Goal: Task Accomplishment & Management: Complete application form

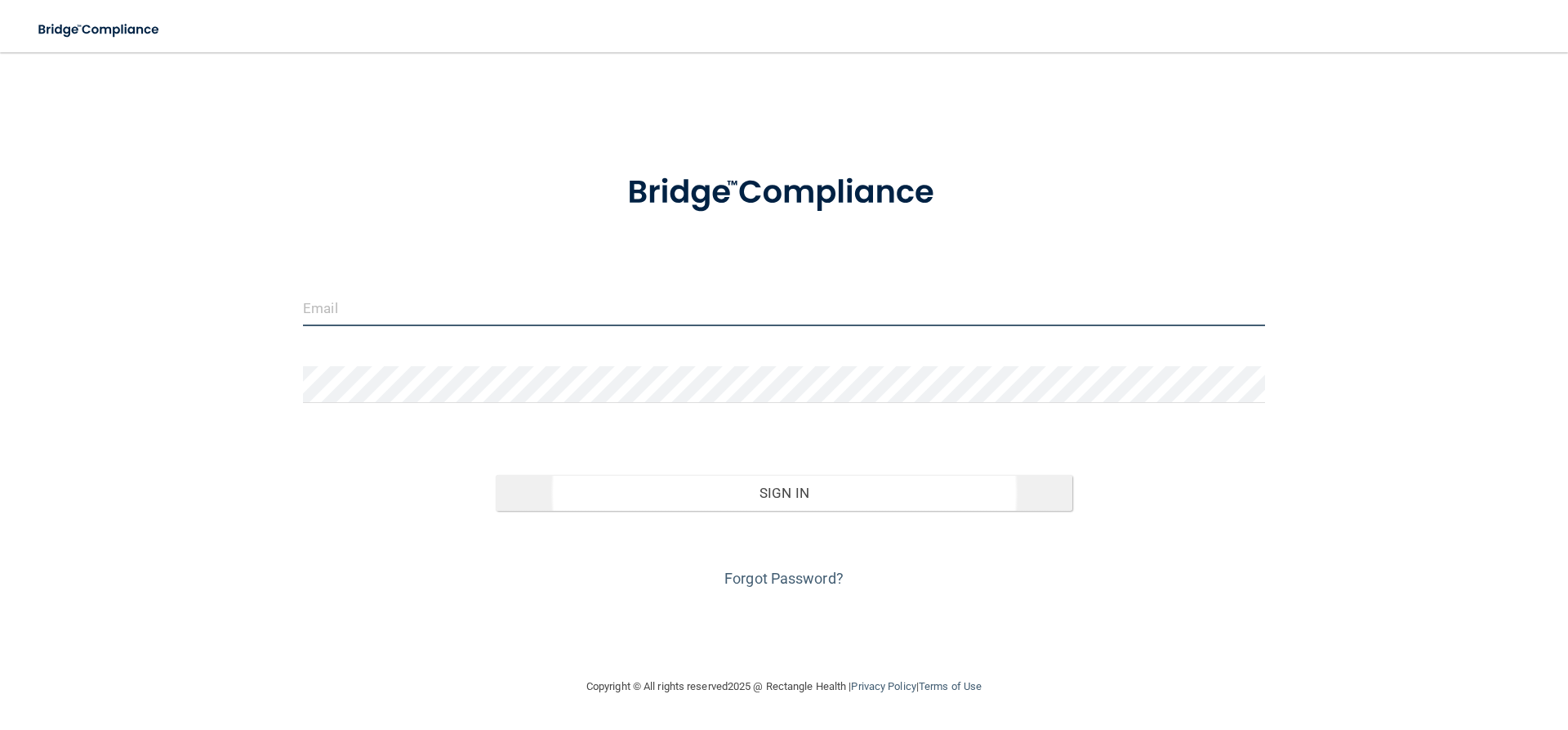
type input "[EMAIL_ADDRESS][DOMAIN_NAME]"
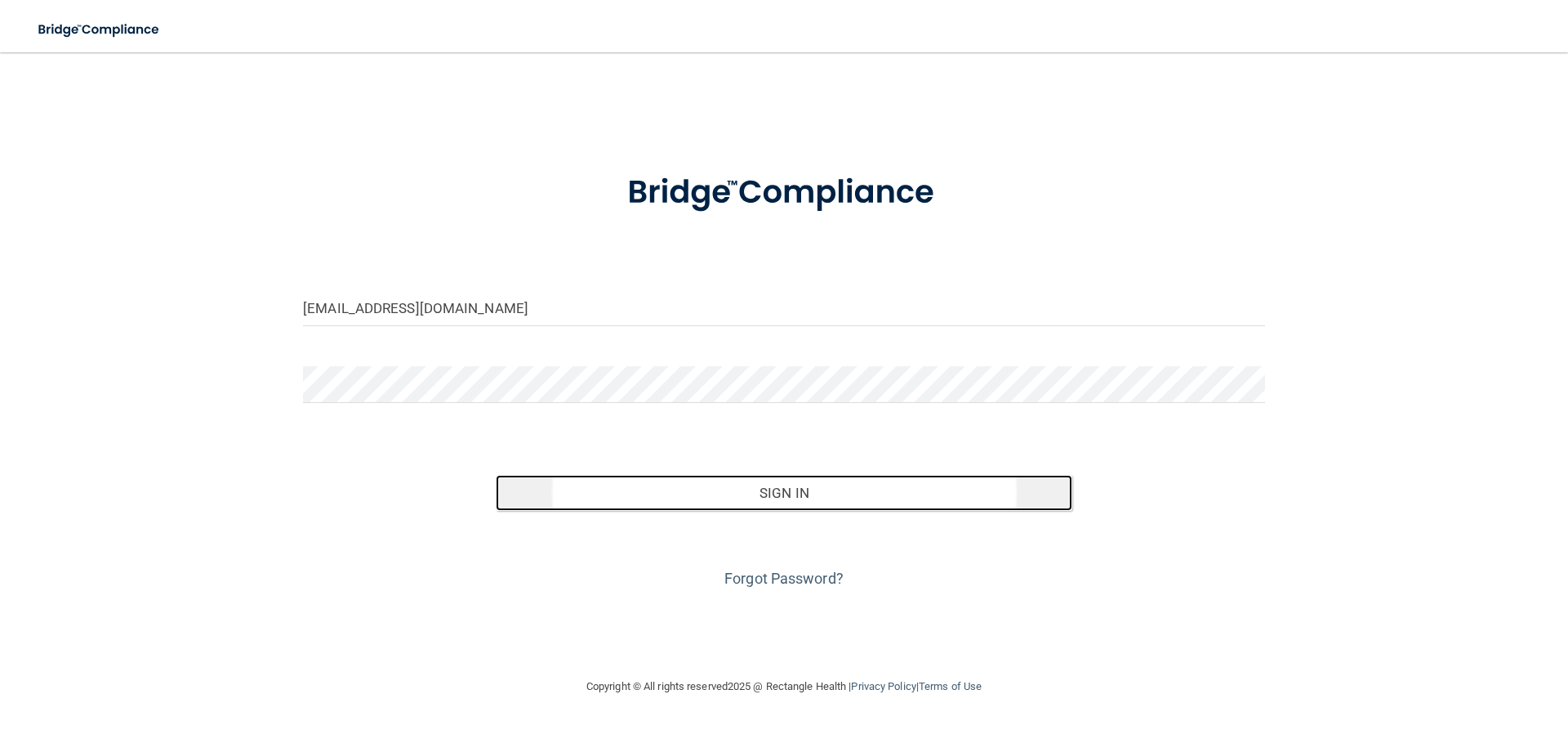
click at [687, 493] on button "Sign In" at bounding box center [784, 492] width 578 height 36
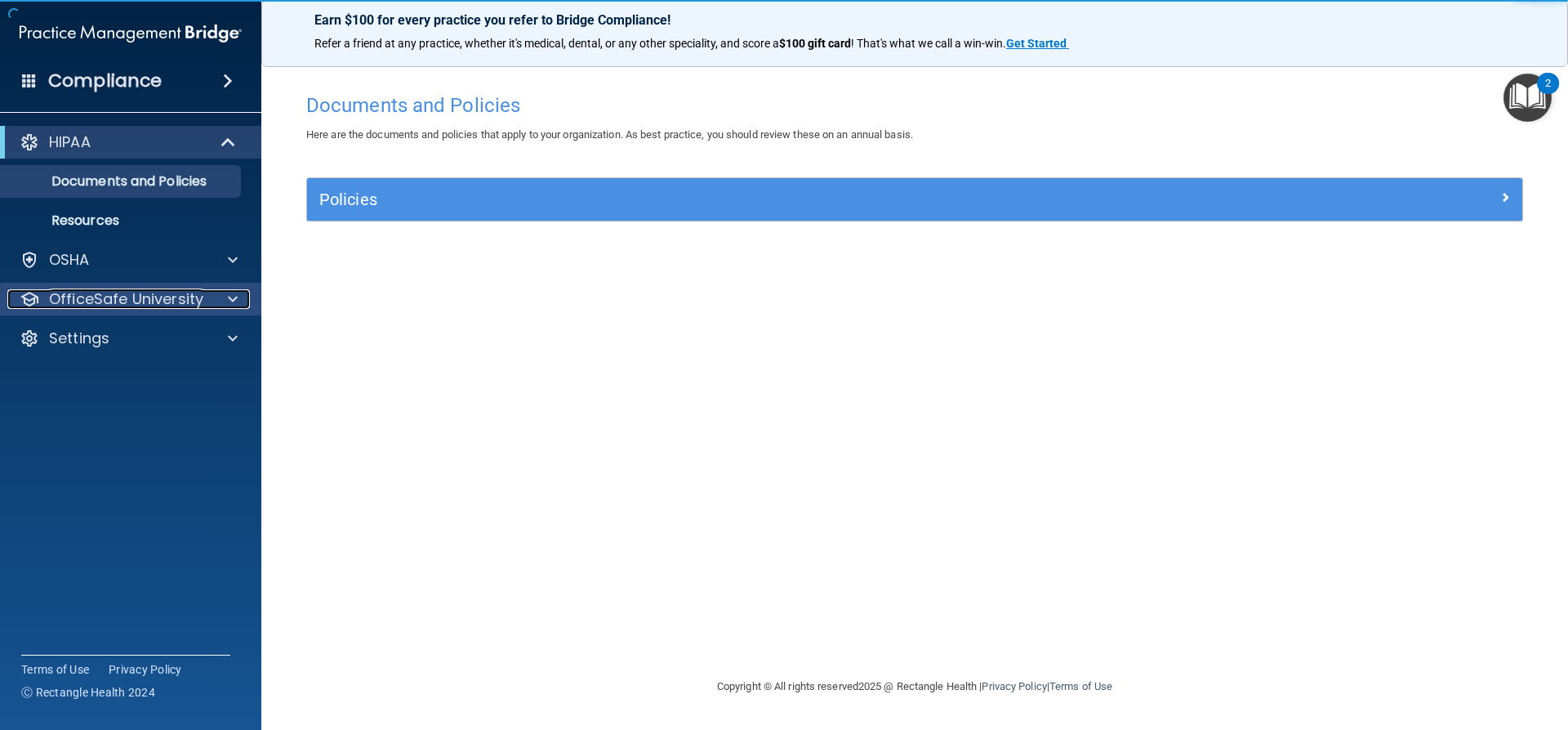
click at [234, 298] on span at bounding box center [232, 299] width 10 height 20
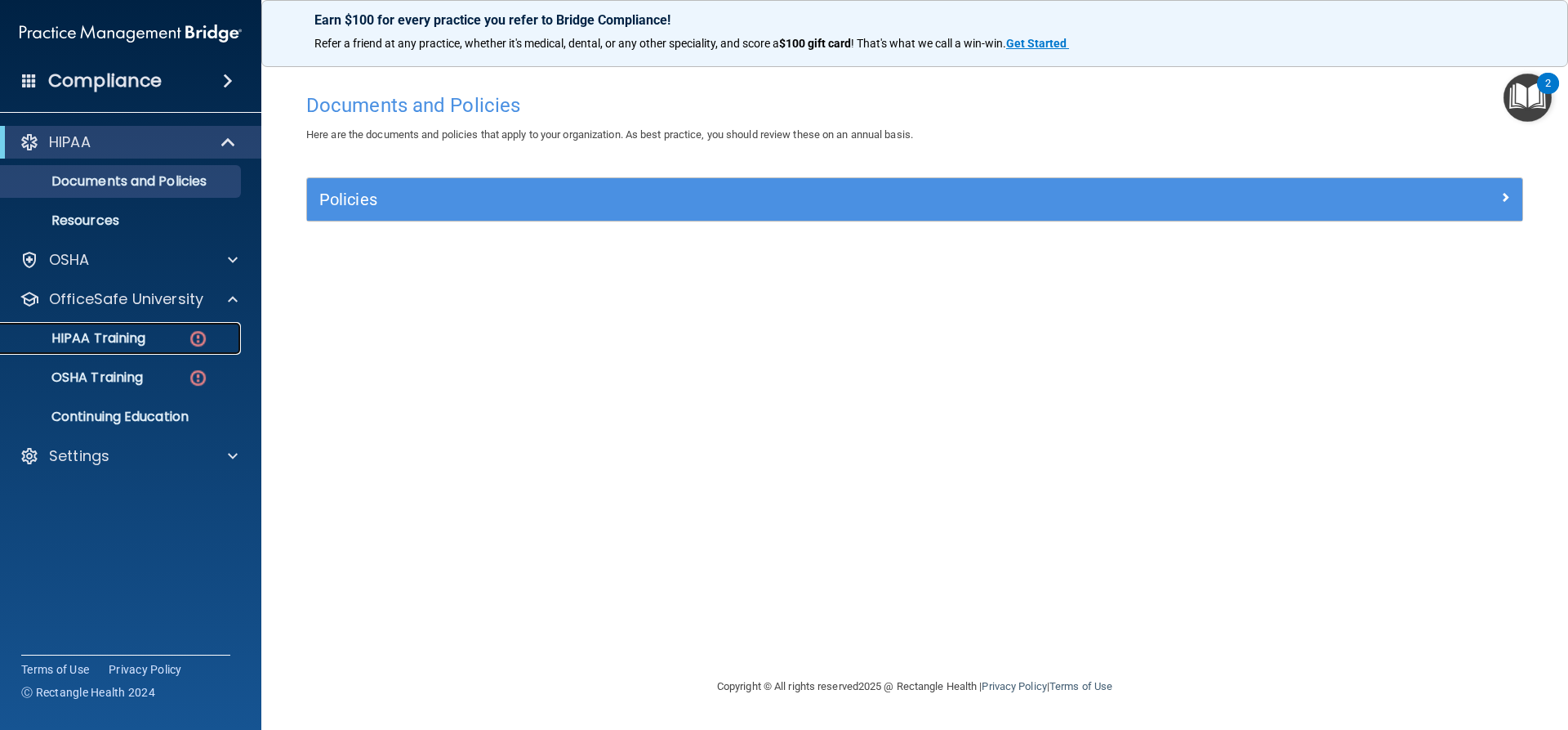
click at [154, 338] on div "HIPAA Training" at bounding box center [122, 339] width 223 height 16
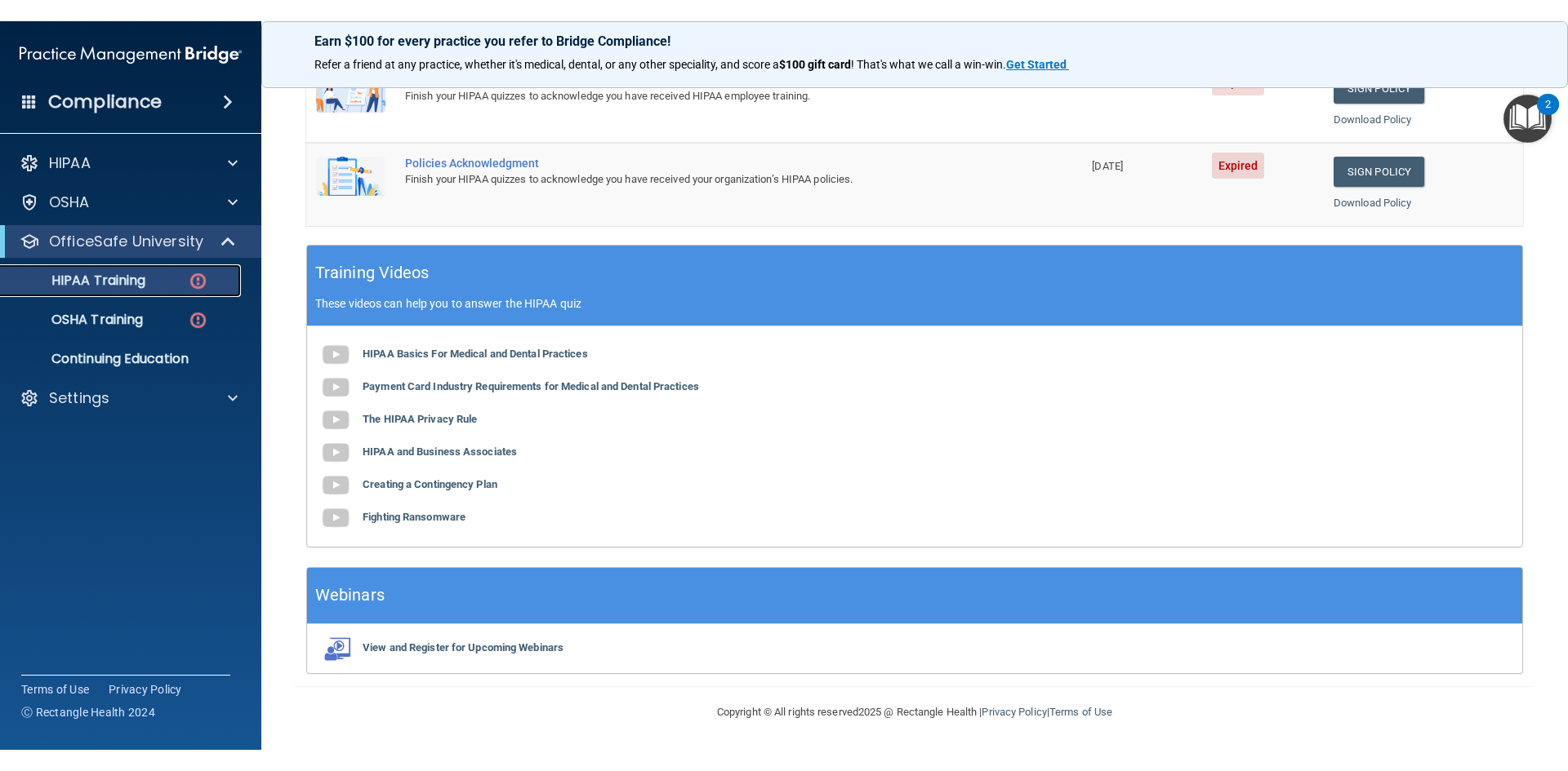
scroll to position [501, 0]
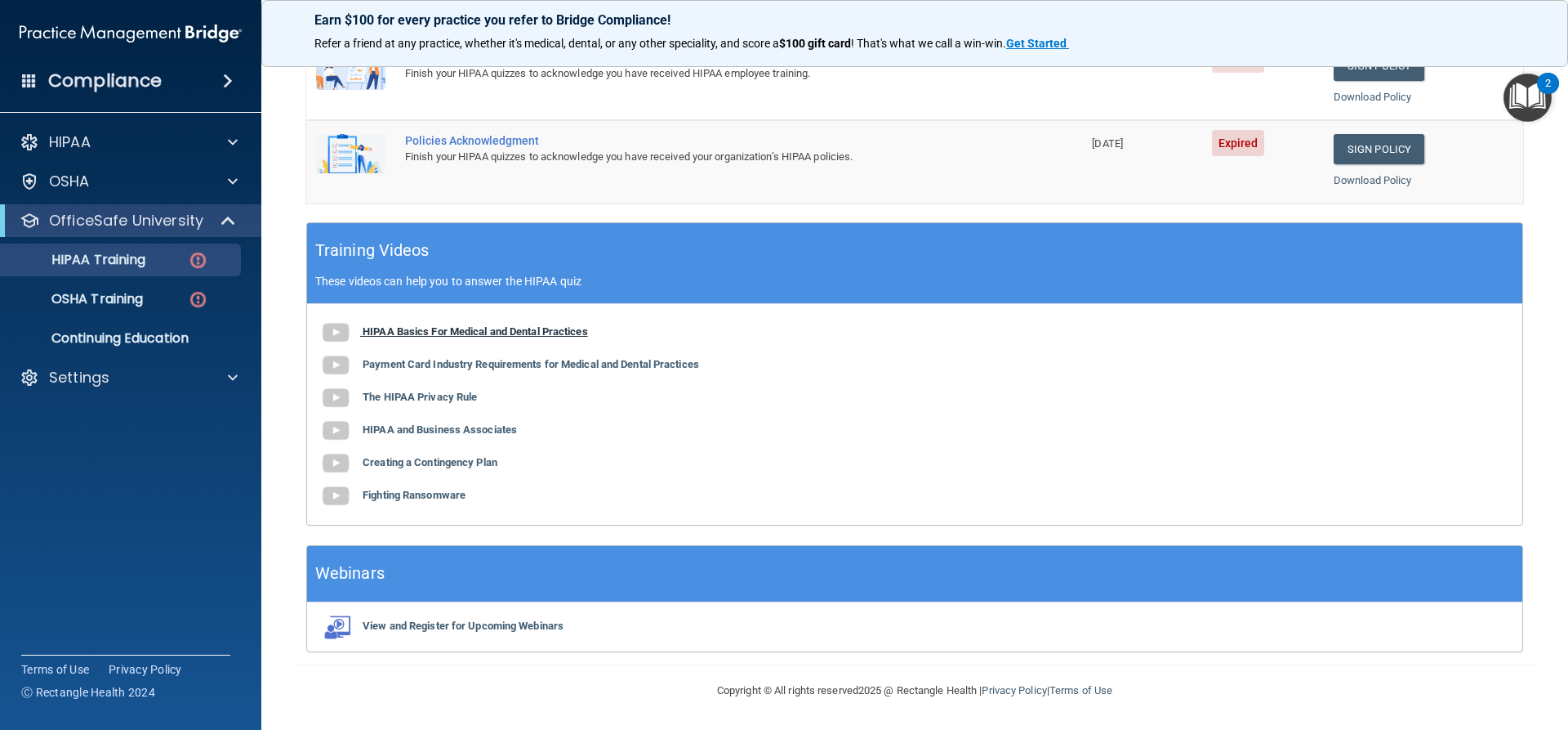
click at [481, 334] on b "HIPAA Basics For Medical and Dental Practices" at bounding box center [475, 331] width 225 height 13
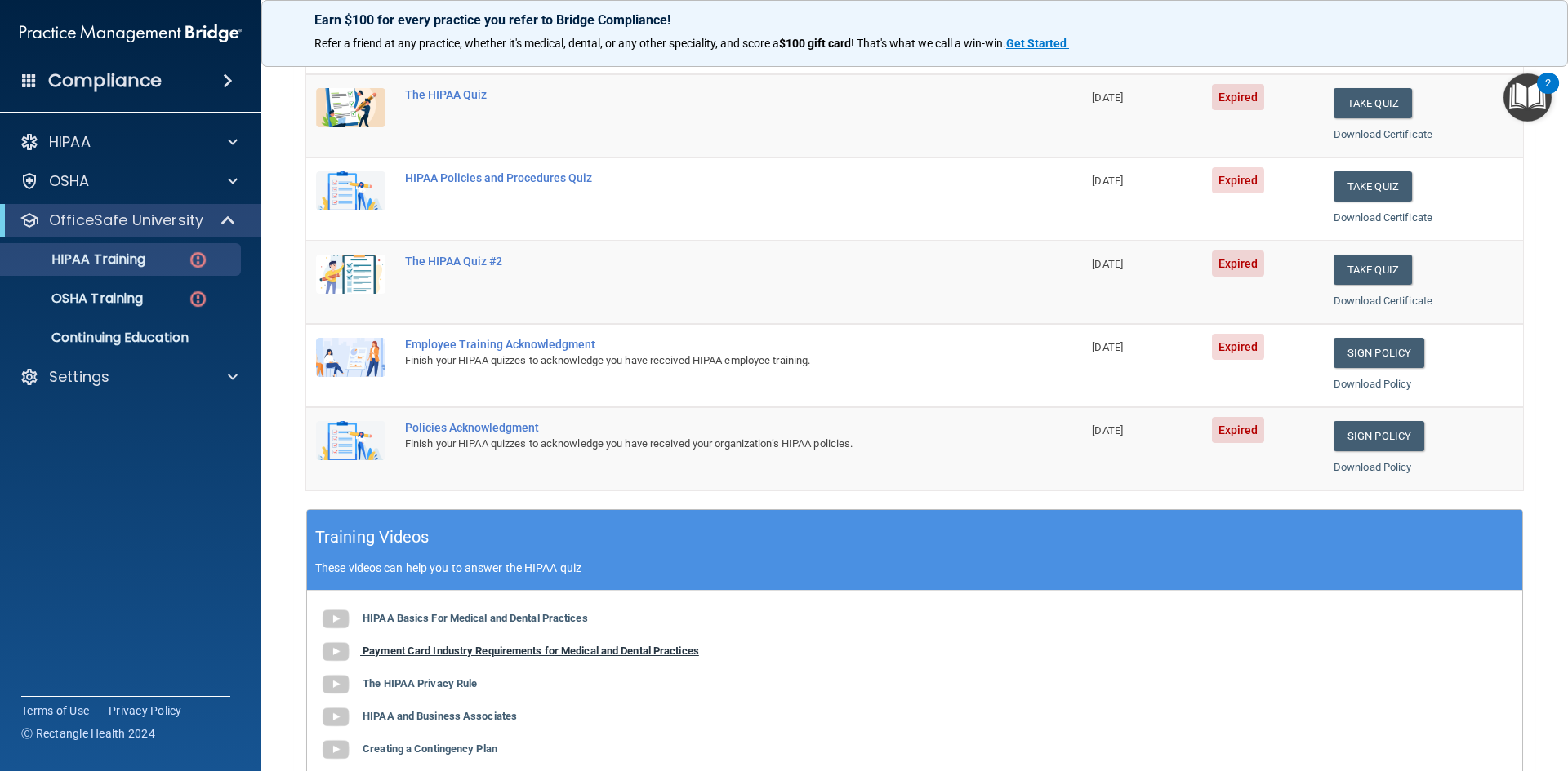
scroll to position [294, 0]
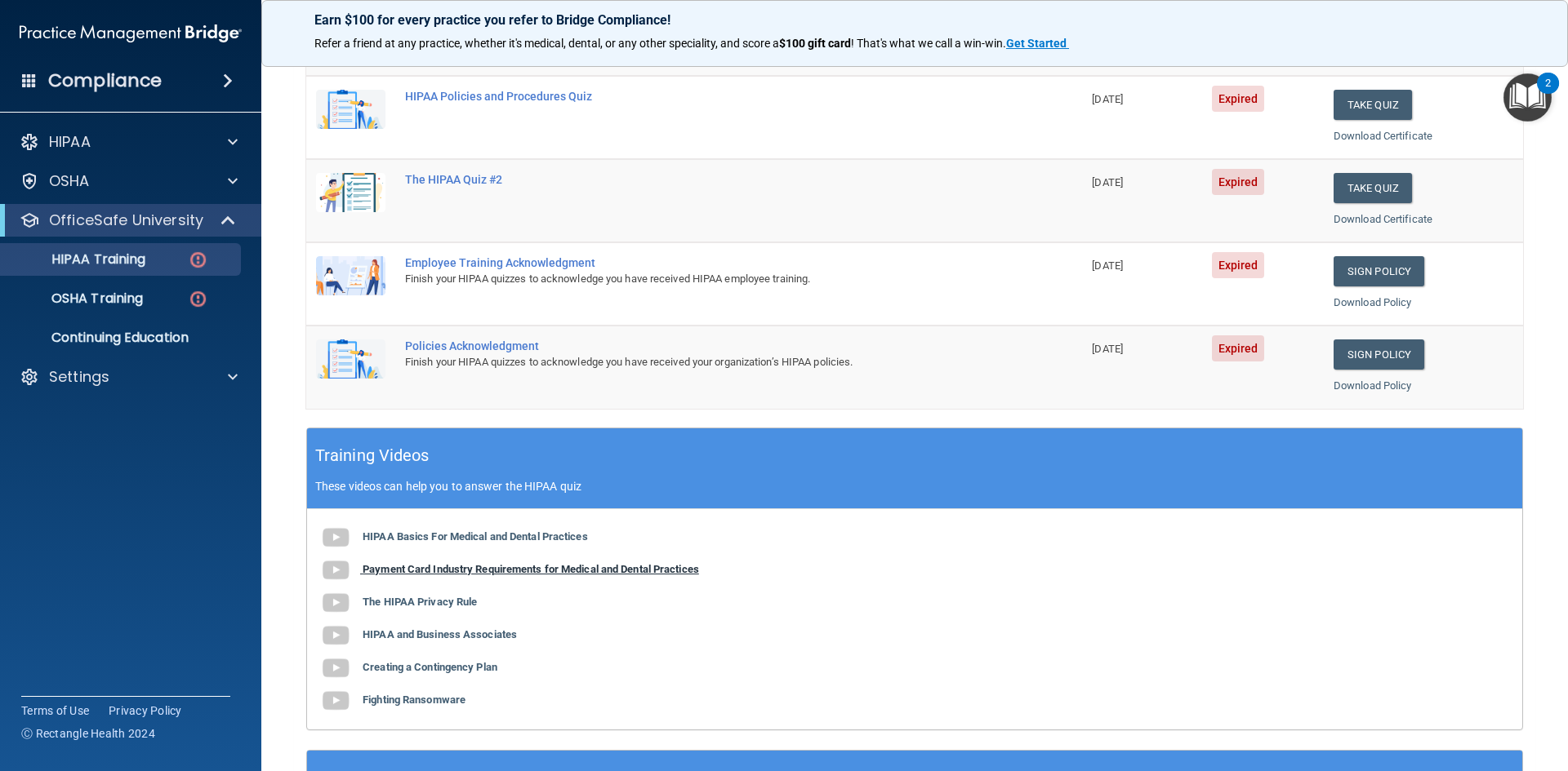
click at [484, 571] on b "Payment Card Industry Requirements for Medical and Dental Practices" at bounding box center [530, 569] width 337 height 12
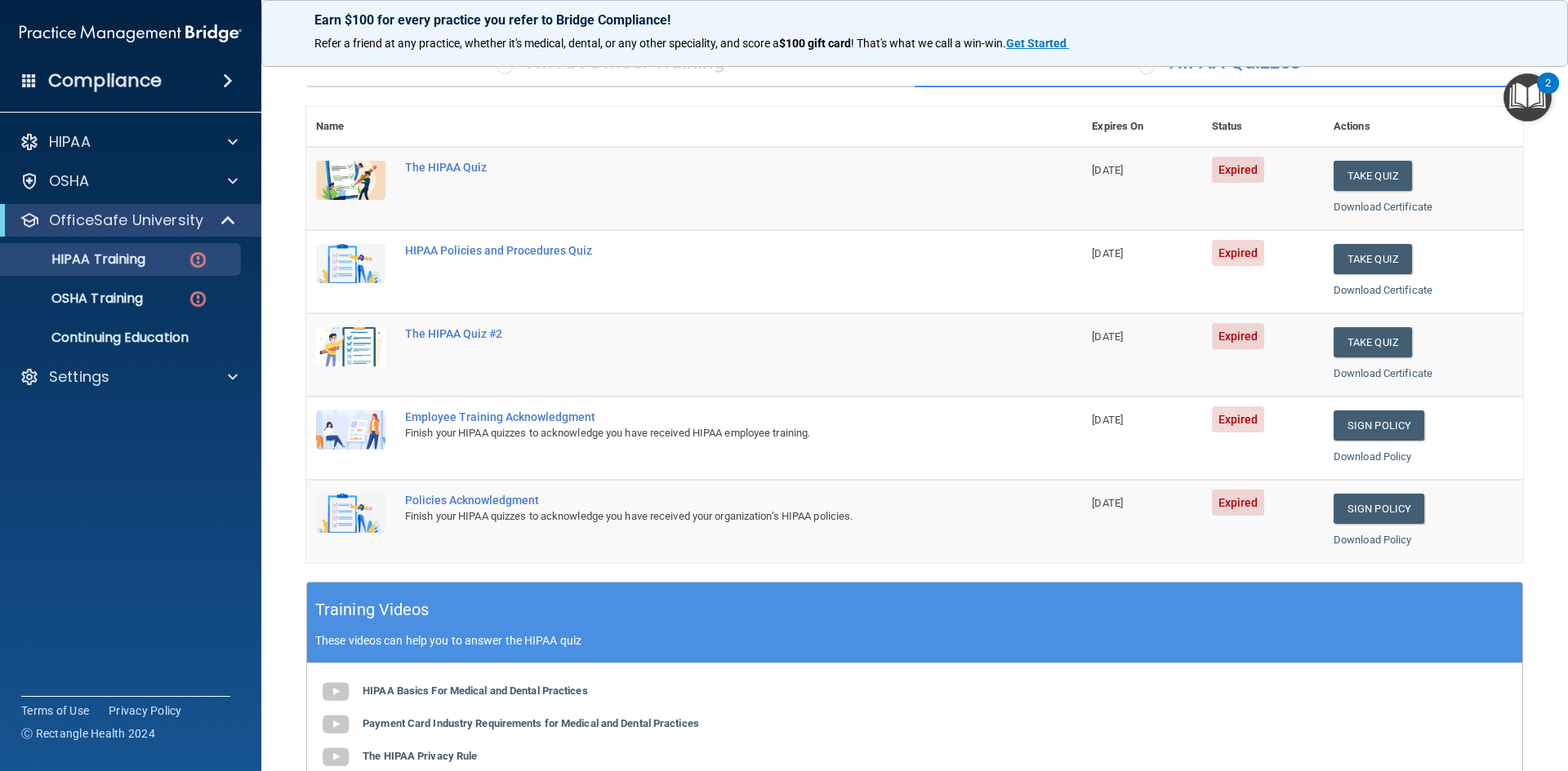
scroll to position [131, 0]
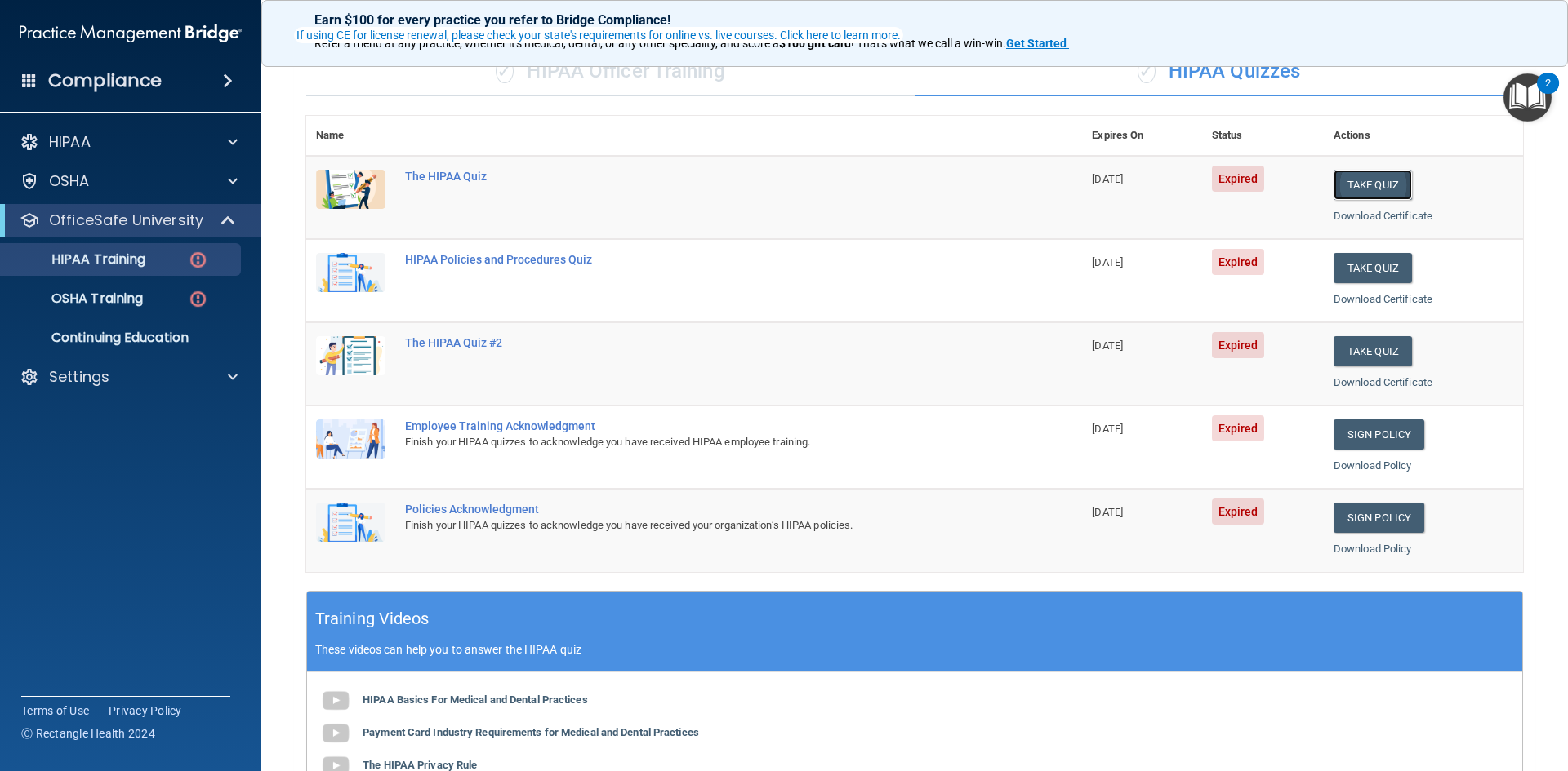
click at [1364, 174] on button "Take Quiz" at bounding box center [1373, 185] width 79 height 30
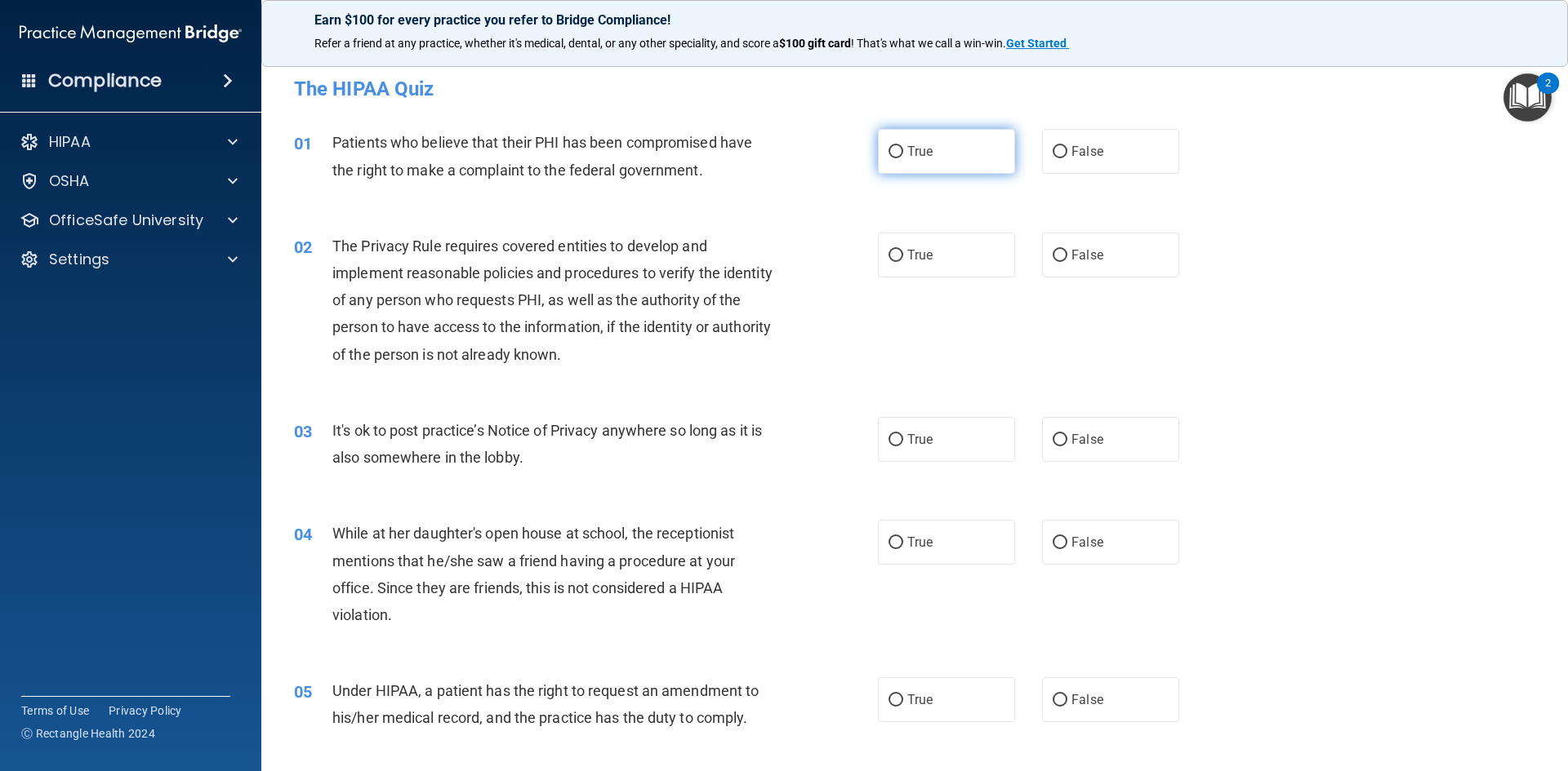
drag, startPoint x: 1000, startPoint y: 158, endPoint x: 972, endPoint y: 168, distance: 29.7
click at [1000, 158] on label "True" at bounding box center [947, 152] width 138 height 45
click at [904, 158] on input "True" at bounding box center [896, 153] width 14 height 12
radio input "true"
click at [933, 245] on label "True" at bounding box center [947, 255] width 138 height 45
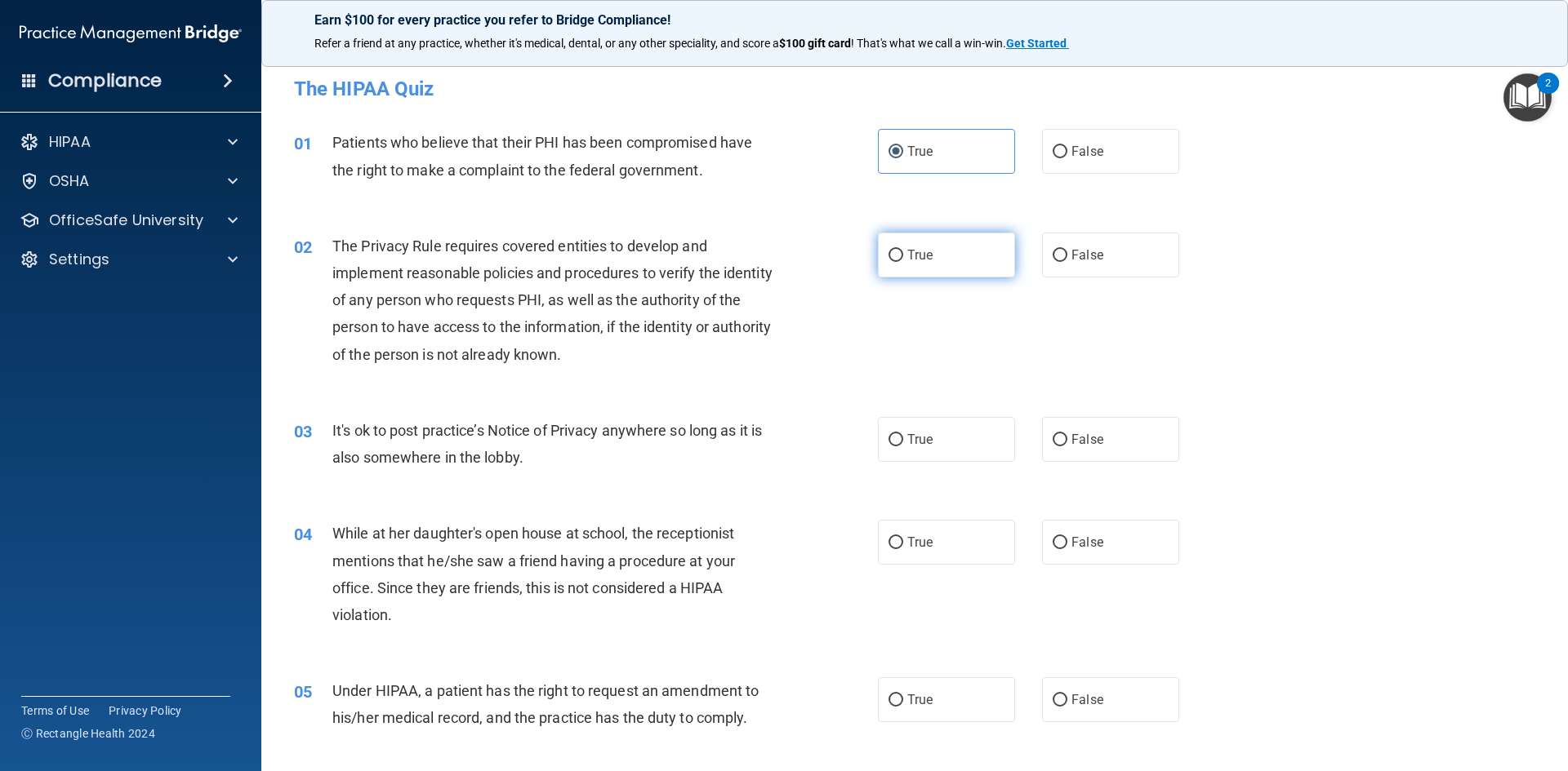
click at [904, 250] on input "True" at bounding box center [896, 256] width 14 height 12
radio input "true"
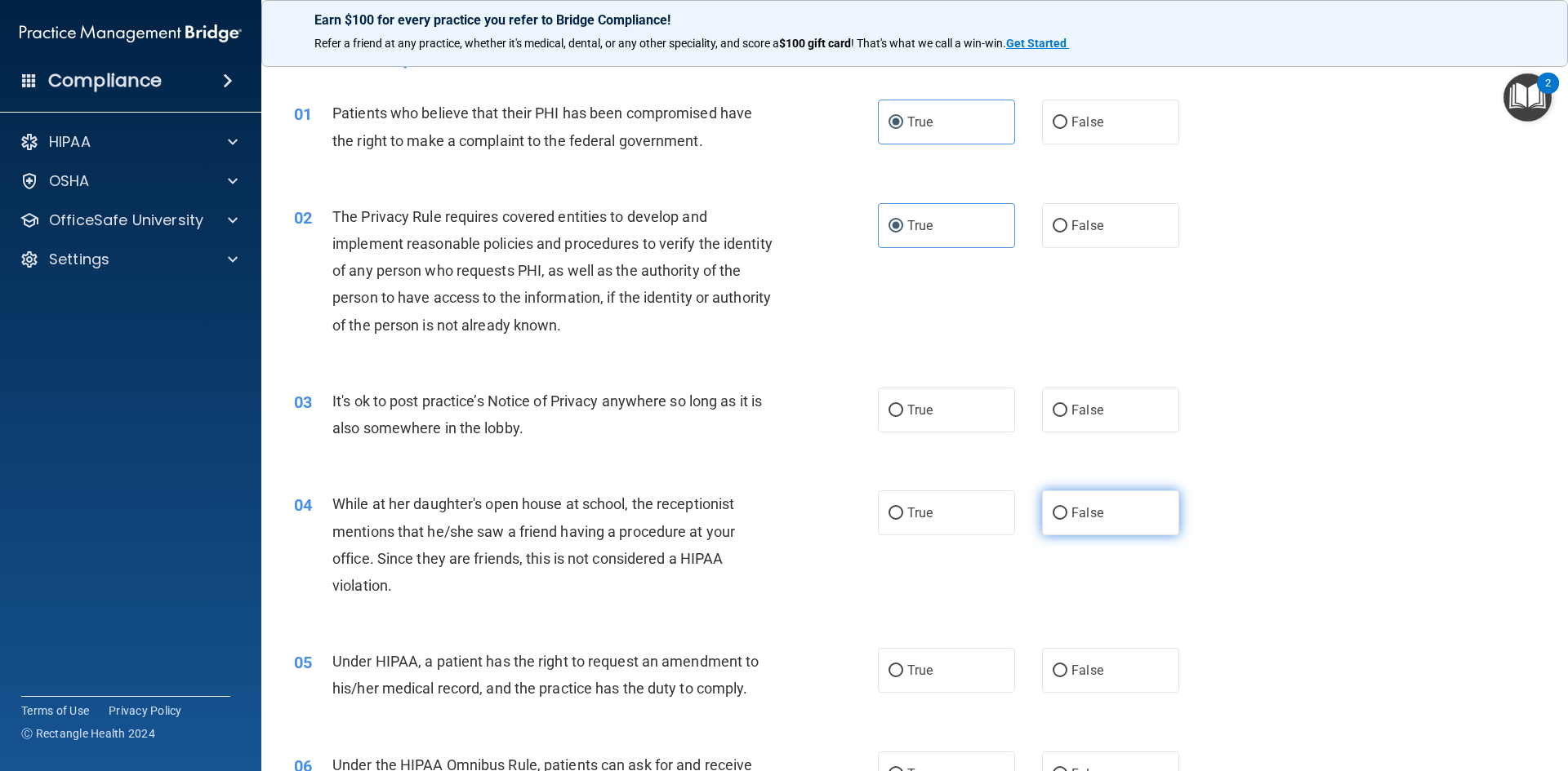
scroll to position [81, 0]
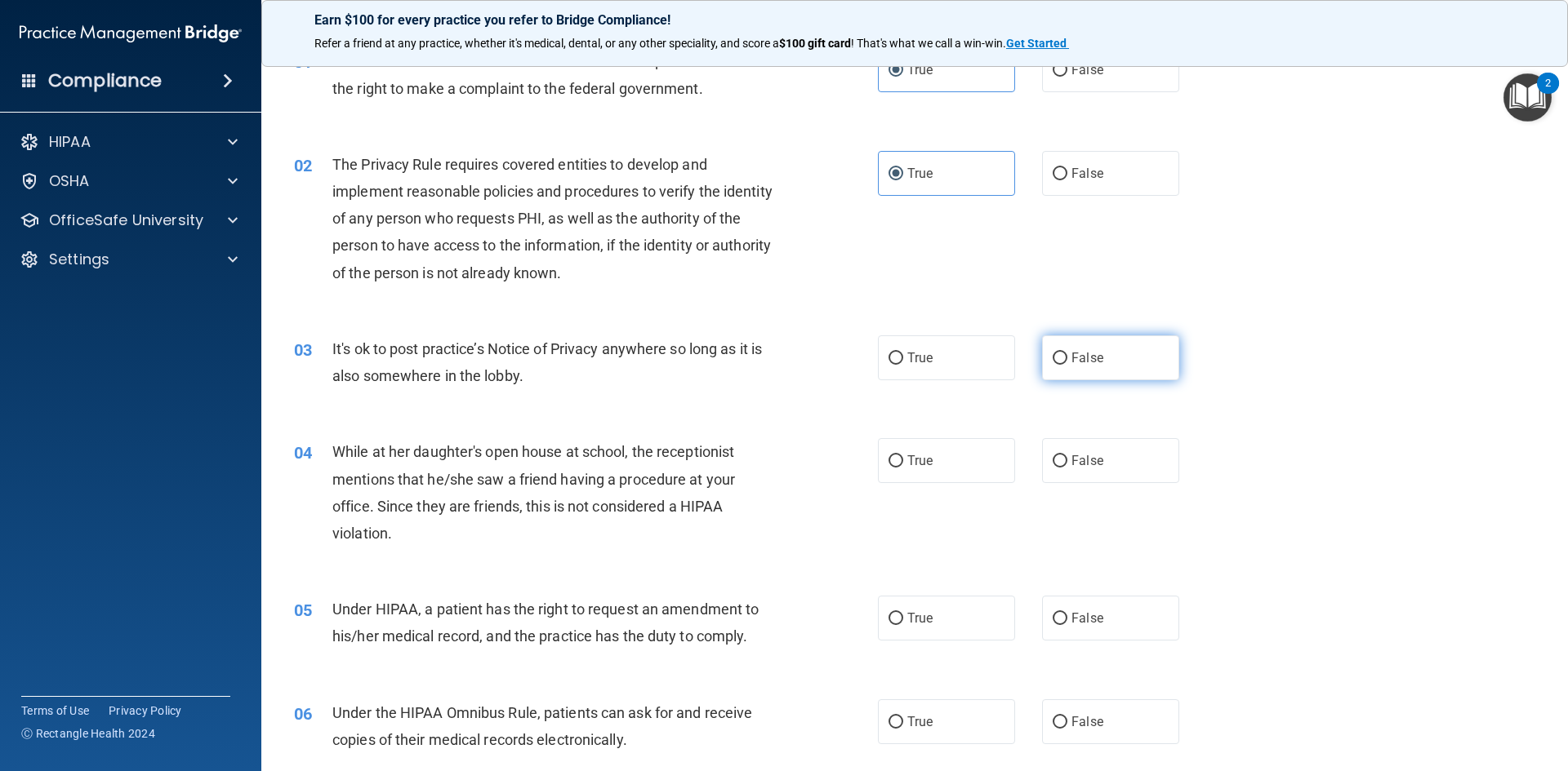
click at [1156, 367] on label "False" at bounding box center [1111, 358] width 138 height 45
click at [1067, 365] on input "False" at bounding box center [1060, 359] width 14 height 12
radio input "true"
click at [1129, 474] on label "False" at bounding box center [1111, 460] width 138 height 45
click at [1067, 468] on input "False" at bounding box center [1060, 461] width 14 height 12
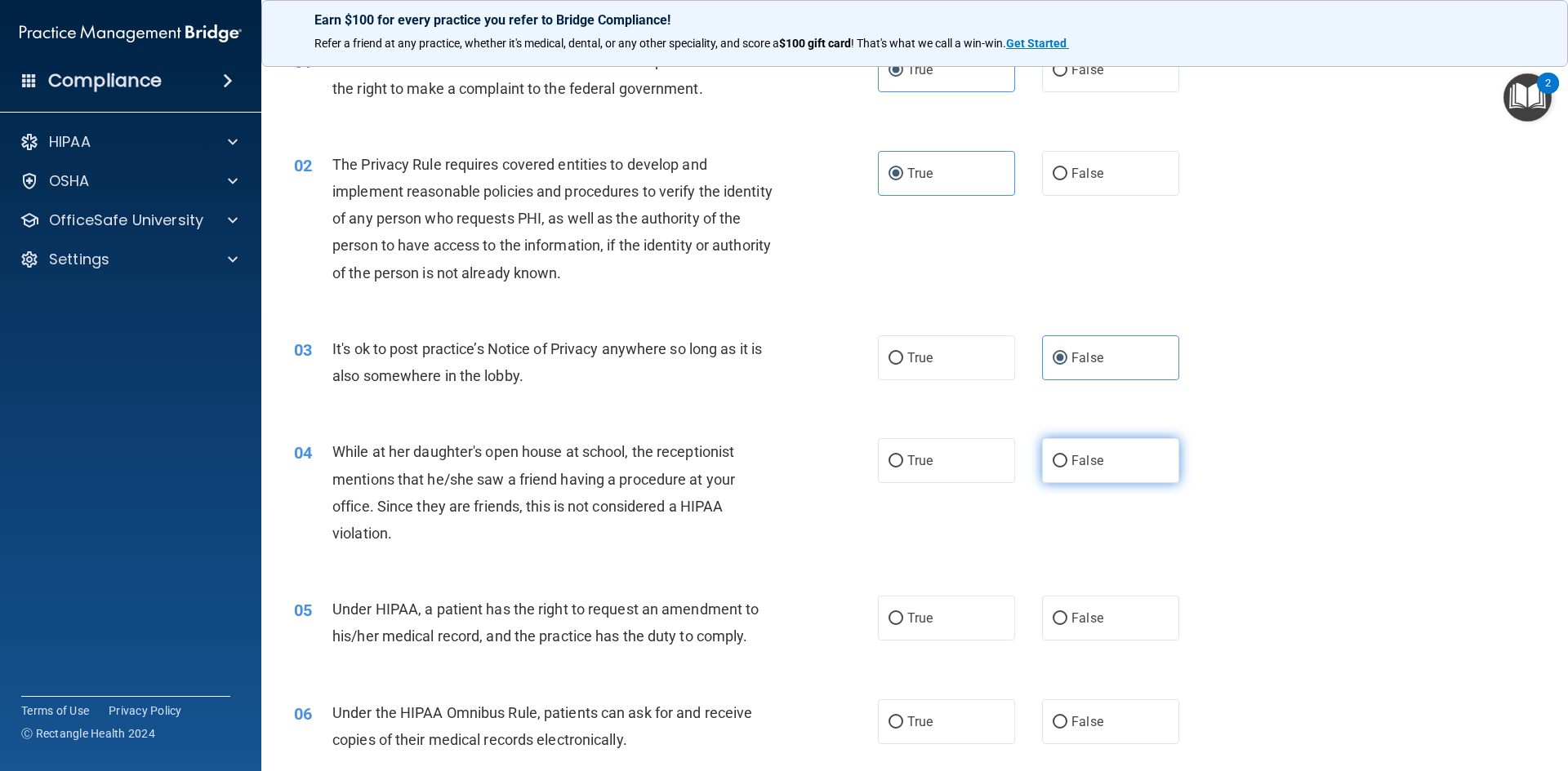
radio input "true"
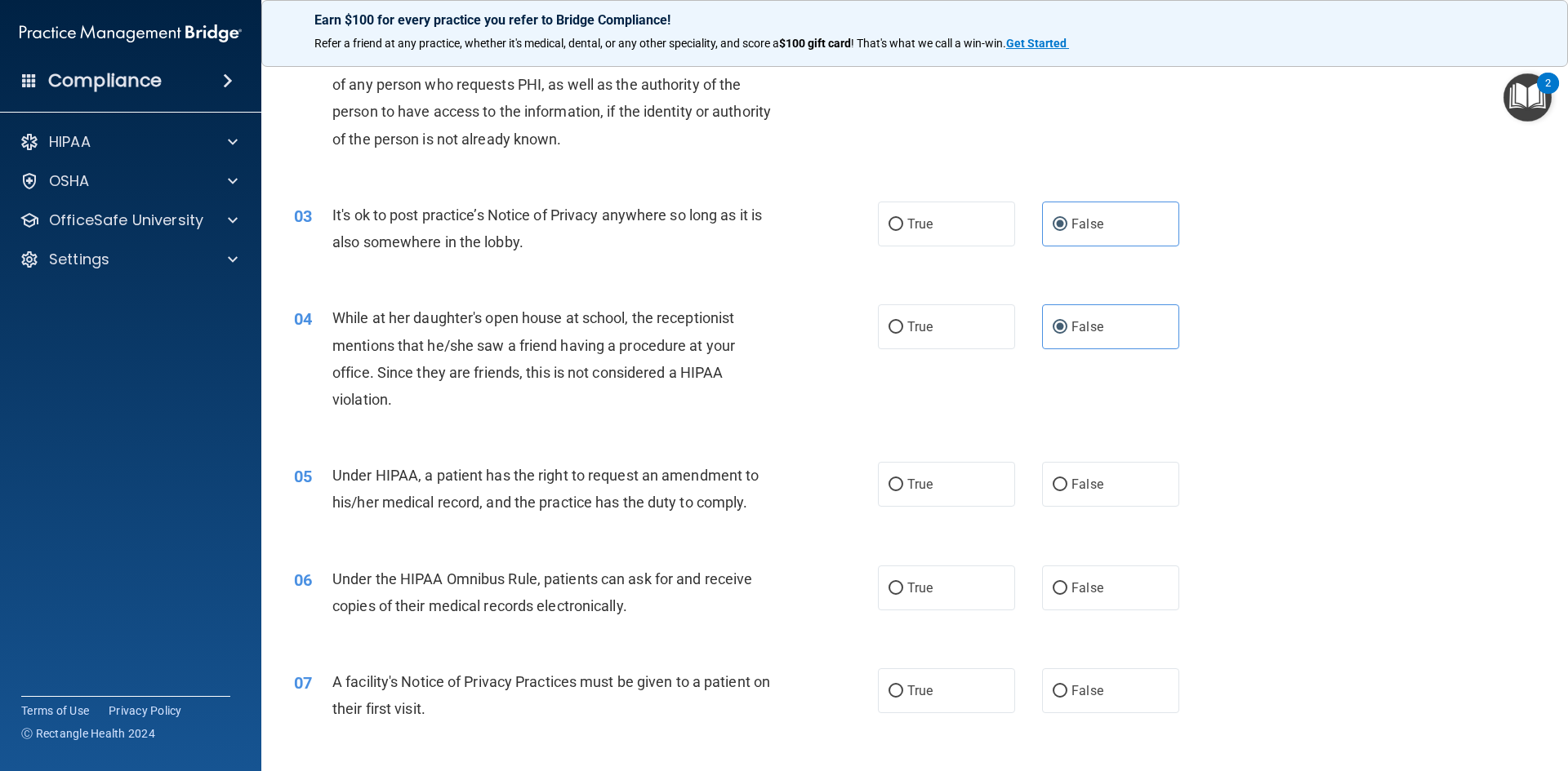
scroll to position [245, 0]
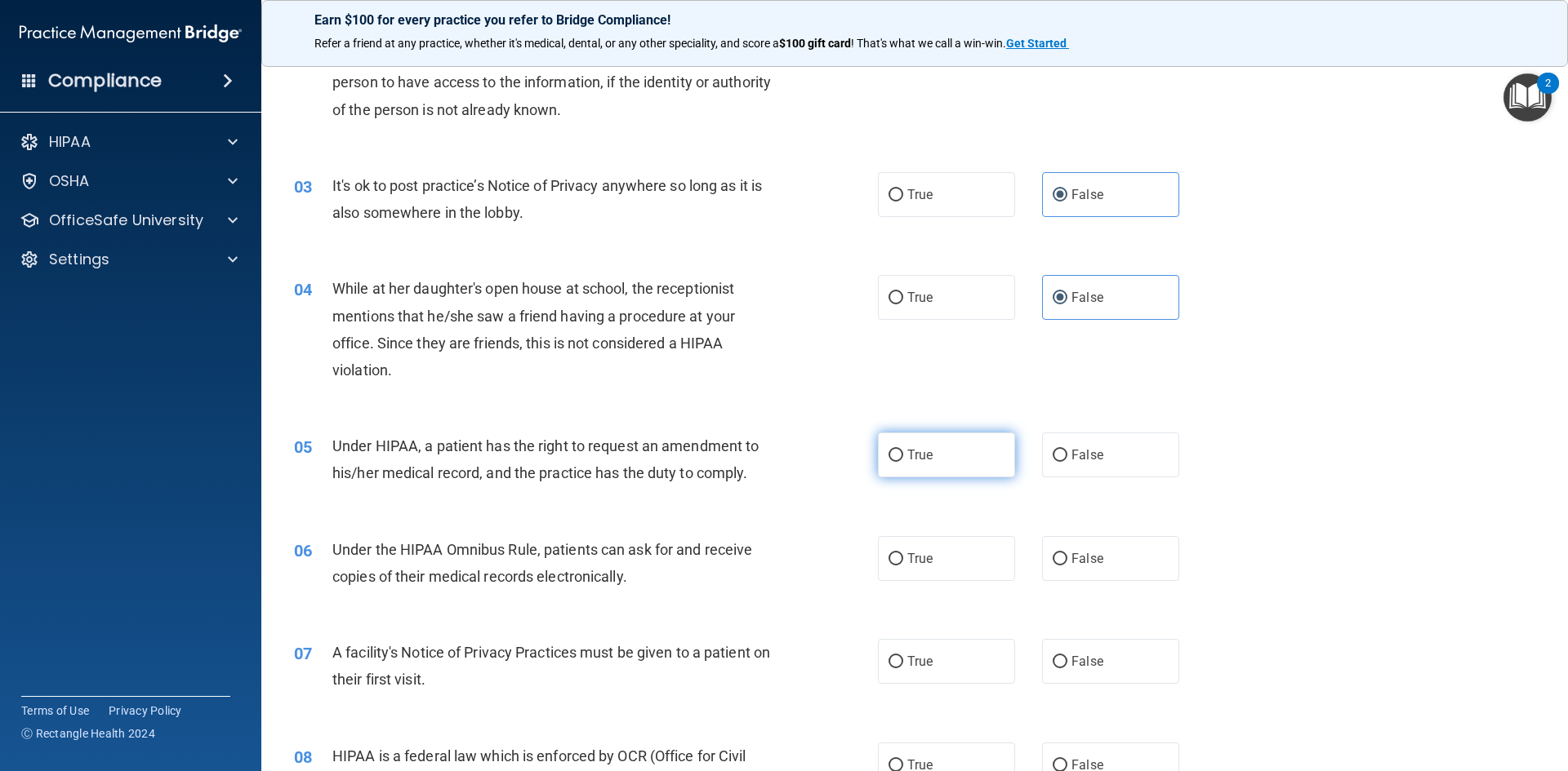
click at [963, 468] on label "True" at bounding box center [947, 455] width 138 height 45
click at [904, 462] on input "True" at bounding box center [896, 456] width 14 height 12
radio input "true"
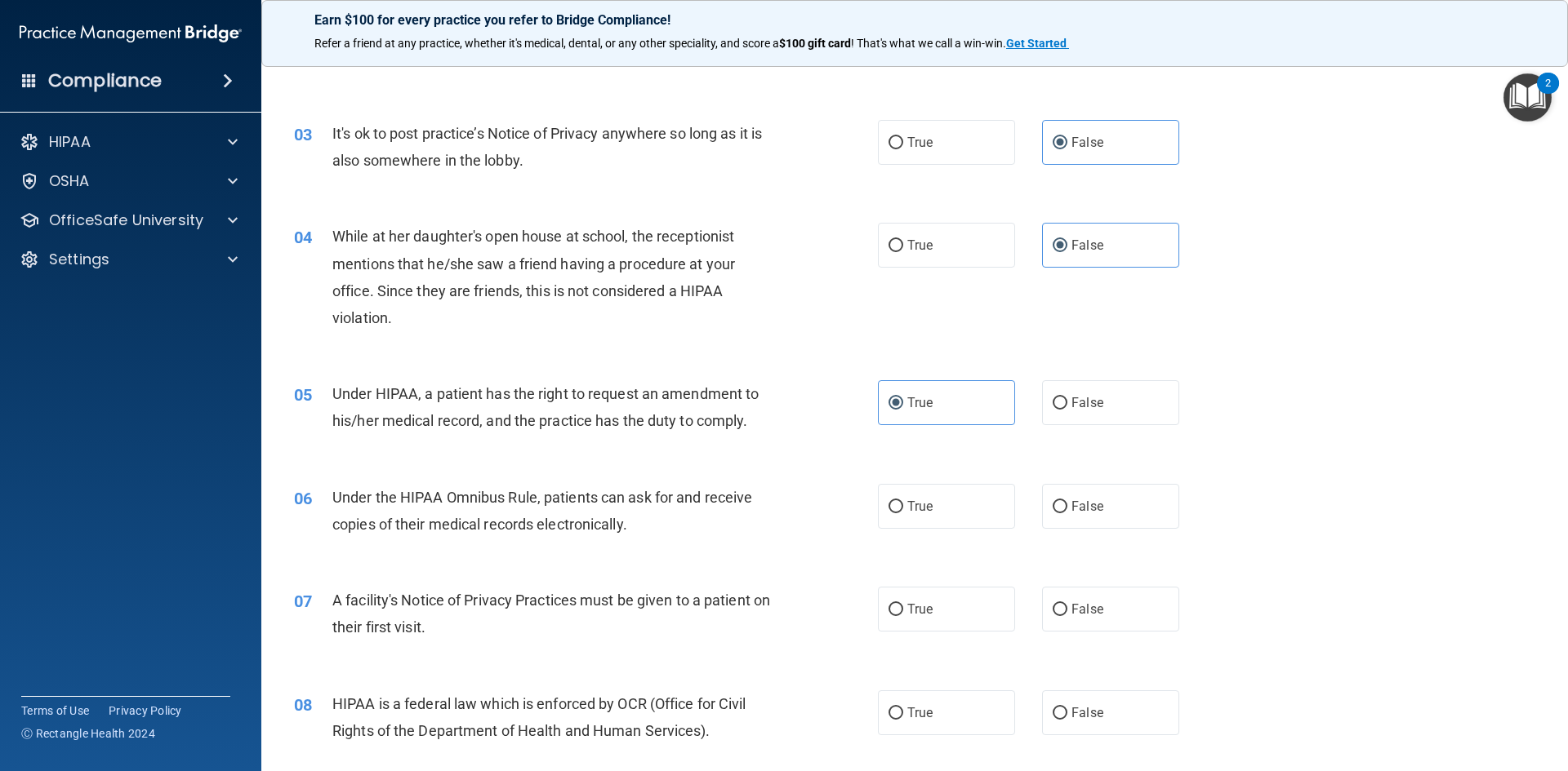
scroll to position [327, 0]
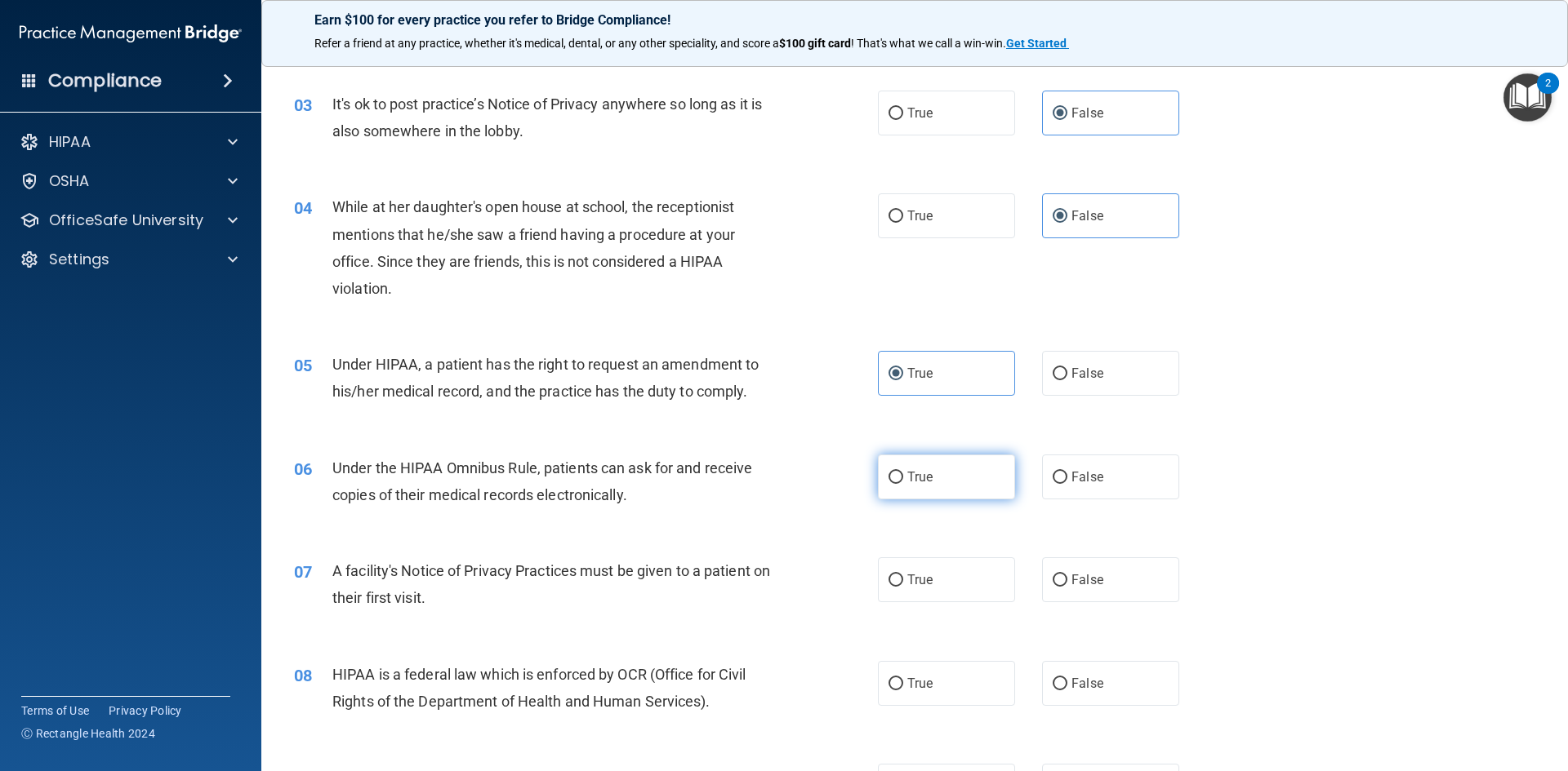
click at [878, 474] on label "True" at bounding box center [947, 477] width 138 height 45
click at [888, 474] on input "True" at bounding box center [896, 478] width 14 height 12
radio input "true"
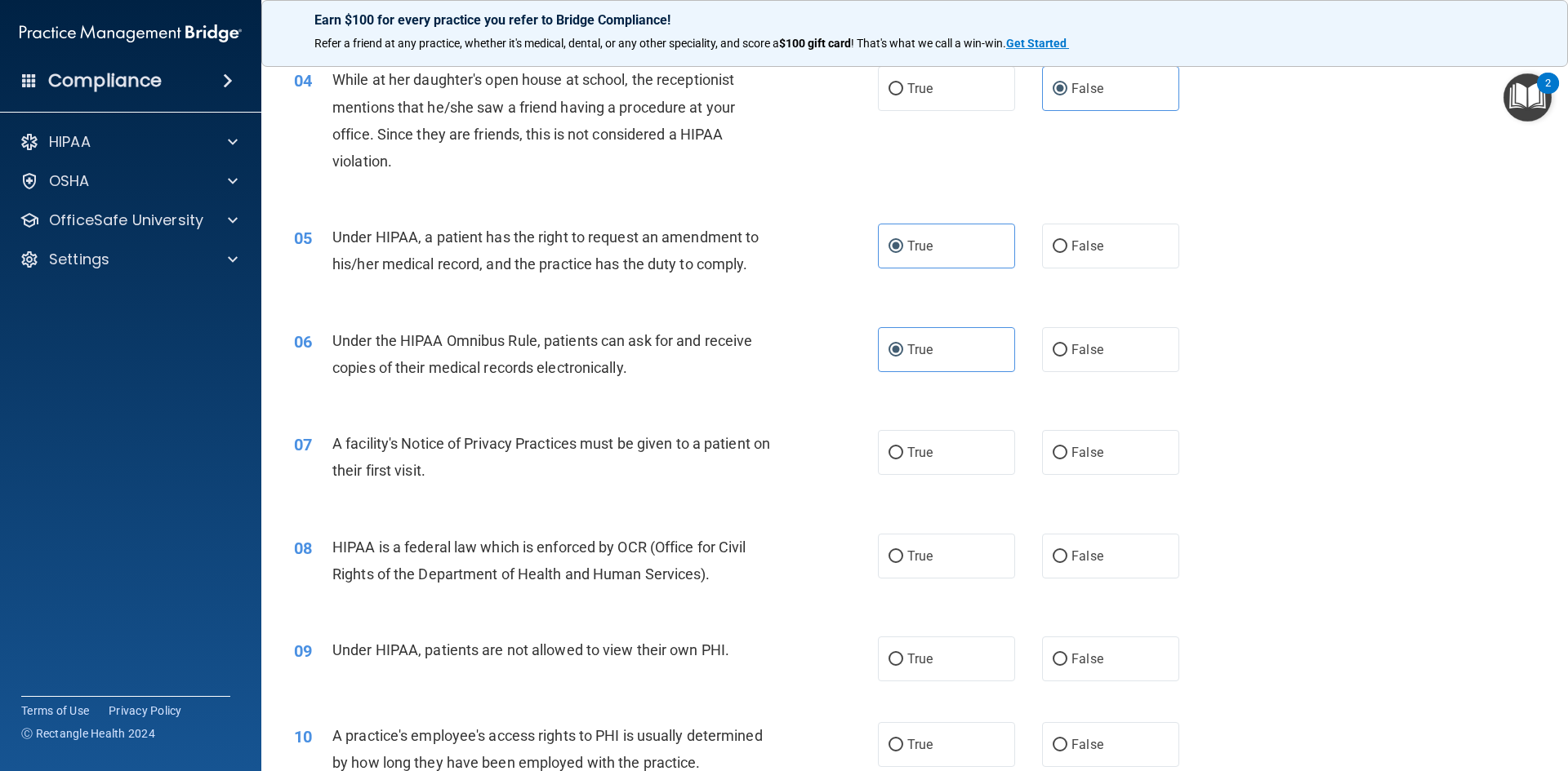
scroll to position [490, 0]
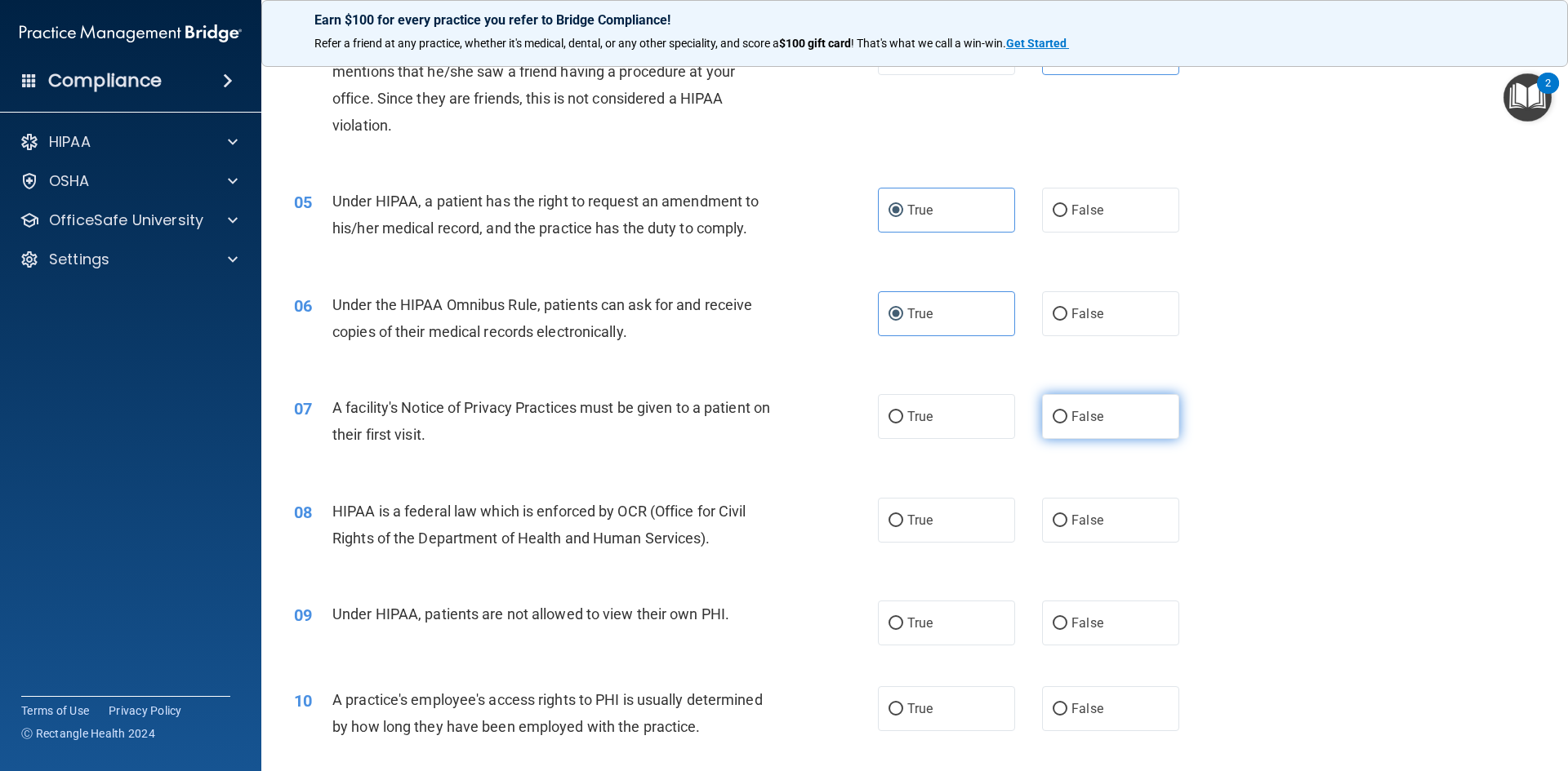
click at [1132, 417] on label "False" at bounding box center [1111, 417] width 138 height 45
click at [1067, 417] on input "False" at bounding box center [1060, 418] width 14 height 12
radio input "true"
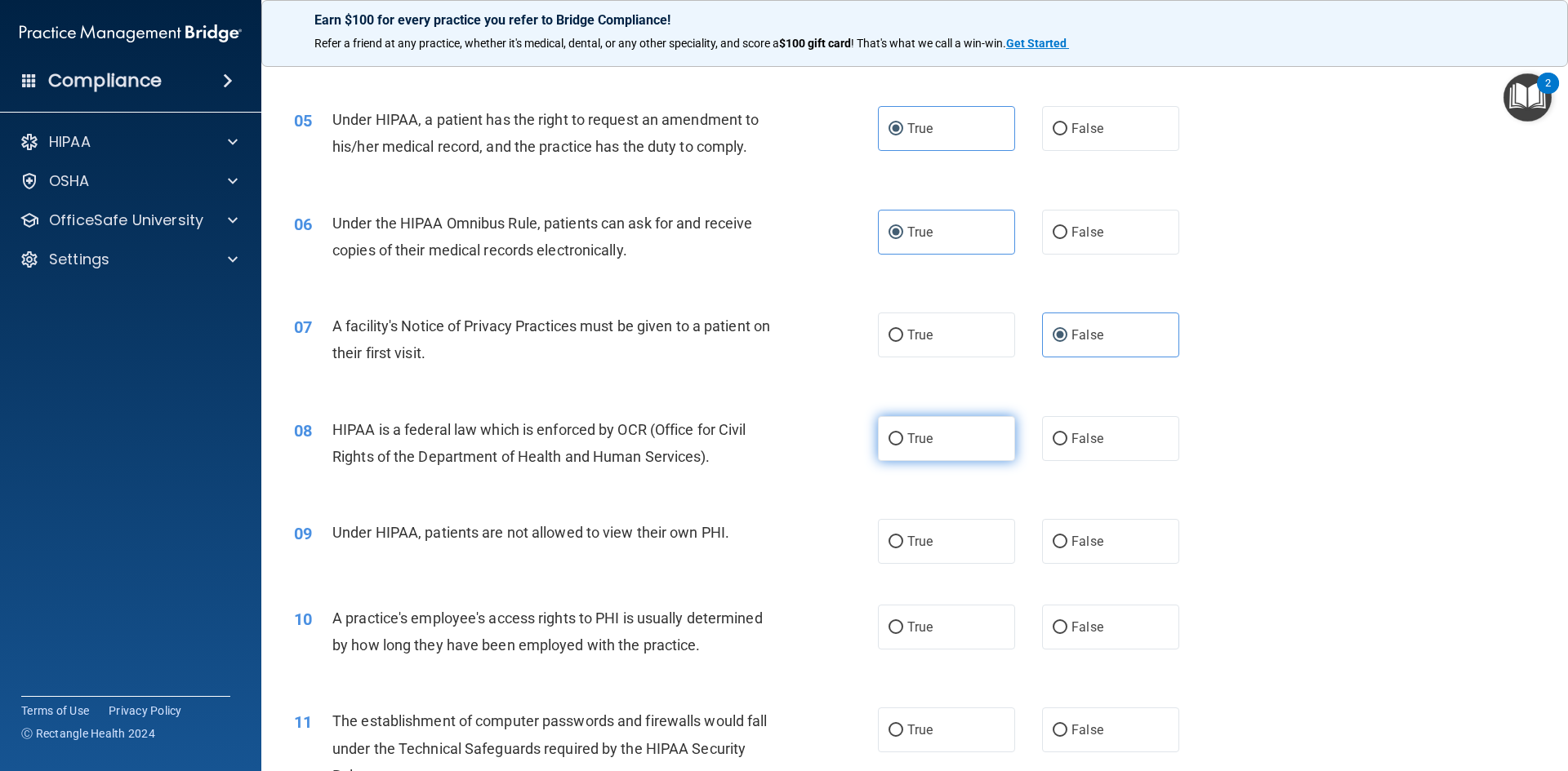
drag, startPoint x: 1012, startPoint y: 426, endPoint x: 993, endPoint y: 436, distance: 21.5
click at [997, 435] on div "True False" at bounding box center [1042, 438] width 329 height 45
click at [990, 437] on label "True" at bounding box center [947, 438] width 138 height 45
click at [904, 437] on input "True" at bounding box center [896, 440] width 14 height 12
radio input "true"
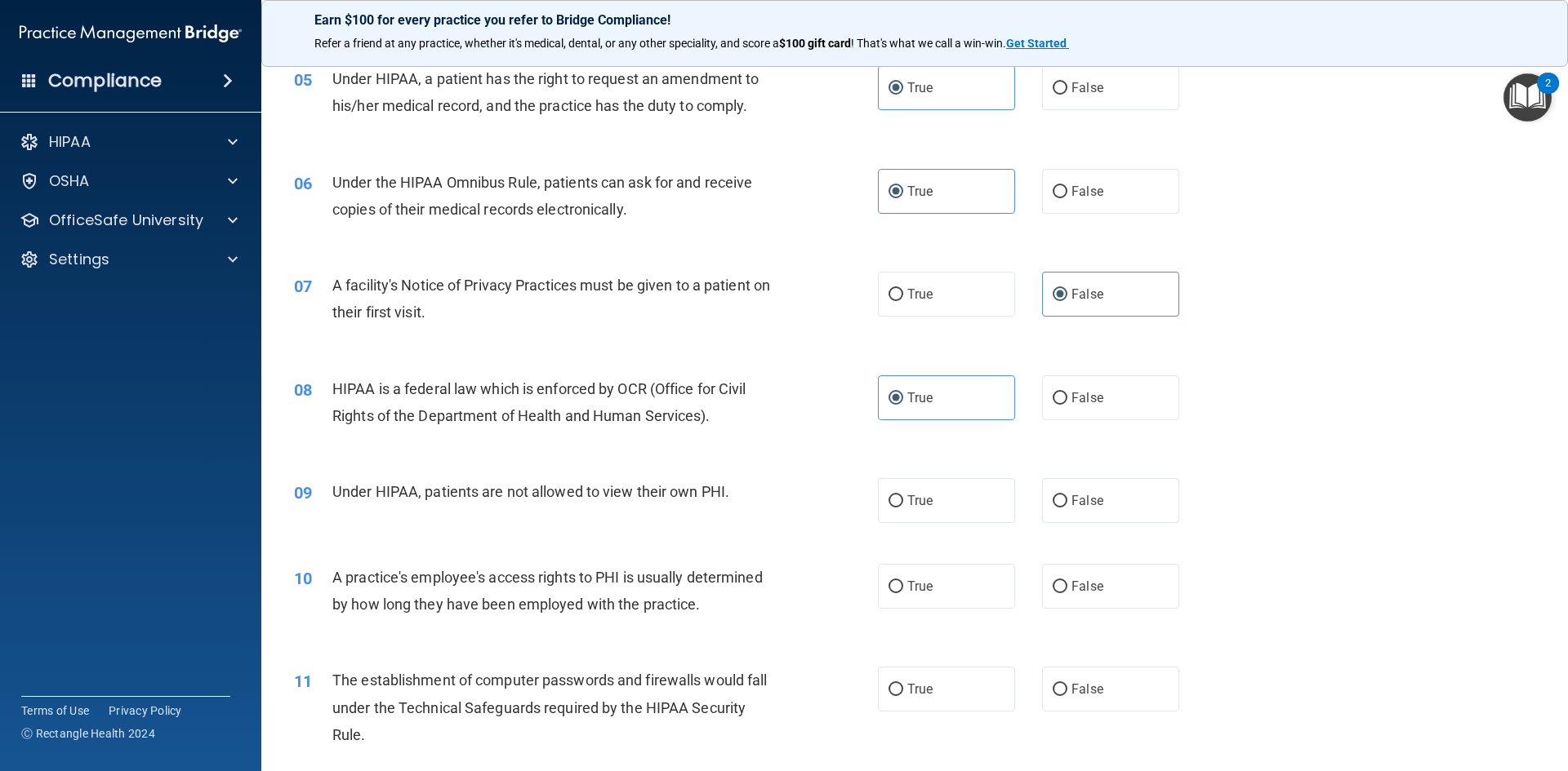
scroll to position [653, 0]
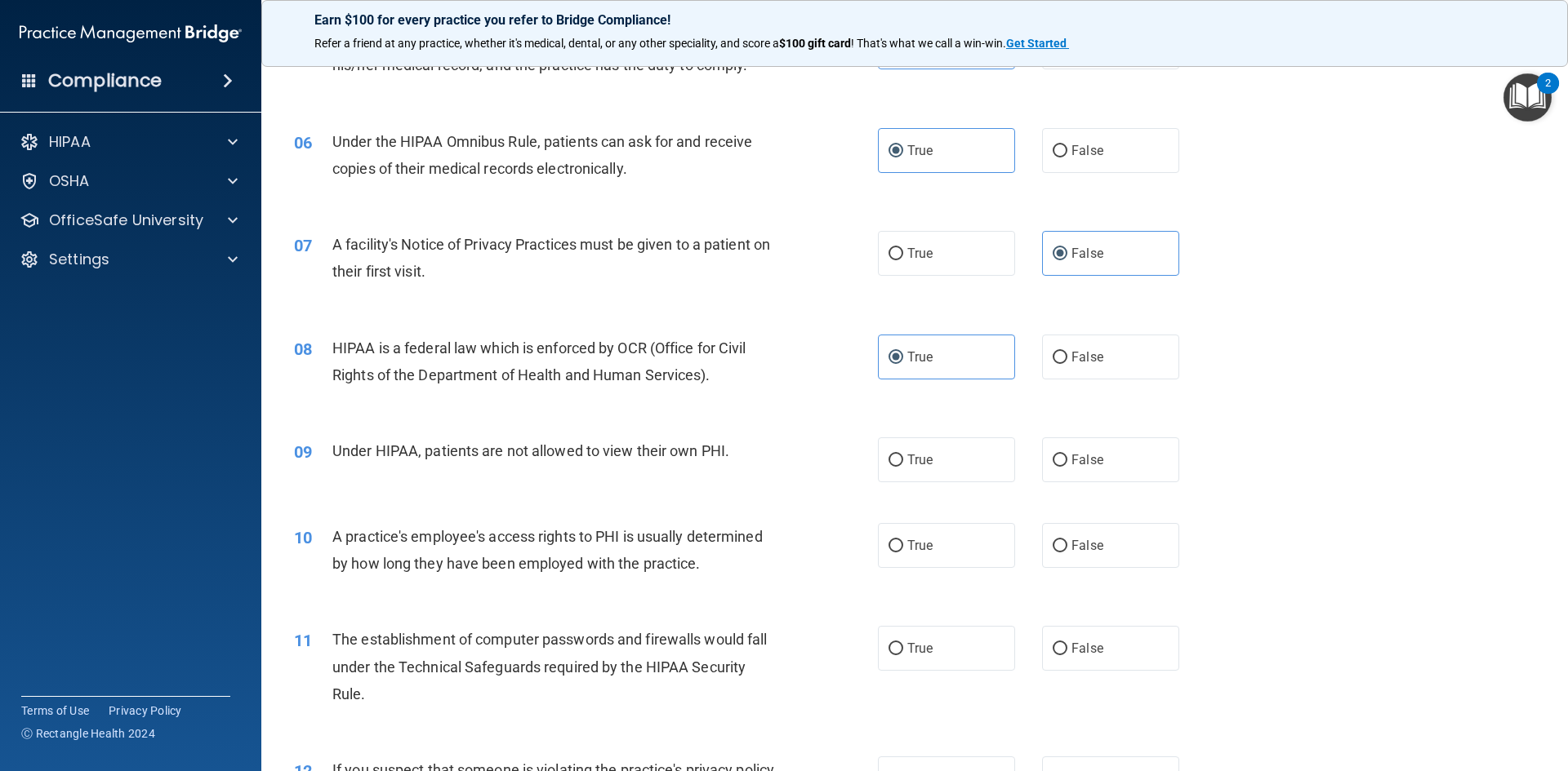
drag, startPoint x: 1103, startPoint y: 460, endPoint x: 943, endPoint y: 507, distance: 166.8
click at [1100, 460] on label "False" at bounding box center [1111, 460] width 138 height 45
click at [1067, 460] on input "False" at bounding box center [1060, 460] width 14 height 12
radio input "true"
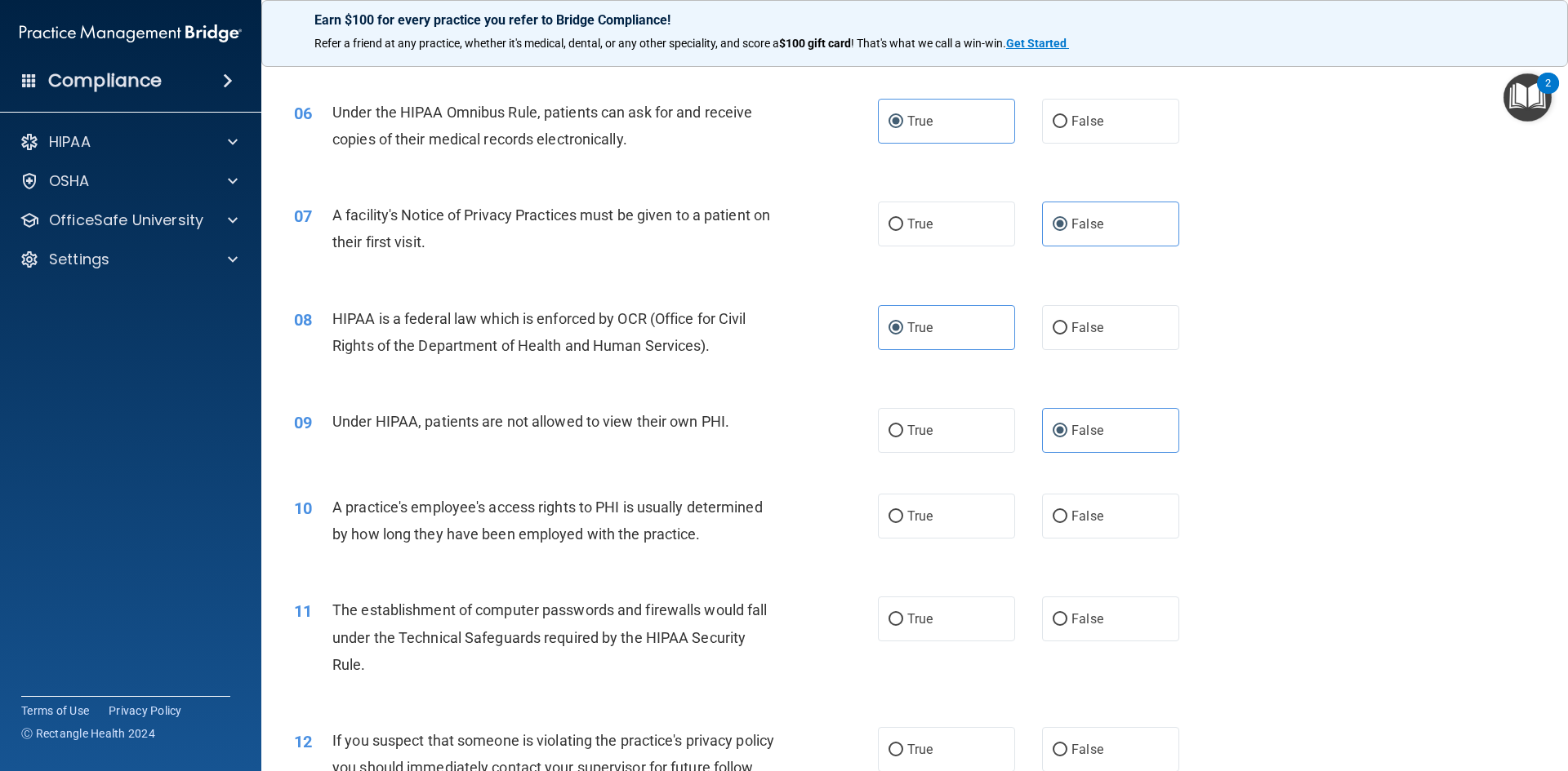
scroll to position [734, 0]
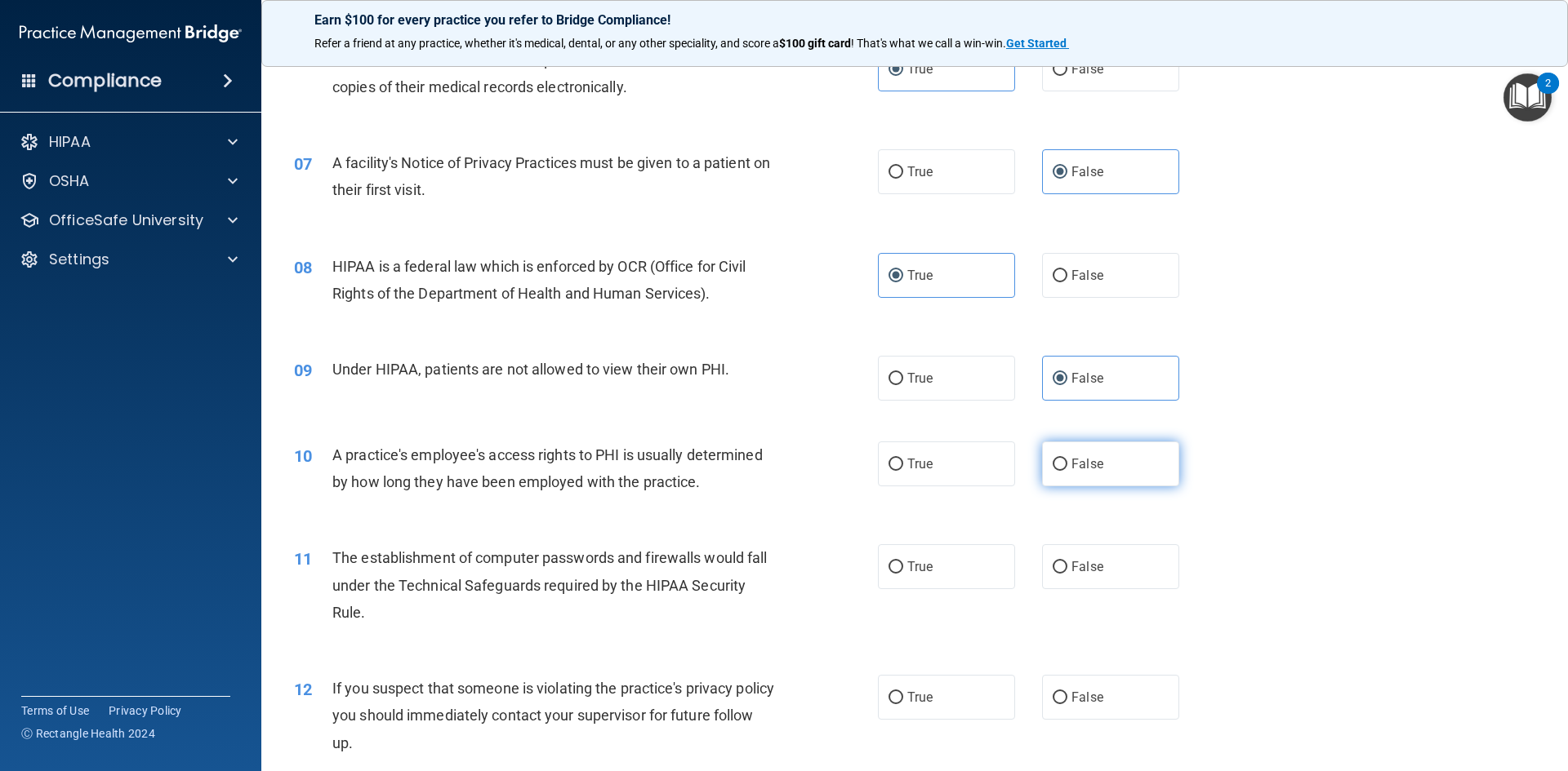
click at [1077, 474] on label "False" at bounding box center [1111, 464] width 138 height 45
click at [1067, 471] on input "False" at bounding box center [1060, 465] width 14 height 12
radio input "true"
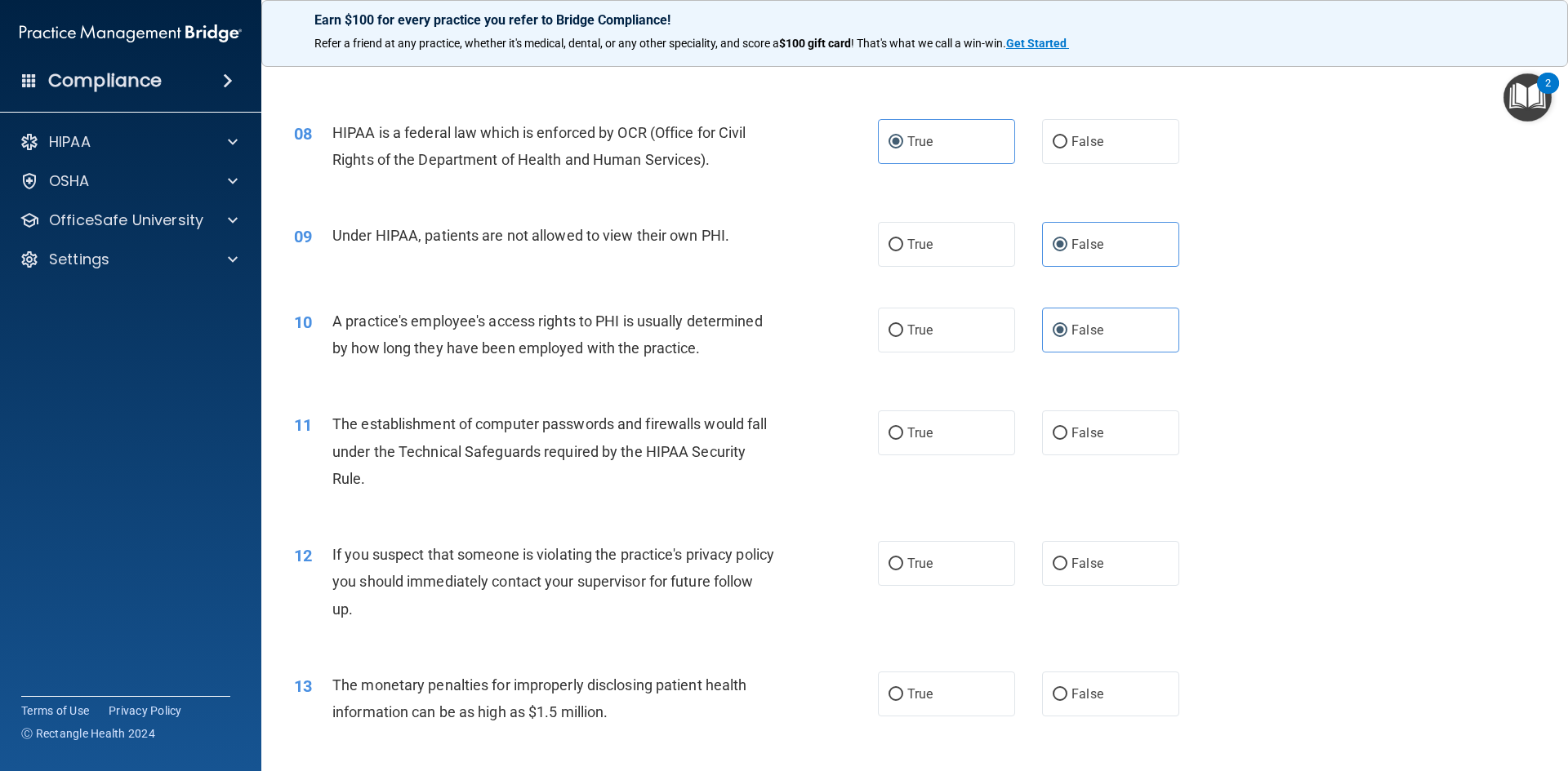
scroll to position [898, 0]
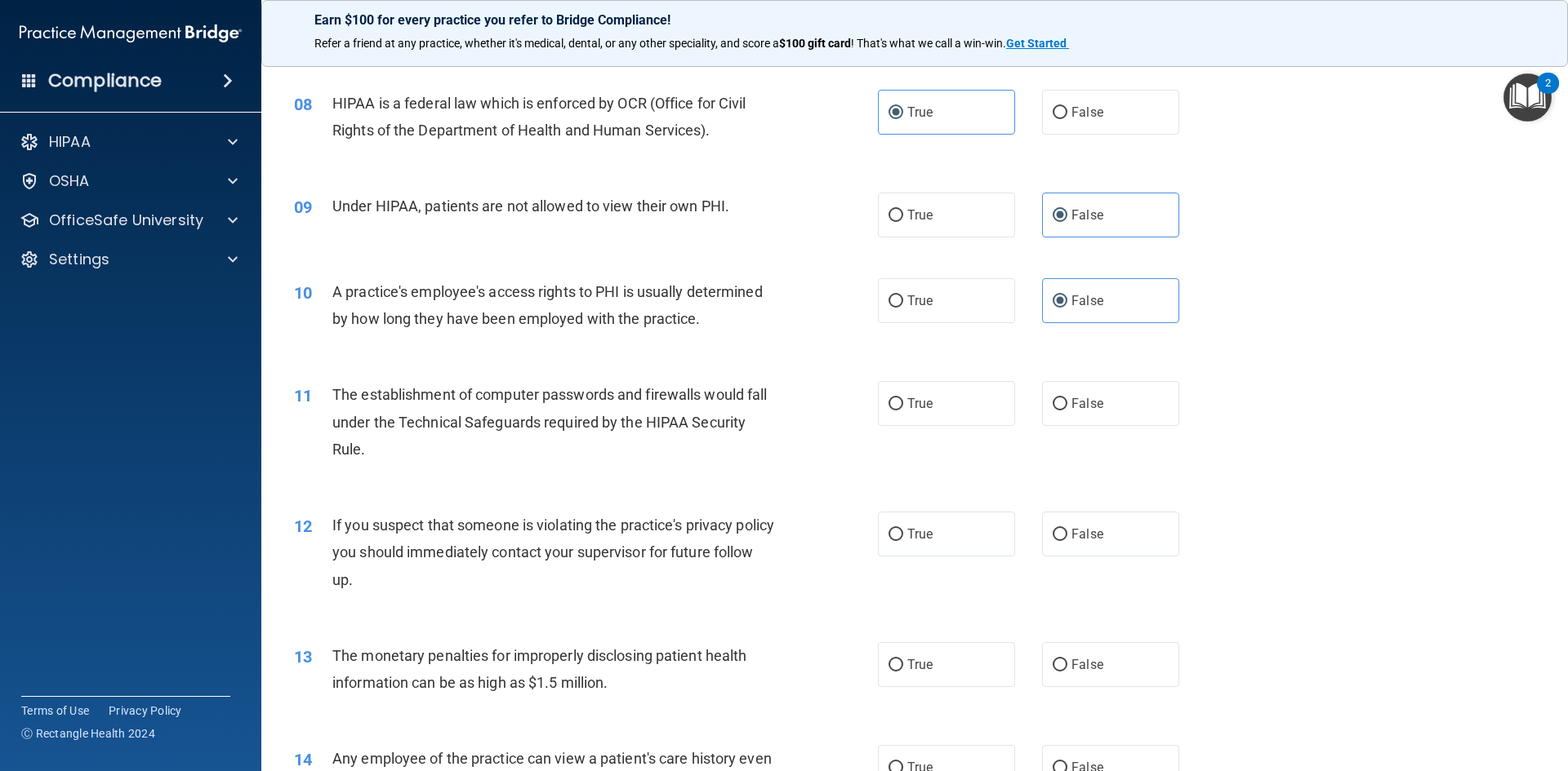
click at [856, 402] on div "11 The establishment of computer passwords and firewalls would fall under the T…" at bounding box center [586, 426] width 633 height 90
drag, startPoint x: 902, startPoint y: 403, endPoint x: 885, endPoint y: 416, distance: 21.4
click at [895, 409] on label "True" at bounding box center [947, 403] width 138 height 45
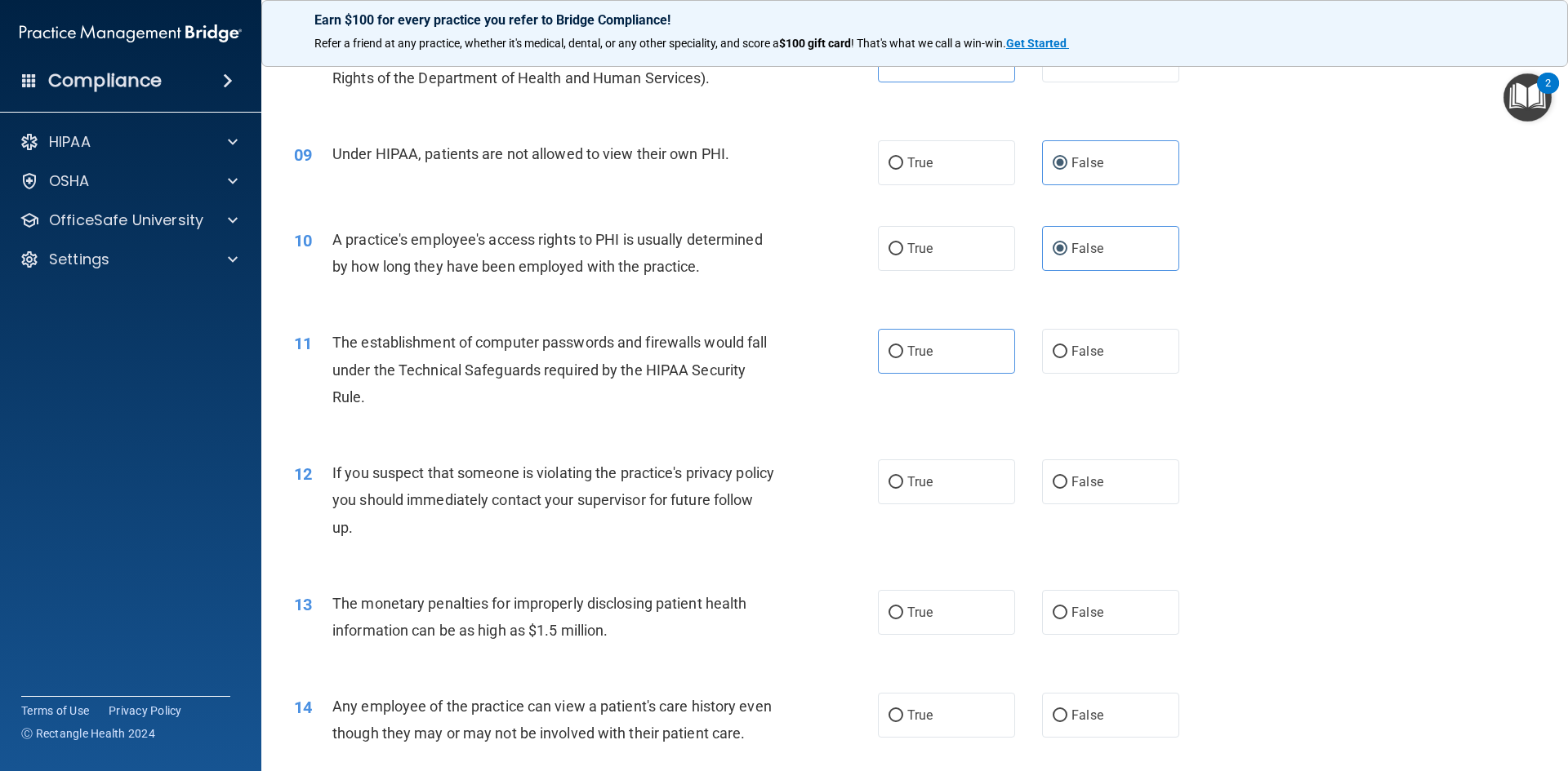
scroll to position [980, 0]
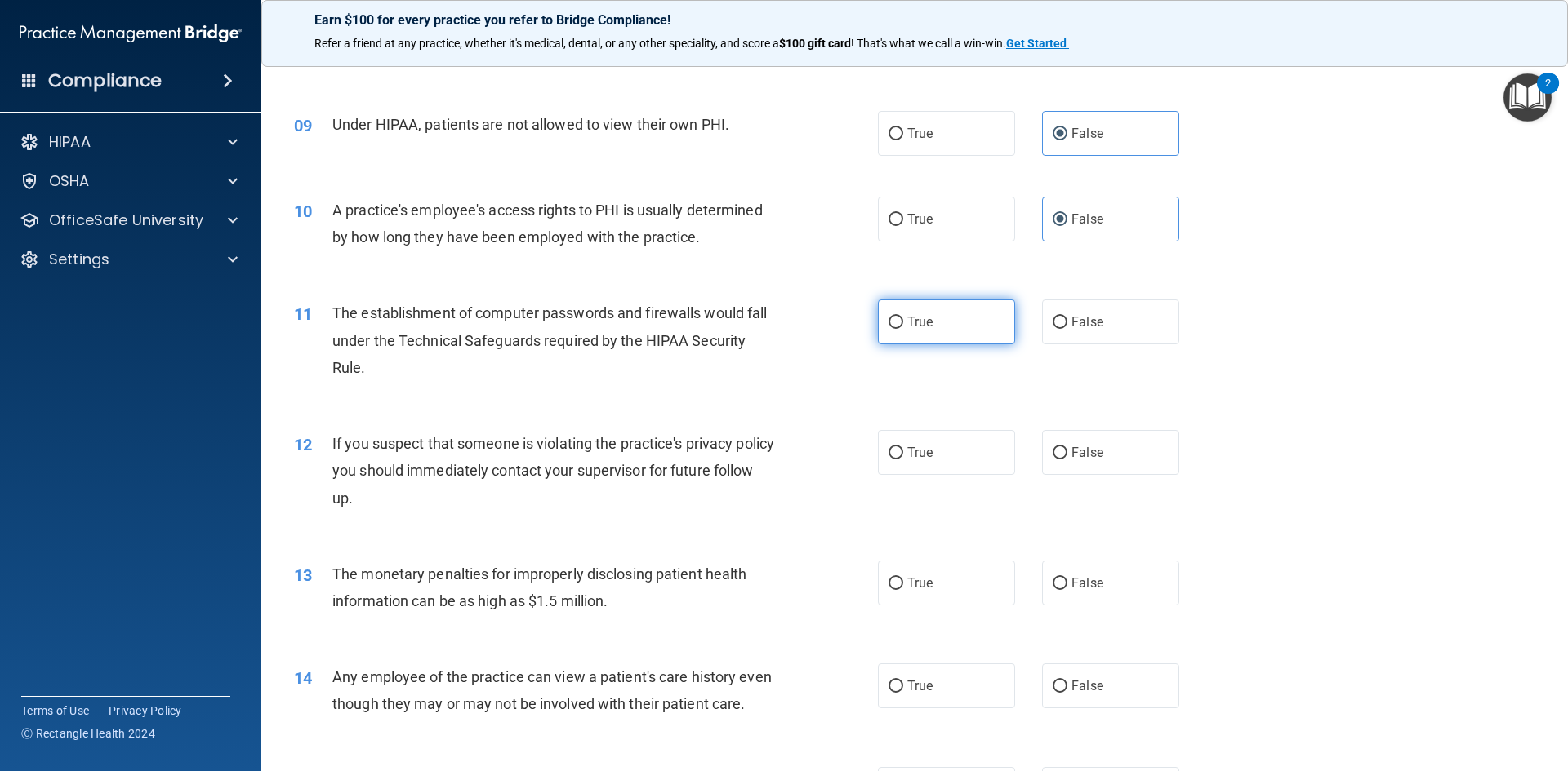
drag, startPoint x: 918, startPoint y: 302, endPoint x: 909, endPoint y: 320, distance: 20.1
click at [918, 303] on label "True" at bounding box center [947, 322] width 138 height 45
click at [904, 317] on input "True" at bounding box center [896, 323] width 14 height 12
radio input "true"
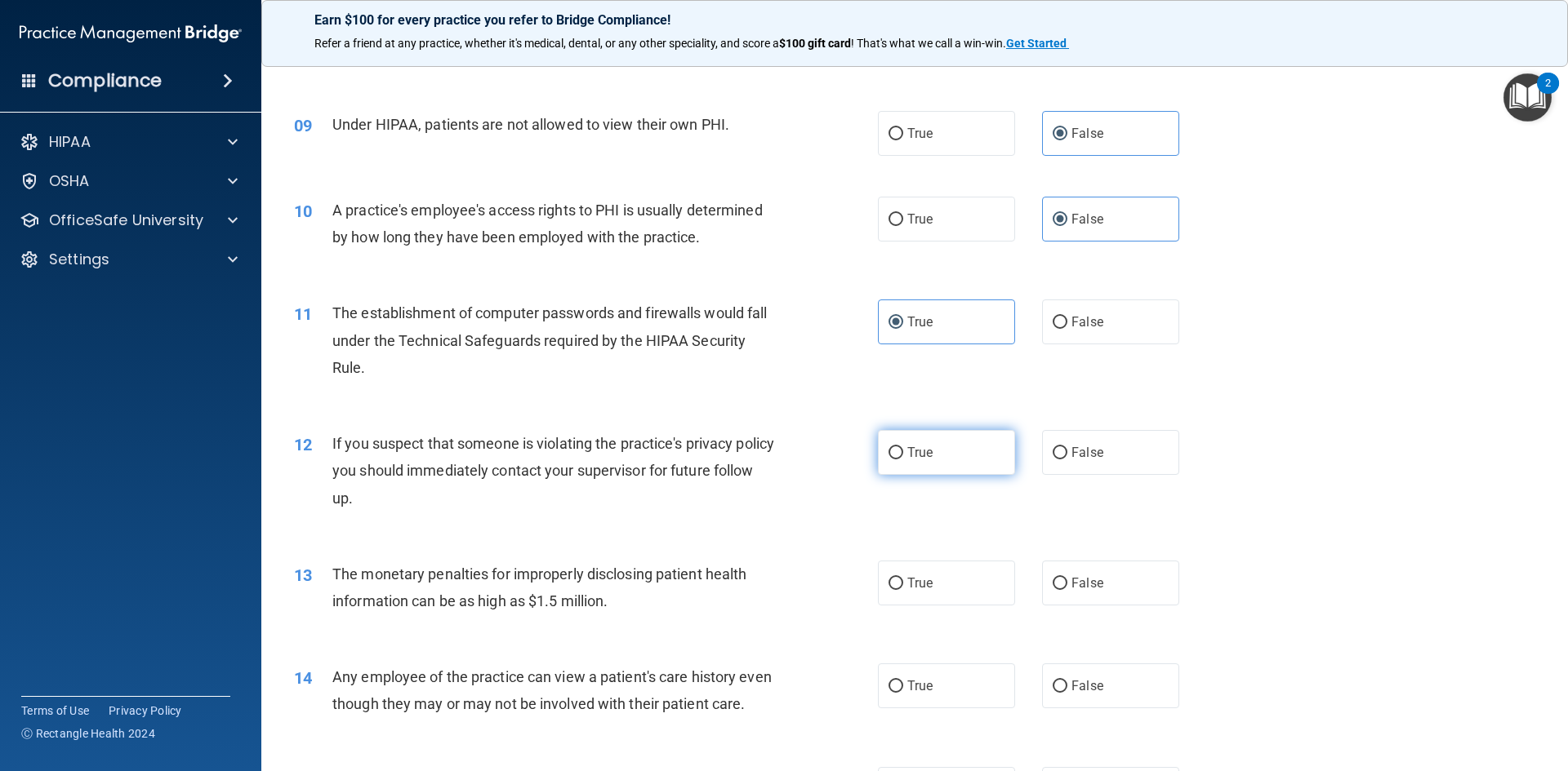
click at [937, 468] on label "True" at bounding box center [947, 452] width 138 height 45
click at [904, 460] on input "True" at bounding box center [896, 453] width 14 height 12
radio input "true"
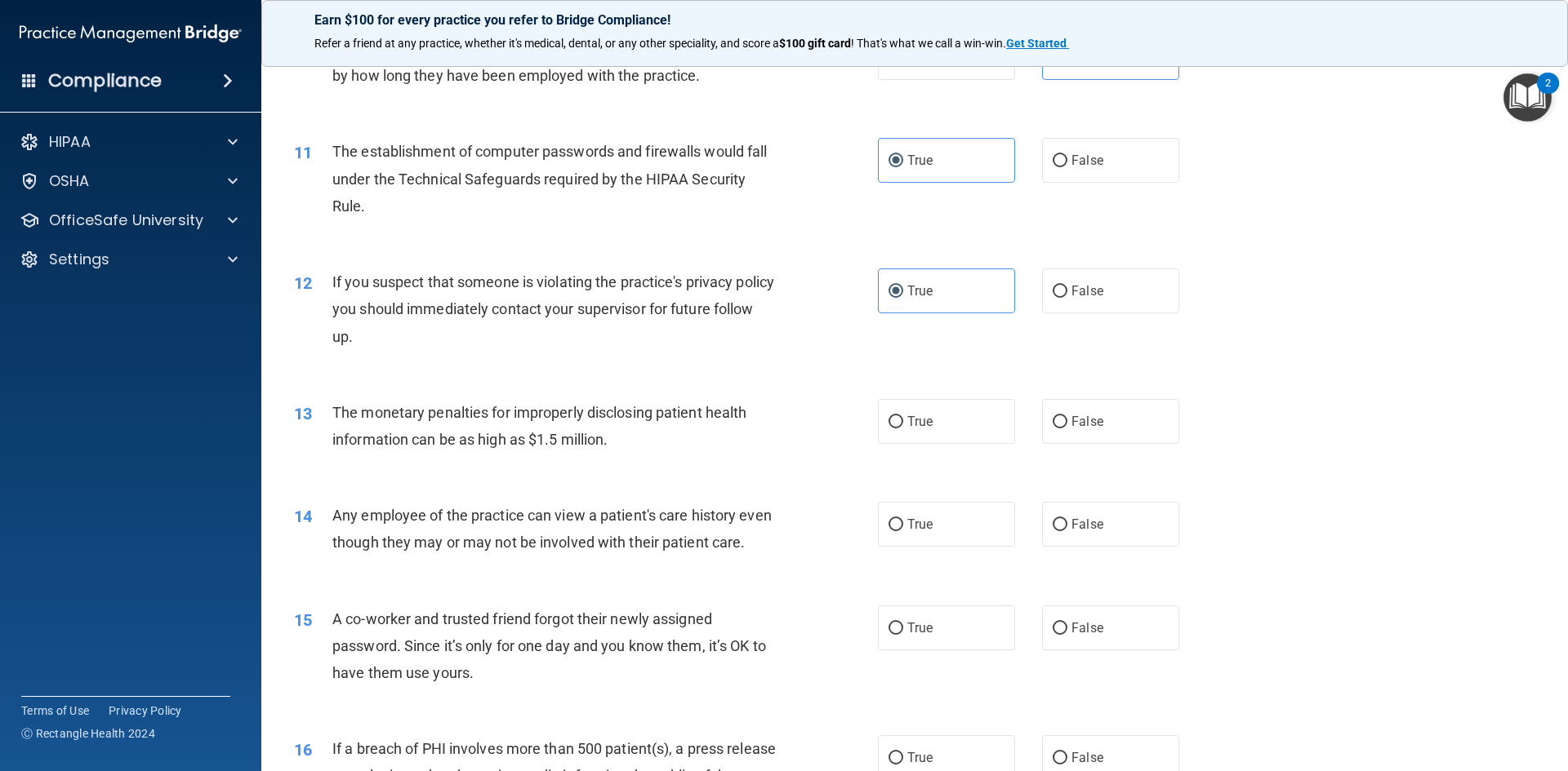
scroll to position [1143, 0]
click at [943, 407] on label "True" at bounding box center [947, 419] width 138 height 45
click at [904, 415] on input "True" at bounding box center [896, 421] width 14 height 12
radio input "true"
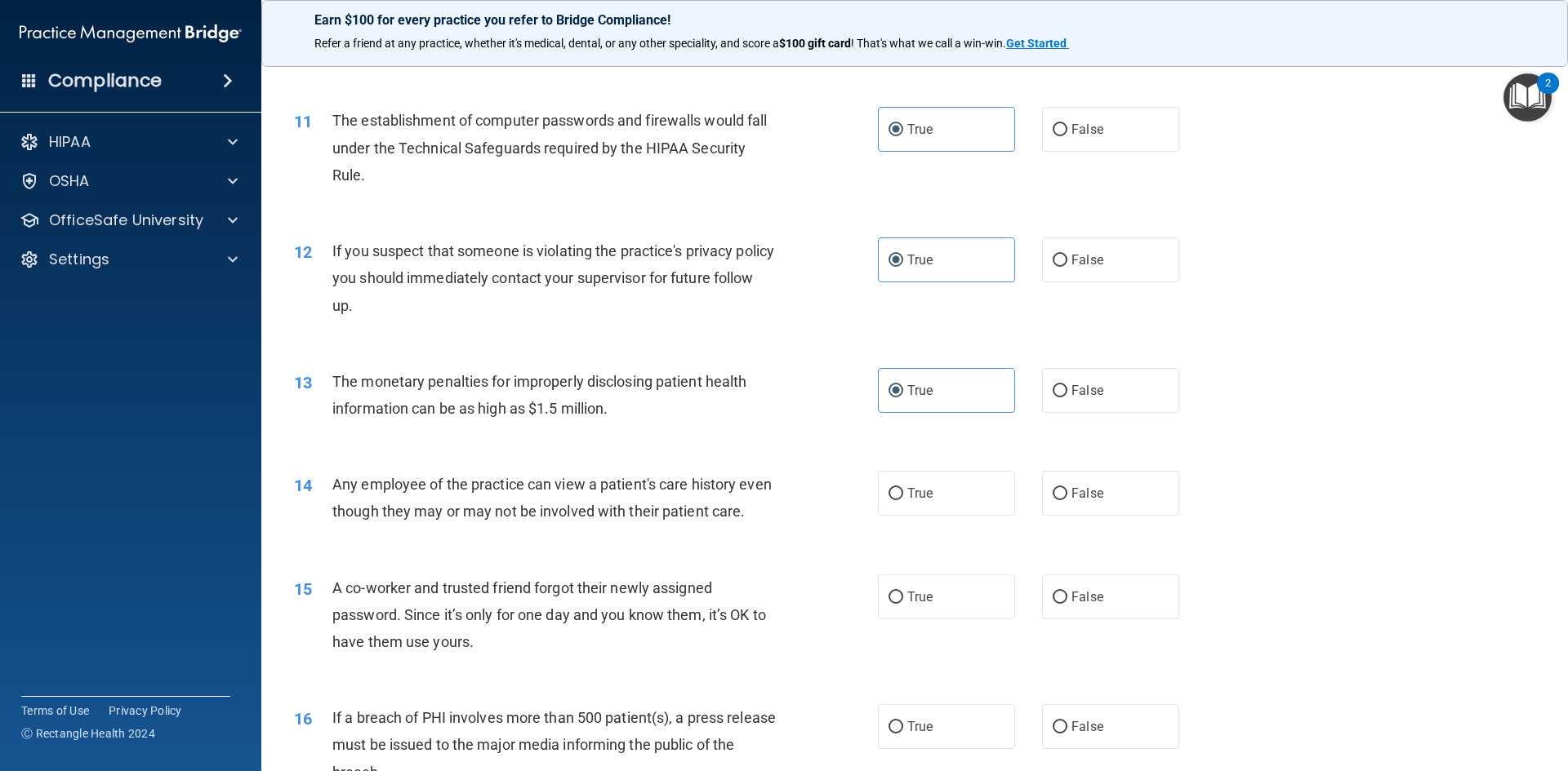
scroll to position [1224, 0]
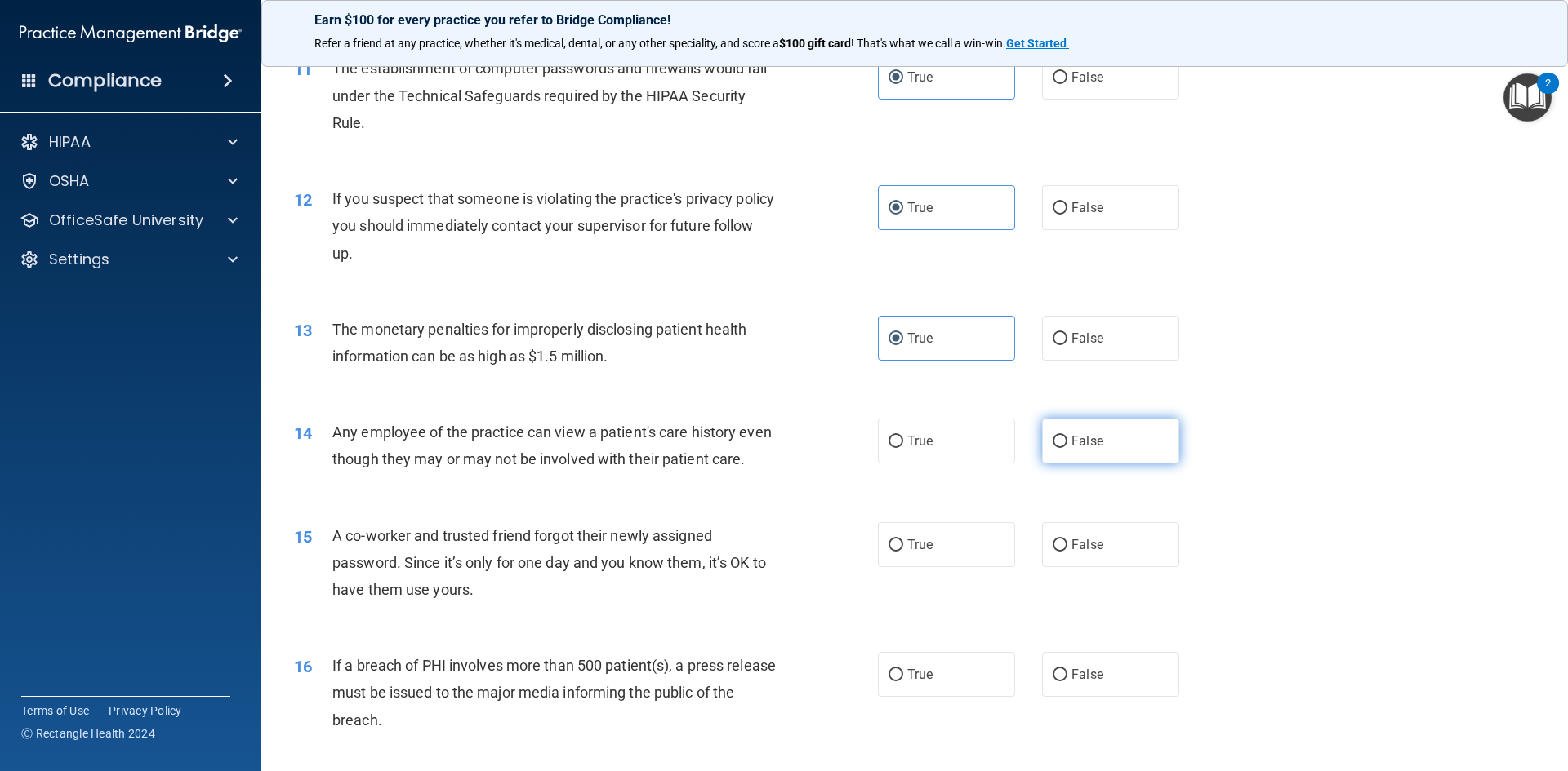
click at [1163, 458] on label "False" at bounding box center [1111, 441] width 138 height 45
click at [1067, 448] on input "False" at bounding box center [1060, 442] width 14 height 12
radio input "true"
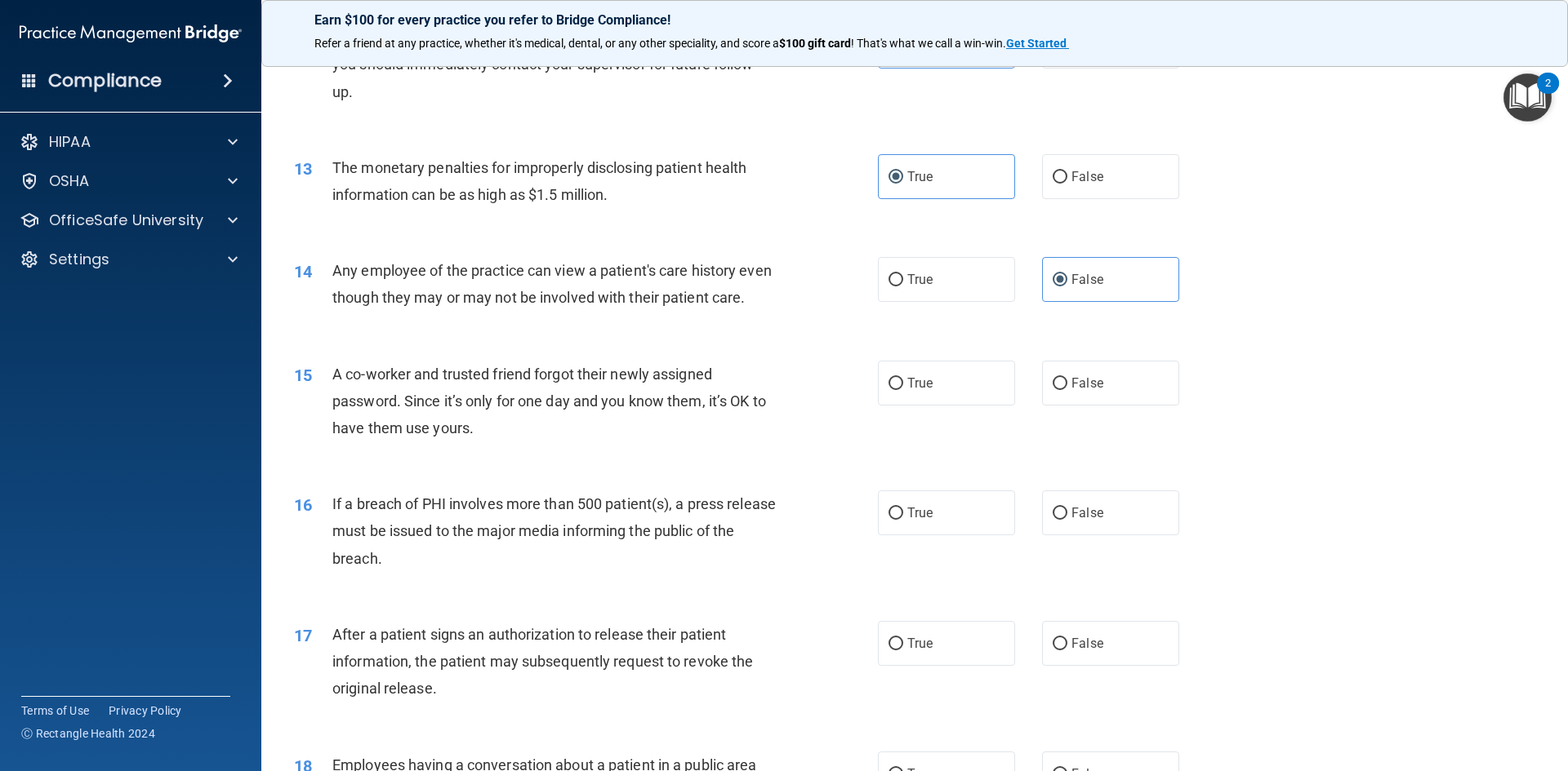
scroll to position [1388, 0]
click at [1084, 389] on span "False" at bounding box center [1088, 381] width 32 height 15
click at [1067, 388] on input "False" at bounding box center [1060, 383] width 14 height 12
radio input "true"
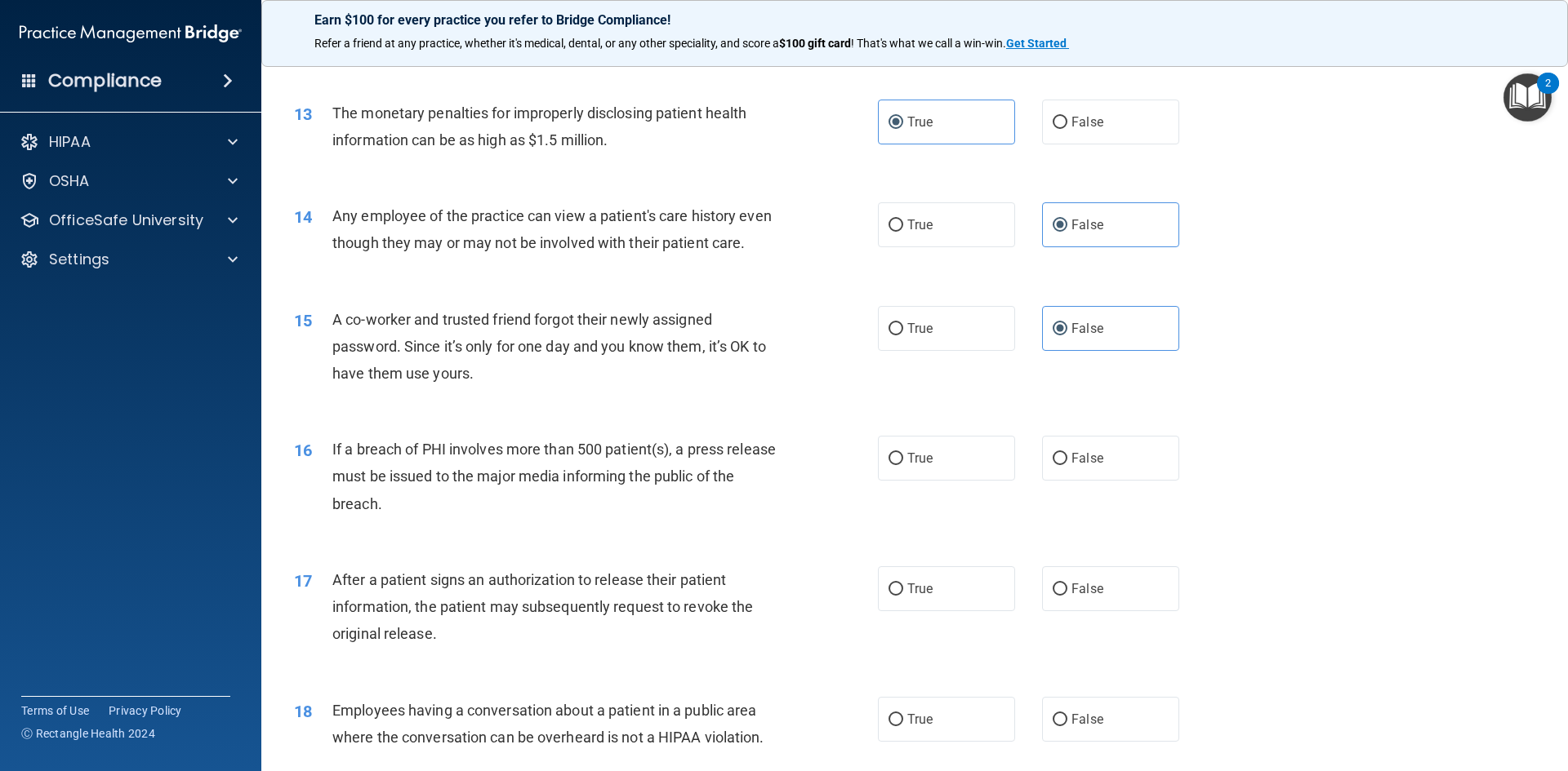
scroll to position [1551, 0]
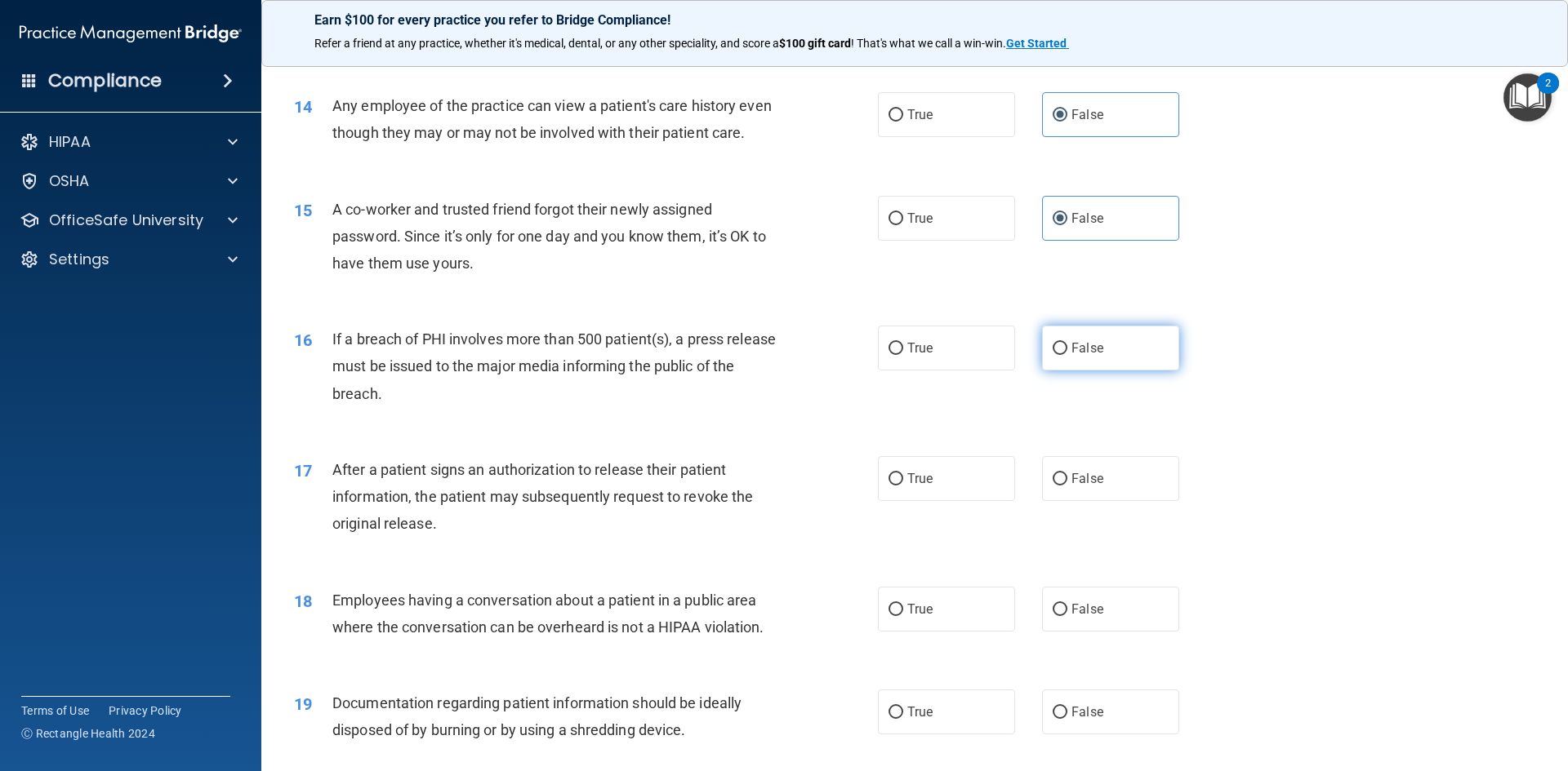
click at [1053, 355] on input "False" at bounding box center [1060, 349] width 14 height 12
radio input "true"
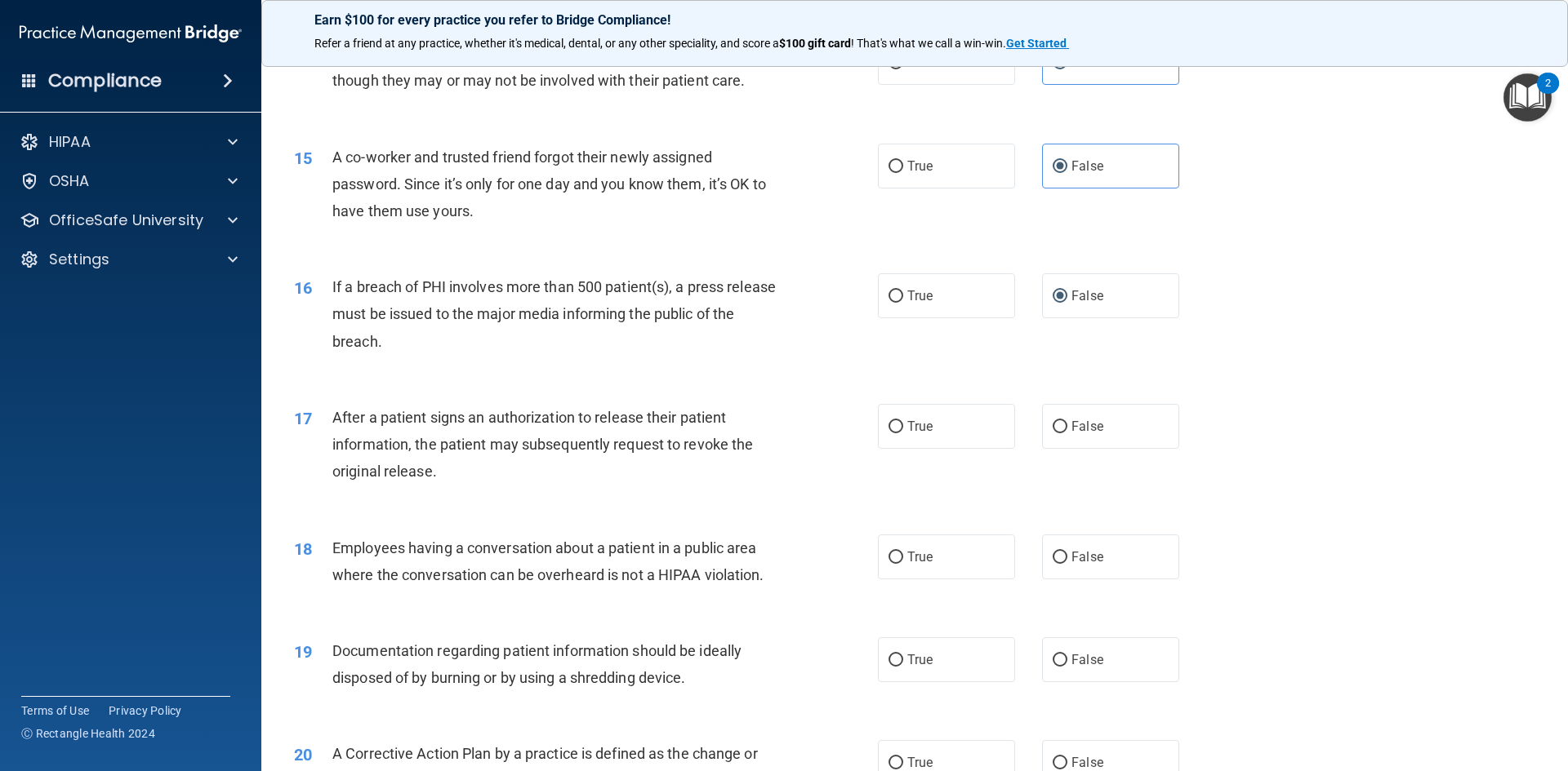
scroll to position [1632, 0]
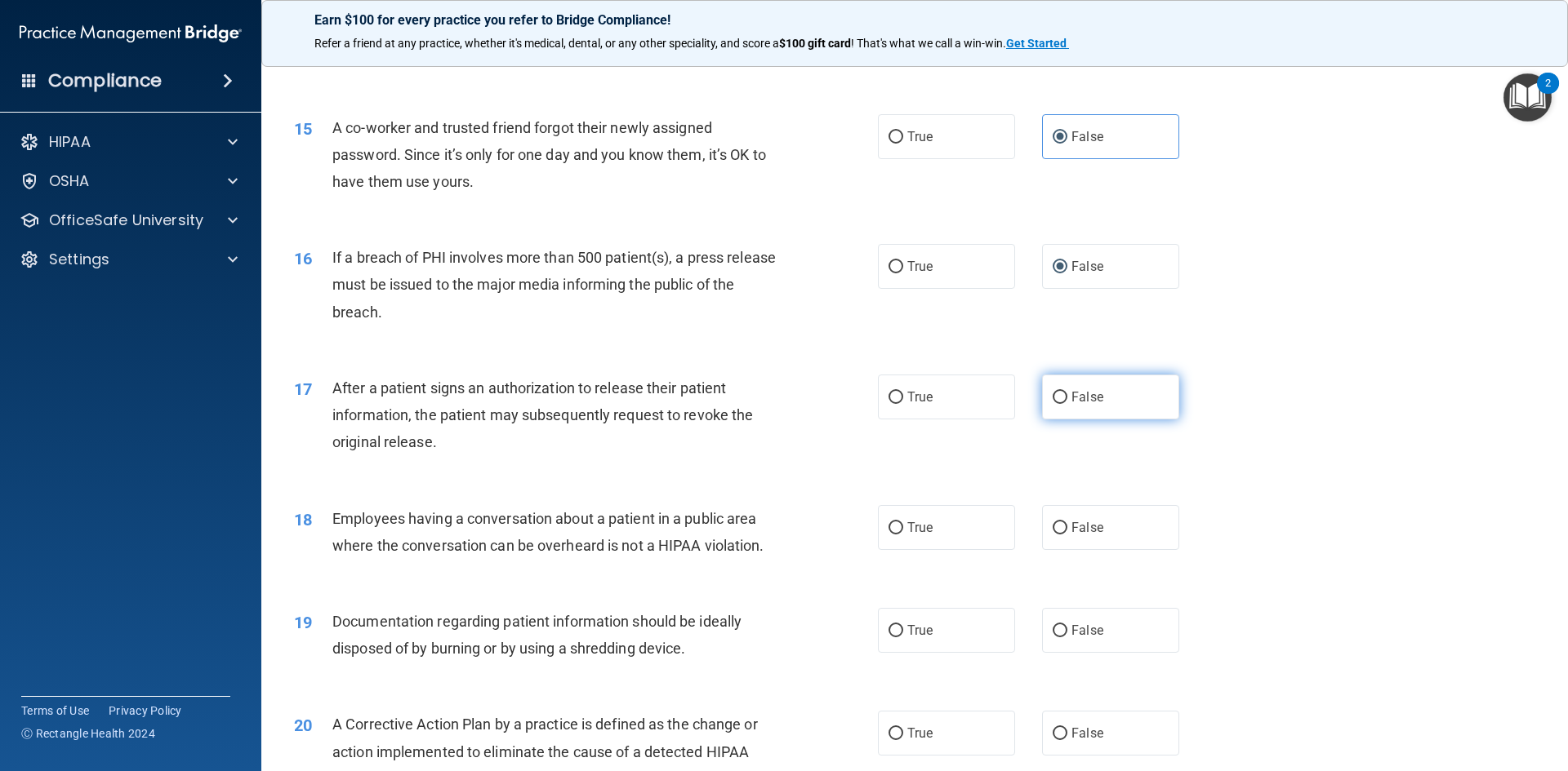
click at [1072, 405] on span "False" at bounding box center [1088, 396] width 32 height 15
click at [1067, 404] on input "False" at bounding box center [1060, 398] width 14 height 12
radio input "true"
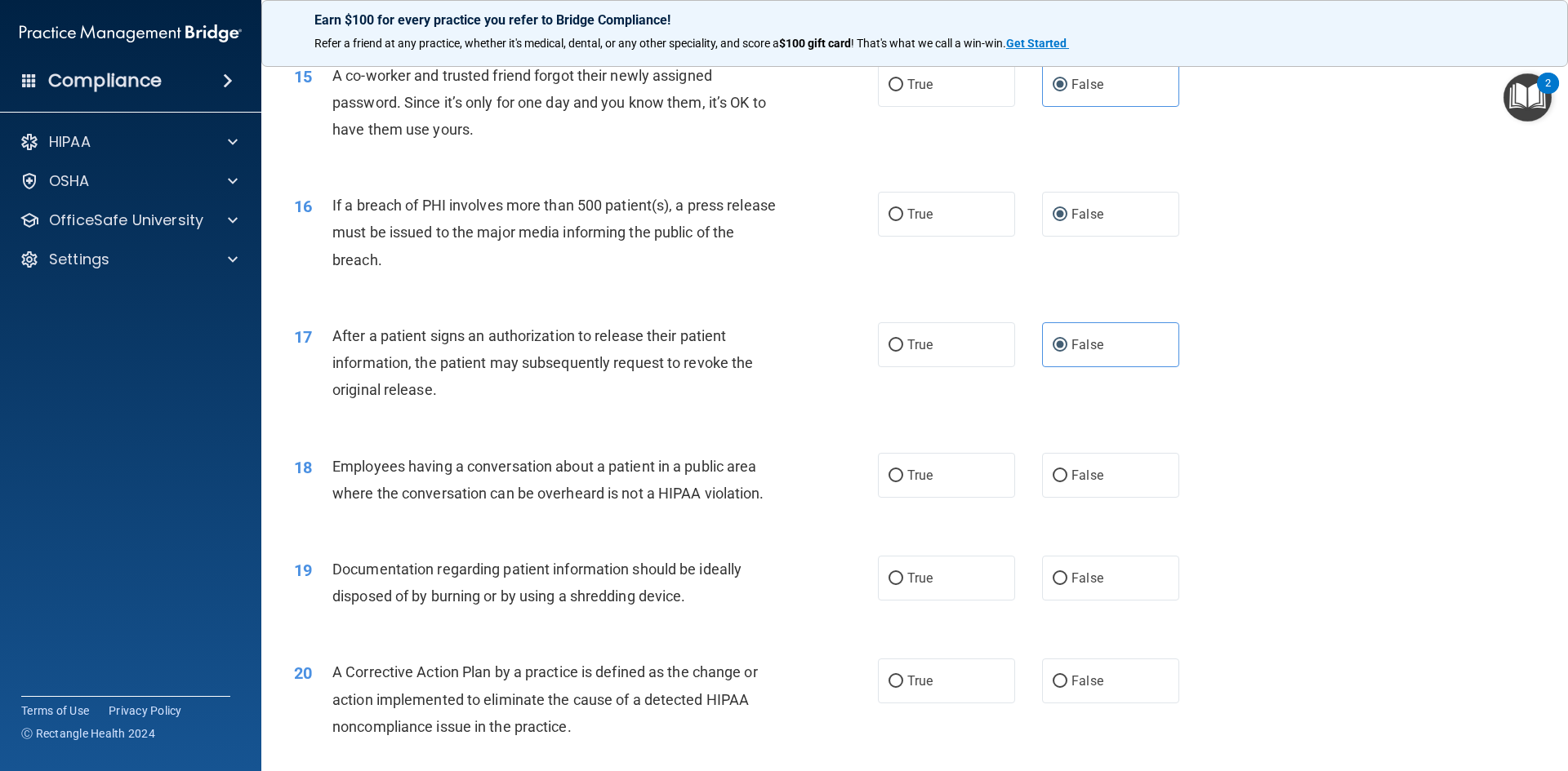
scroll to position [1714, 0]
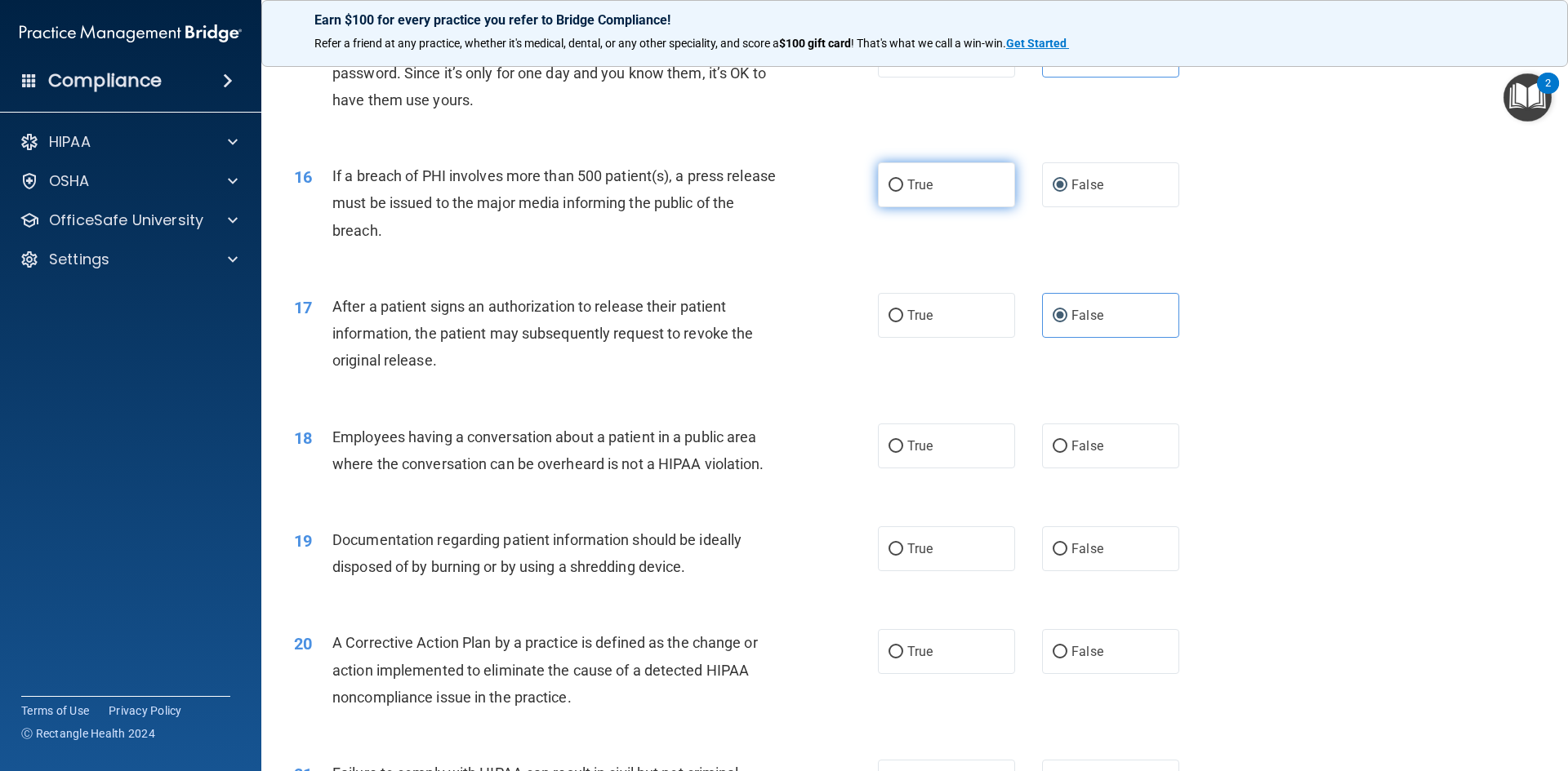
click at [935, 207] on label "True" at bounding box center [947, 185] width 138 height 45
click at [904, 192] on input "True" at bounding box center [896, 186] width 14 height 12
radio input "true"
radio input "false"
click at [1105, 468] on label "False" at bounding box center [1111, 446] width 138 height 45
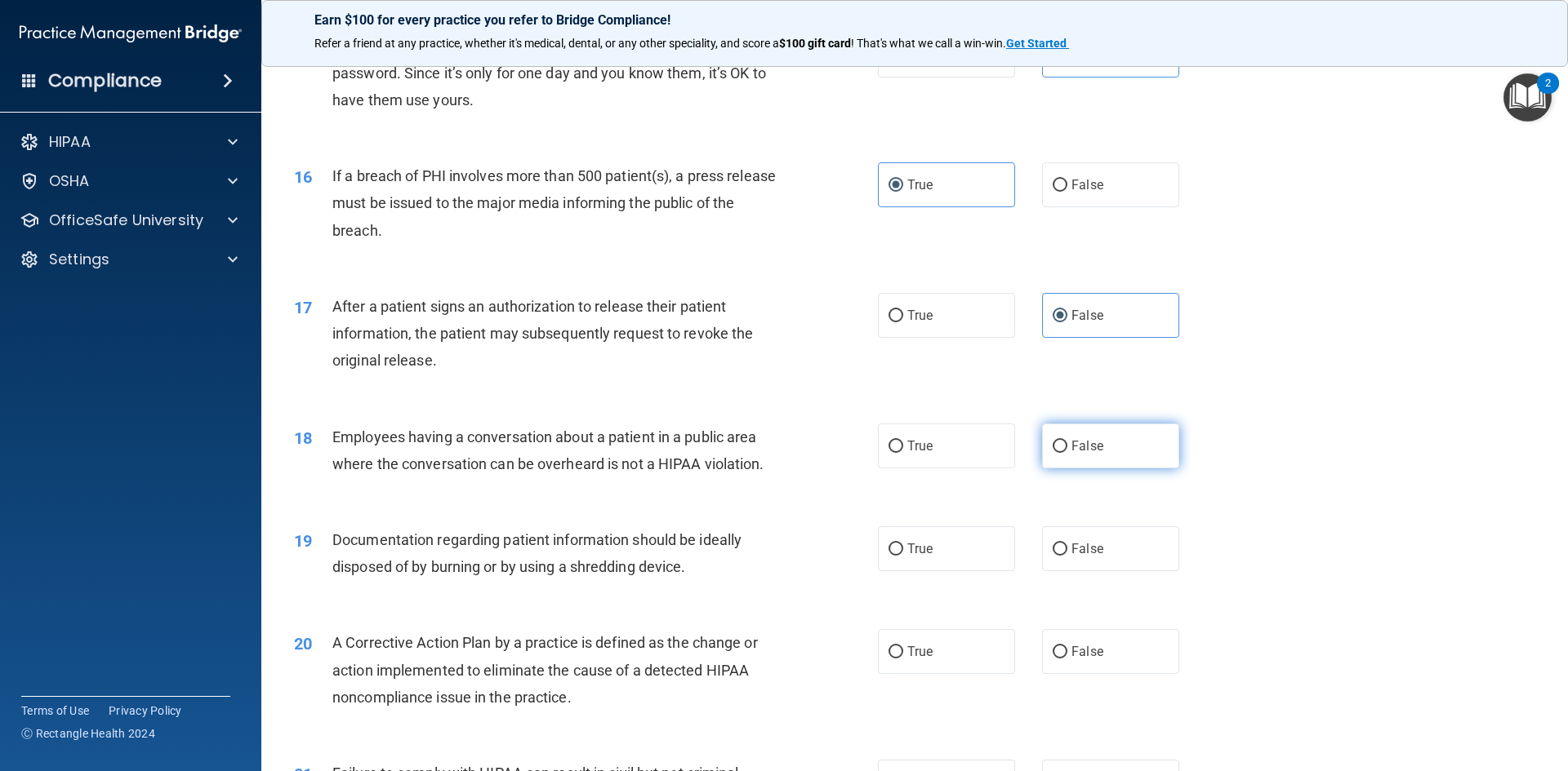
click at [1067, 453] on input "False" at bounding box center [1060, 447] width 14 height 12
radio input "true"
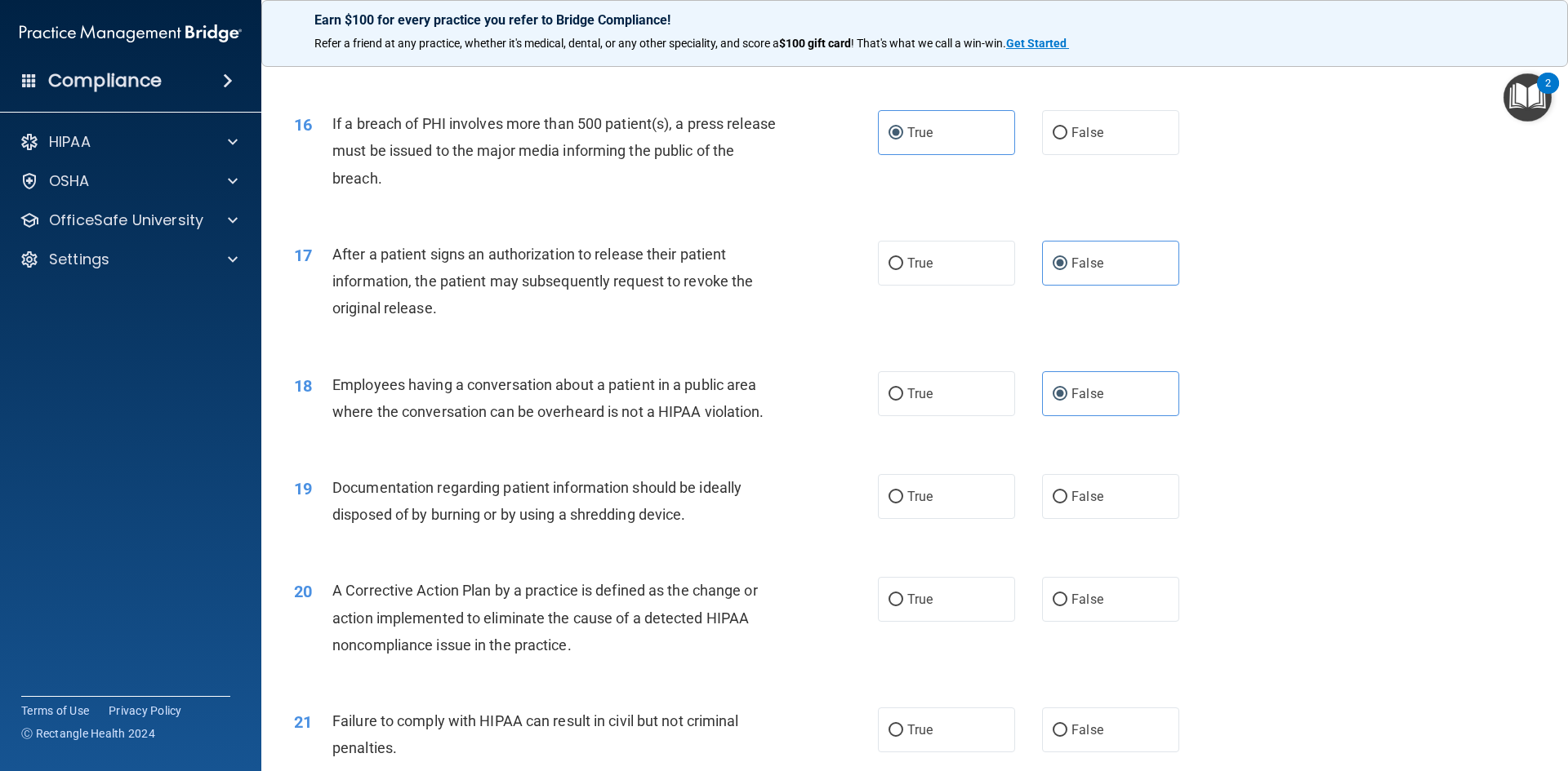
scroll to position [1795, 0]
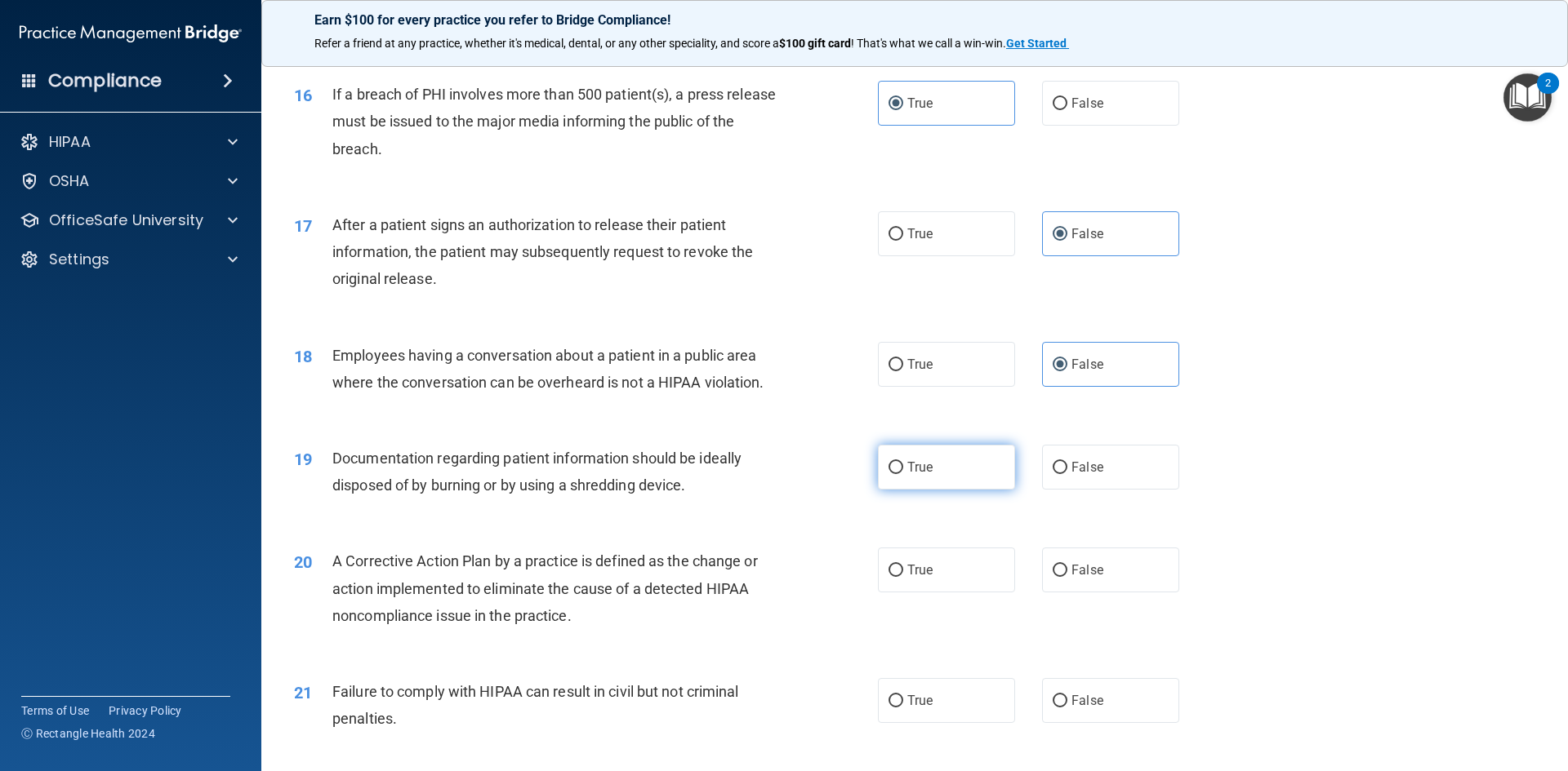
click at [929, 489] on label "True" at bounding box center [947, 467] width 138 height 45
click at [904, 474] on input "True" at bounding box center [896, 468] width 14 height 12
radio input "true"
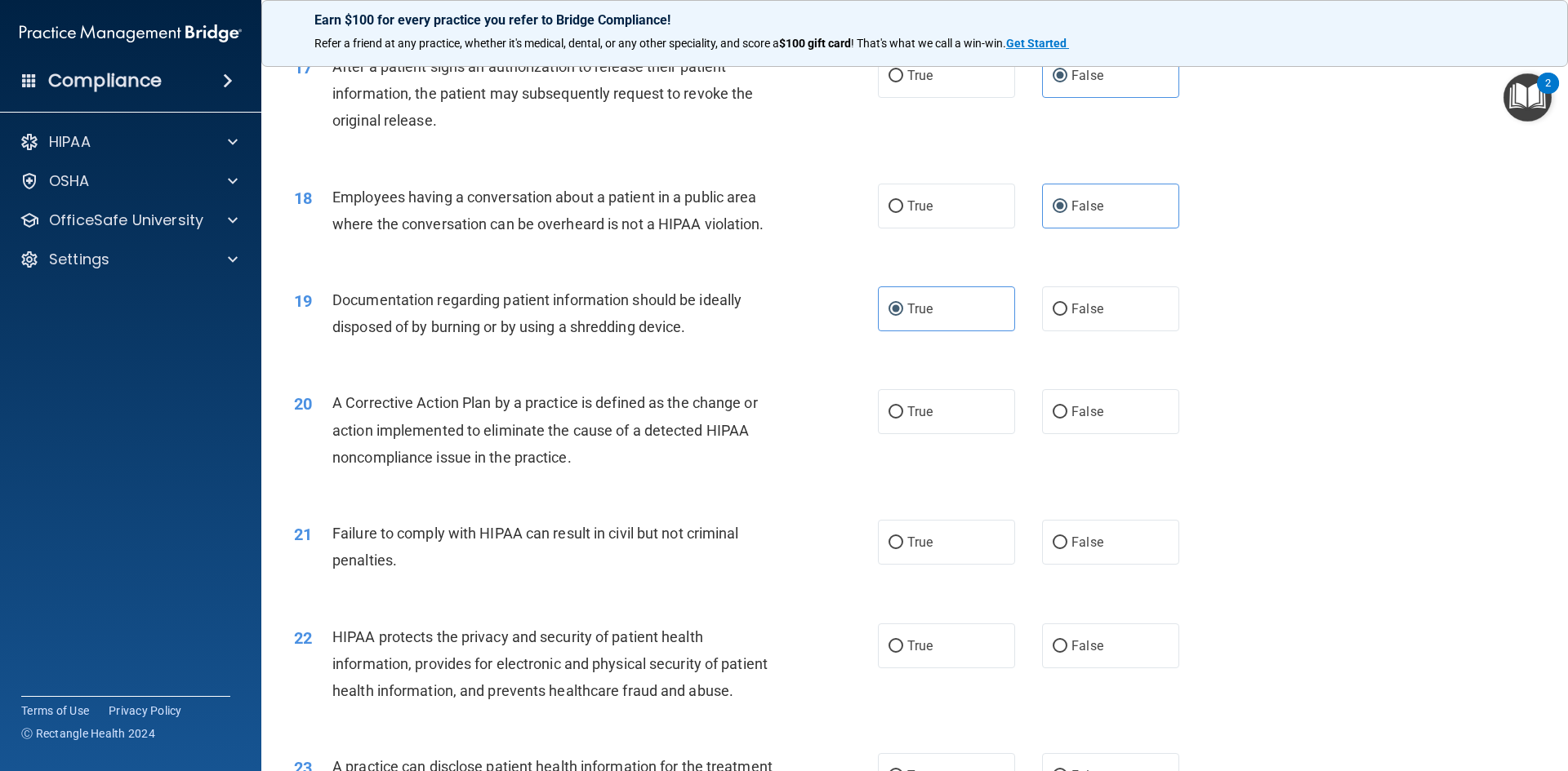
scroll to position [1959, 0]
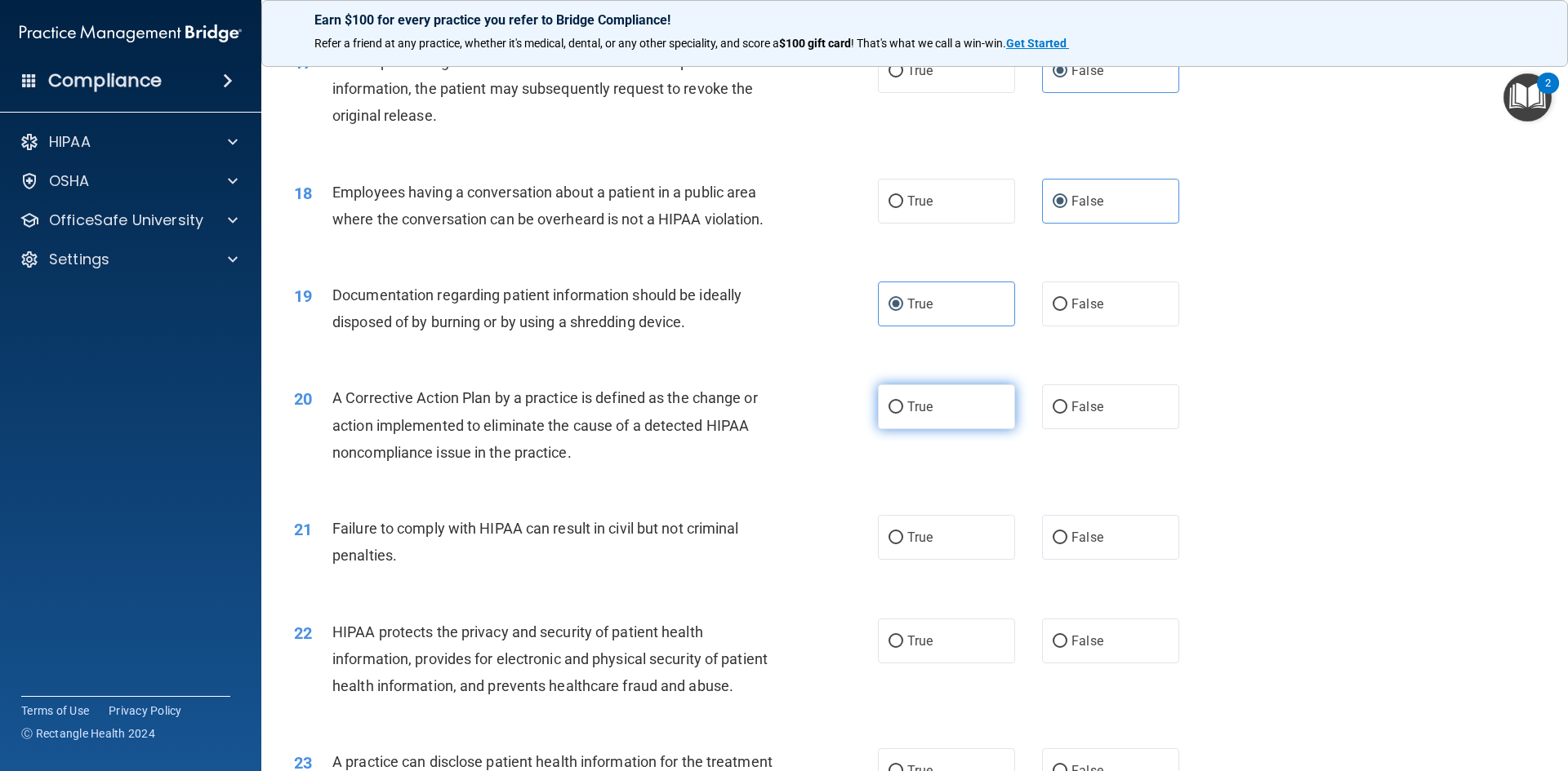
drag, startPoint x: 971, startPoint y: 448, endPoint x: 837, endPoint y: 486, distance: 139.3
click at [970, 429] on label "True" at bounding box center [947, 407] width 138 height 45
click at [904, 414] on input "True" at bounding box center [896, 408] width 14 height 12
radio input "true"
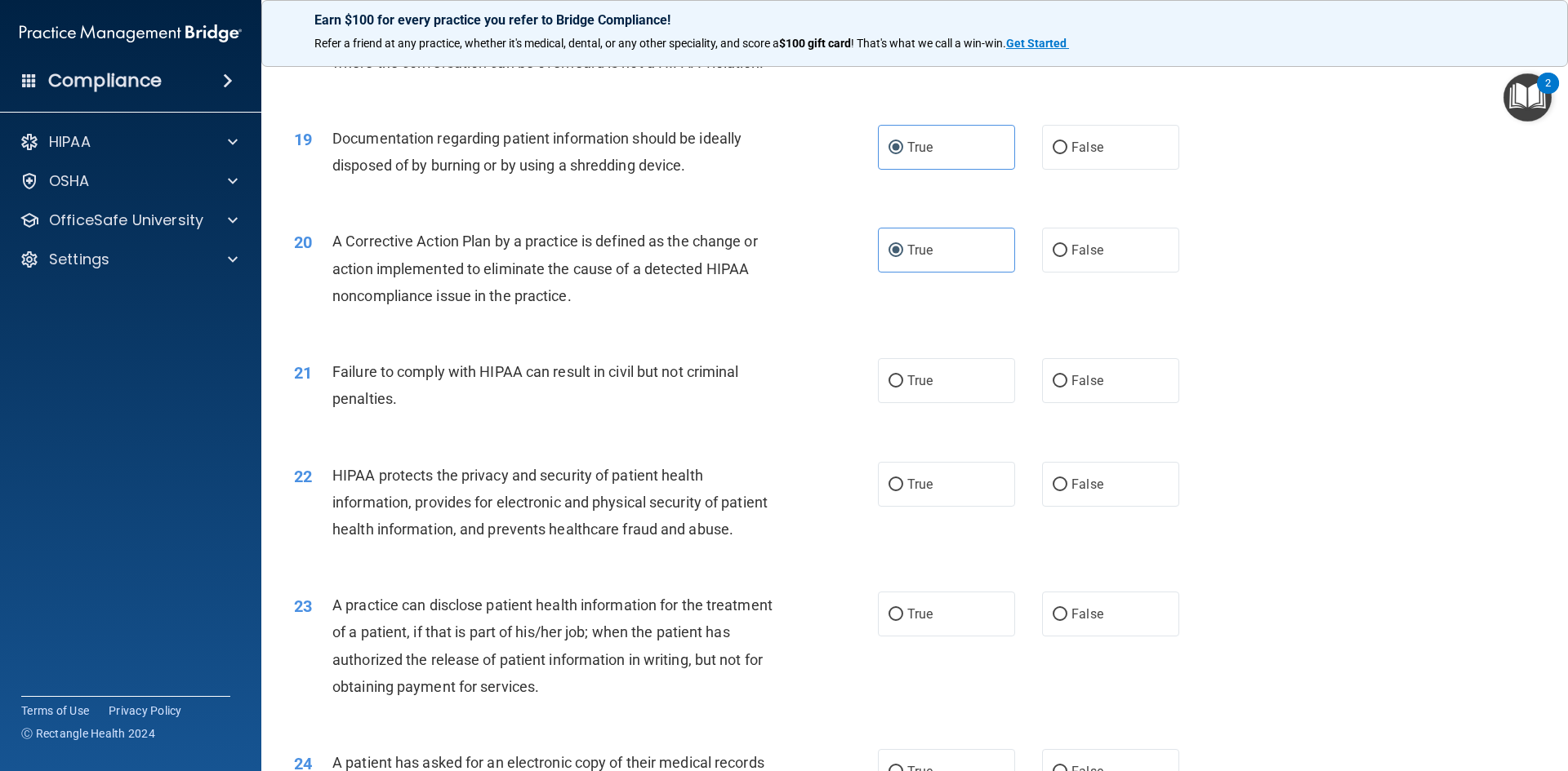
scroll to position [2122, 0]
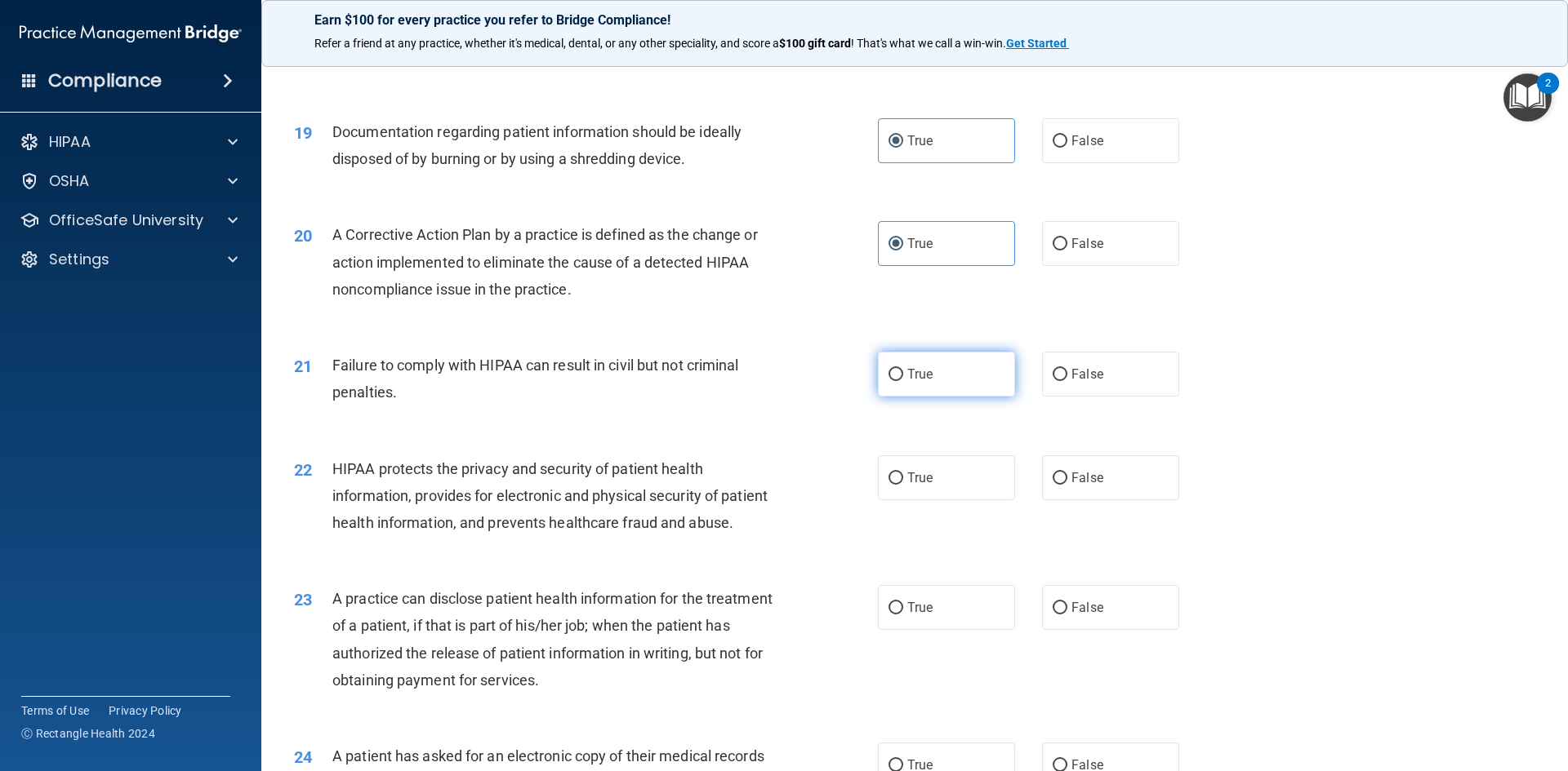
click at [953, 378] on label "True" at bounding box center [947, 374] width 138 height 45
click at [904, 378] on input "True" at bounding box center [896, 375] width 14 height 12
radio input "true"
drag, startPoint x: 1055, startPoint y: 272, endPoint x: 884, endPoint y: 340, distance: 184.0
click at [1053, 251] on input "False" at bounding box center [1060, 245] width 14 height 12
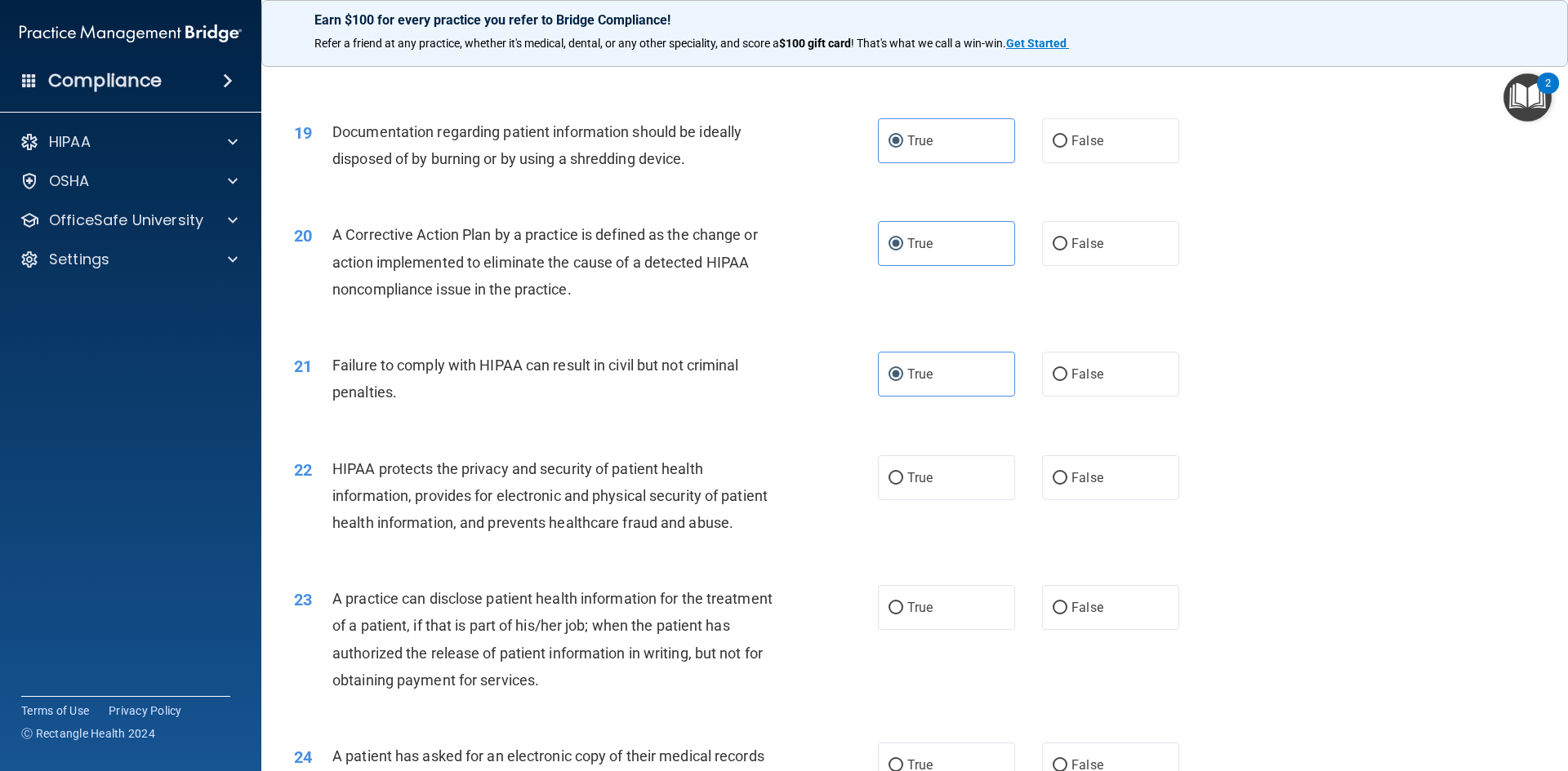
radio input "true"
radio input "false"
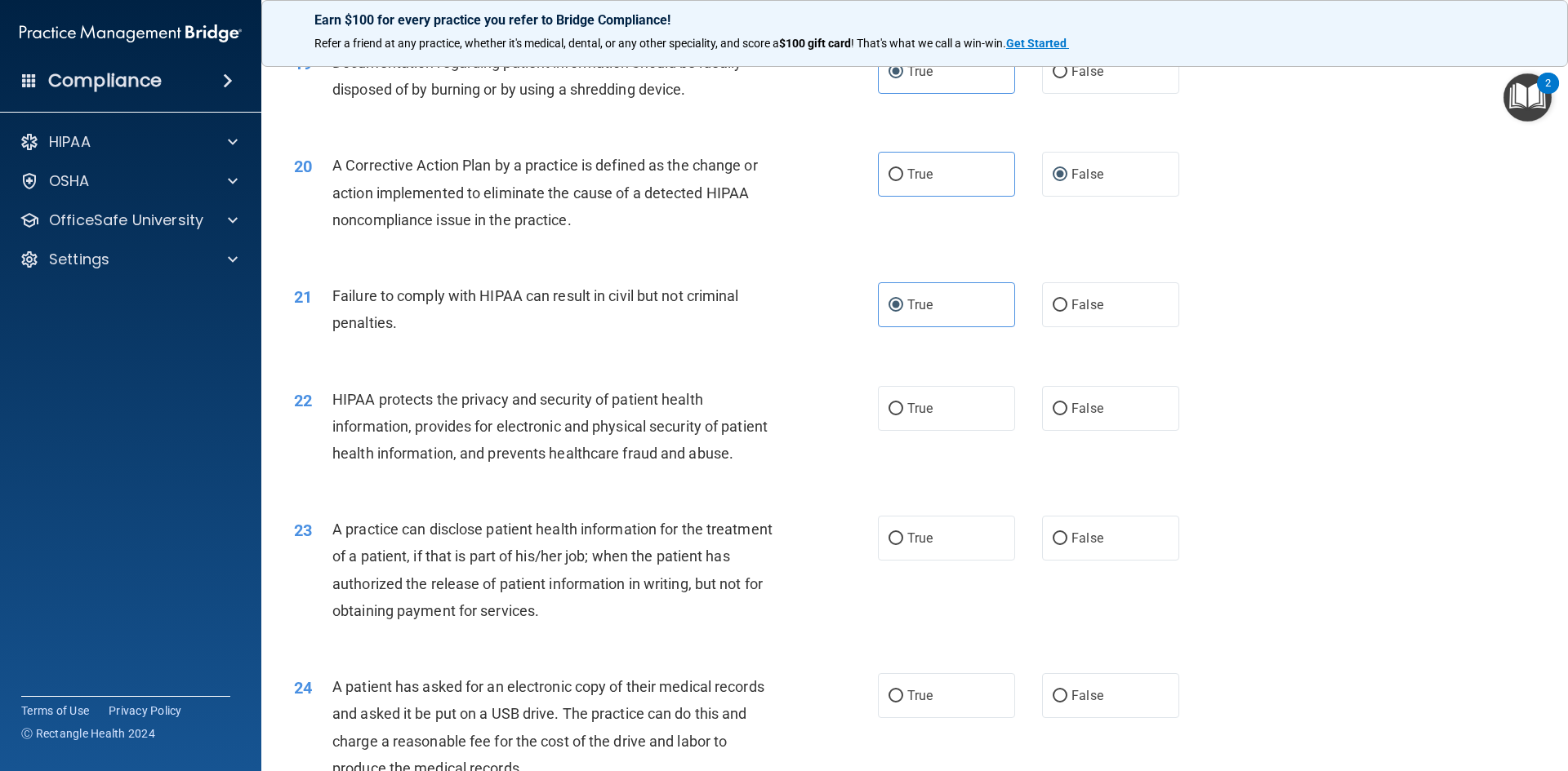
scroll to position [2285, 0]
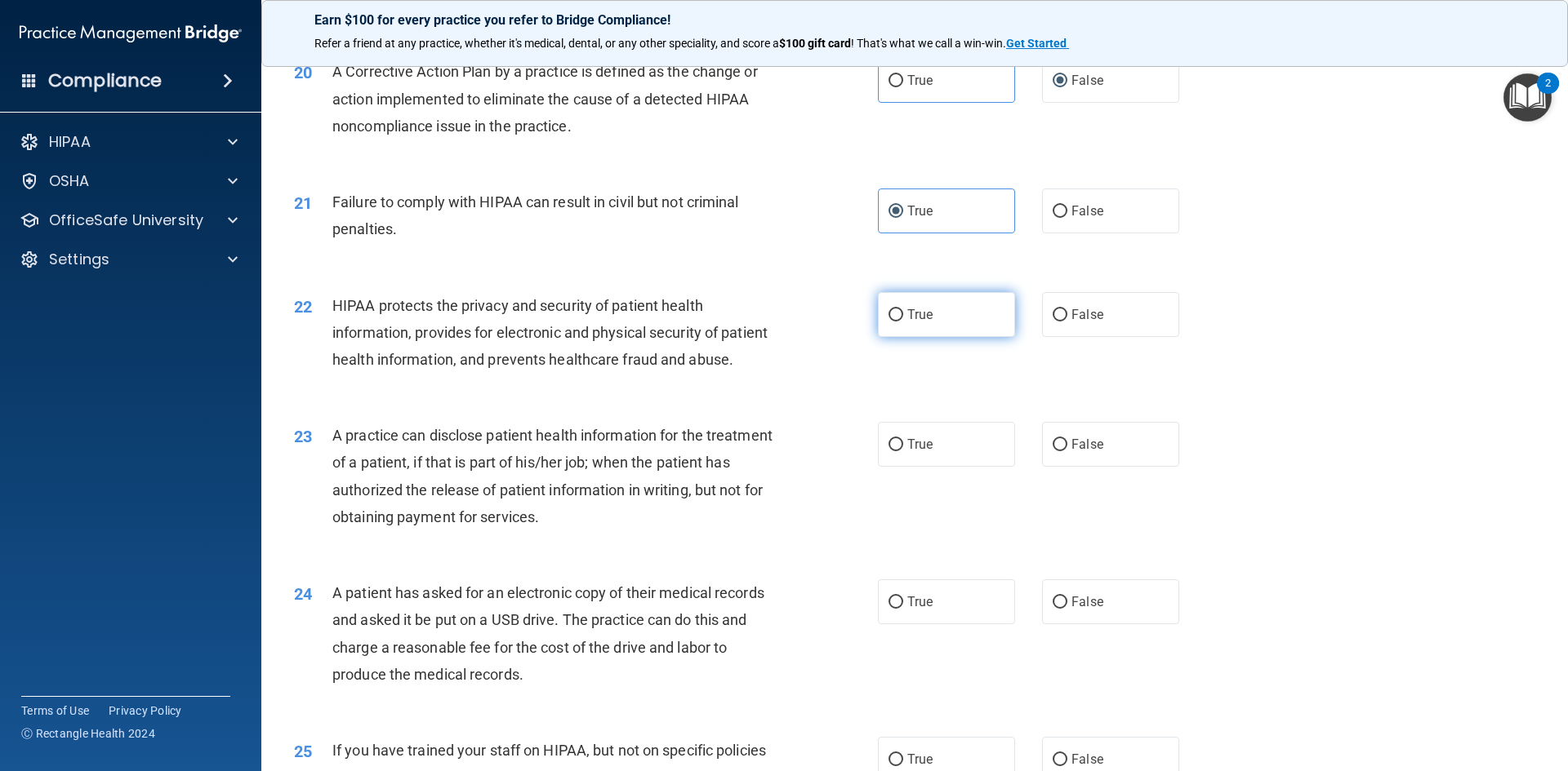
click at [889, 321] on input "True" at bounding box center [896, 316] width 14 height 12
radio input "true"
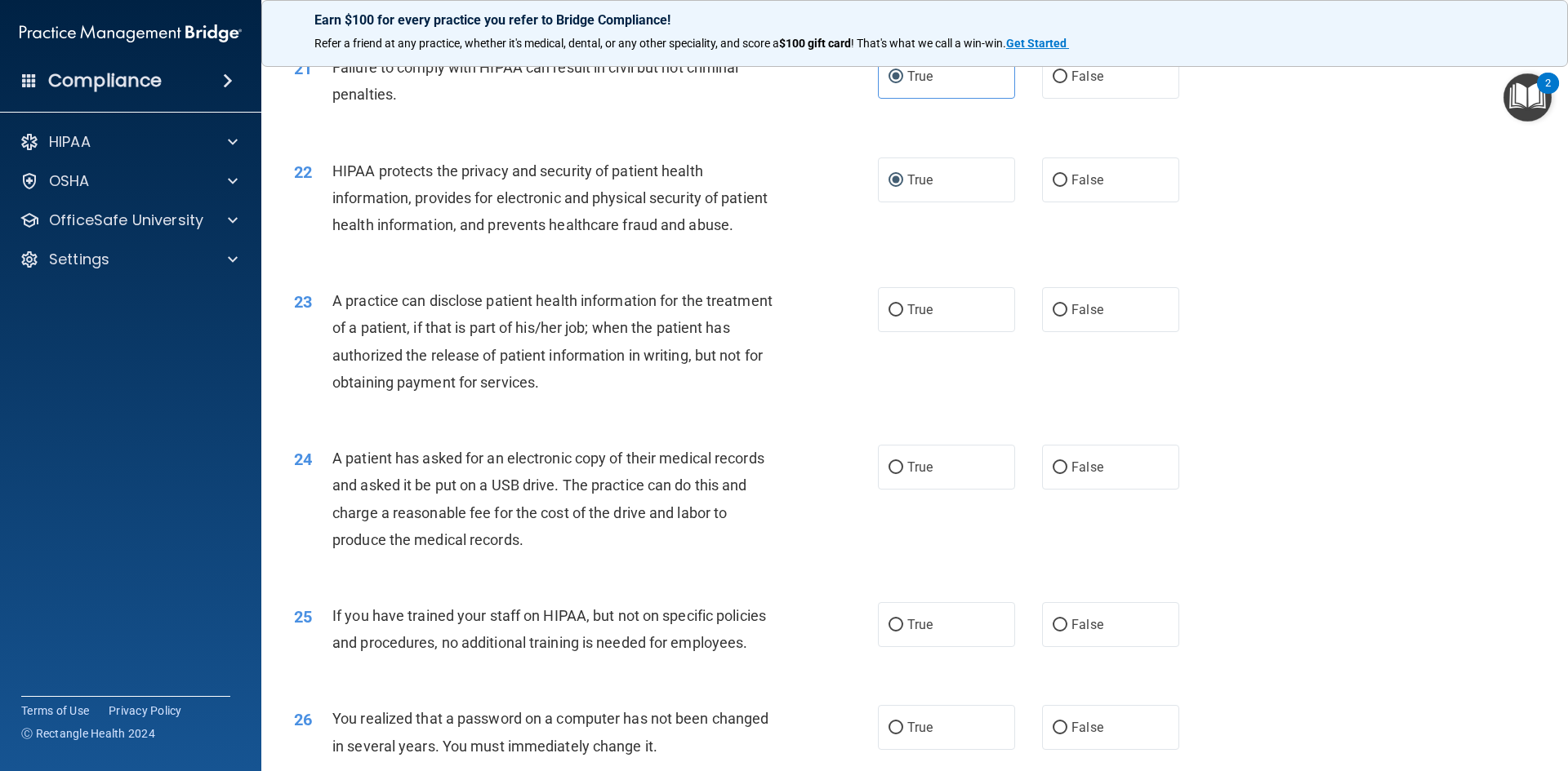
scroll to position [2449, 0]
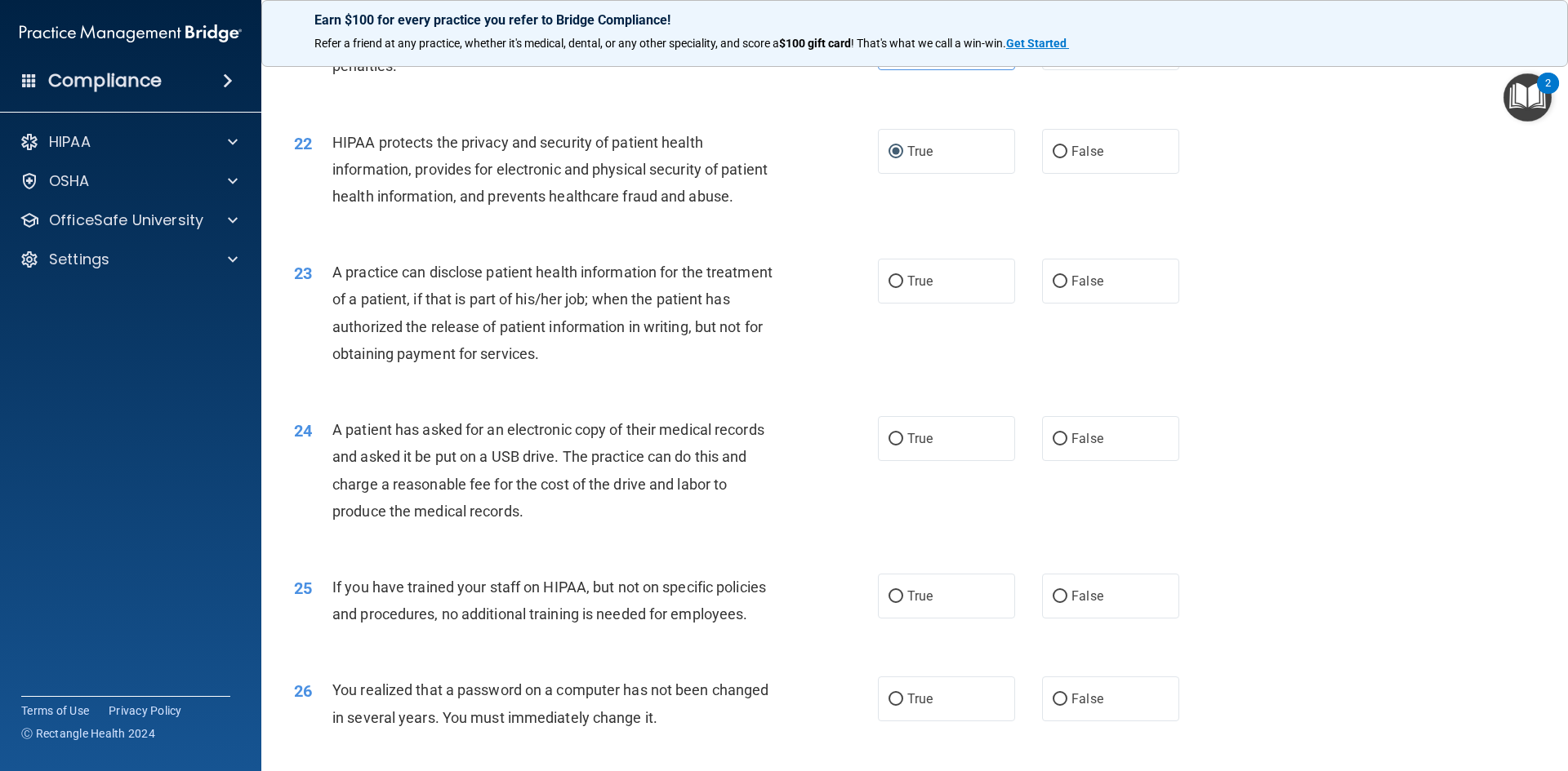
drag, startPoint x: 891, startPoint y: 348, endPoint x: 739, endPoint y: 407, distance: 163.0
click at [888, 303] on label "True" at bounding box center [947, 281] width 138 height 45
click at [888, 288] on input "True" at bounding box center [896, 282] width 14 height 12
radio input "true"
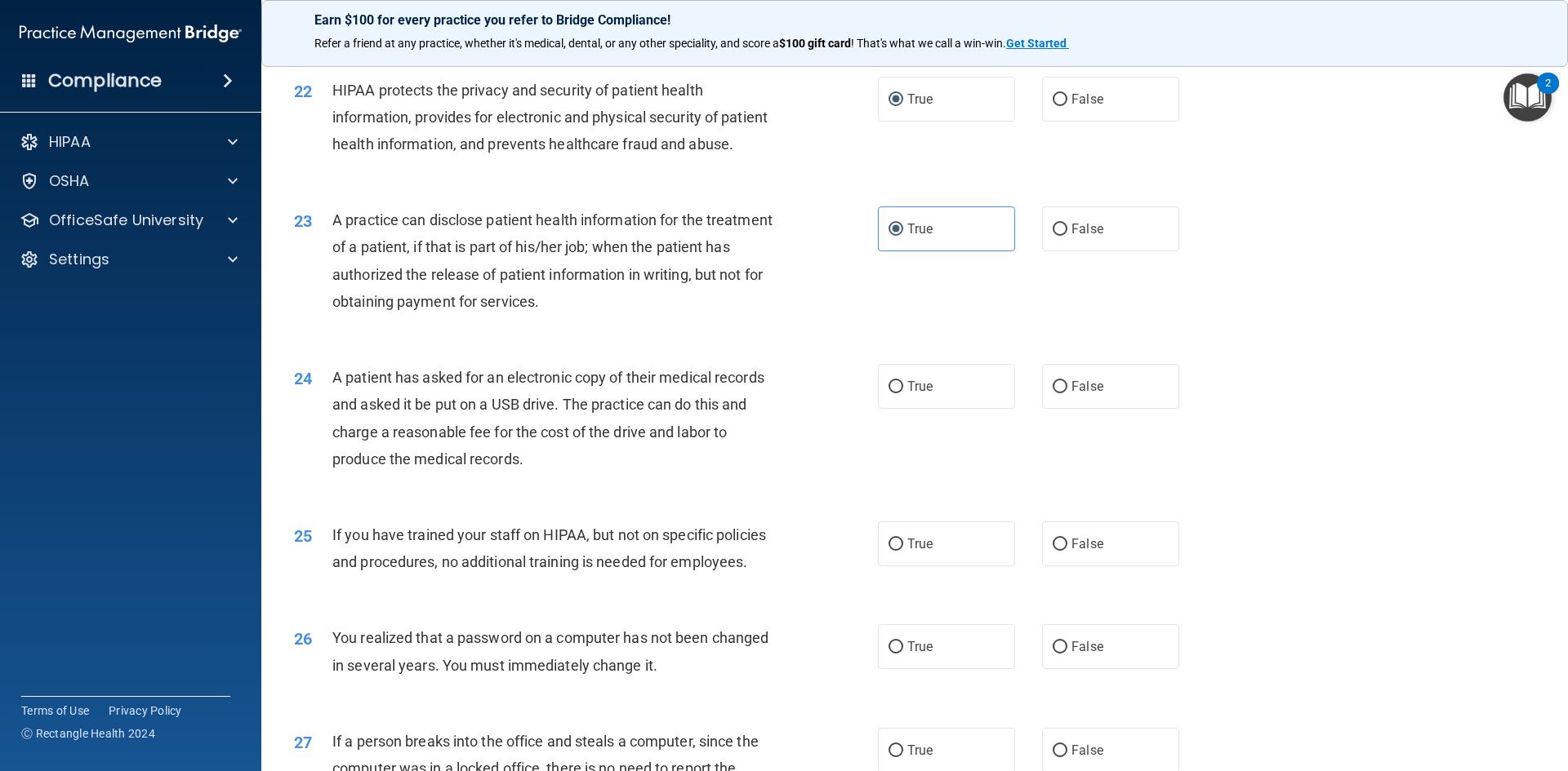
scroll to position [2531, 0]
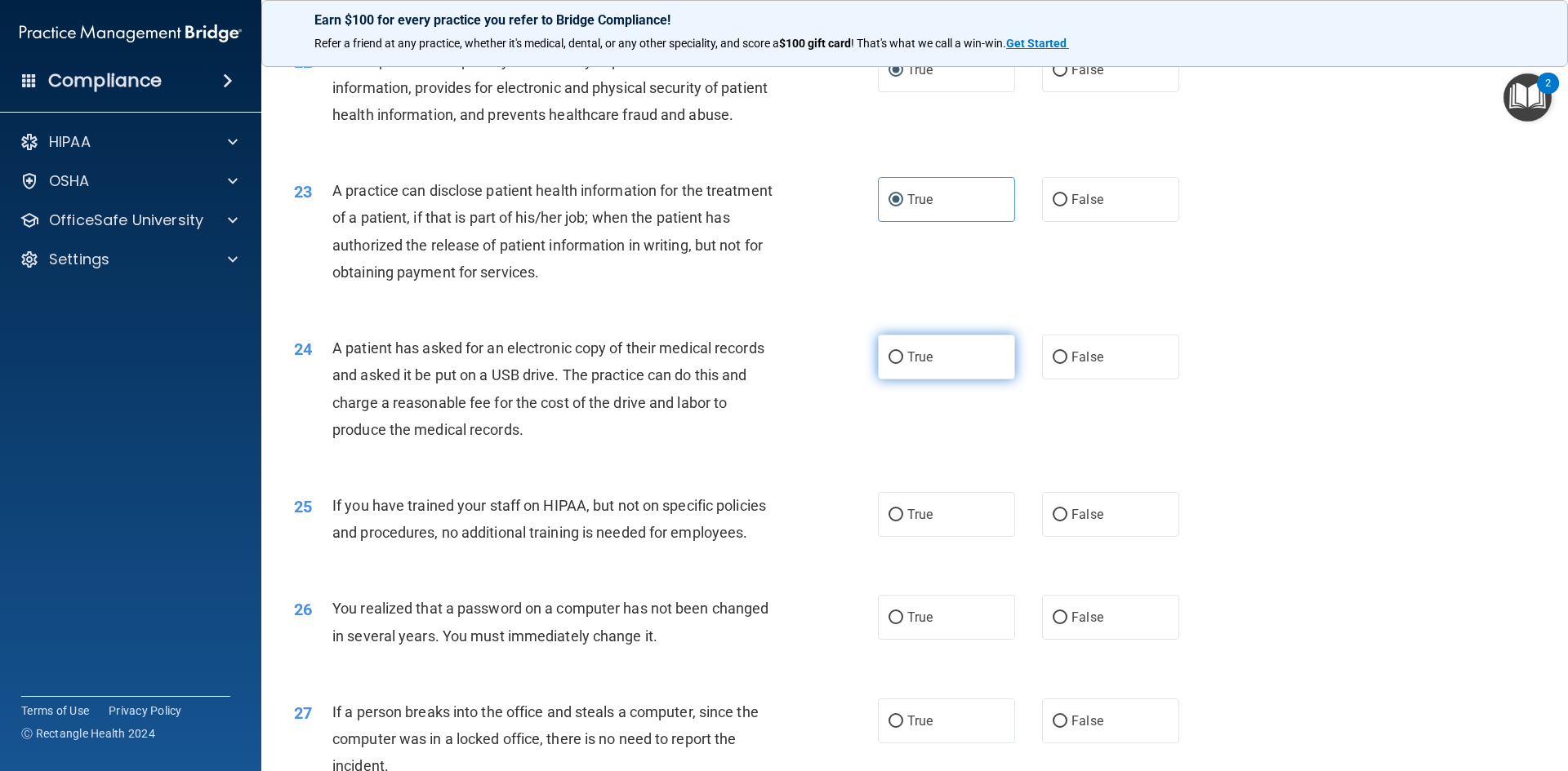
click at [883, 379] on label "True" at bounding box center [947, 357] width 138 height 45
click at [888, 364] on input "True" at bounding box center [896, 358] width 14 height 12
radio input "true"
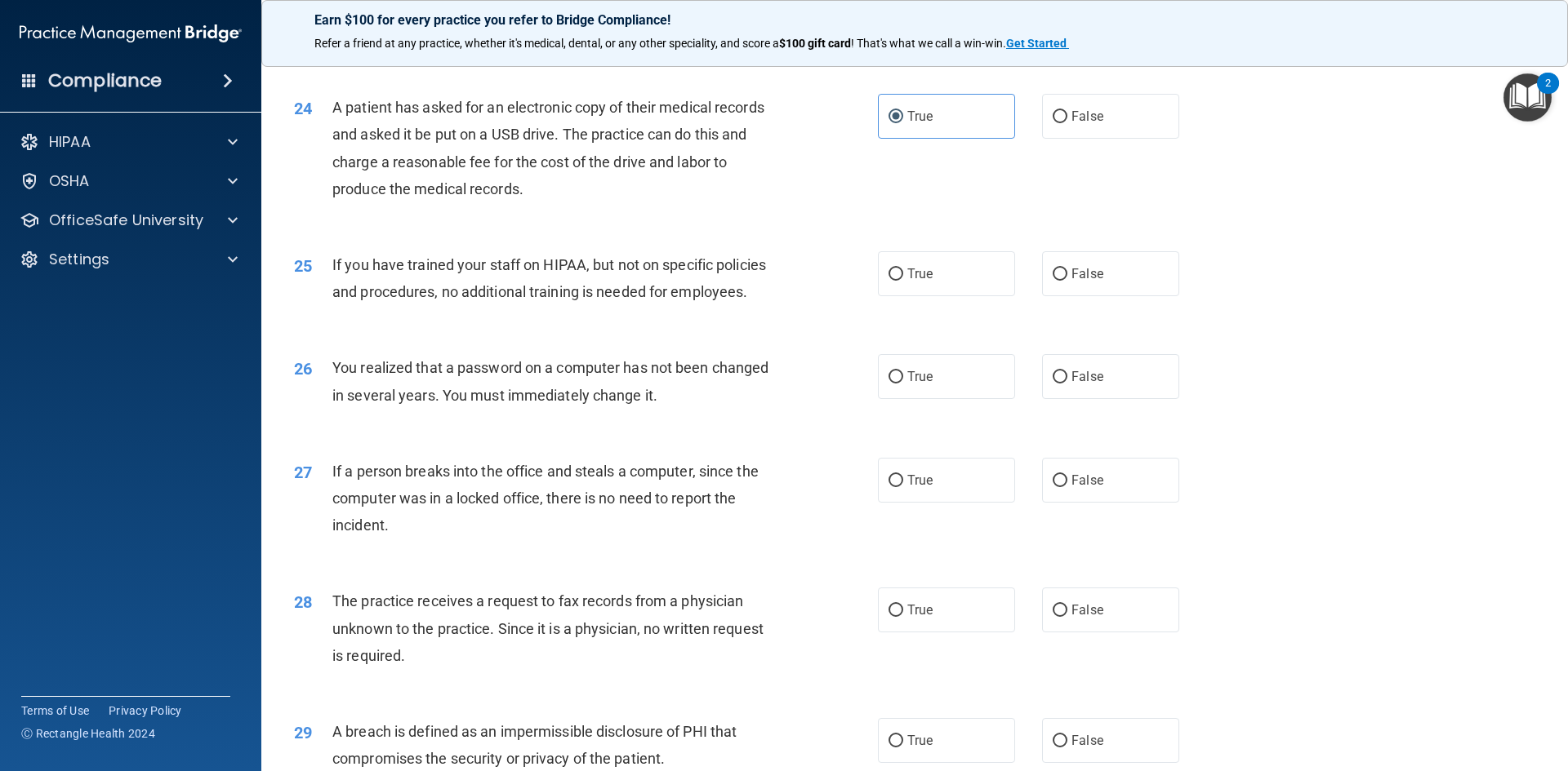
scroll to position [2775, 0]
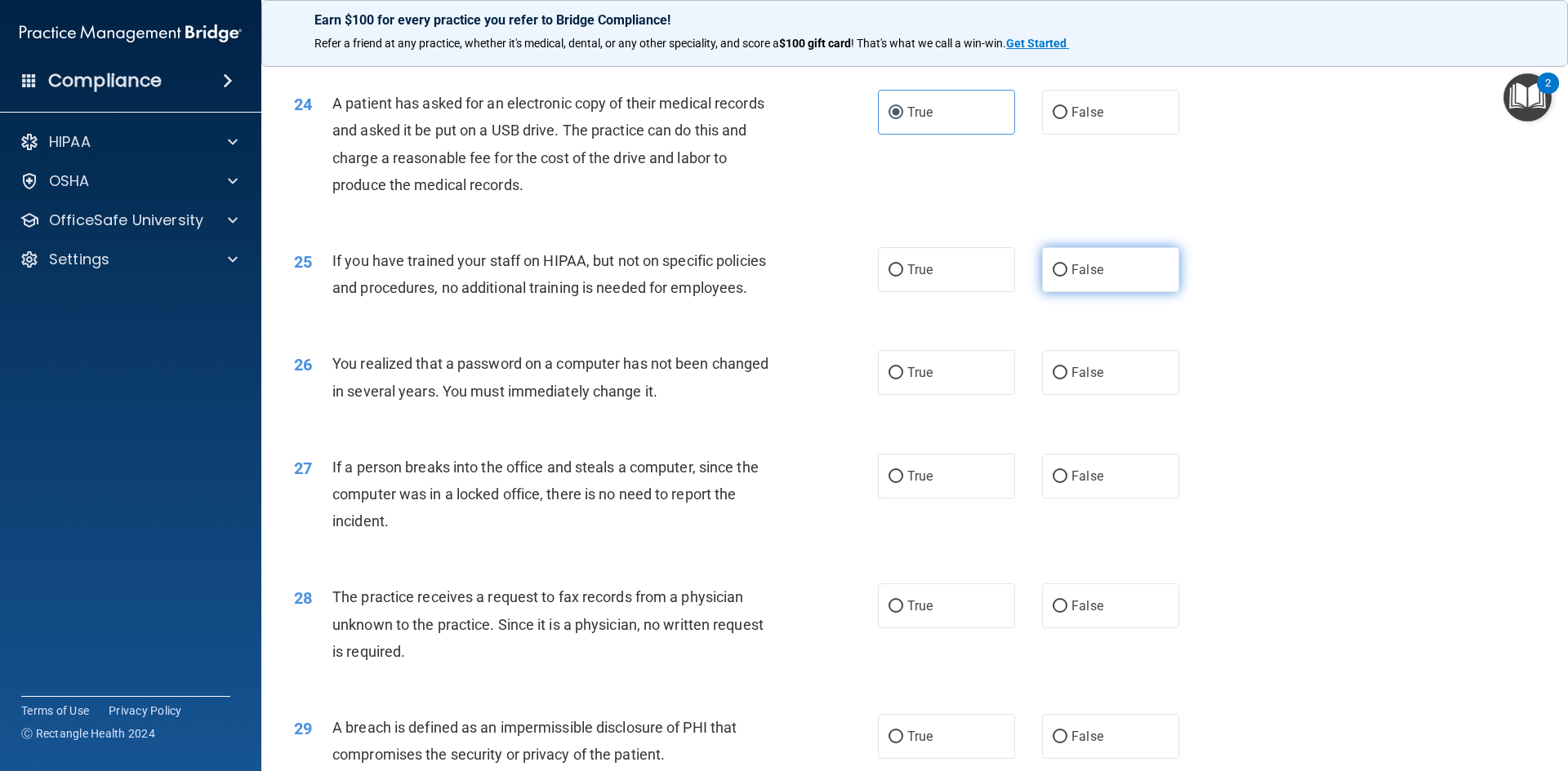
click at [1042, 292] on label "False" at bounding box center [1111, 269] width 138 height 45
click at [1053, 277] on input "False" at bounding box center [1060, 270] width 14 height 12
radio input "true"
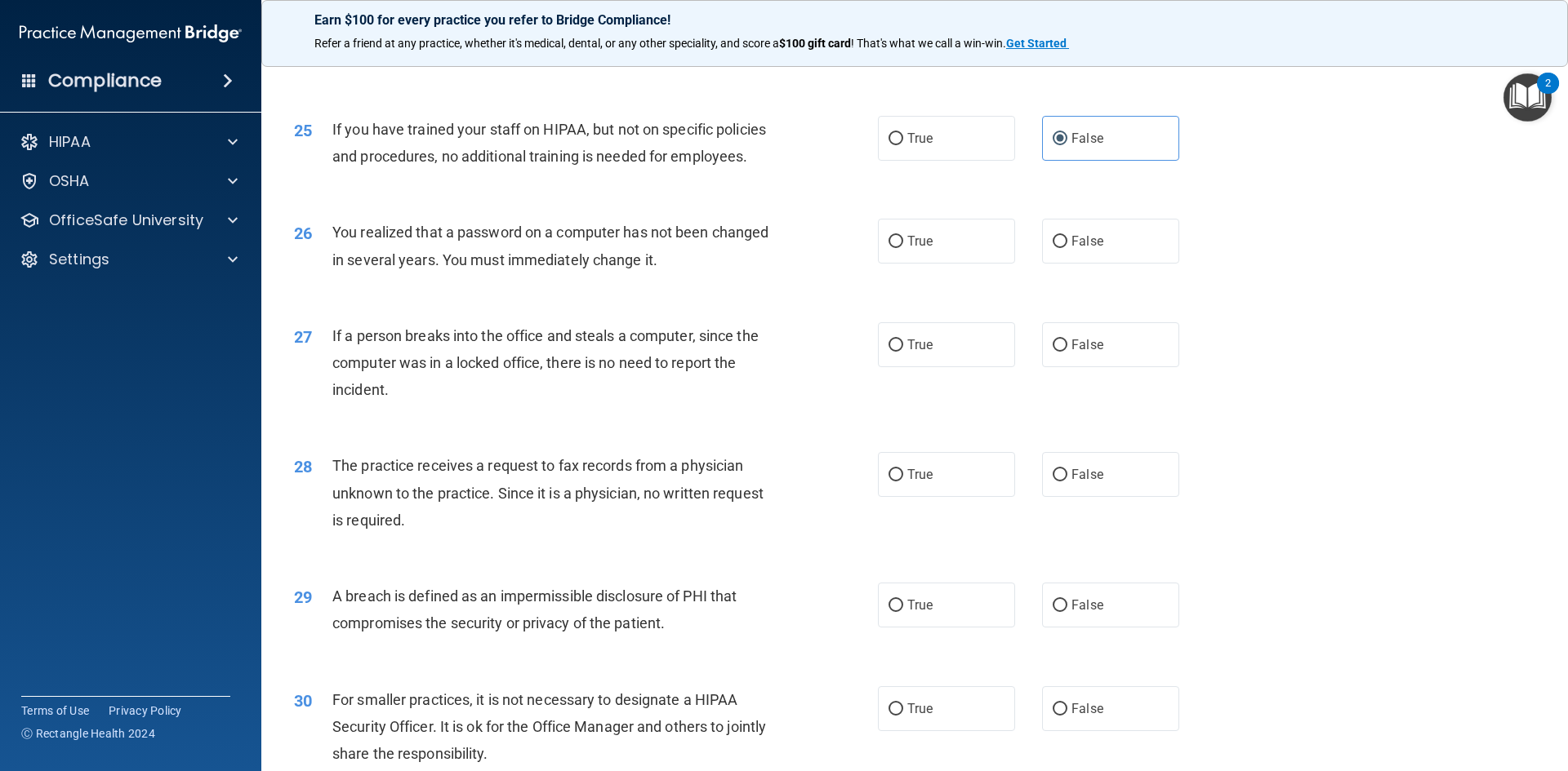
scroll to position [2939, 0]
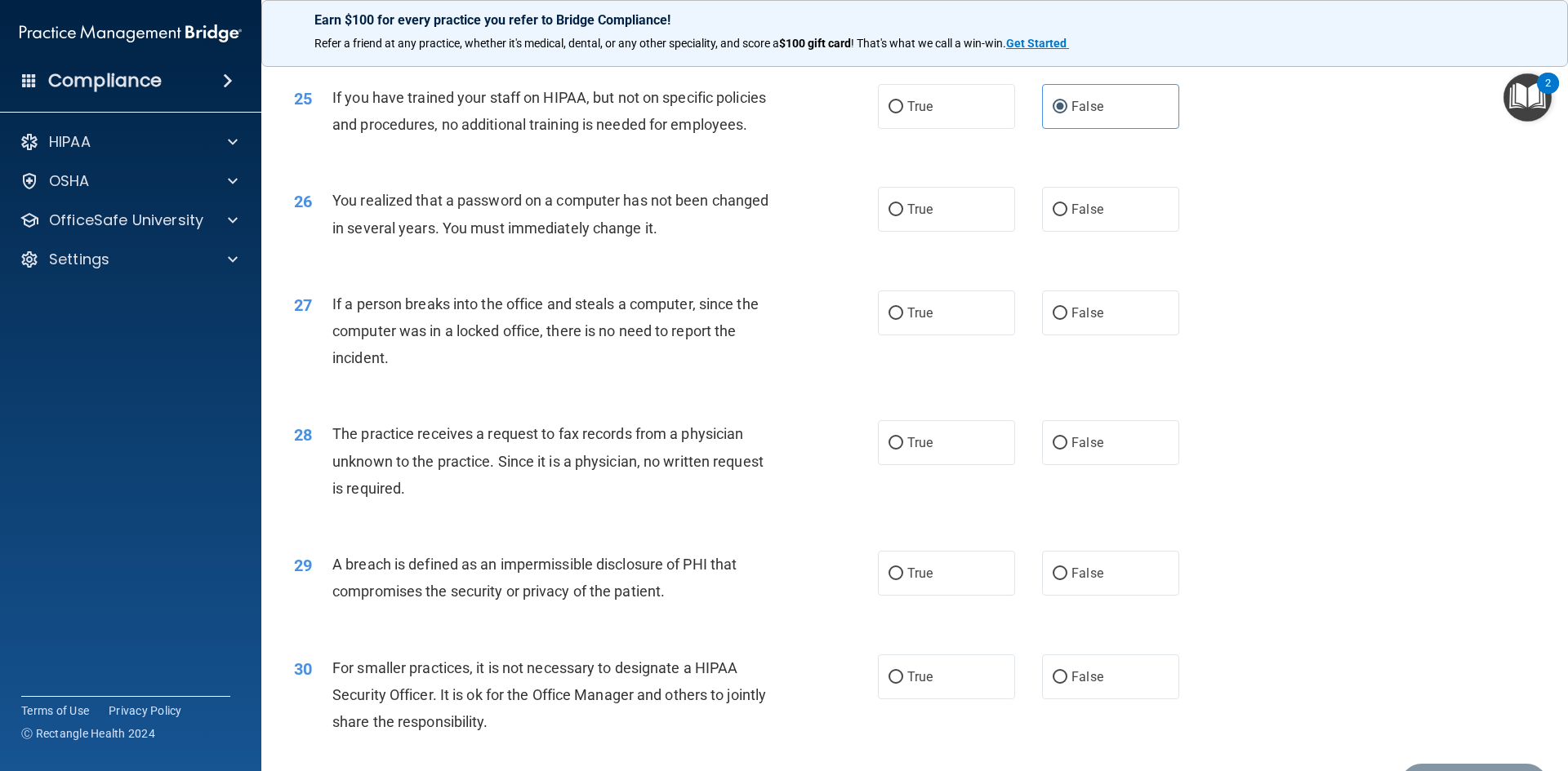
click at [897, 269] on div "26 You realized that a password on a computer has not been changed in several y…" at bounding box center [915, 218] width 1266 height 103
click at [899, 232] on label "True" at bounding box center [947, 209] width 138 height 45
click at [899, 216] on input "True" at bounding box center [896, 211] width 14 height 12
radio input "true"
drag, startPoint x: 1117, startPoint y: 350, endPoint x: 1109, endPoint y: 353, distance: 8.5
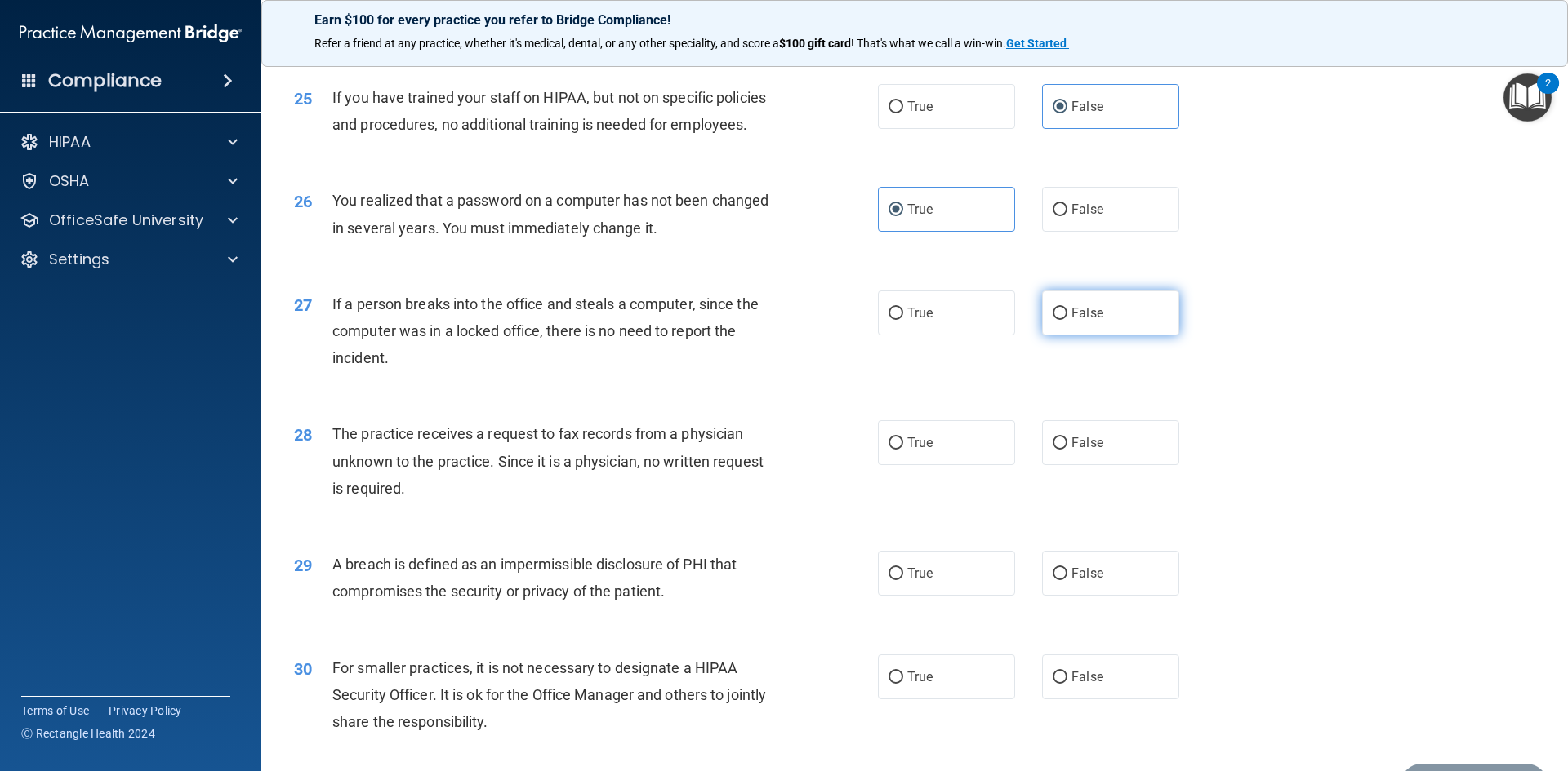
click at [1116, 336] on label "False" at bounding box center [1111, 313] width 138 height 45
click at [1067, 320] on input "False" at bounding box center [1060, 314] width 14 height 12
radio input "true"
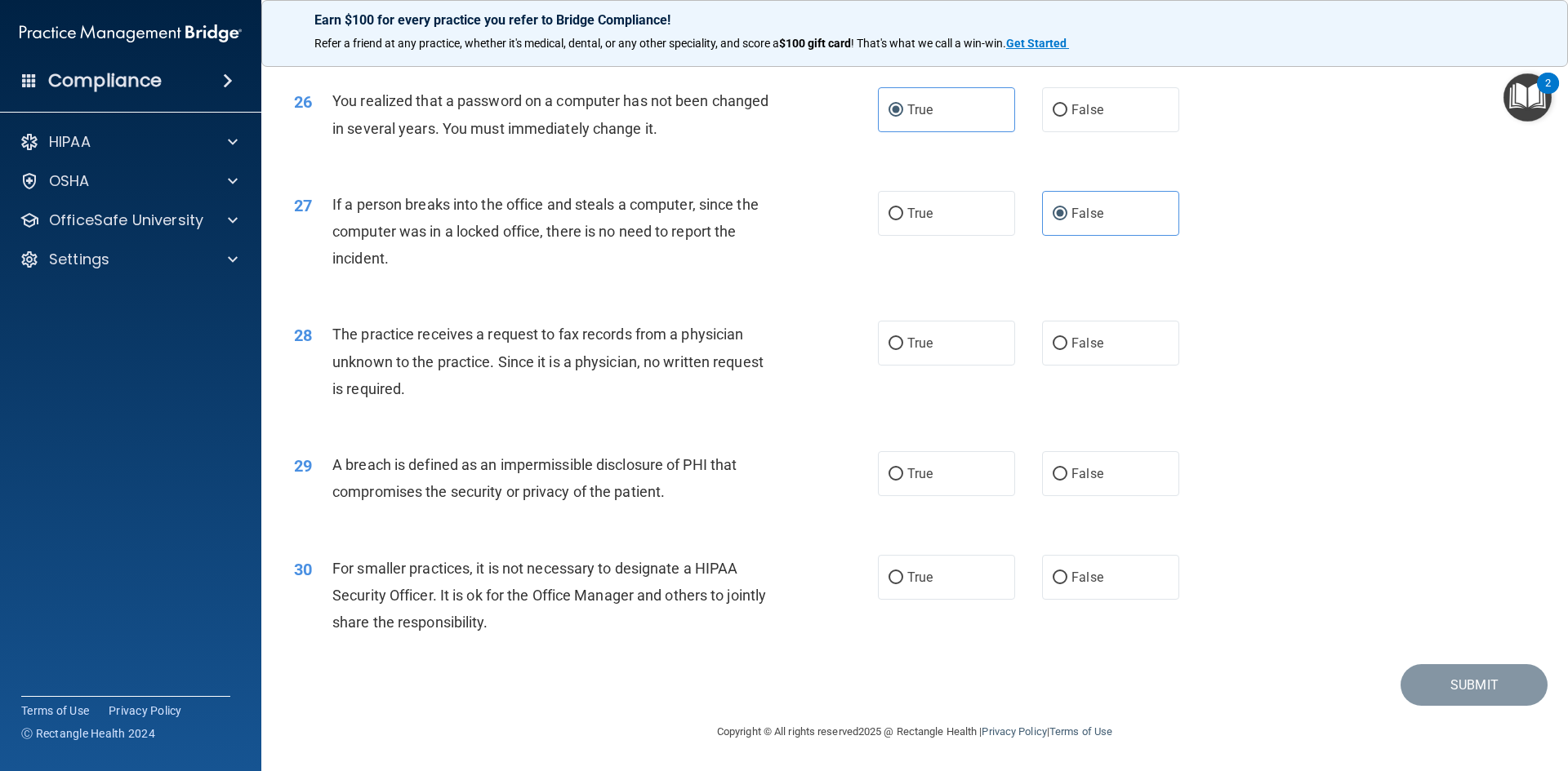
scroll to position [3092, 0]
drag, startPoint x: 1115, startPoint y: 363, endPoint x: 1105, endPoint y: 365, distance: 10.2
click at [1111, 366] on label "False" at bounding box center [1111, 343] width 138 height 45
click at [1067, 350] on input "False" at bounding box center [1060, 344] width 14 height 12
radio input "true"
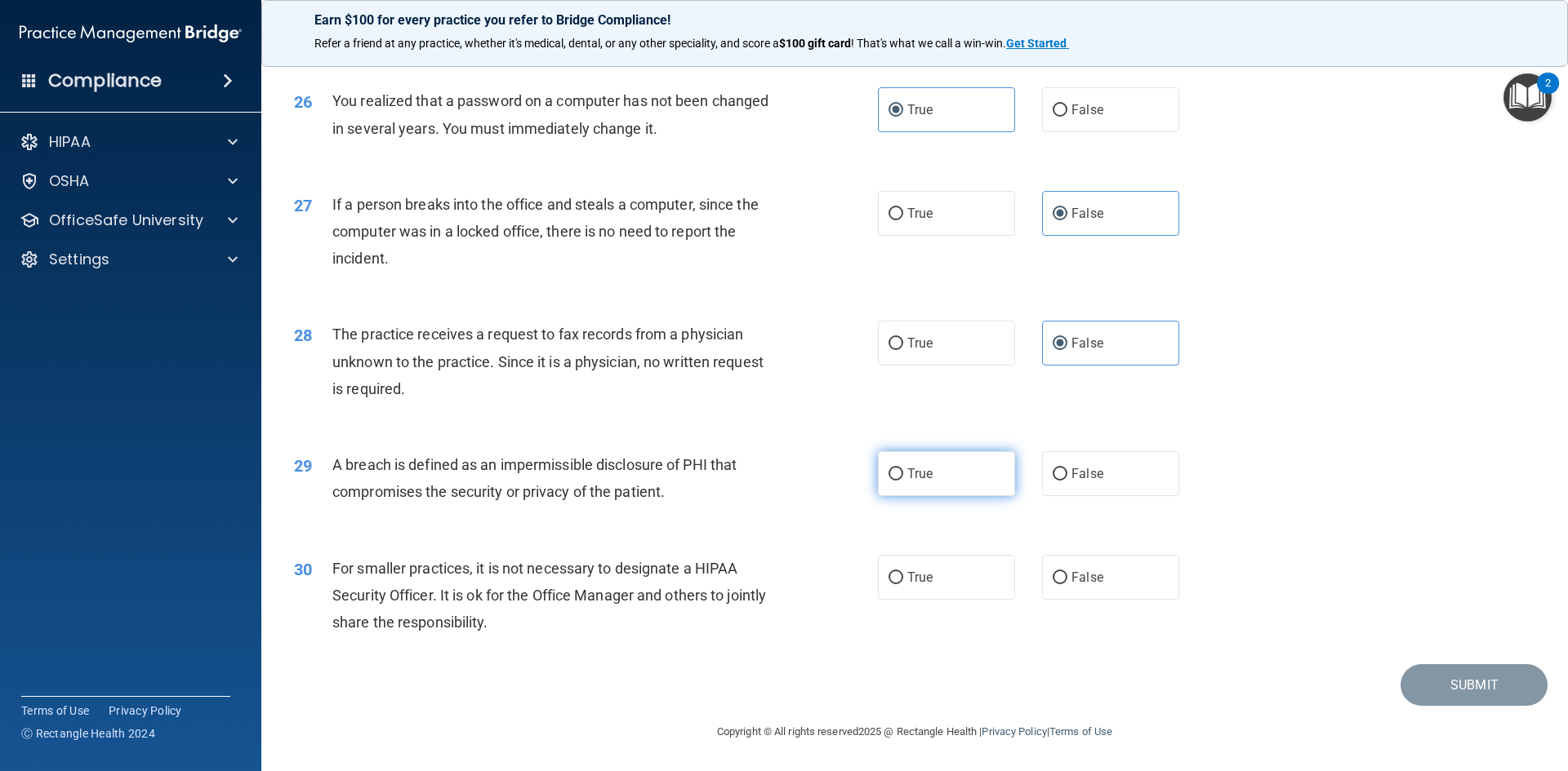
click at [949, 464] on label "True" at bounding box center [947, 474] width 138 height 45
click at [904, 468] on input "True" at bounding box center [896, 475] width 14 height 12
radio input "true"
click at [1077, 581] on span "False" at bounding box center [1088, 576] width 32 height 15
click at [1067, 581] on input "False" at bounding box center [1060, 578] width 14 height 12
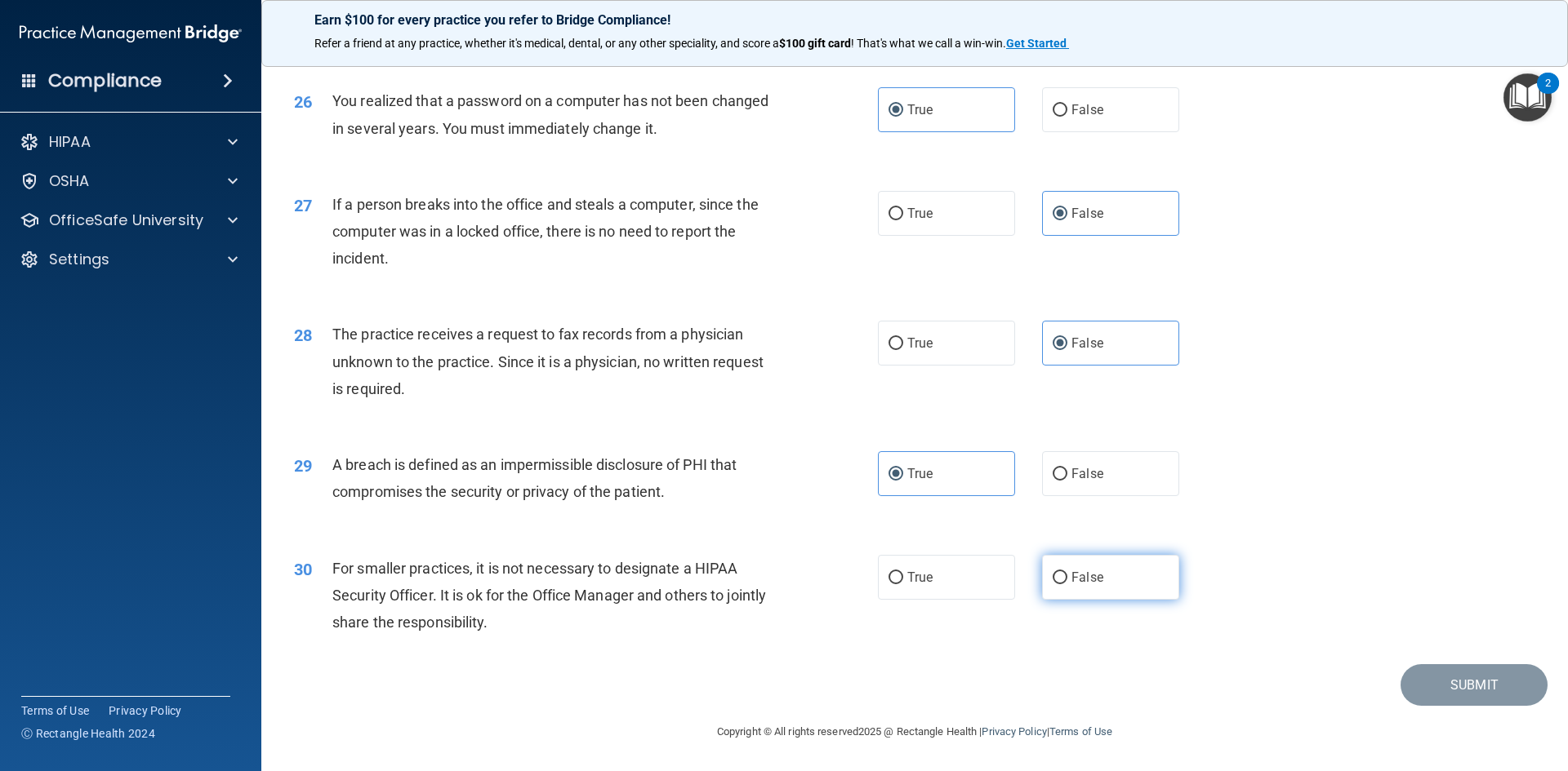
radio input "true"
click at [1500, 673] on button "Submit" at bounding box center [1474, 685] width 147 height 42
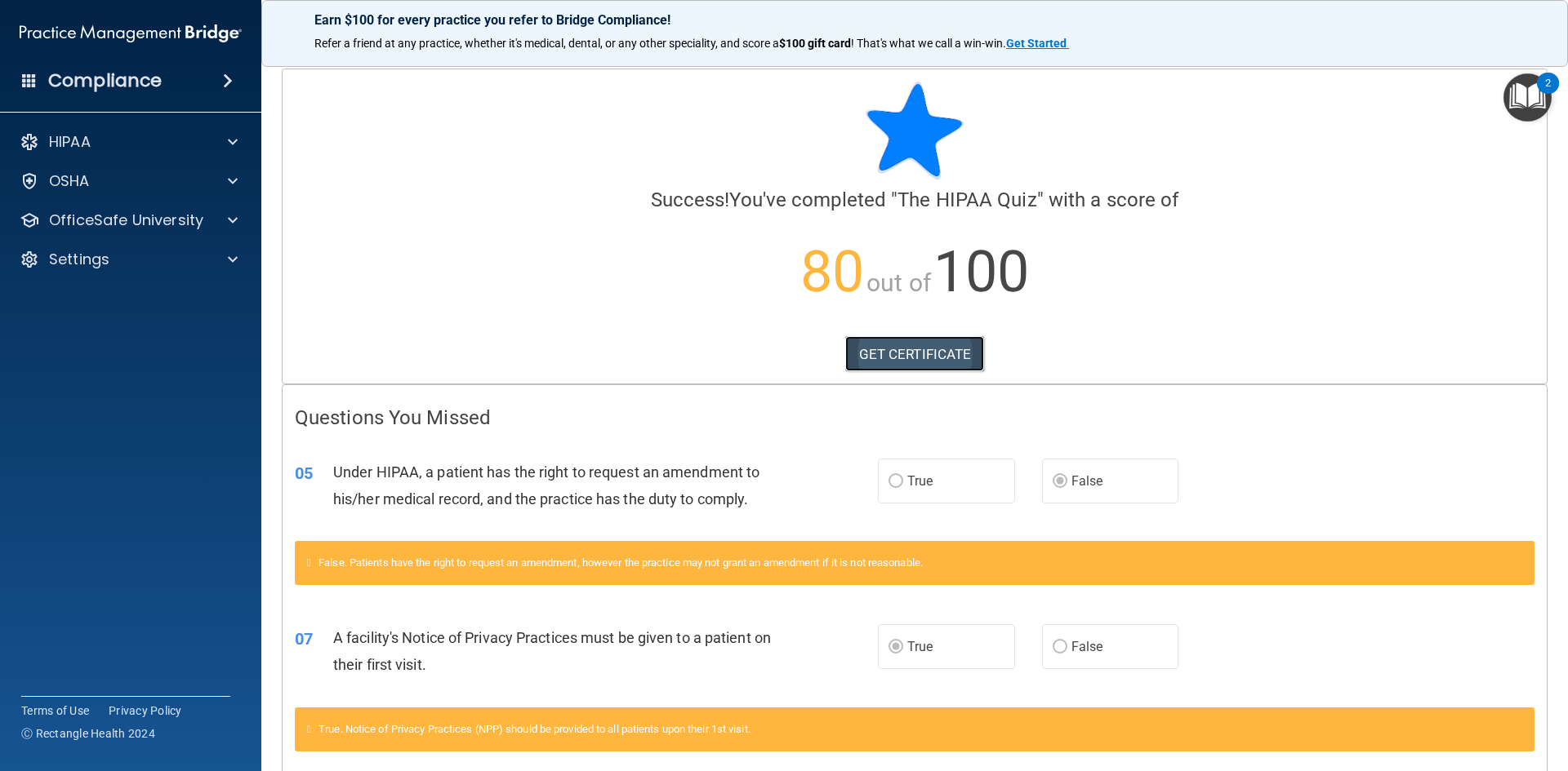
click at [905, 351] on link "GET CERTIFICATE" at bounding box center [915, 354] width 139 height 36
click at [112, 211] on p "OfficeSafe University" at bounding box center [126, 220] width 154 height 20
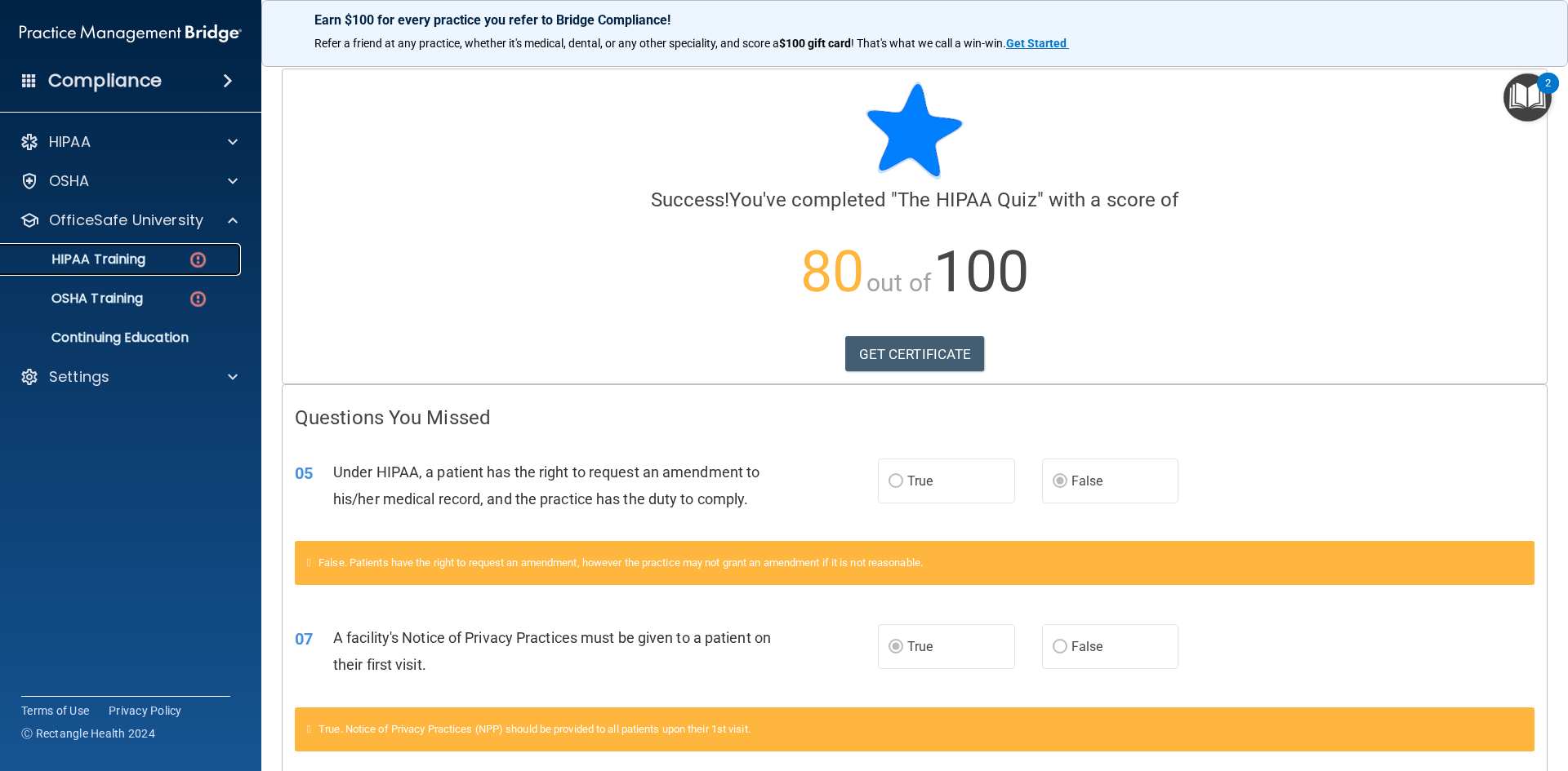
click at [113, 268] on p "HIPAA Training" at bounding box center [78, 260] width 135 height 16
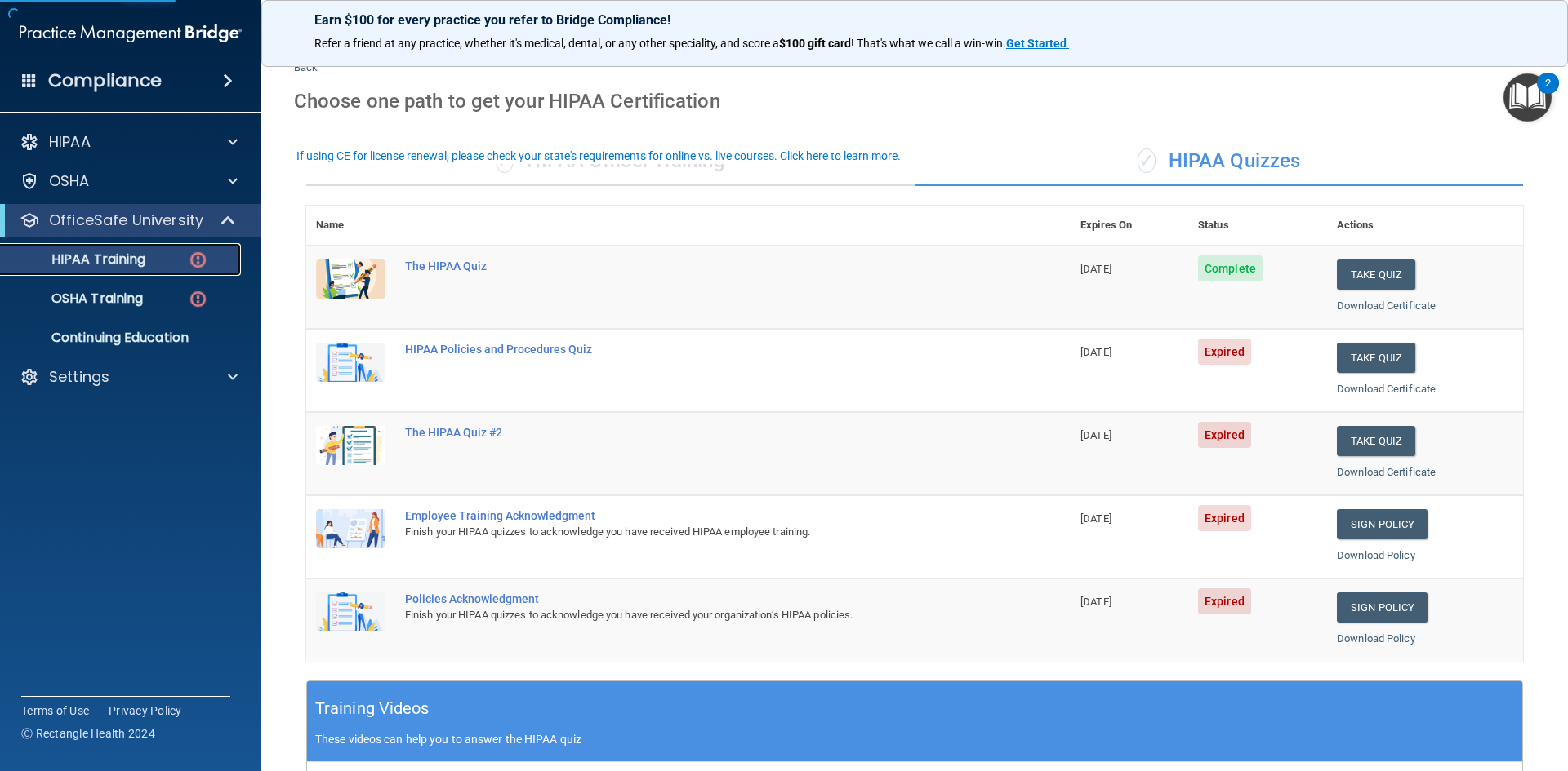
scroll to position [81, 0]
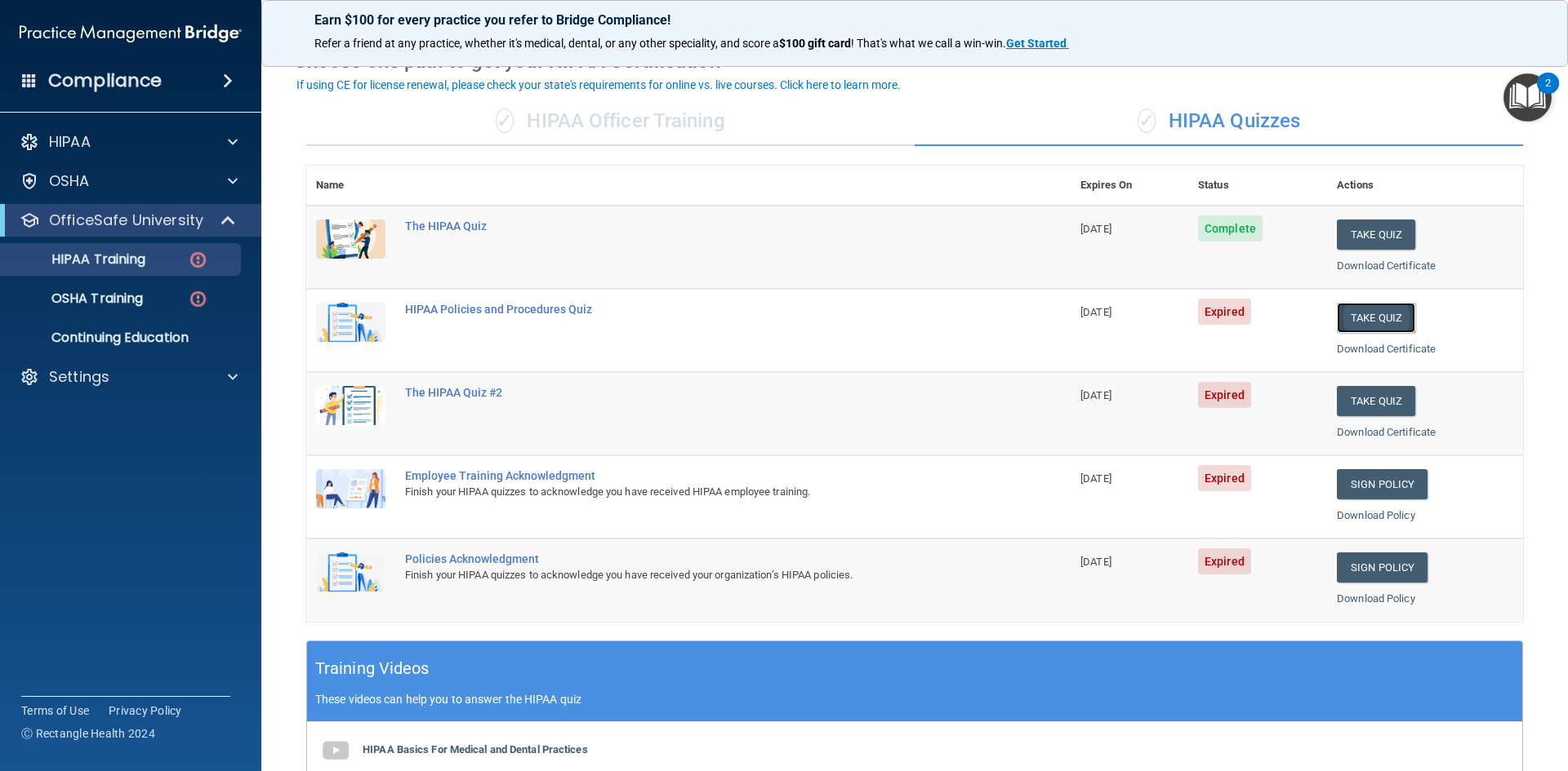
click at [1358, 307] on button "Take Quiz" at bounding box center [1376, 318] width 79 height 30
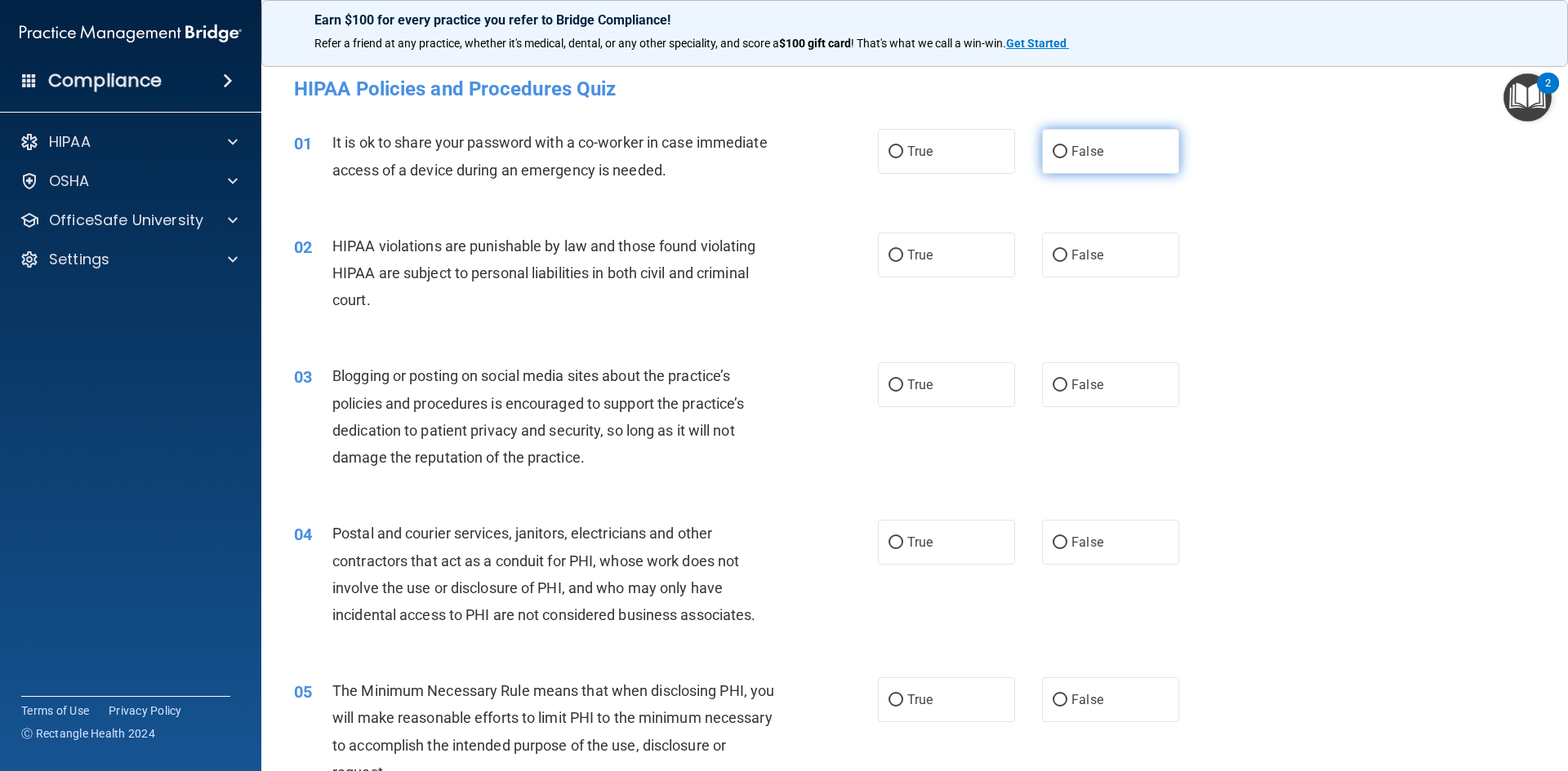
click at [1087, 168] on label "False" at bounding box center [1111, 152] width 138 height 45
click at [1067, 158] on input "False" at bounding box center [1060, 153] width 14 height 12
radio input "true"
click at [892, 256] on input "True" at bounding box center [896, 256] width 14 height 12
radio input "true"
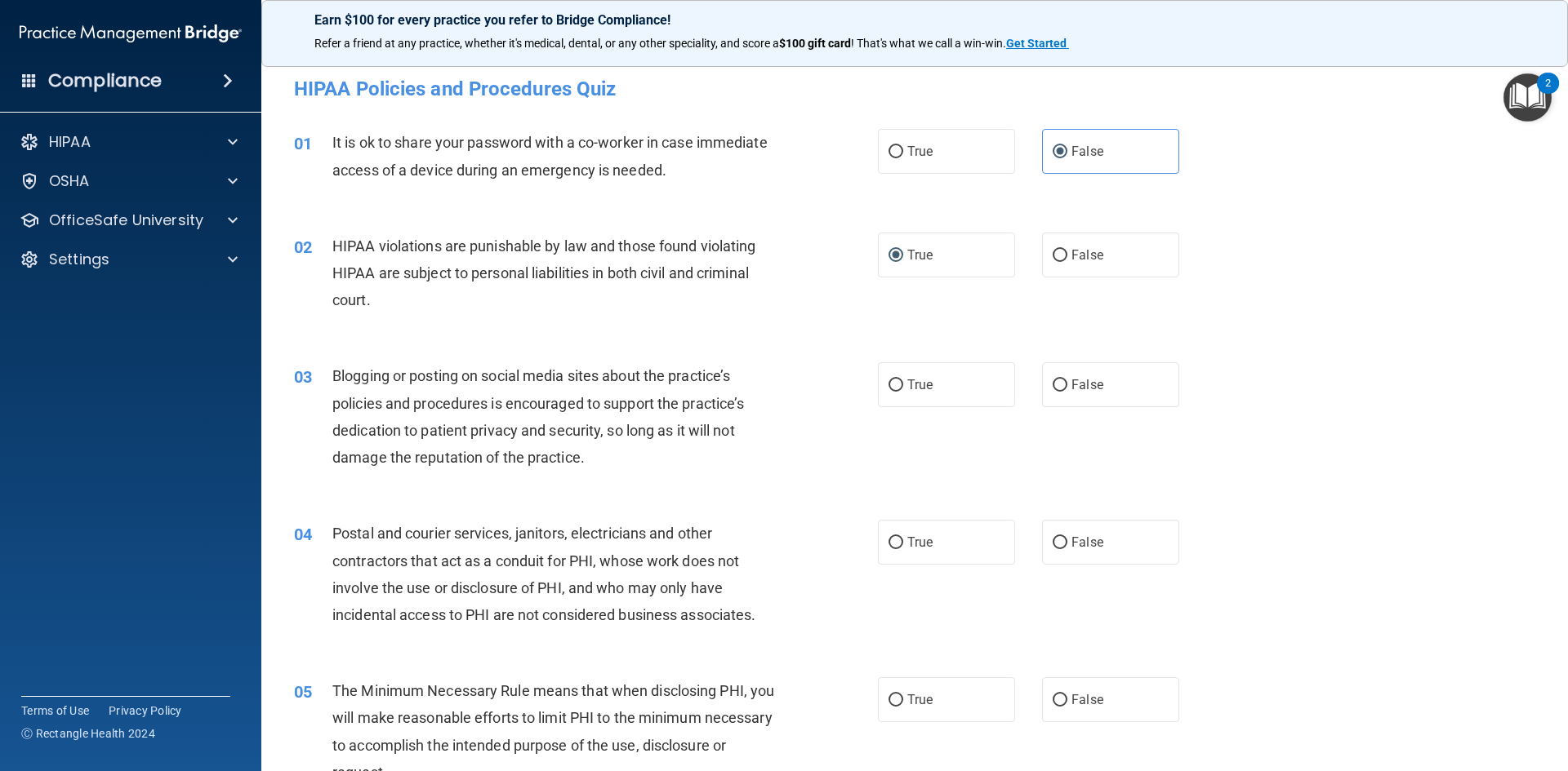
scroll to position [81, 0]
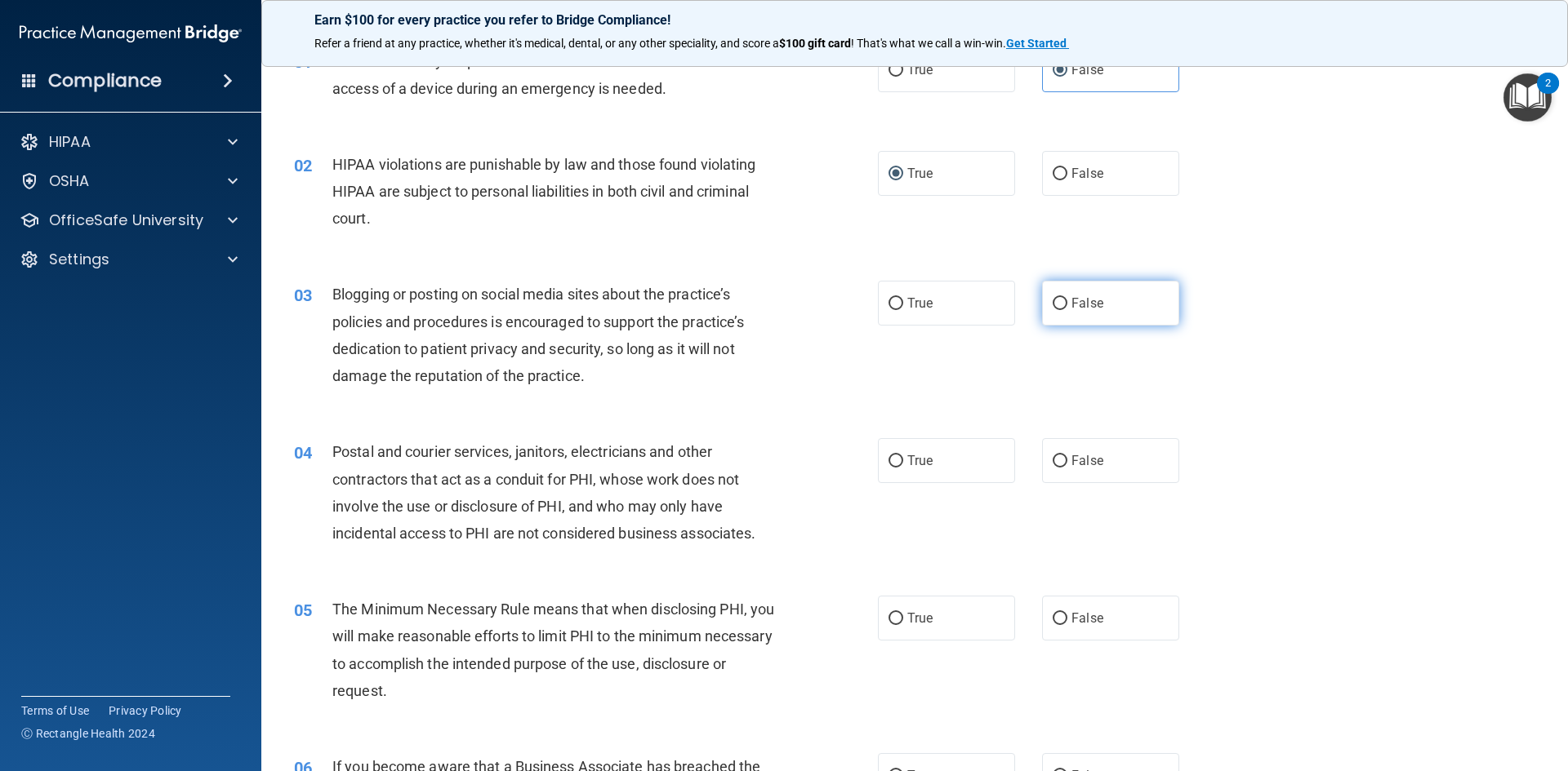
click at [1075, 308] on span "False" at bounding box center [1088, 303] width 32 height 15
click at [1067, 308] on input "False" at bounding box center [1060, 304] width 14 height 12
radio input "true"
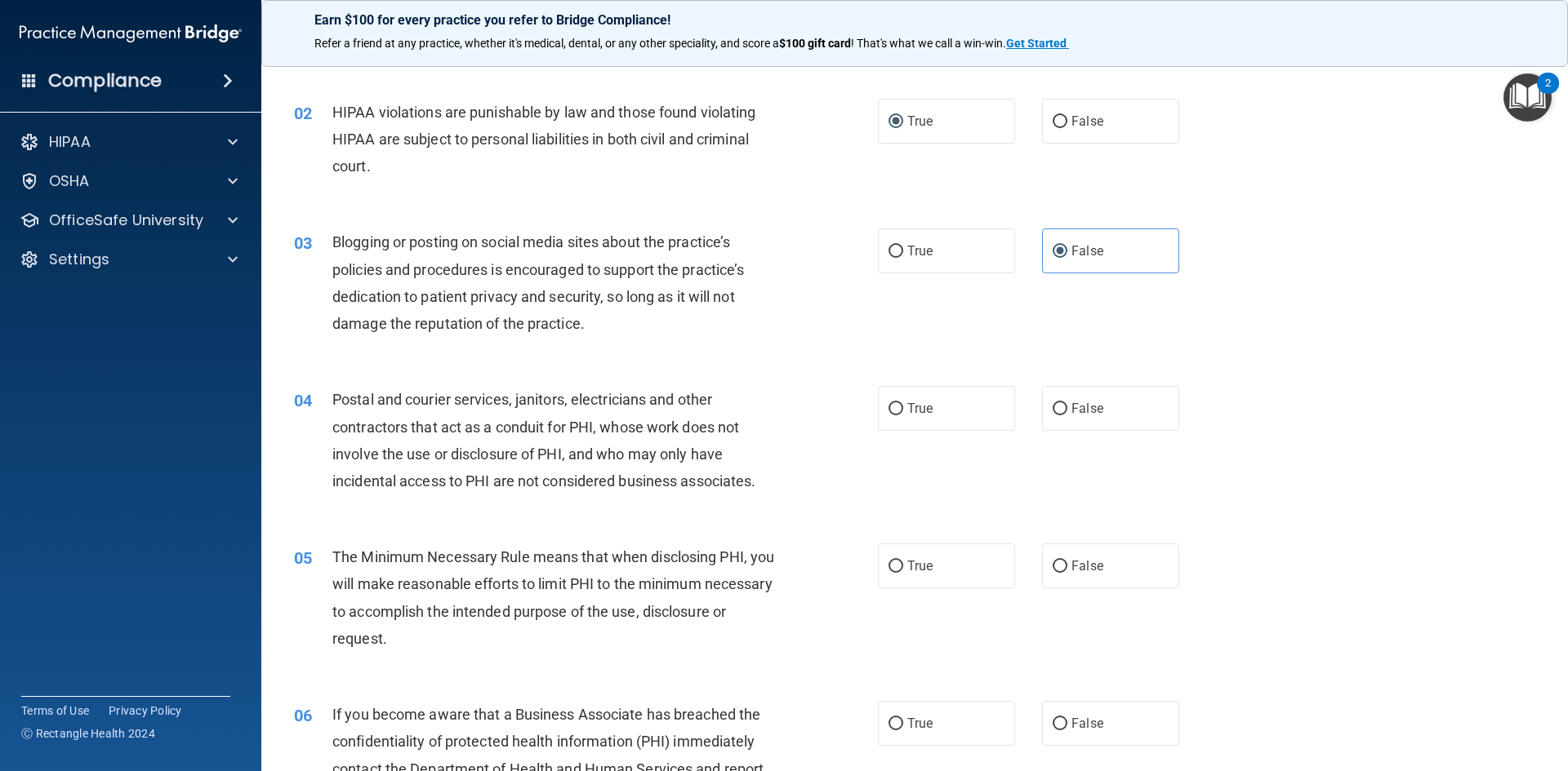
scroll to position [163, 0]
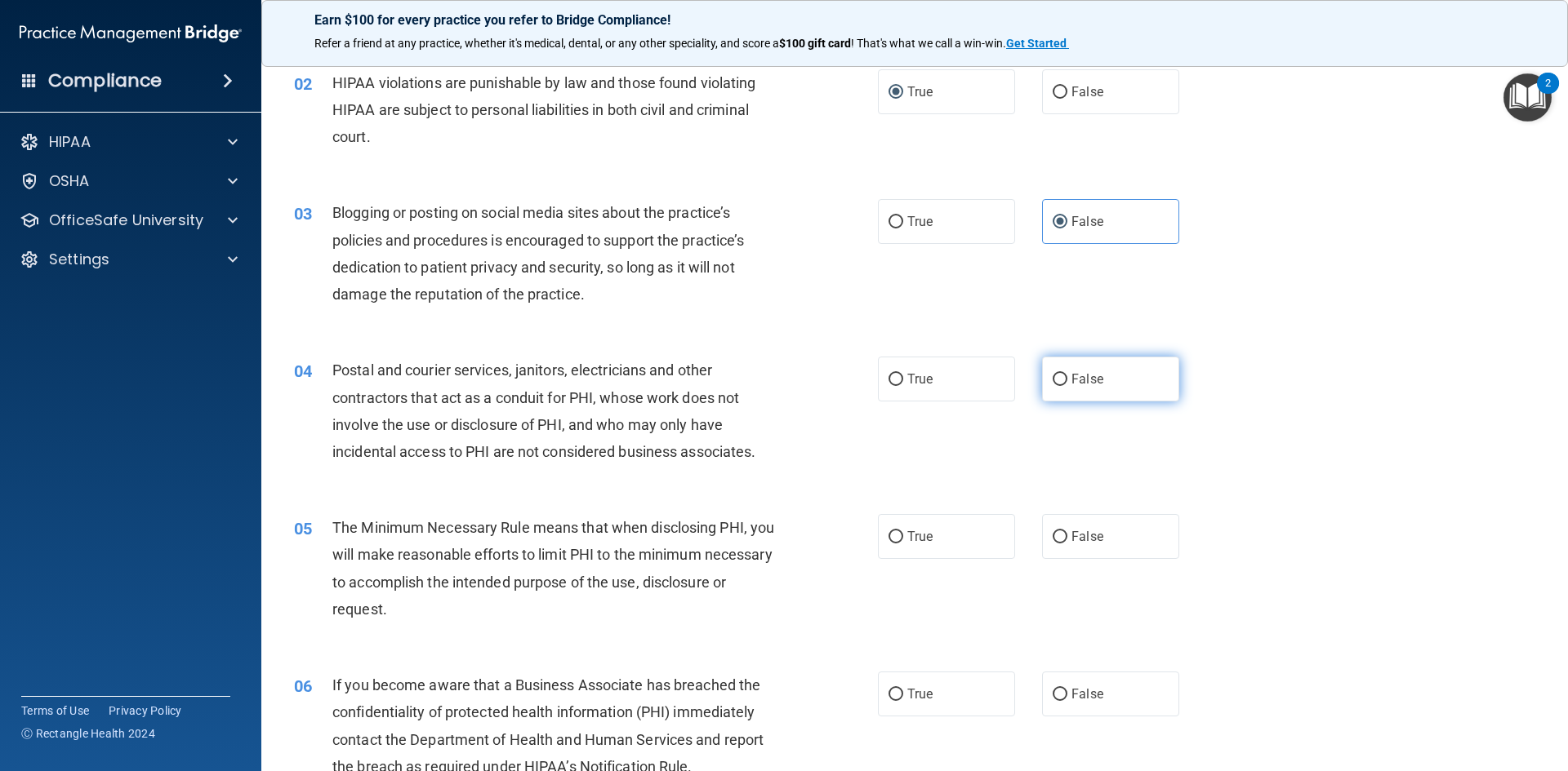
click at [1061, 383] on label "False" at bounding box center [1111, 379] width 138 height 45
click at [1061, 383] on input "False" at bounding box center [1060, 380] width 14 height 12
radio input "true"
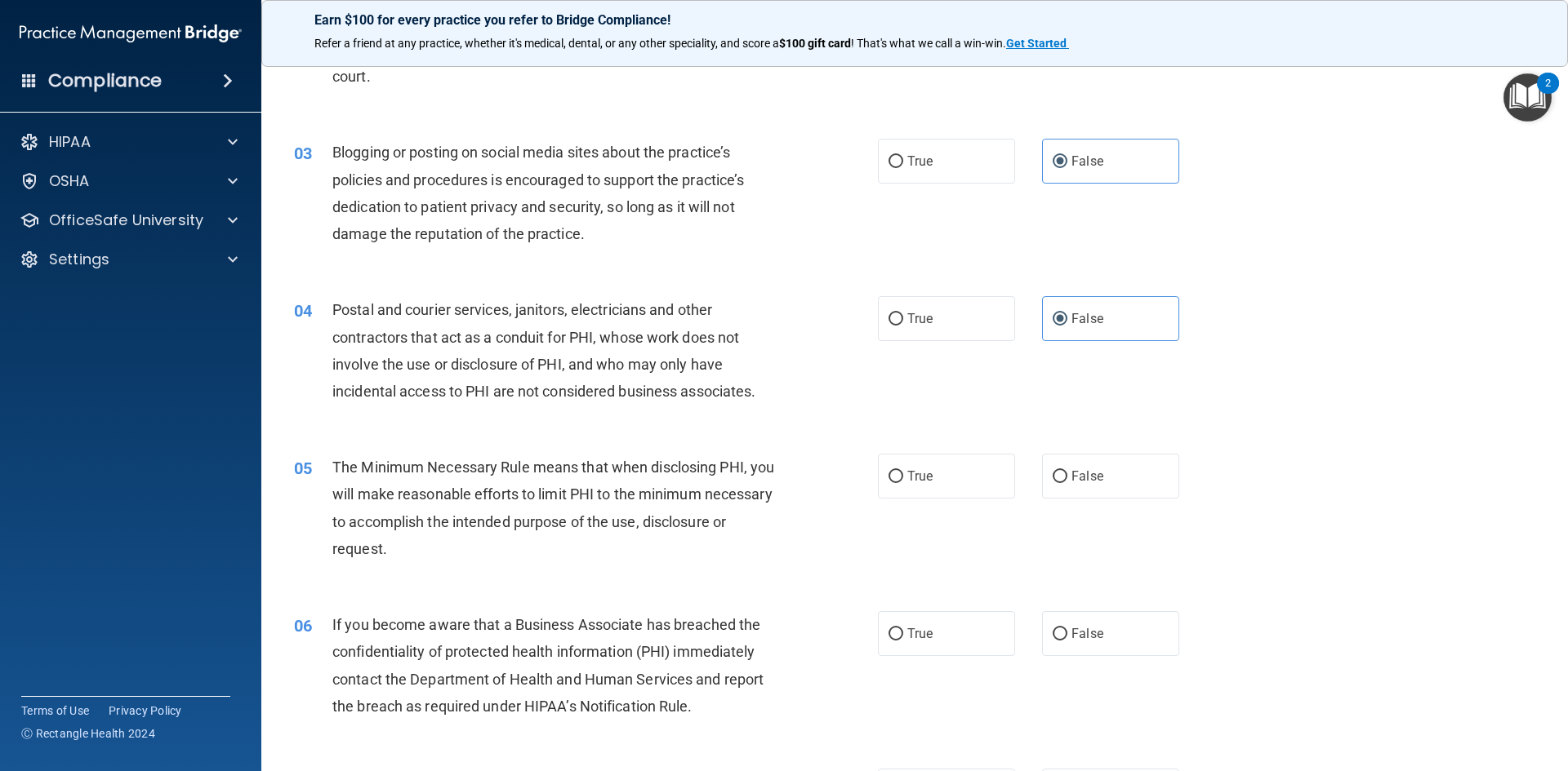
scroll to position [327, 0]
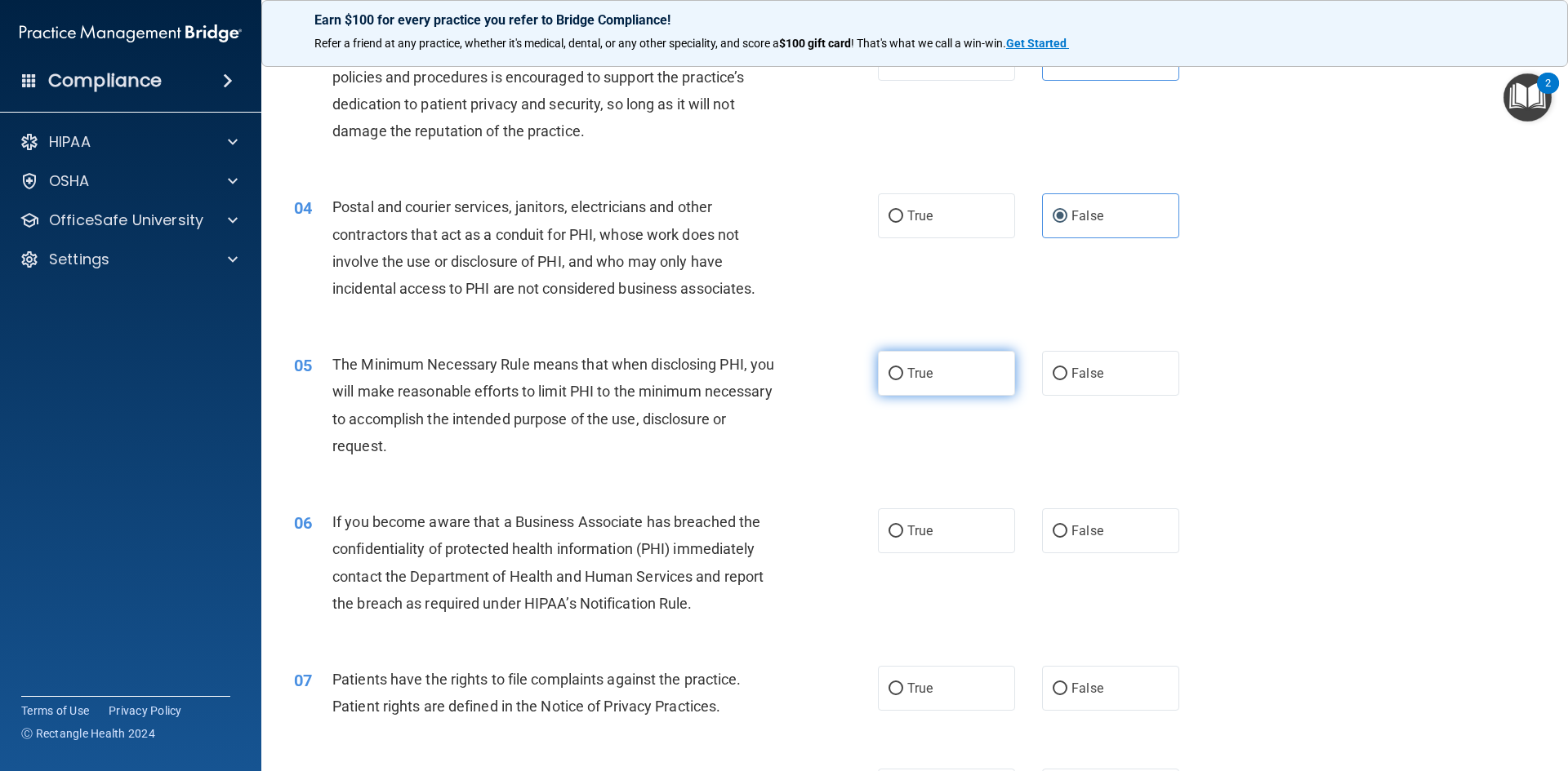
click at [918, 374] on span "True" at bounding box center [920, 373] width 25 height 15
click at [904, 374] on input "True" at bounding box center [896, 375] width 14 height 12
radio input "true"
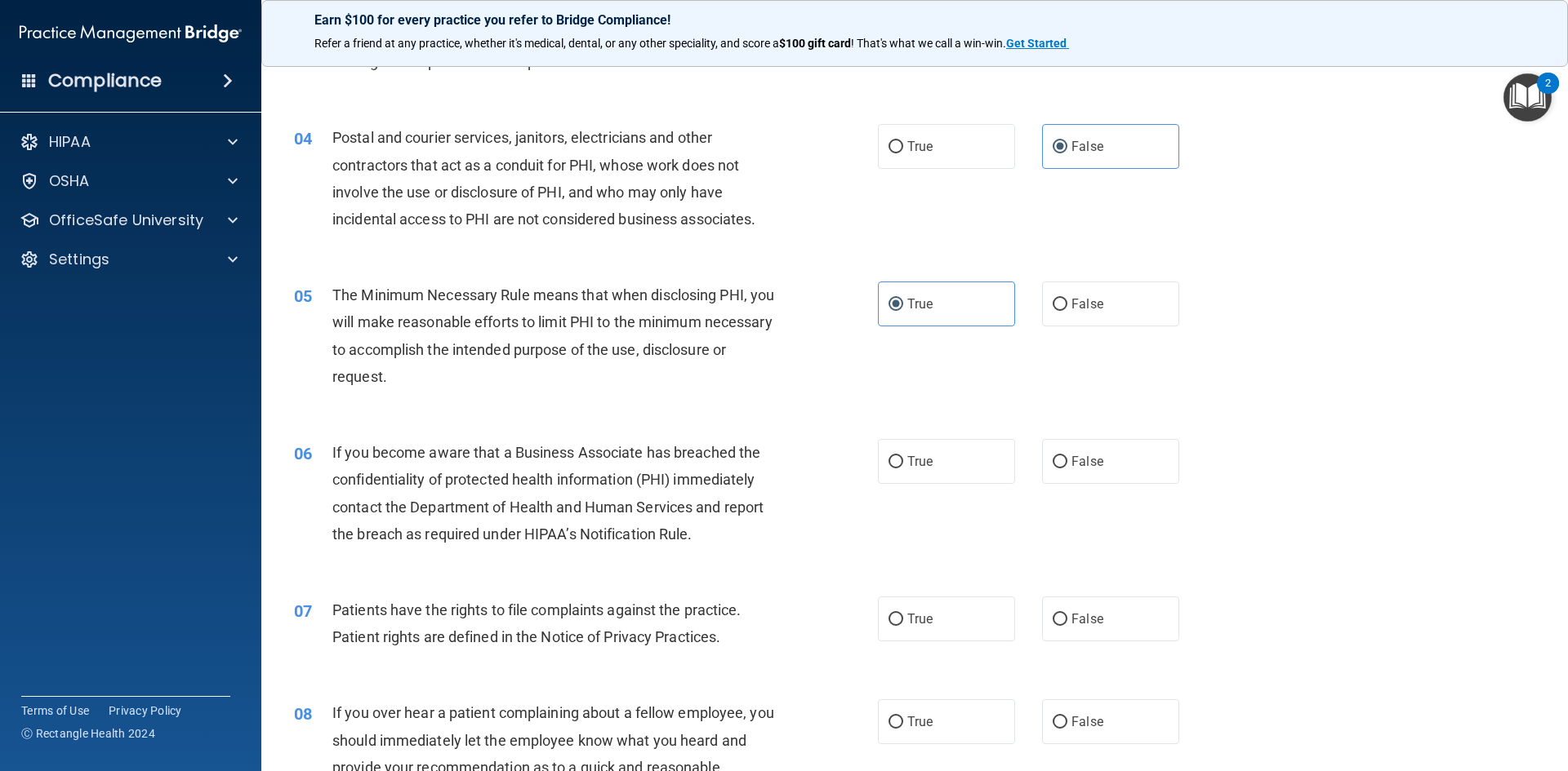
scroll to position [490, 0]
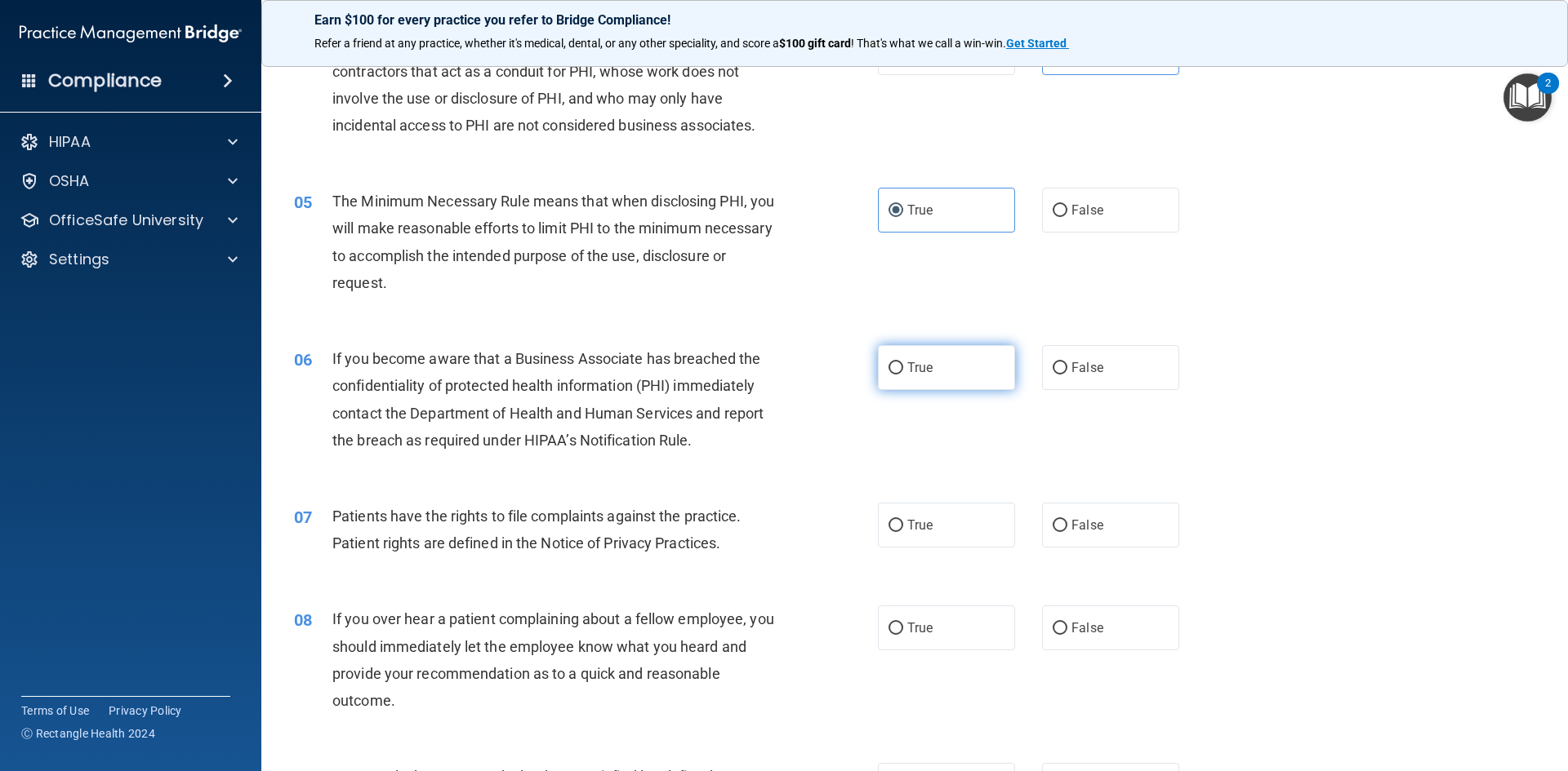
drag, startPoint x: 858, startPoint y: 370, endPoint x: 887, endPoint y: 370, distance: 29.0
click at [861, 370] on div "06 If you become aware that a Business Associate has breached the confidentiali…" at bounding box center [586, 403] width 633 height 117
click at [889, 370] on input "True" at bounding box center [896, 369] width 14 height 12
radio input "true"
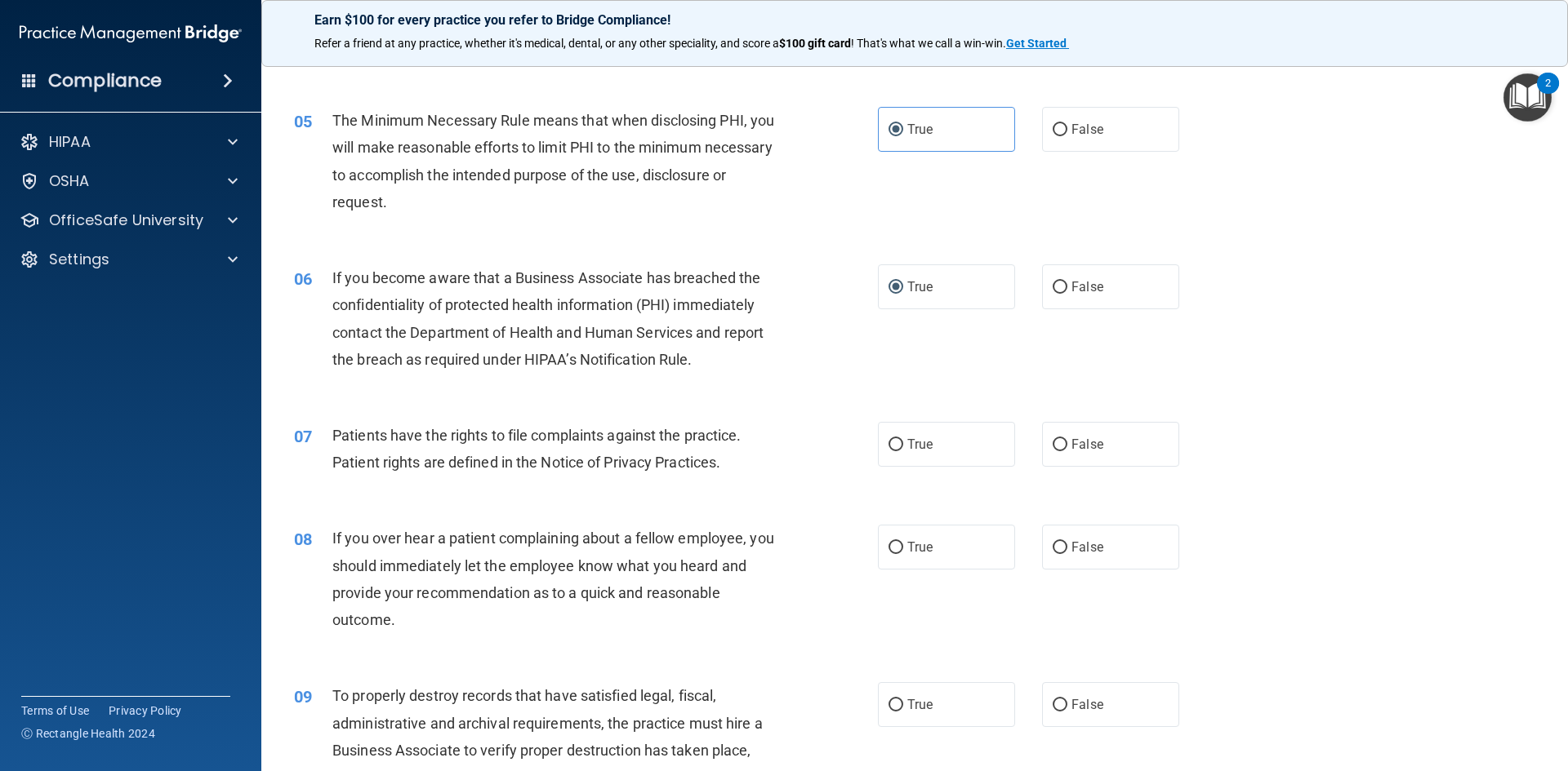
scroll to position [571, 0]
click at [991, 462] on label "True" at bounding box center [947, 444] width 138 height 45
click at [904, 451] on input "True" at bounding box center [896, 444] width 14 height 12
radio input "true"
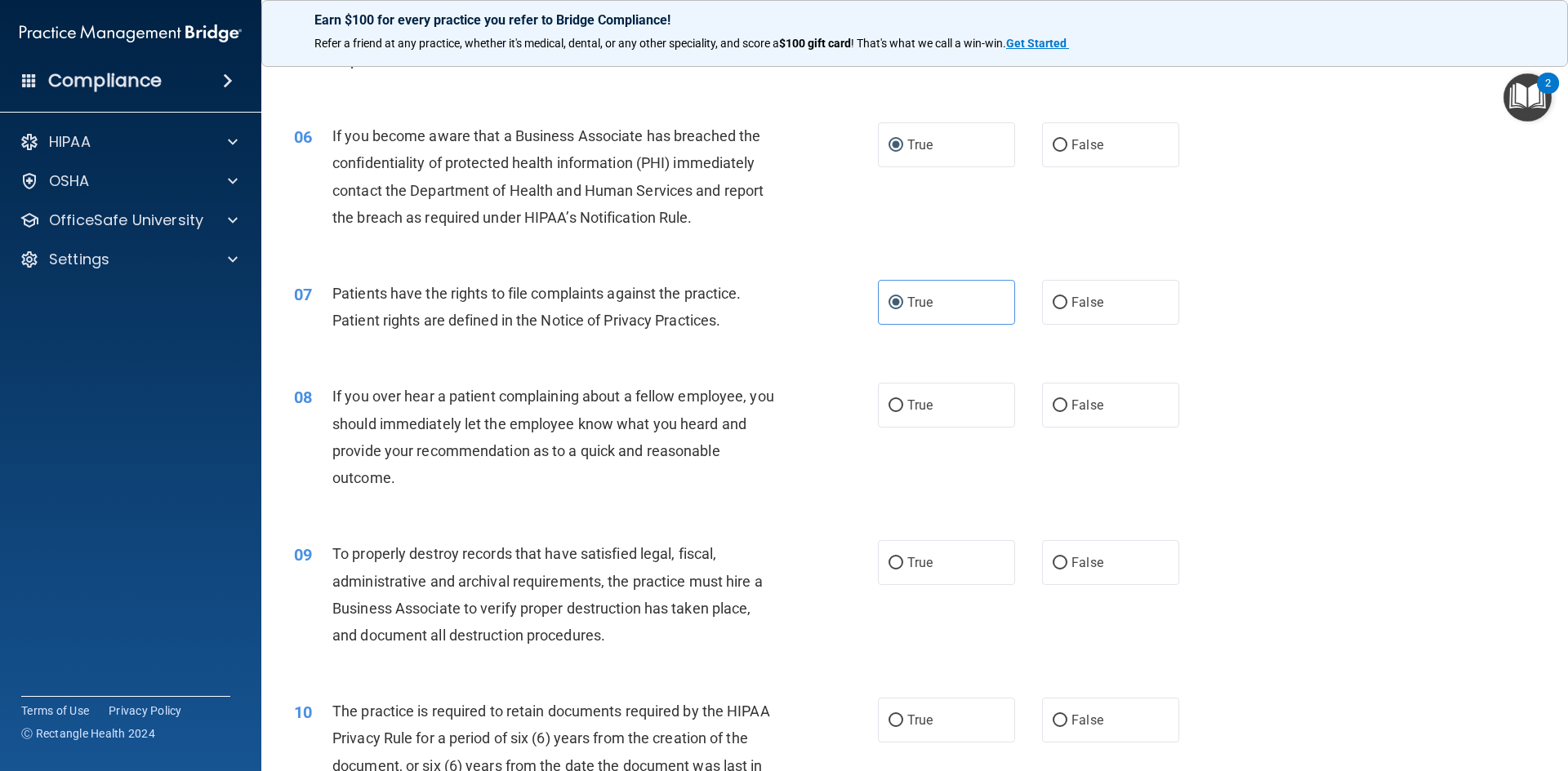
scroll to position [734, 0]
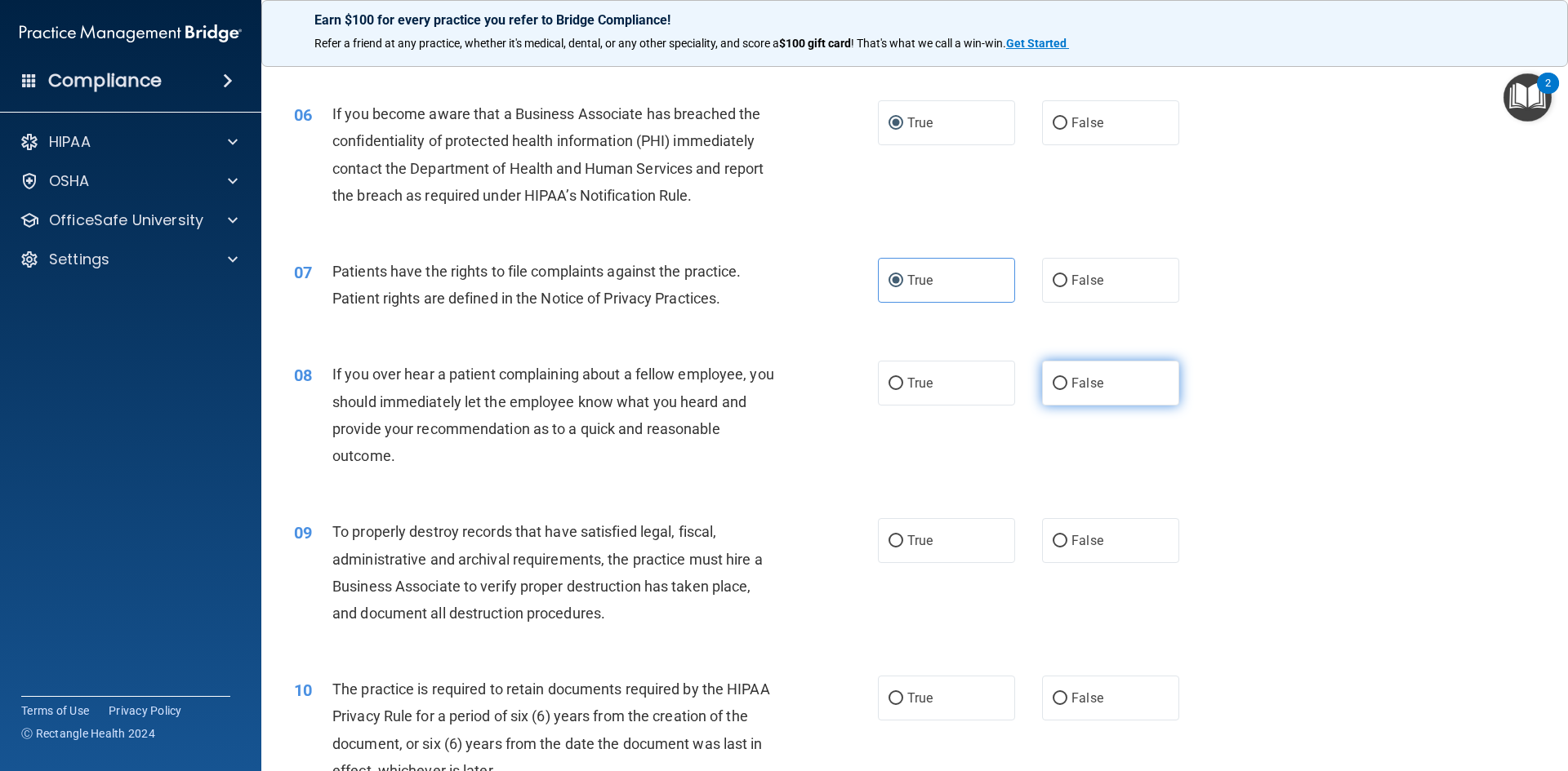
click at [1061, 384] on label "False" at bounding box center [1111, 383] width 138 height 45
click at [1061, 384] on input "False" at bounding box center [1060, 384] width 14 height 12
radio input "true"
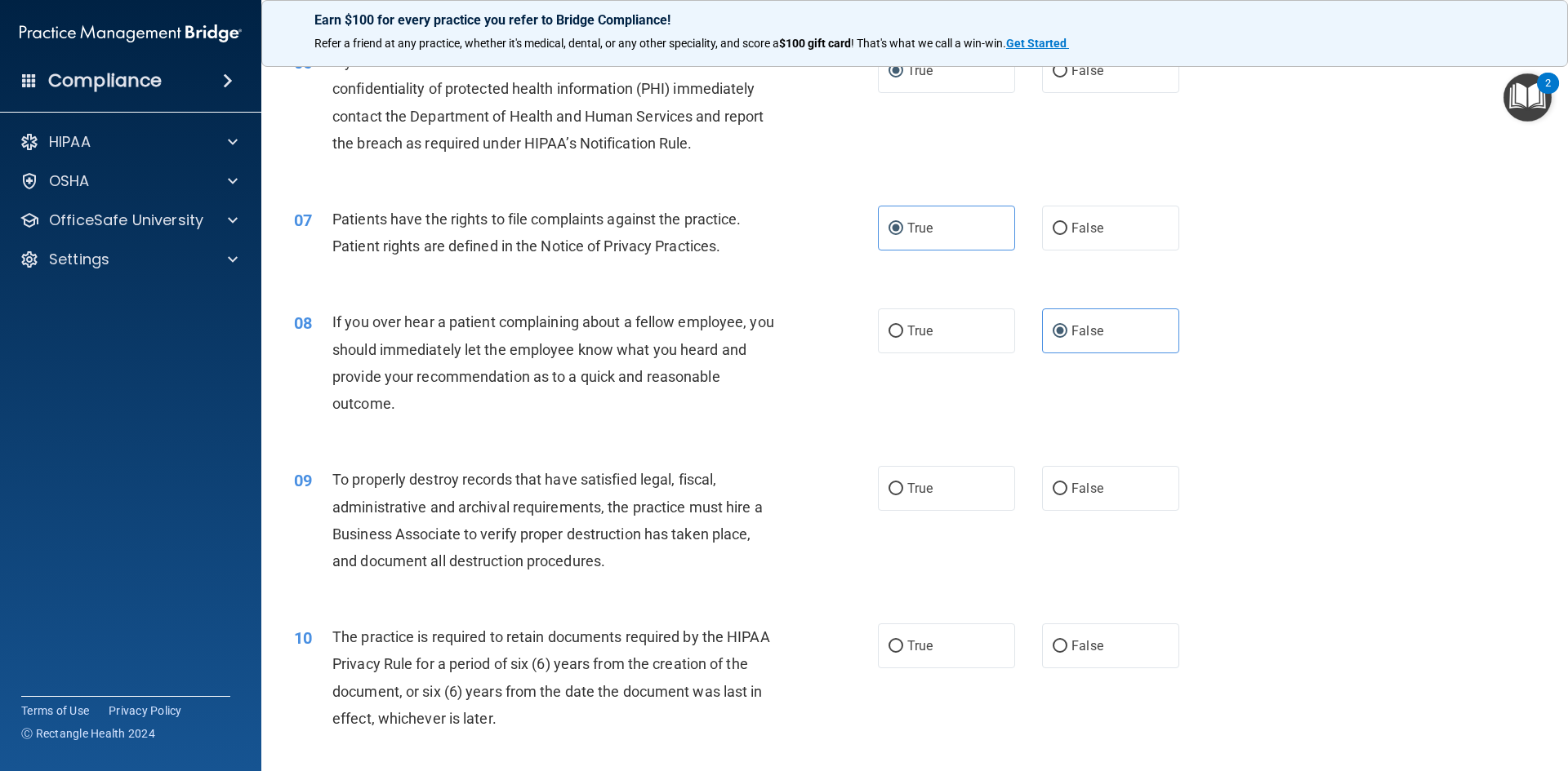
scroll to position [817, 0]
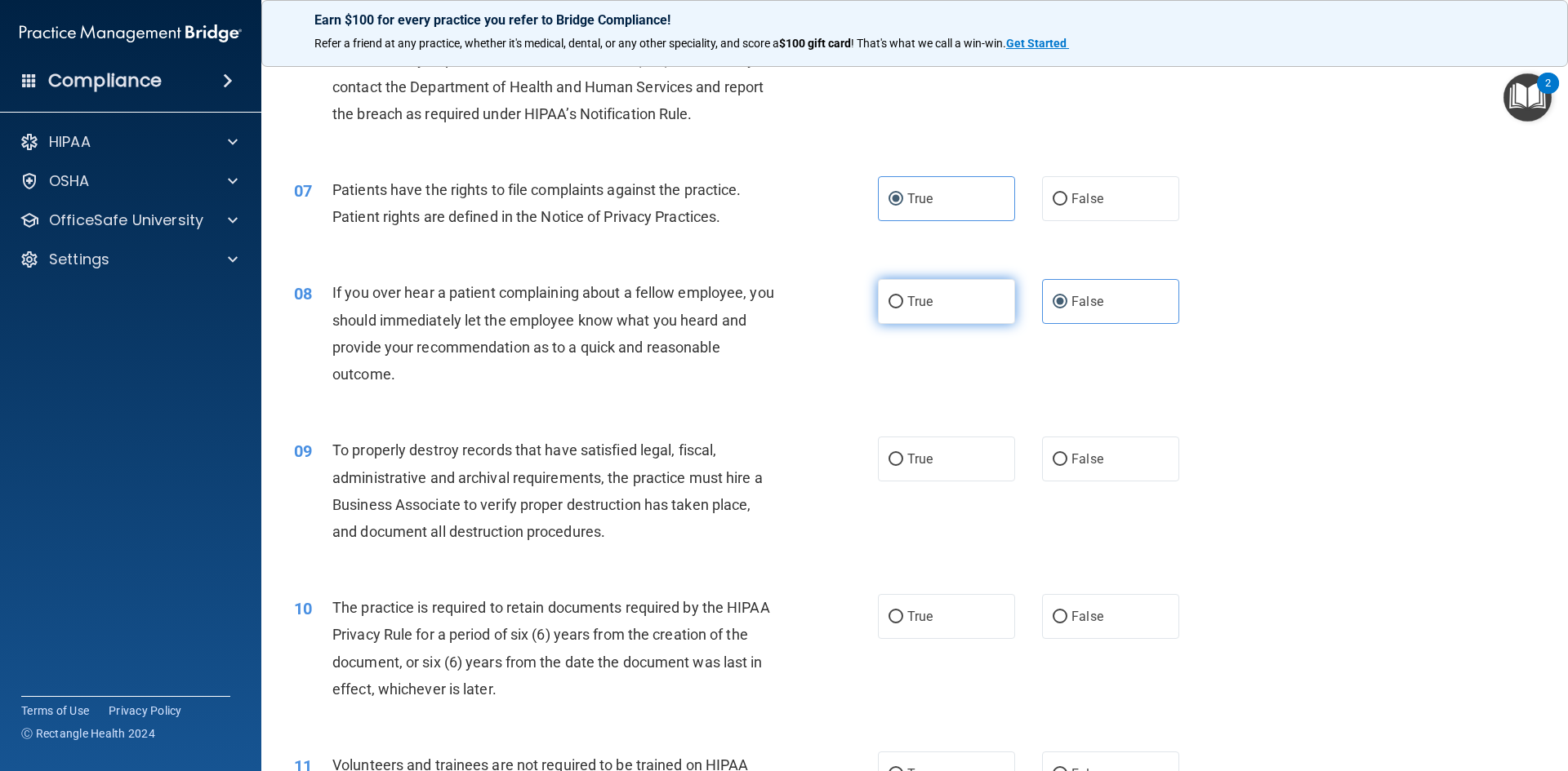
click at [942, 311] on label "True" at bounding box center [947, 302] width 138 height 45
click at [904, 309] on input "True" at bounding box center [896, 303] width 14 height 12
radio input "true"
radio input "false"
click at [1070, 441] on label "False" at bounding box center [1111, 459] width 138 height 45
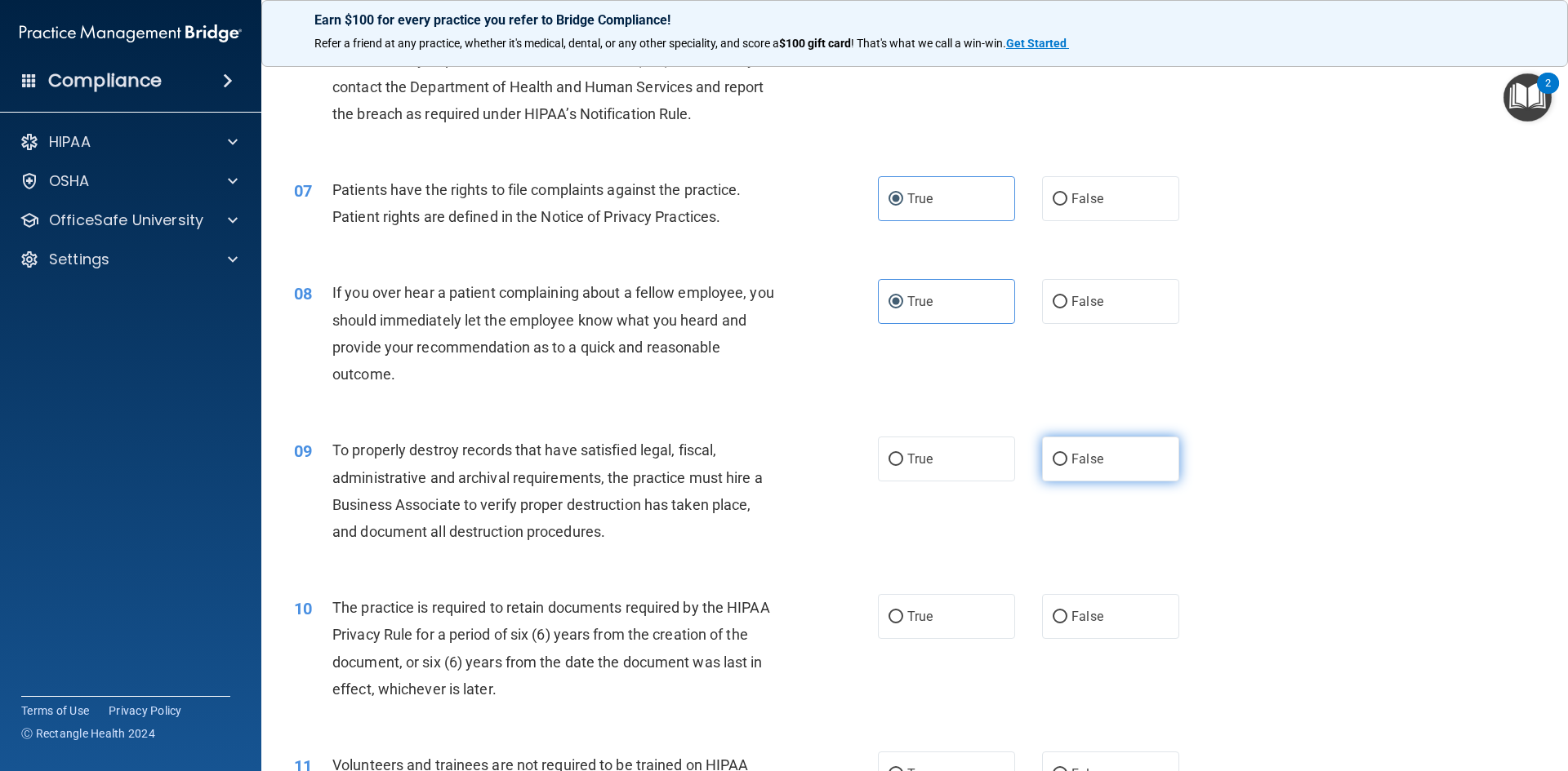
click at [1067, 454] on input "False" at bounding box center [1060, 460] width 14 height 12
radio input "true"
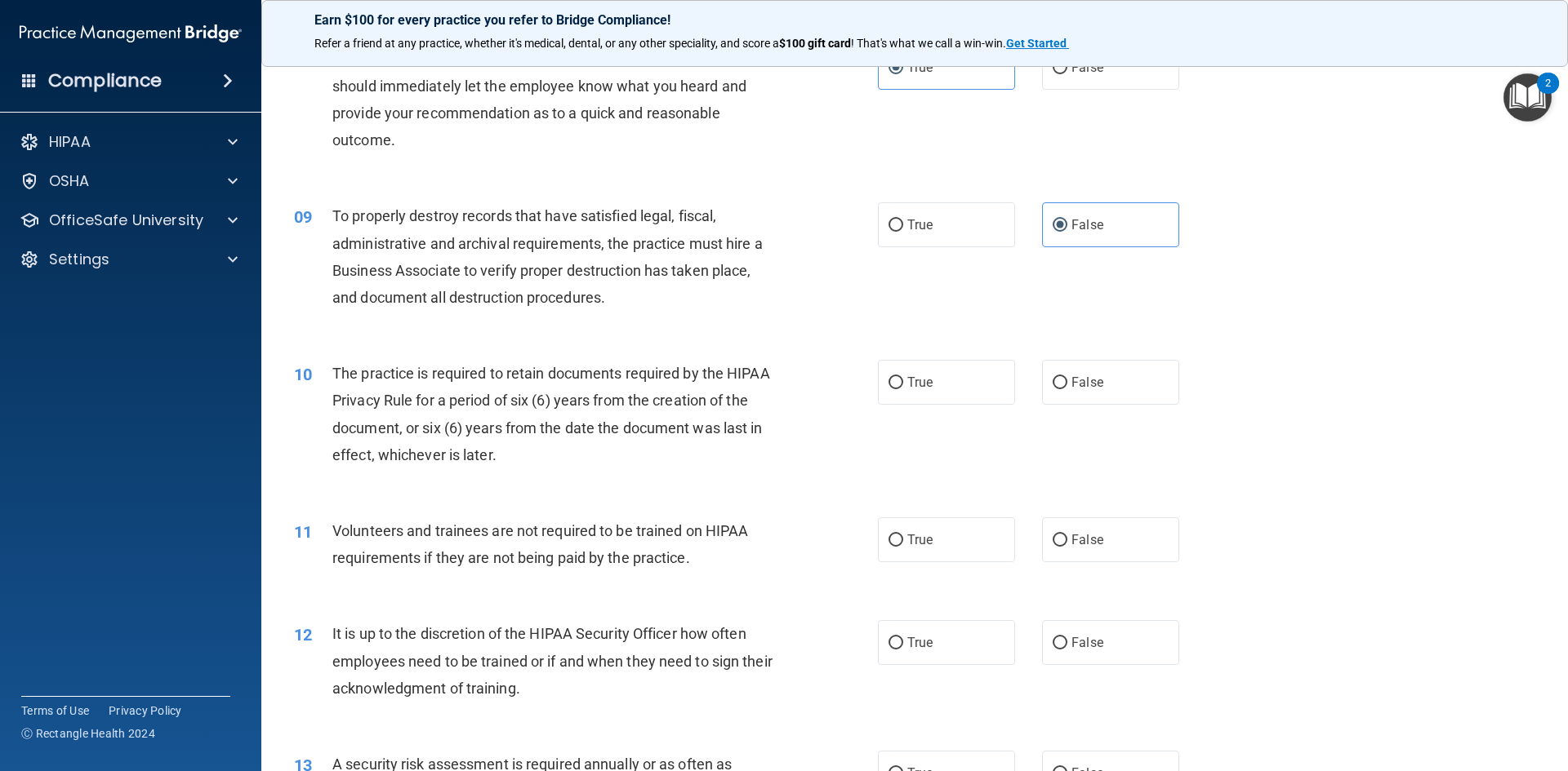
scroll to position [1061, 0]
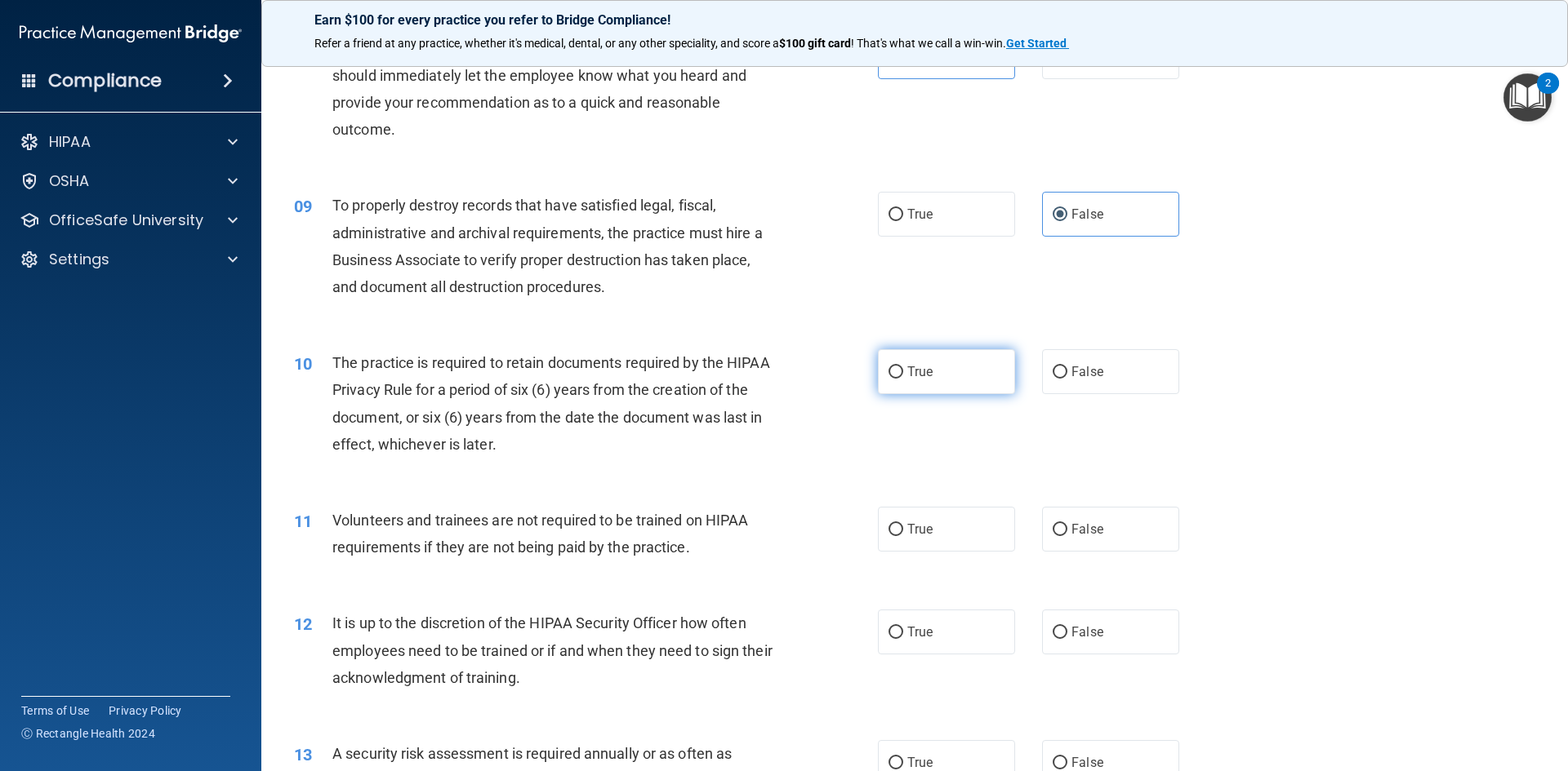
click at [919, 374] on span "True" at bounding box center [920, 371] width 25 height 15
click at [904, 374] on input "True" at bounding box center [896, 373] width 14 height 12
radio input "true"
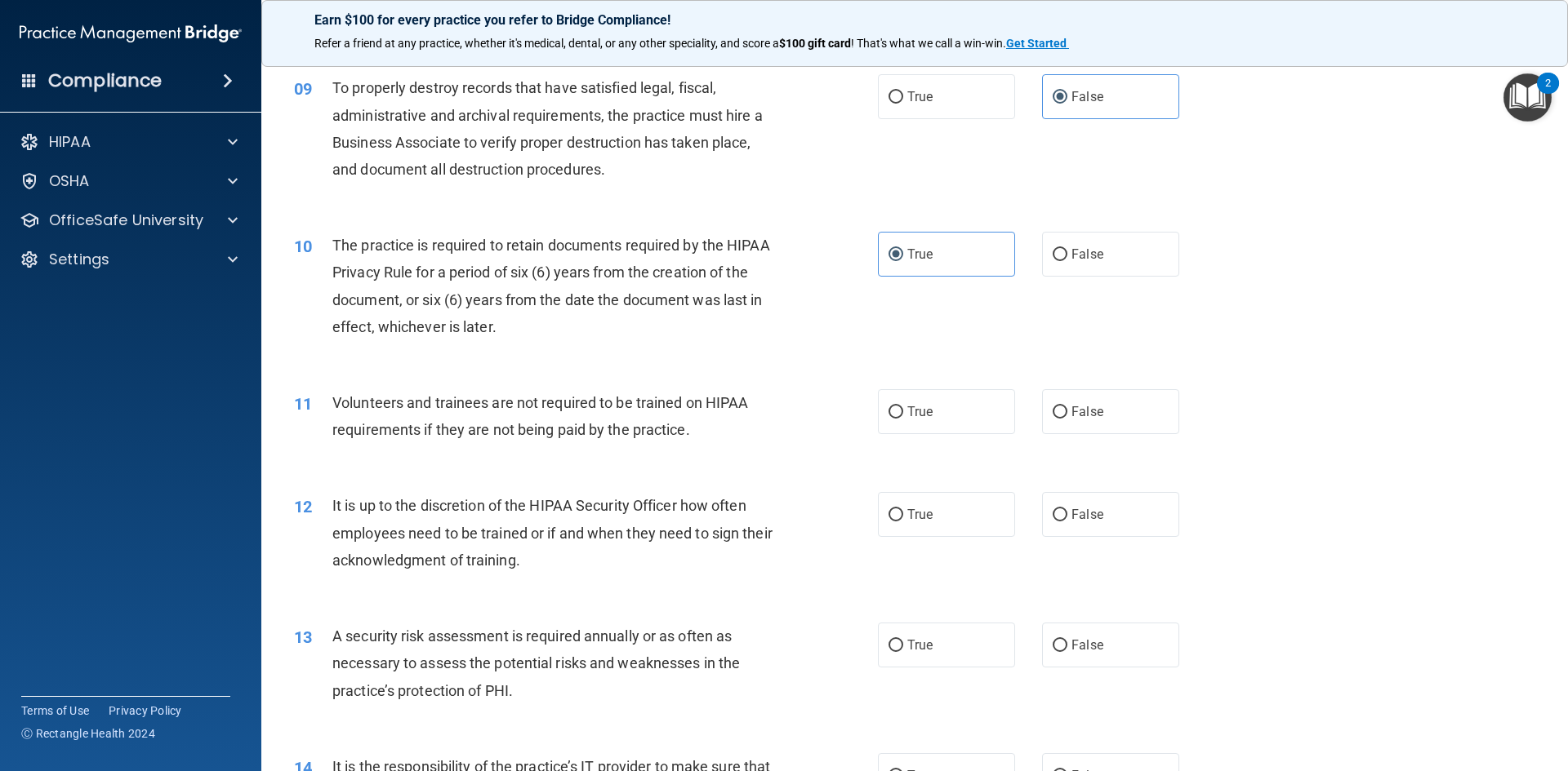
scroll to position [1224, 0]
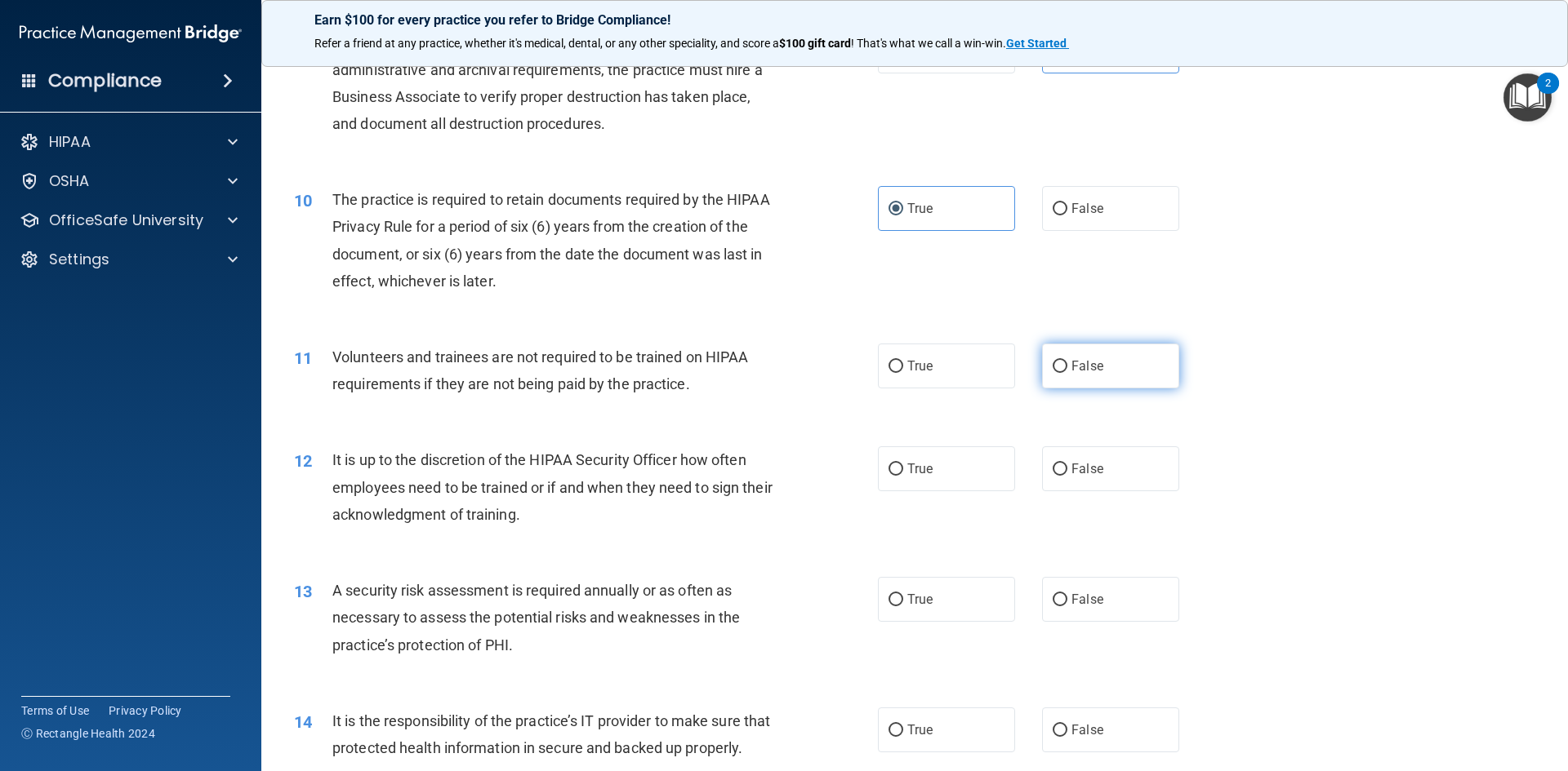
click at [1163, 367] on label "False" at bounding box center [1111, 366] width 138 height 45
click at [1067, 367] on input "False" at bounding box center [1060, 367] width 14 height 12
radio input "true"
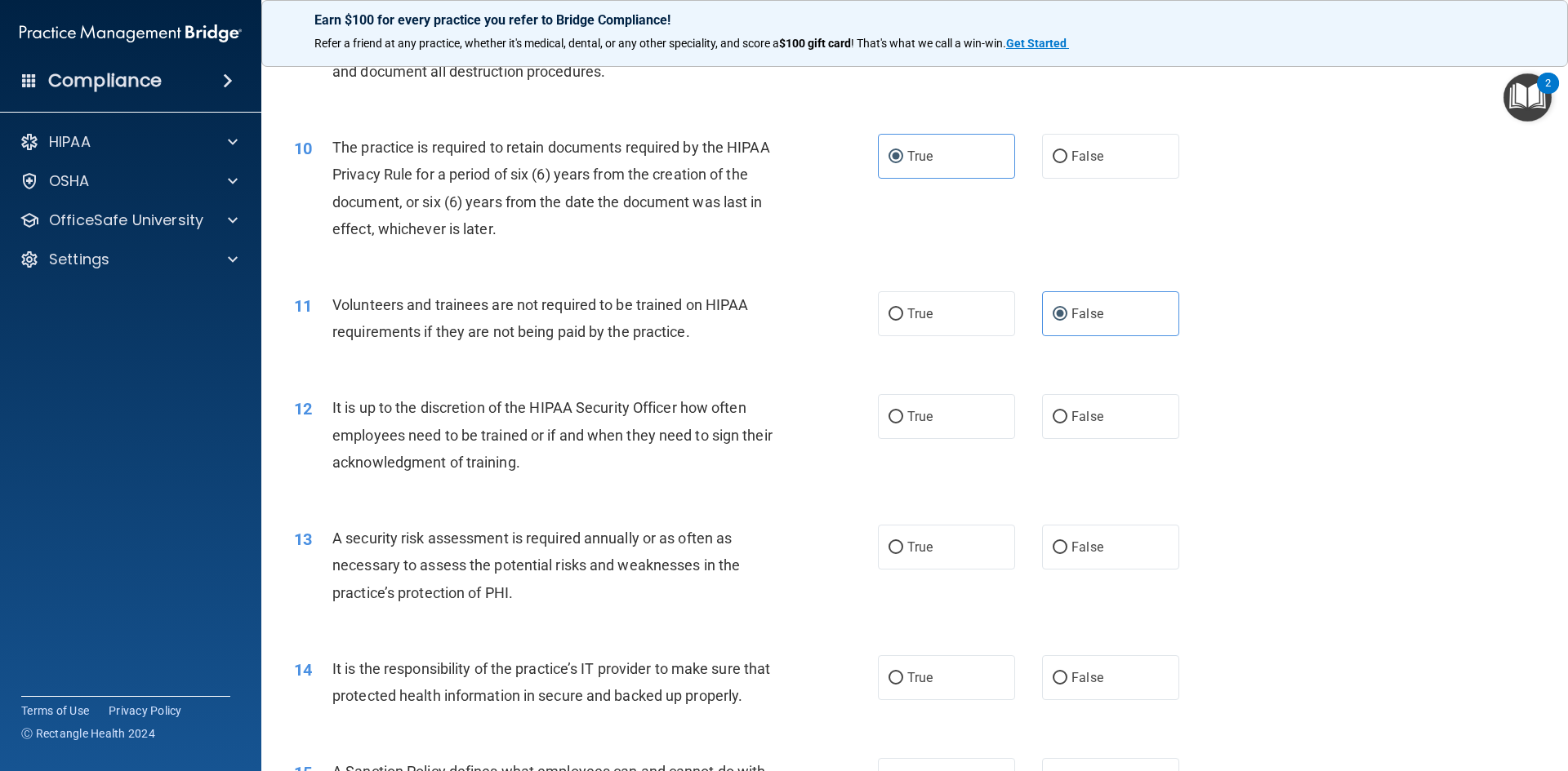
scroll to position [1306, 0]
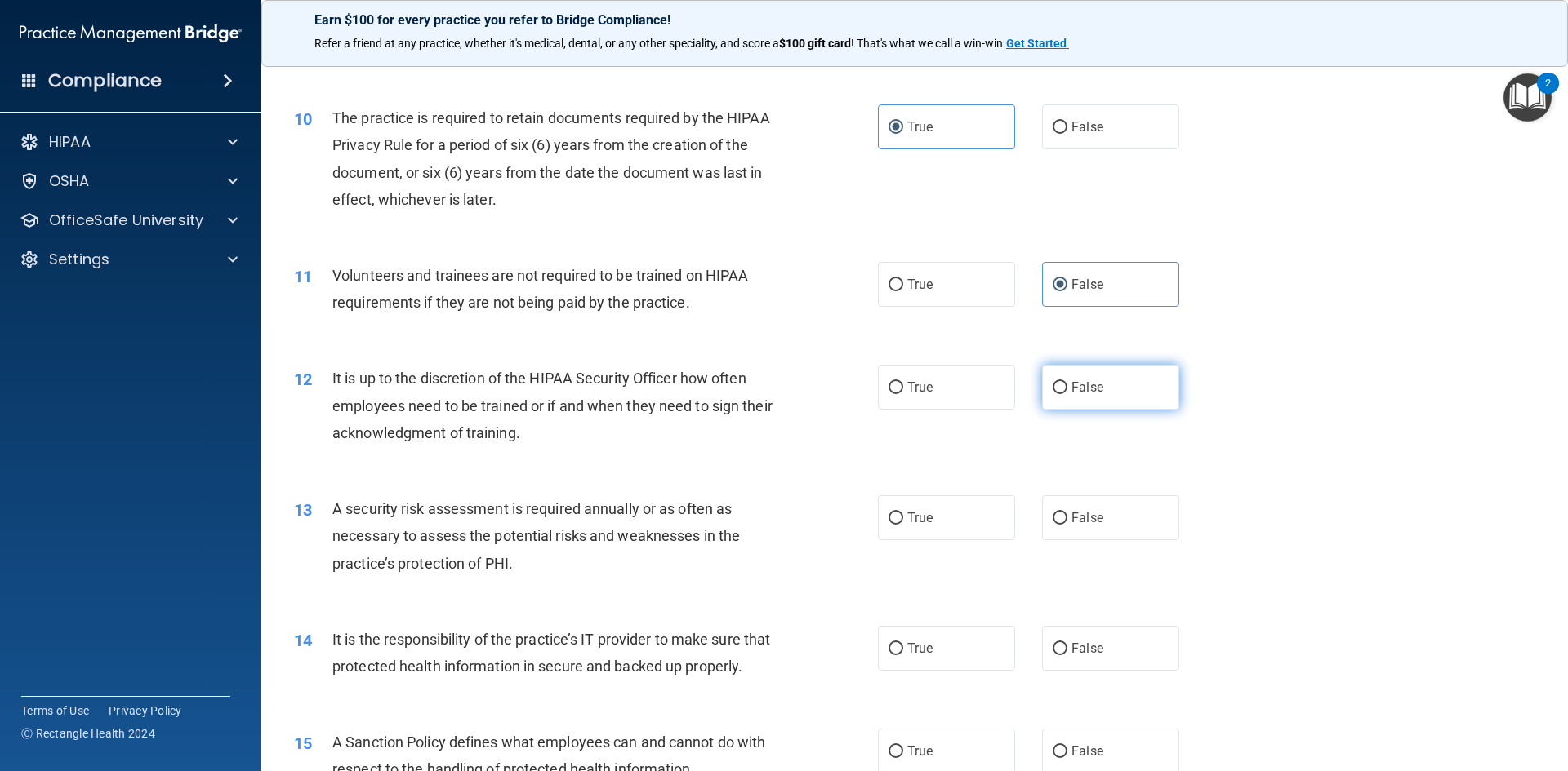
click at [1042, 397] on label "False" at bounding box center [1111, 387] width 138 height 45
click at [1053, 394] on input "False" at bounding box center [1060, 388] width 14 height 12
radio input "true"
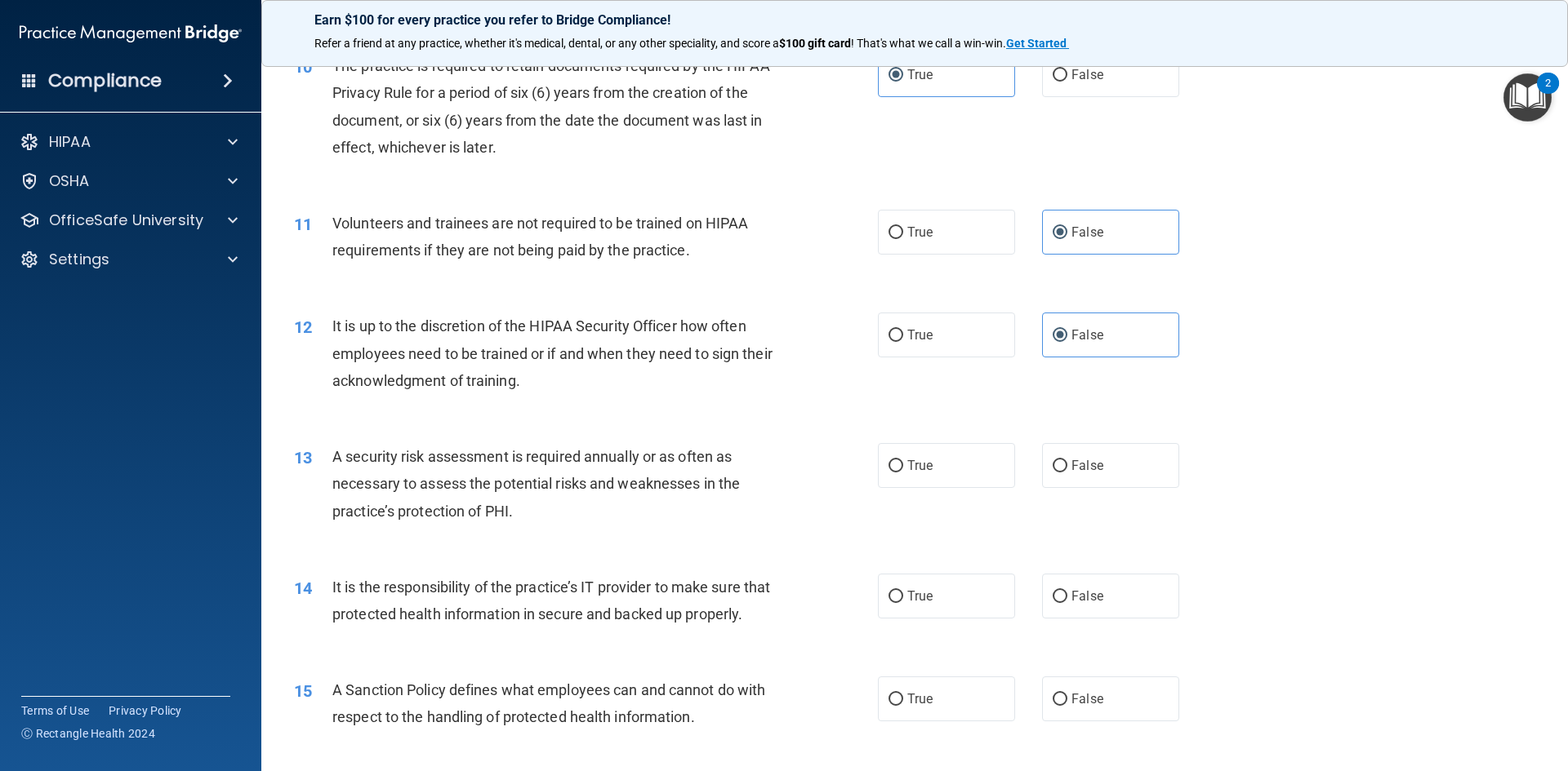
scroll to position [1388, 0]
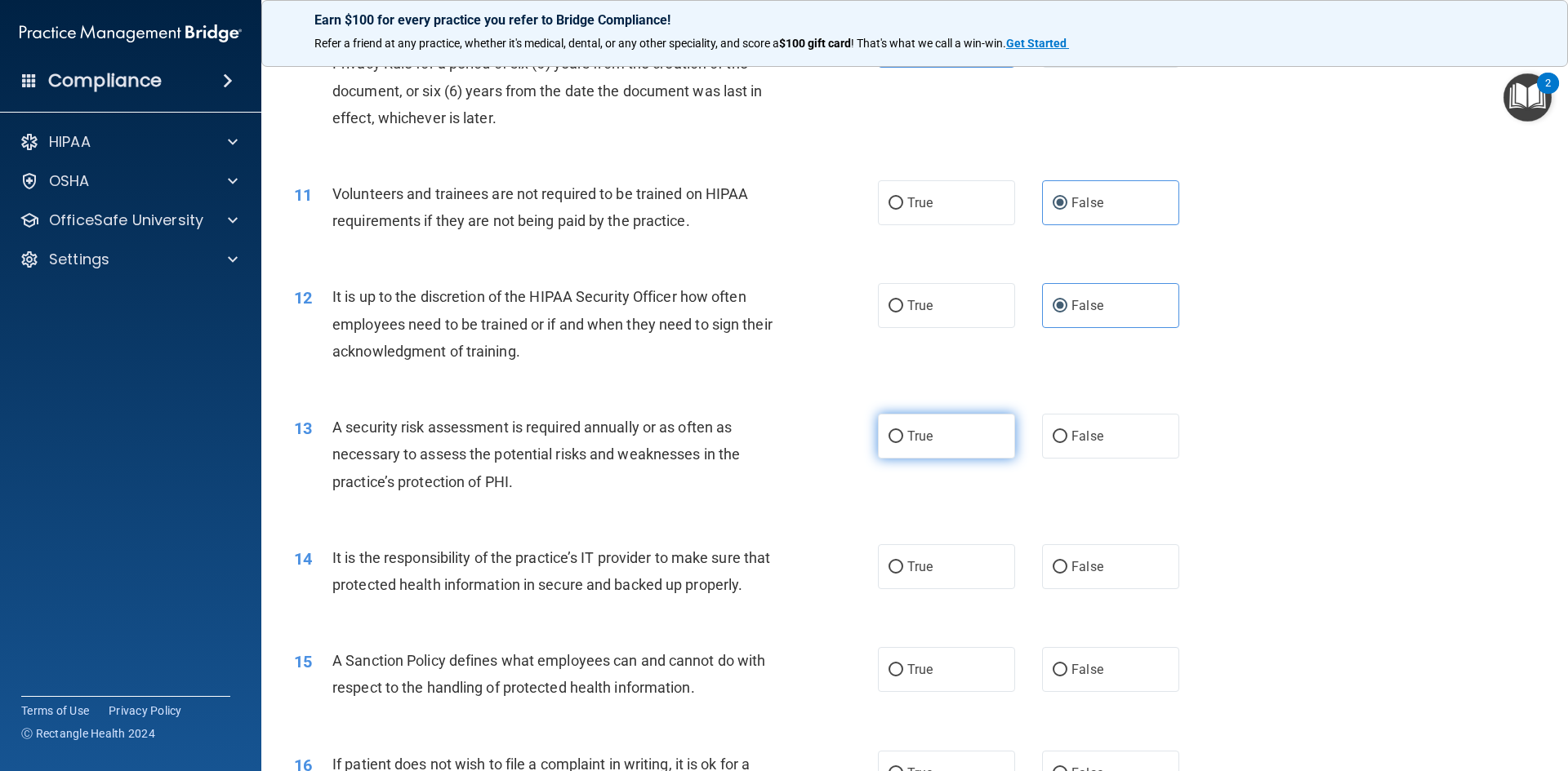
click at [907, 435] on span "True" at bounding box center [920, 435] width 25 height 15
click at [902, 435] on input "True" at bounding box center [896, 437] width 14 height 12
radio input "true"
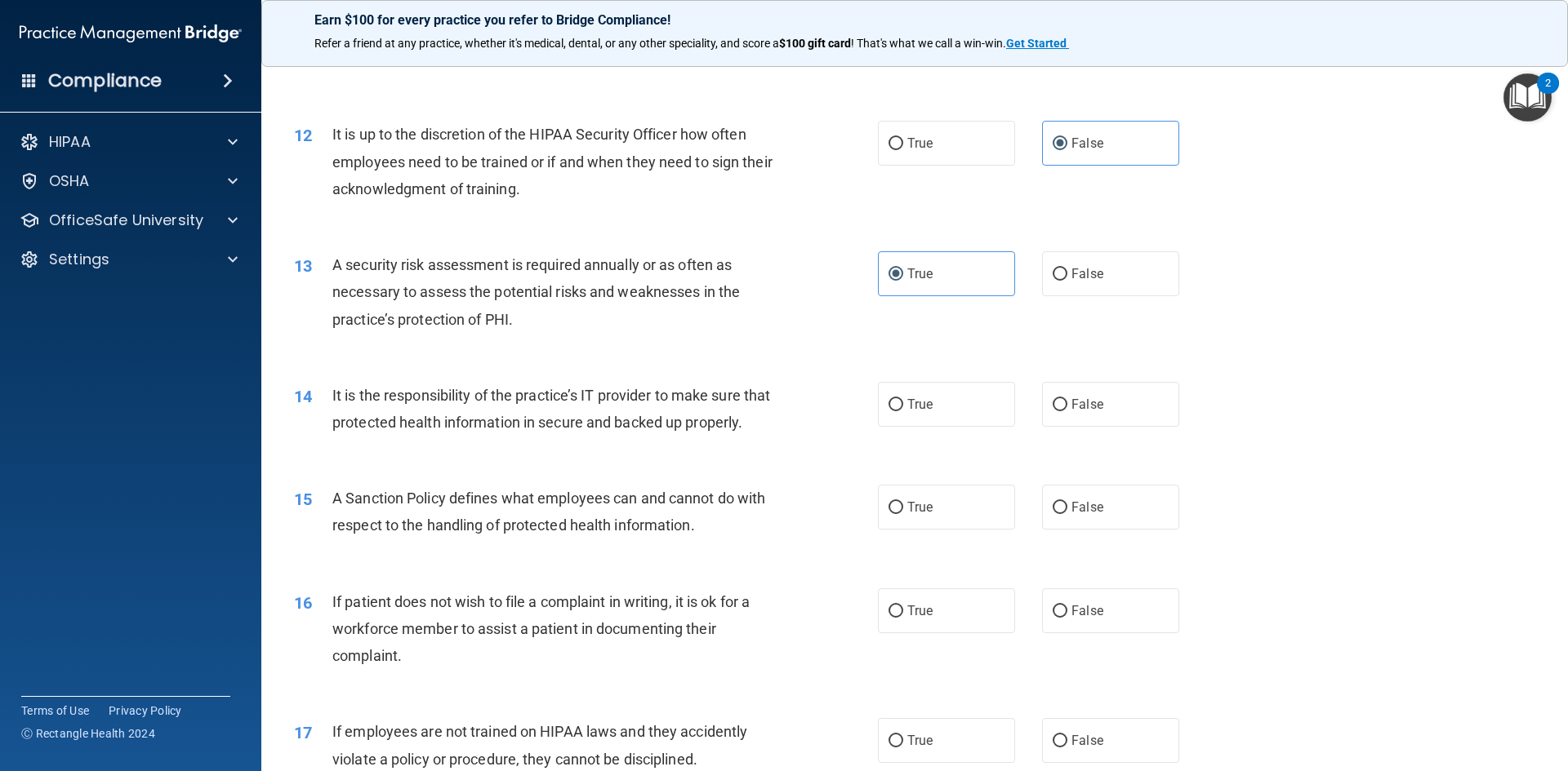
scroll to position [1551, 0]
click at [907, 412] on label "True" at bounding box center [947, 403] width 138 height 45
click at [904, 410] on input "True" at bounding box center [896, 404] width 14 height 12
radio input "true"
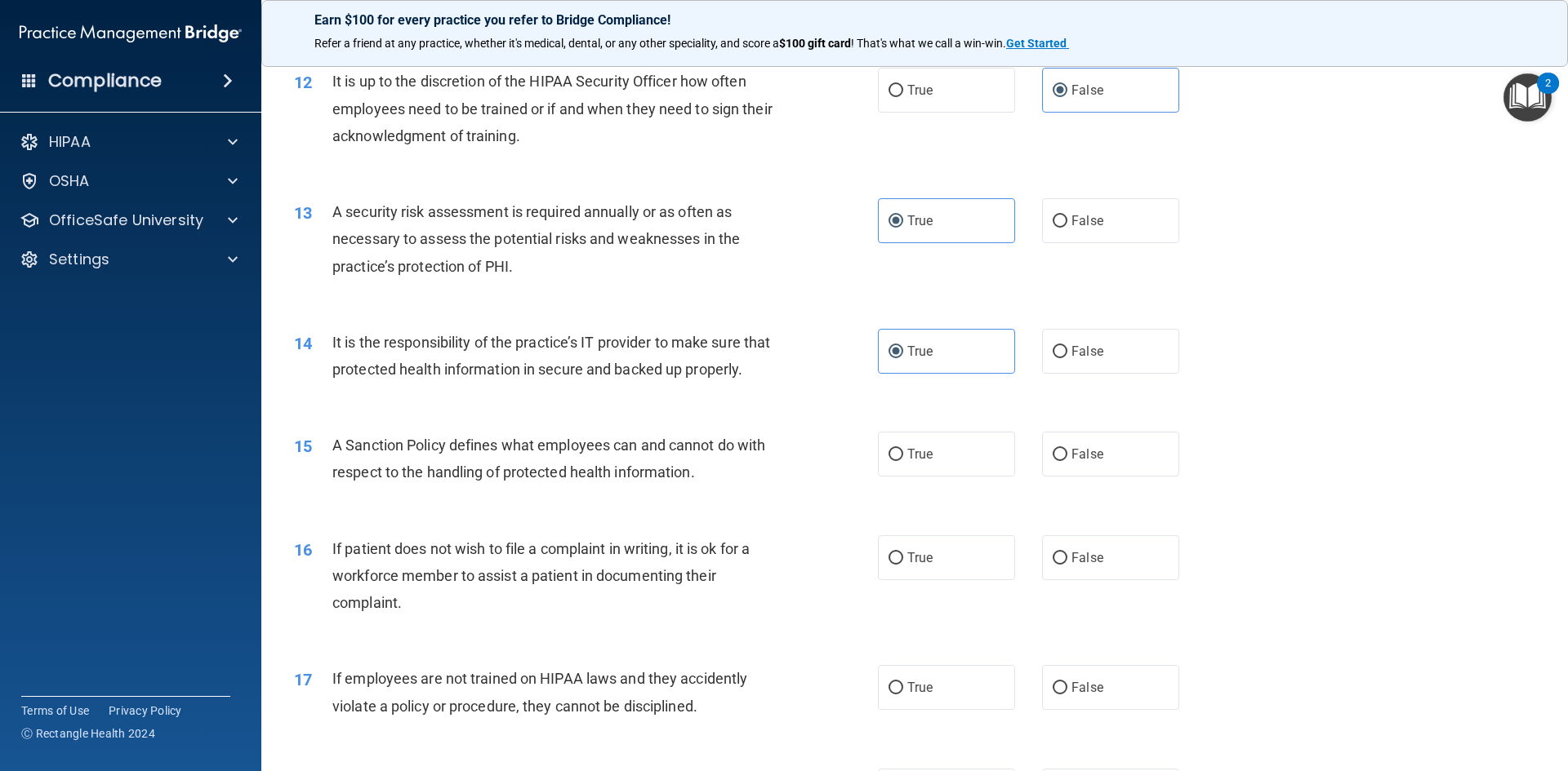
scroll to position [1632, 0]
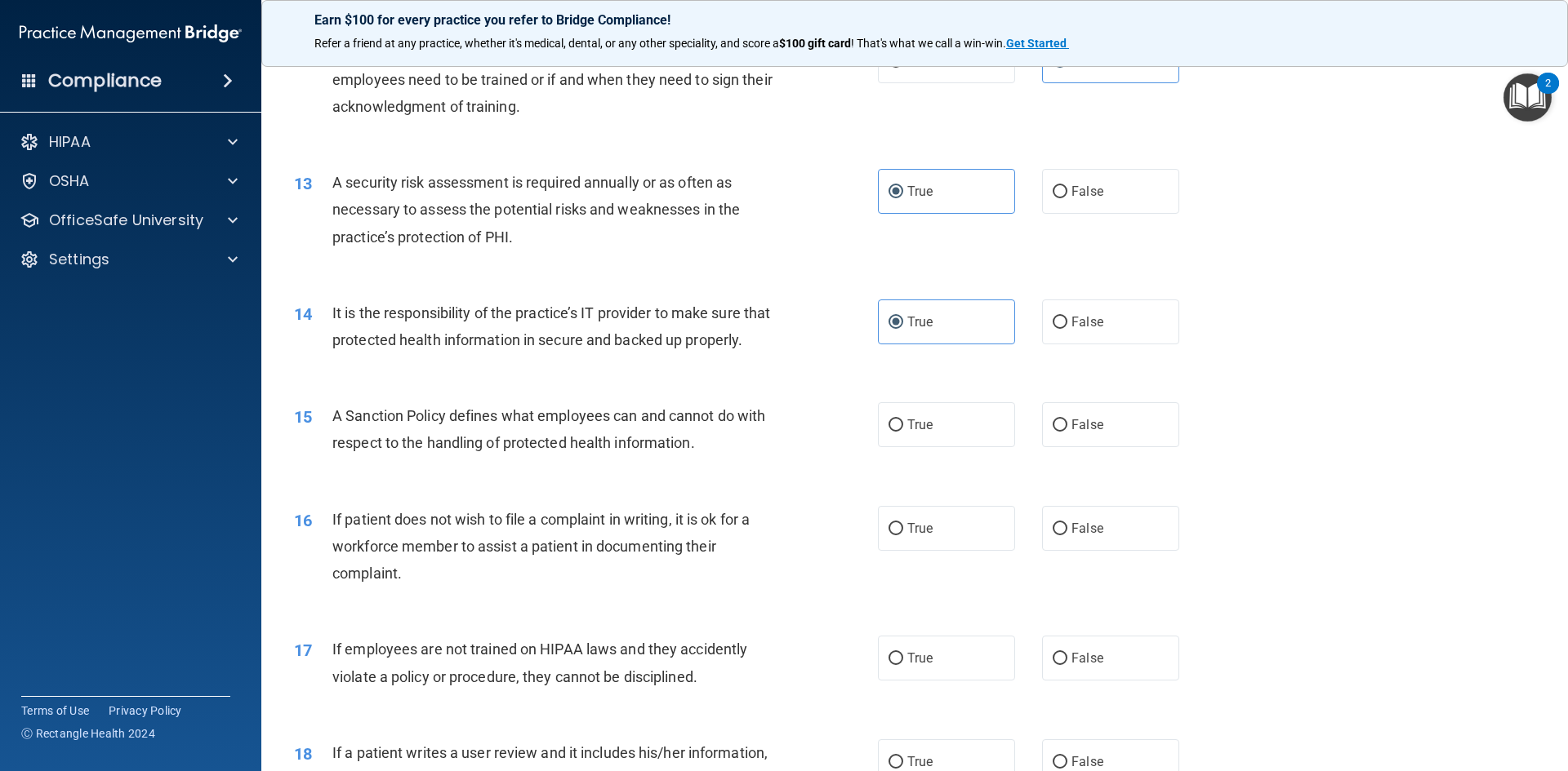
drag, startPoint x: 1166, startPoint y: 442, endPoint x: 1051, endPoint y: 477, distance: 120.2
click at [1156, 445] on label "False" at bounding box center [1111, 425] width 138 height 45
click at [1067, 432] on input "False" at bounding box center [1060, 426] width 14 height 12
radio input "true"
click at [953, 447] on label "True" at bounding box center [947, 425] width 138 height 45
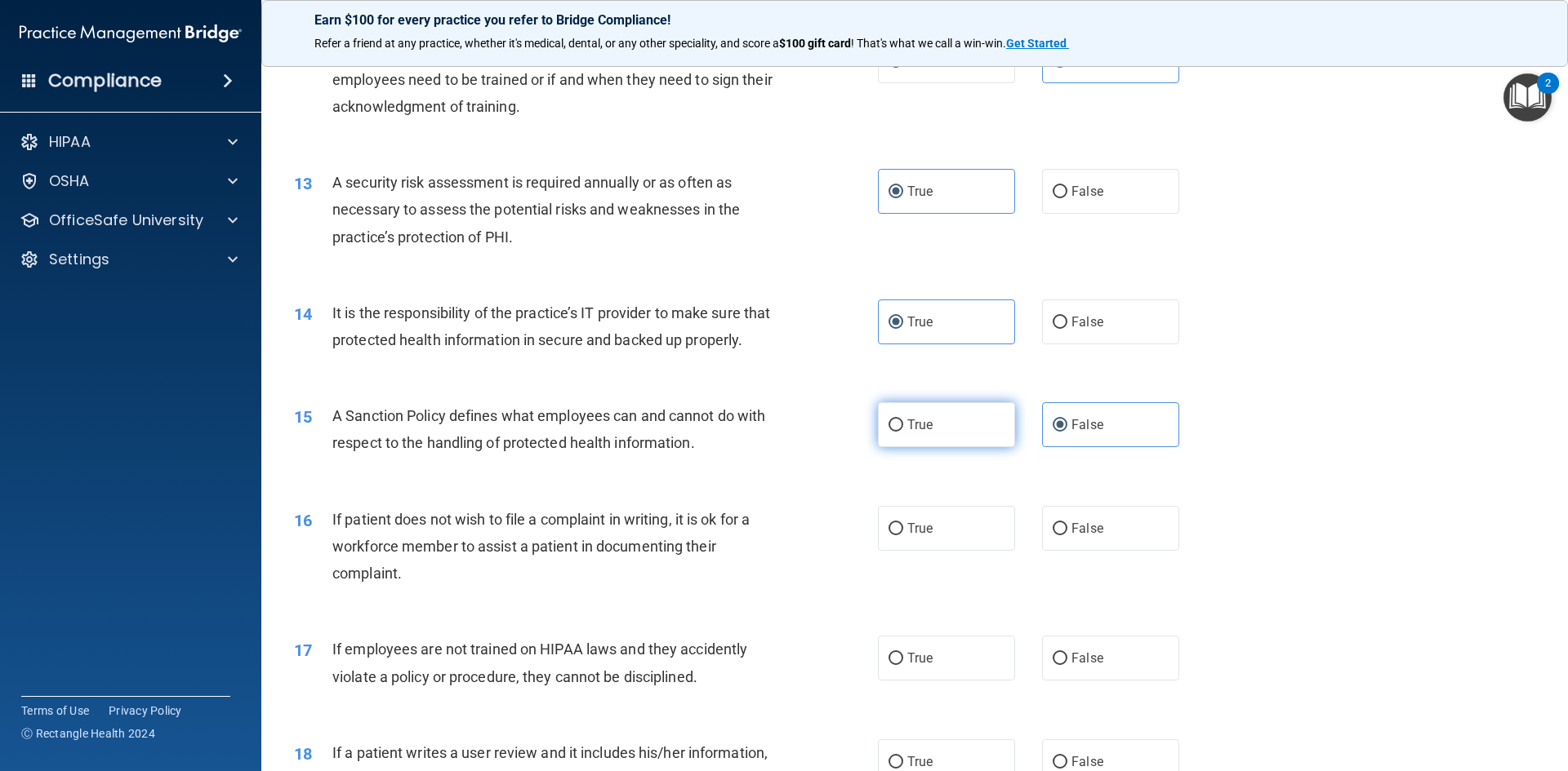
click at [904, 432] on input "True" at bounding box center [896, 426] width 14 height 12
radio input "true"
radio input "false"
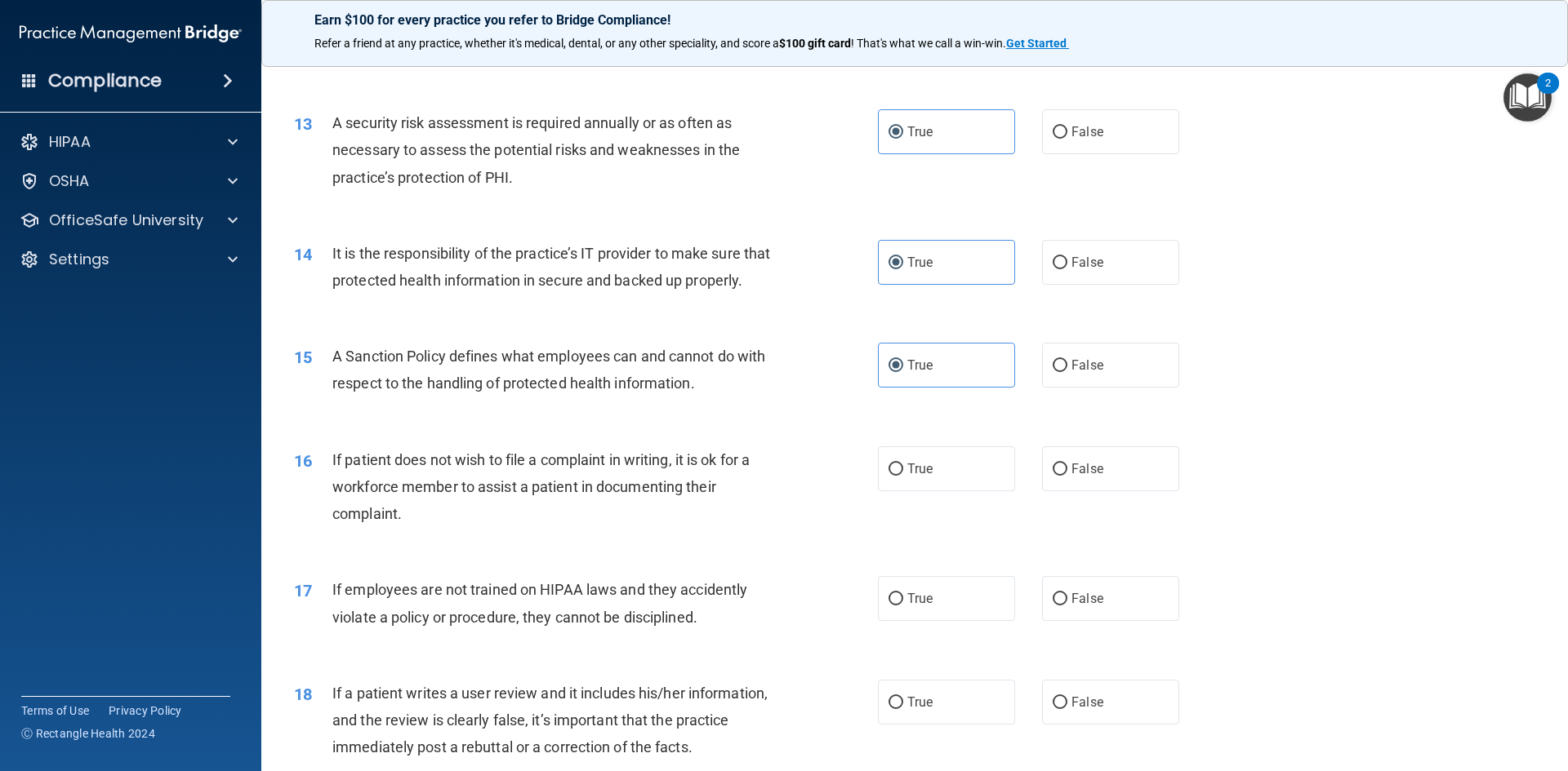
scroll to position [1795, 0]
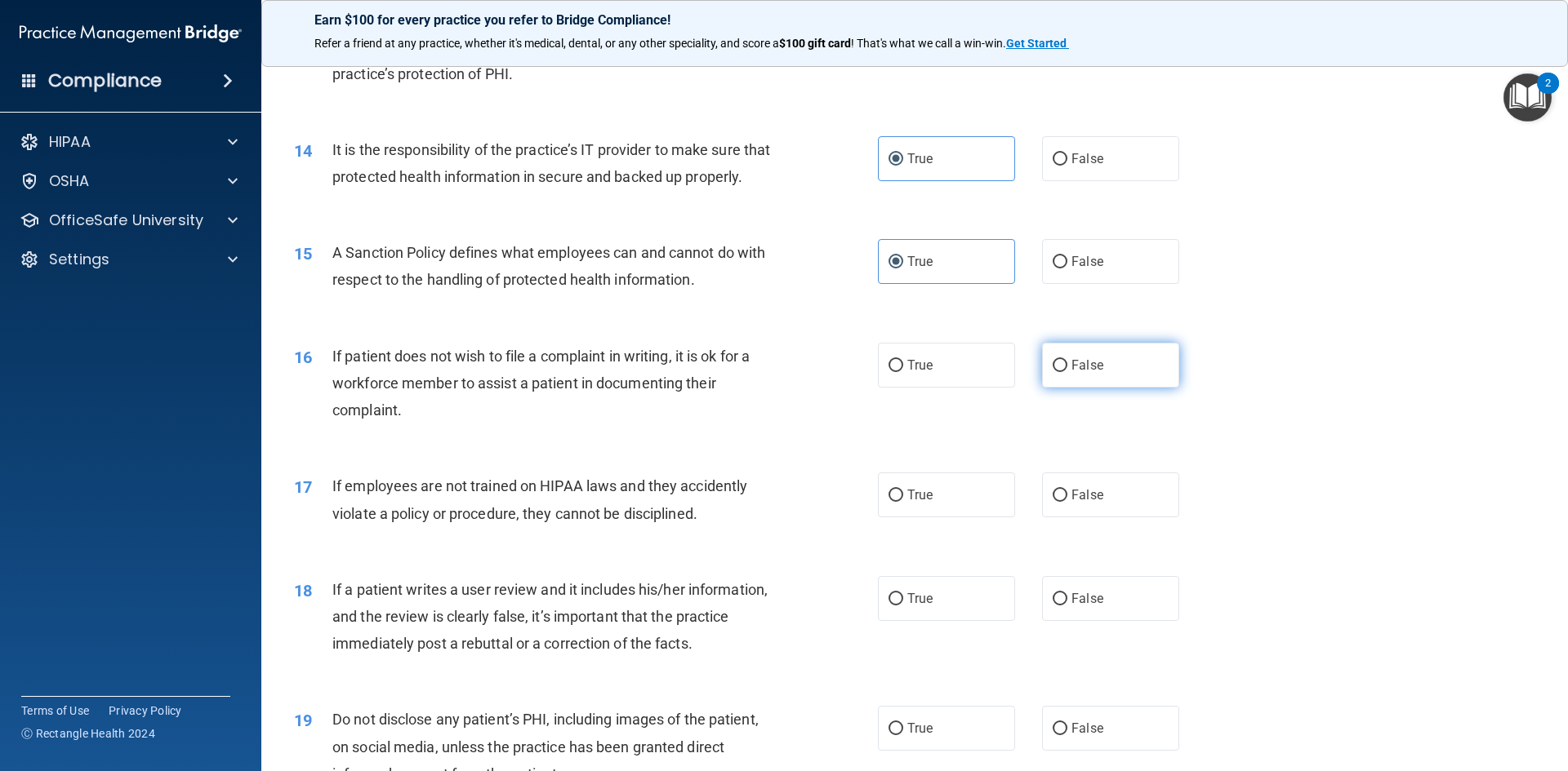
click at [1113, 378] on label "False" at bounding box center [1111, 365] width 138 height 45
click at [1067, 372] on input "False" at bounding box center [1060, 366] width 14 height 12
radio input "true"
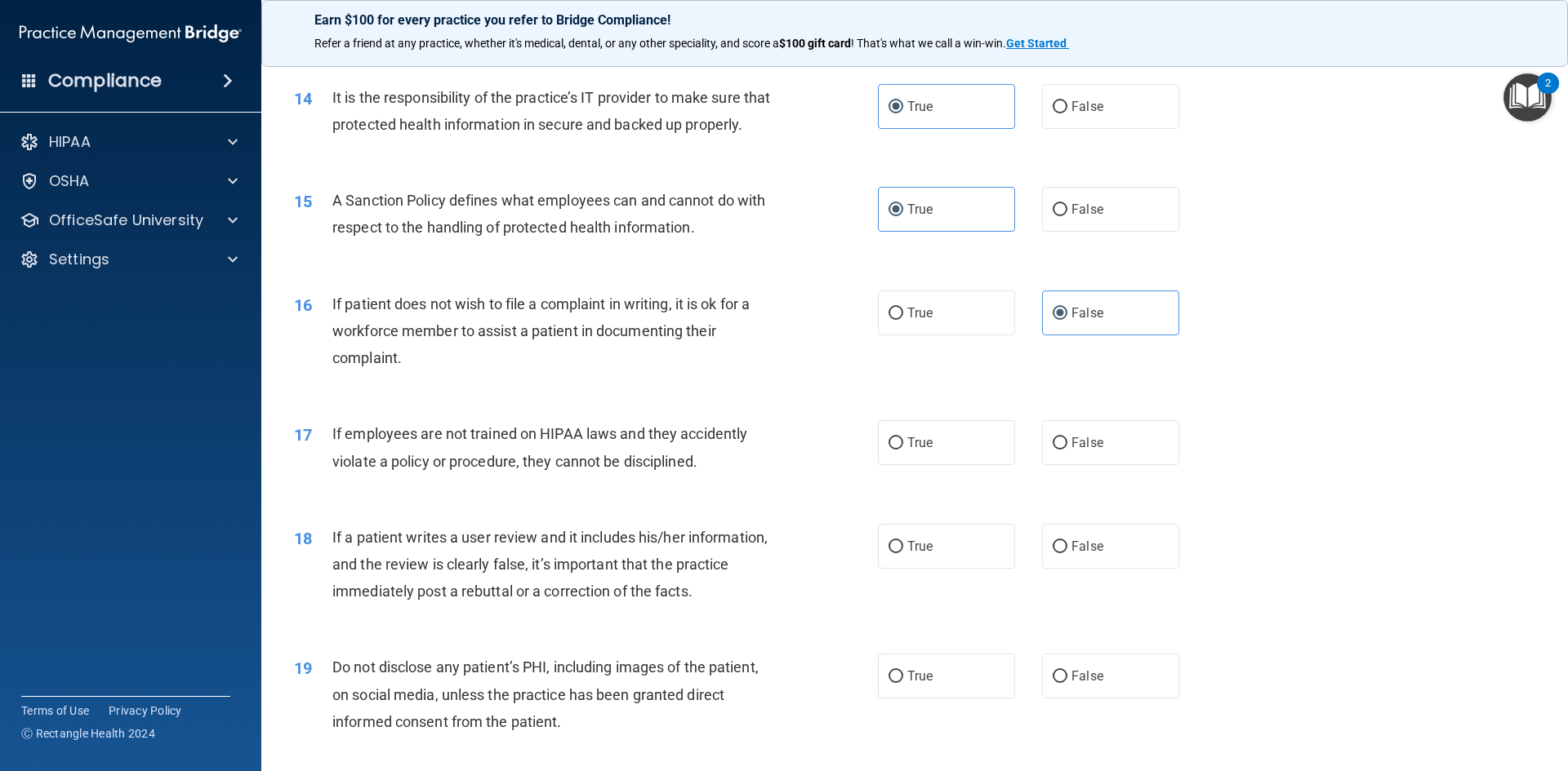
scroll to position [1878, 0]
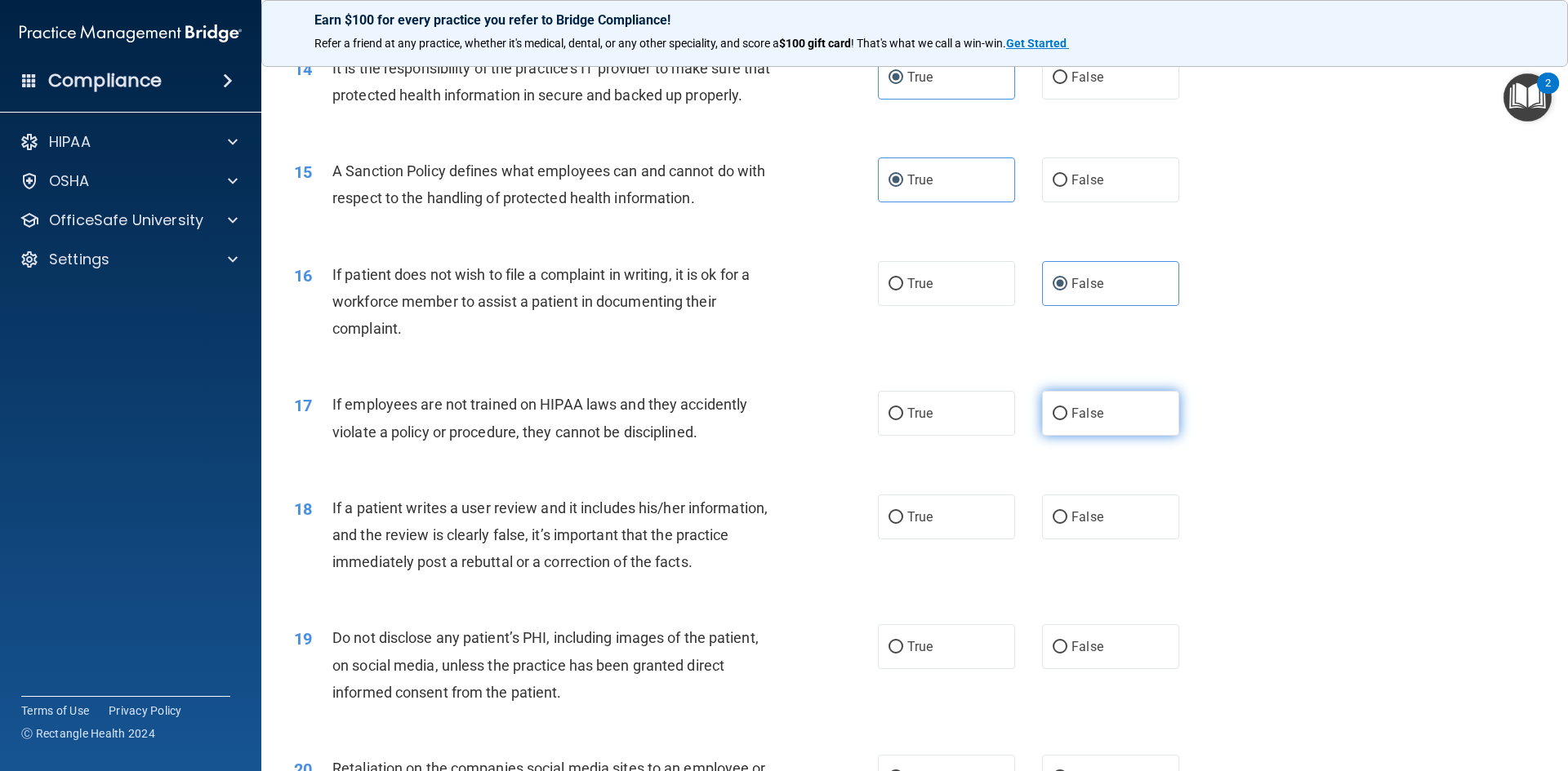
click at [1076, 435] on label "False" at bounding box center [1111, 413] width 138 height 45
click at [1067, 420] on input "False" at bounding box center [1060, 414] width 14 height 12
radio input "true"
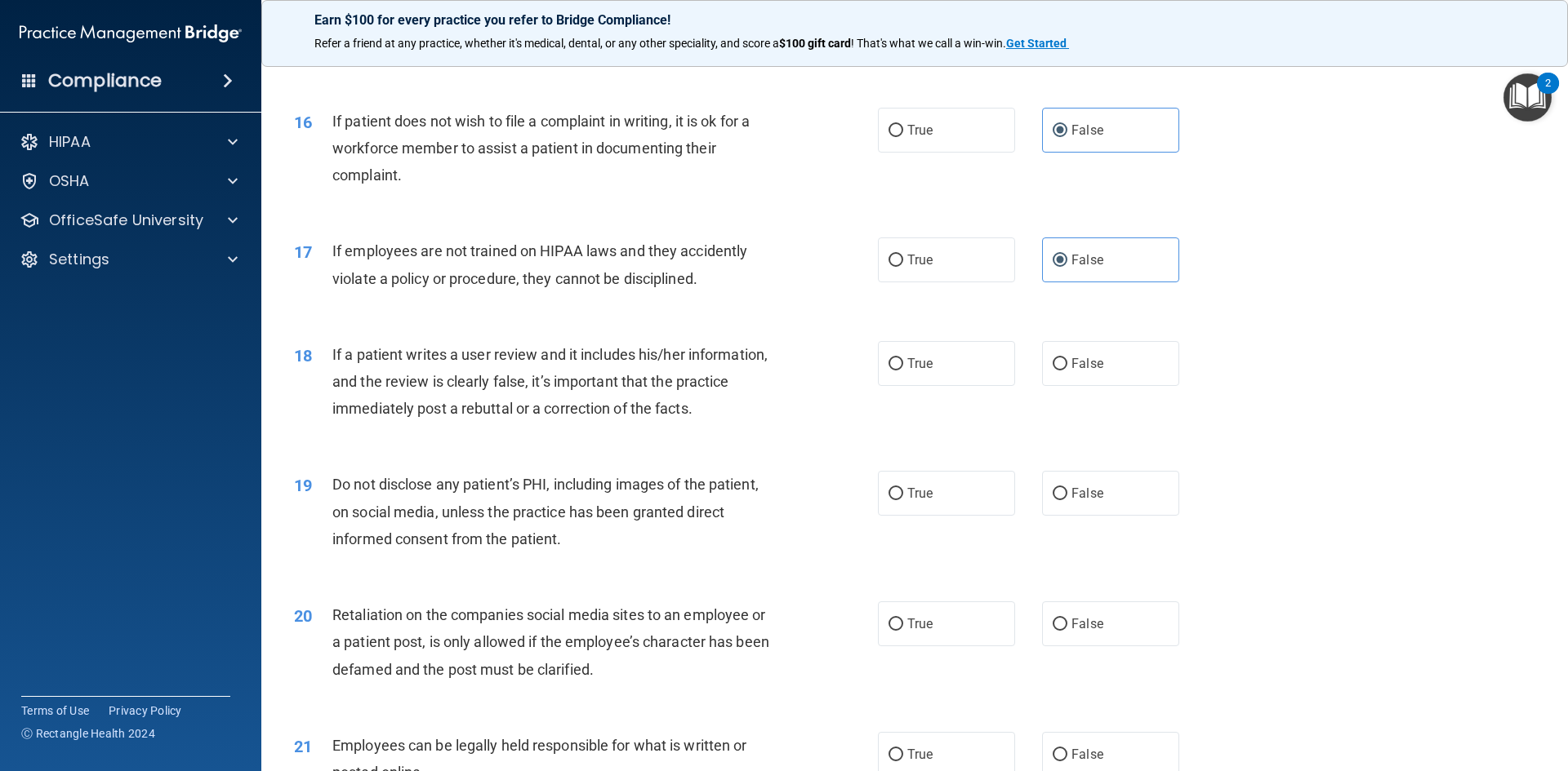
scroll to position [2041, 0]
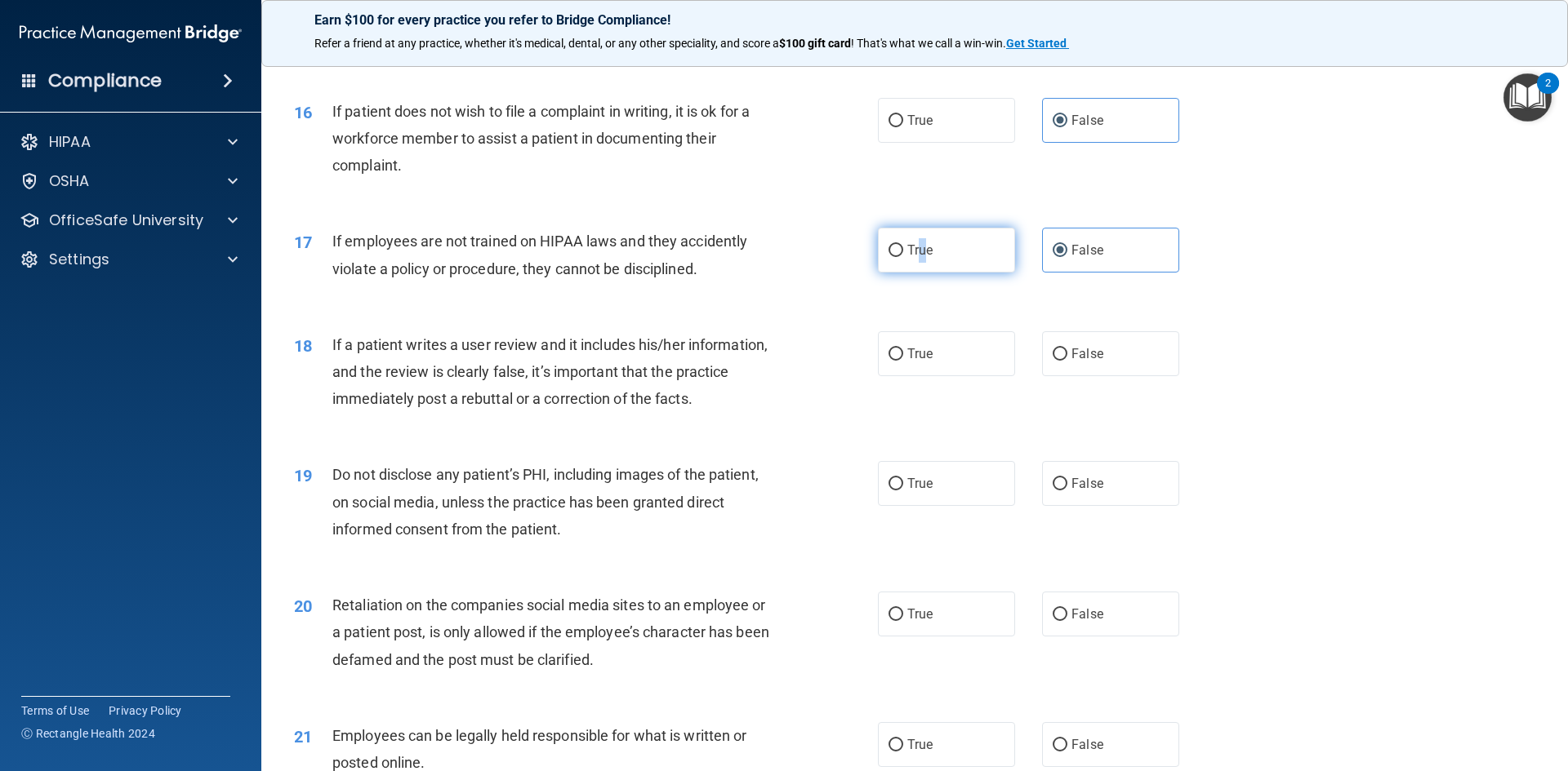
drag, startPoint x: 916, startPoint y: 293, endPoint x: 900, endPoint y: 294, distance: 16.0
click at [917, 273] on label "True" at bounding box center [947, 250] width 138 height 45
click at [905, 273] on label "True" at bounding box center [947, 250] width 138 height 45
click at [904, 257] on input "True" at bounding box center [896, 251] width 14 height 12
radio input "true"
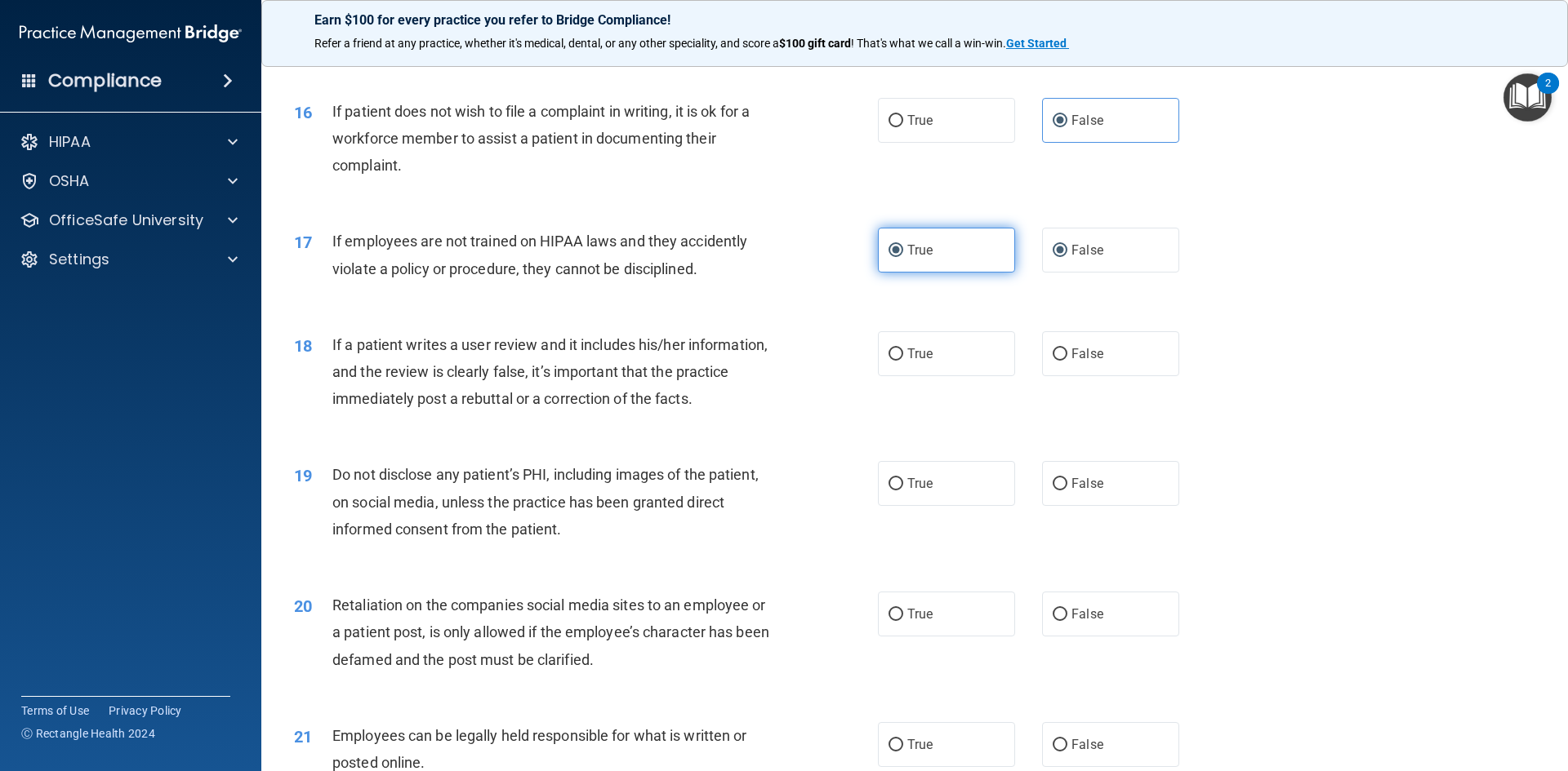
radio input "false"
click at [1006, 377] on label "True" at bounding box center [947, 353] width 138 height 45
click at [904, 361] on input "True" at bounding box center [896, 355] width 14 height 12
radio input "true"
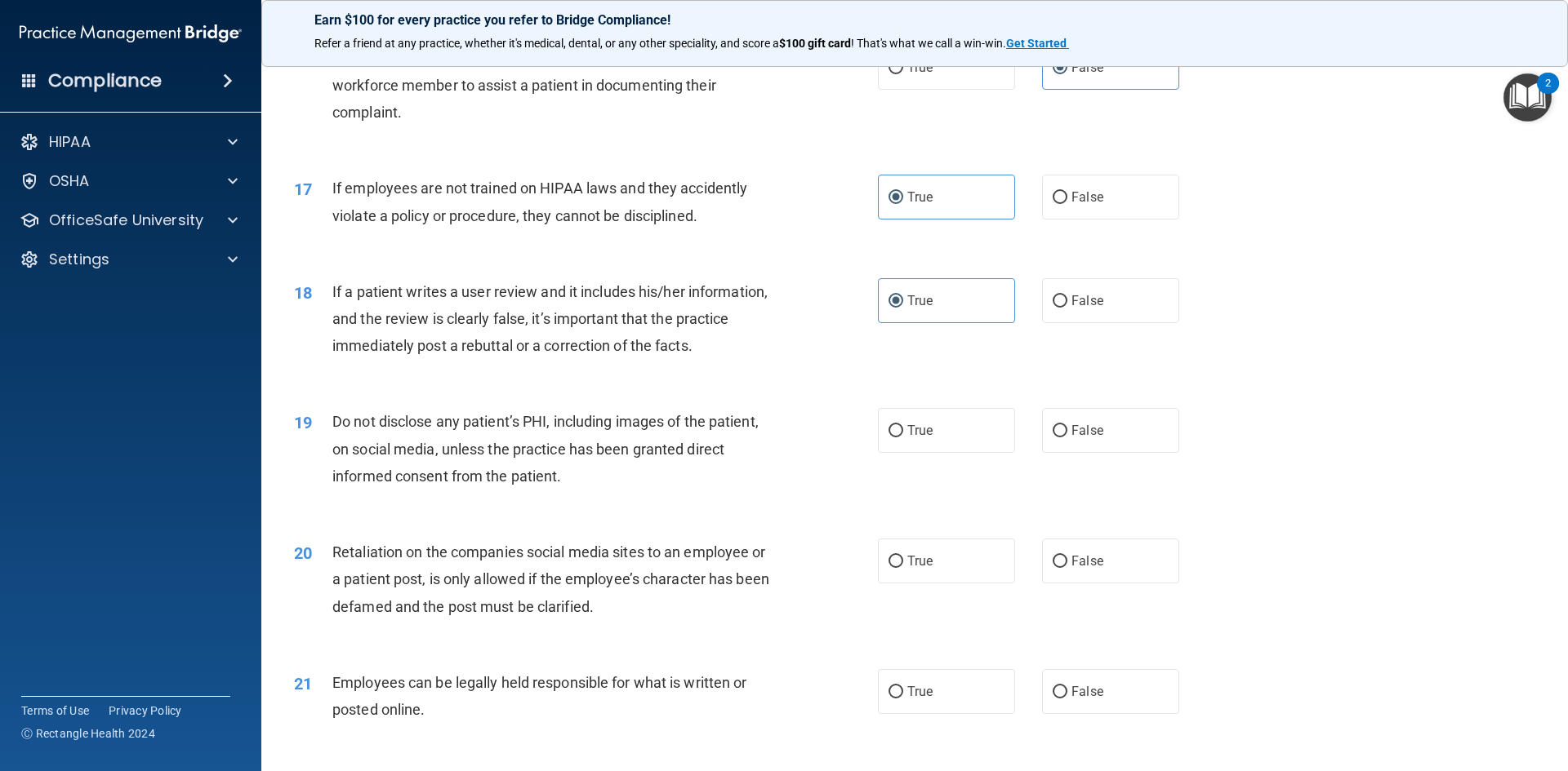
scroll to position [2122, 0]
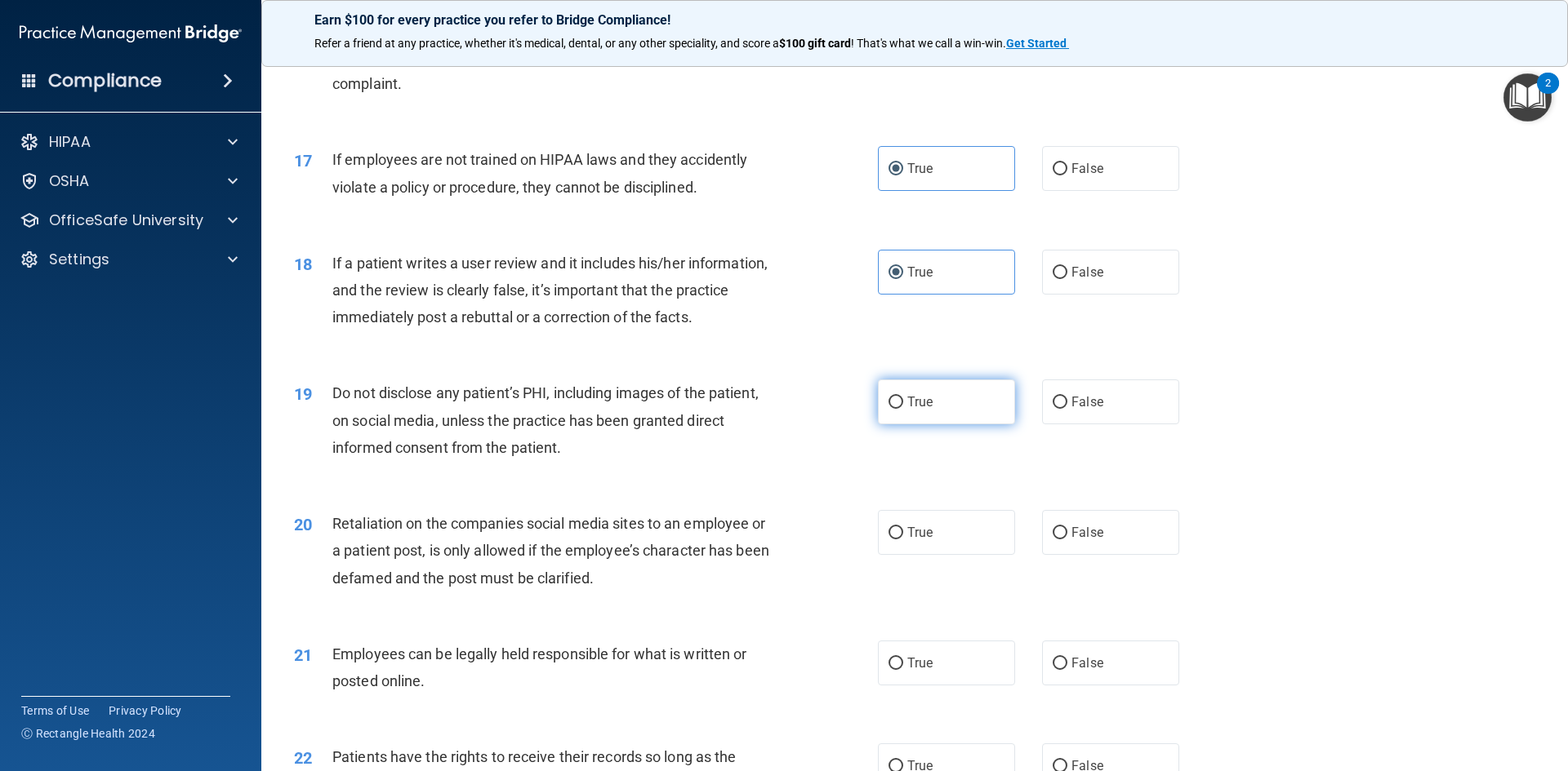
click at [970, 425] on label "True" at bounding box center [947, 402] width 138 height 45
click at [904, 409] on input "True" at bounding box center [896, 403] width 14 height 12
radio input "true"
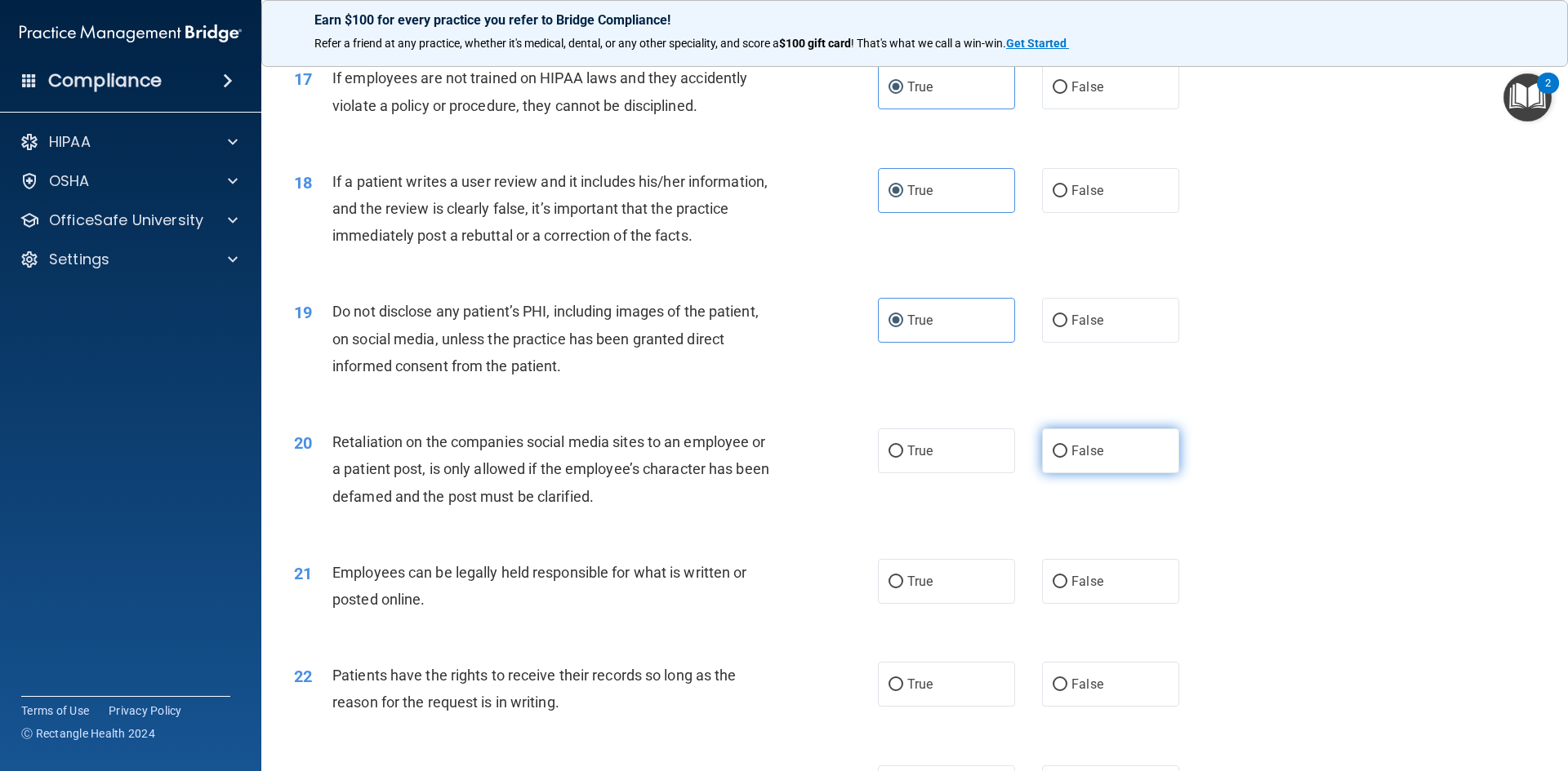
click at [1130, 469] on label "False" at bounding box center [1111, 451] width 138 height 45
click at [1067, 458] on input "False" at bounding box center [1060, 452] width 14 height 12
radio input "true"
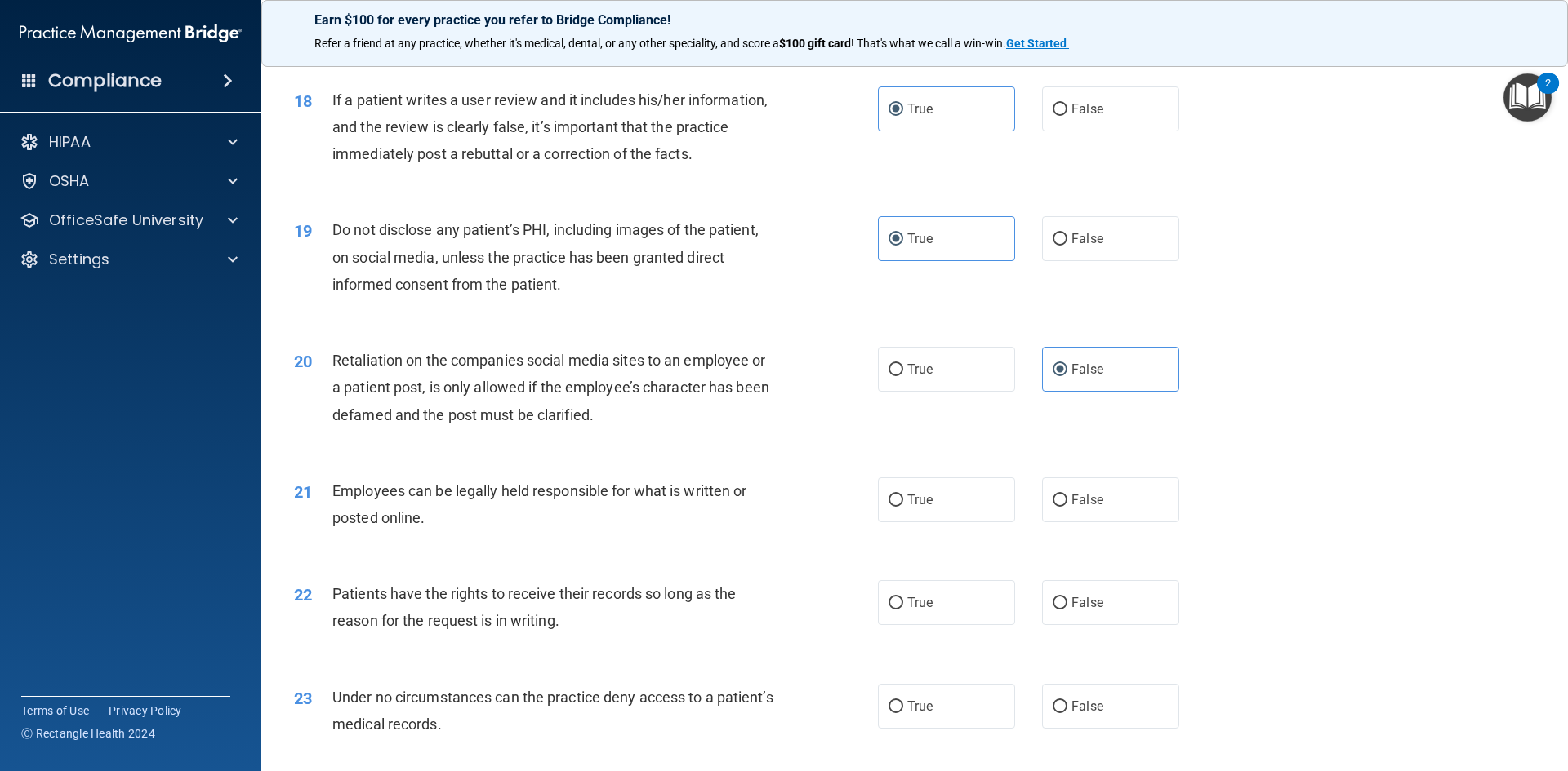
scroll to position [2367, 0]
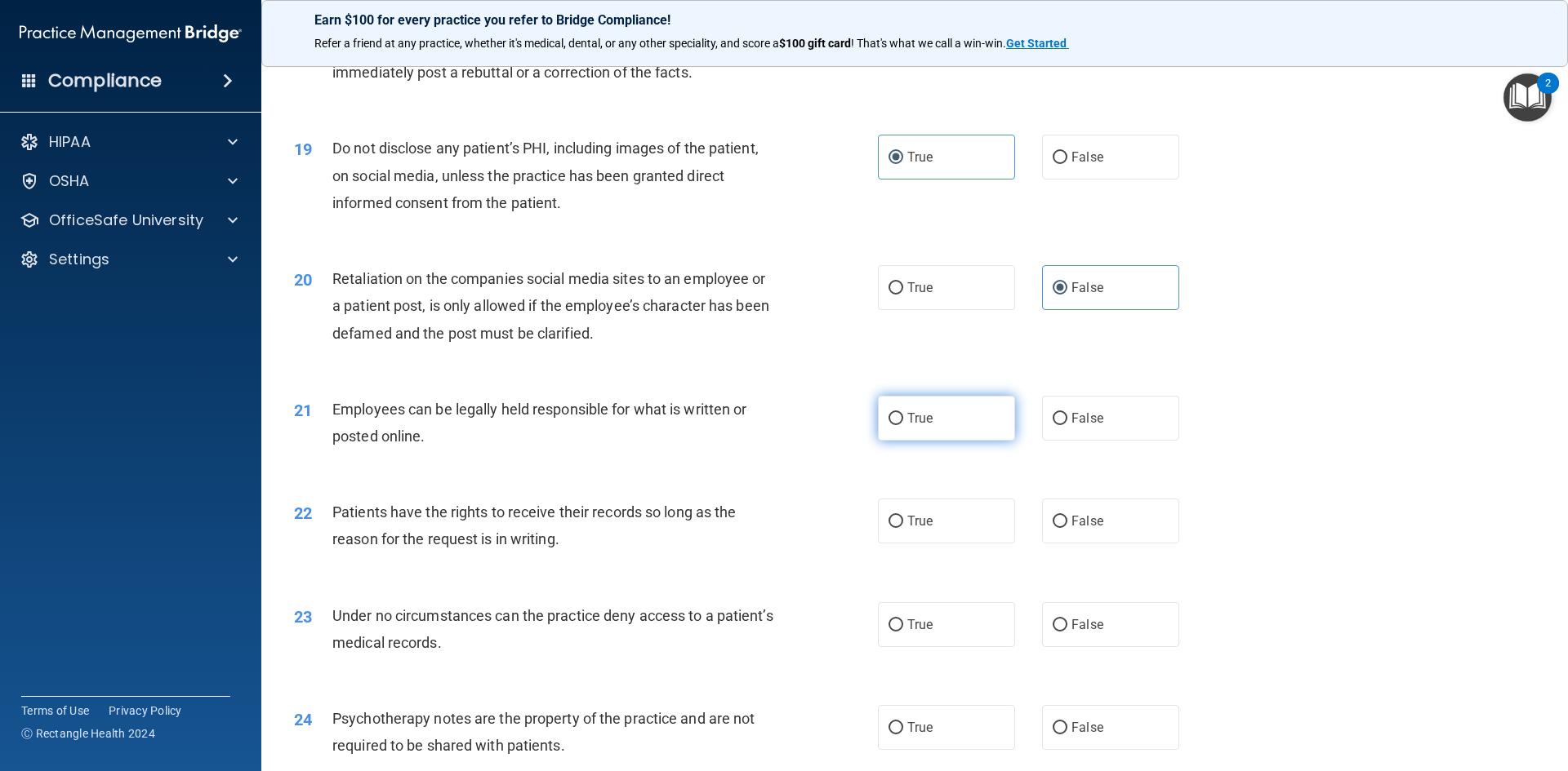
click at [953, 441] on label "True" at bounding box center [947, 419] width 138 height 45
click at [904, 426] on input "True" at bounding box center [896, 419] width 14 height 12
radio input "true"
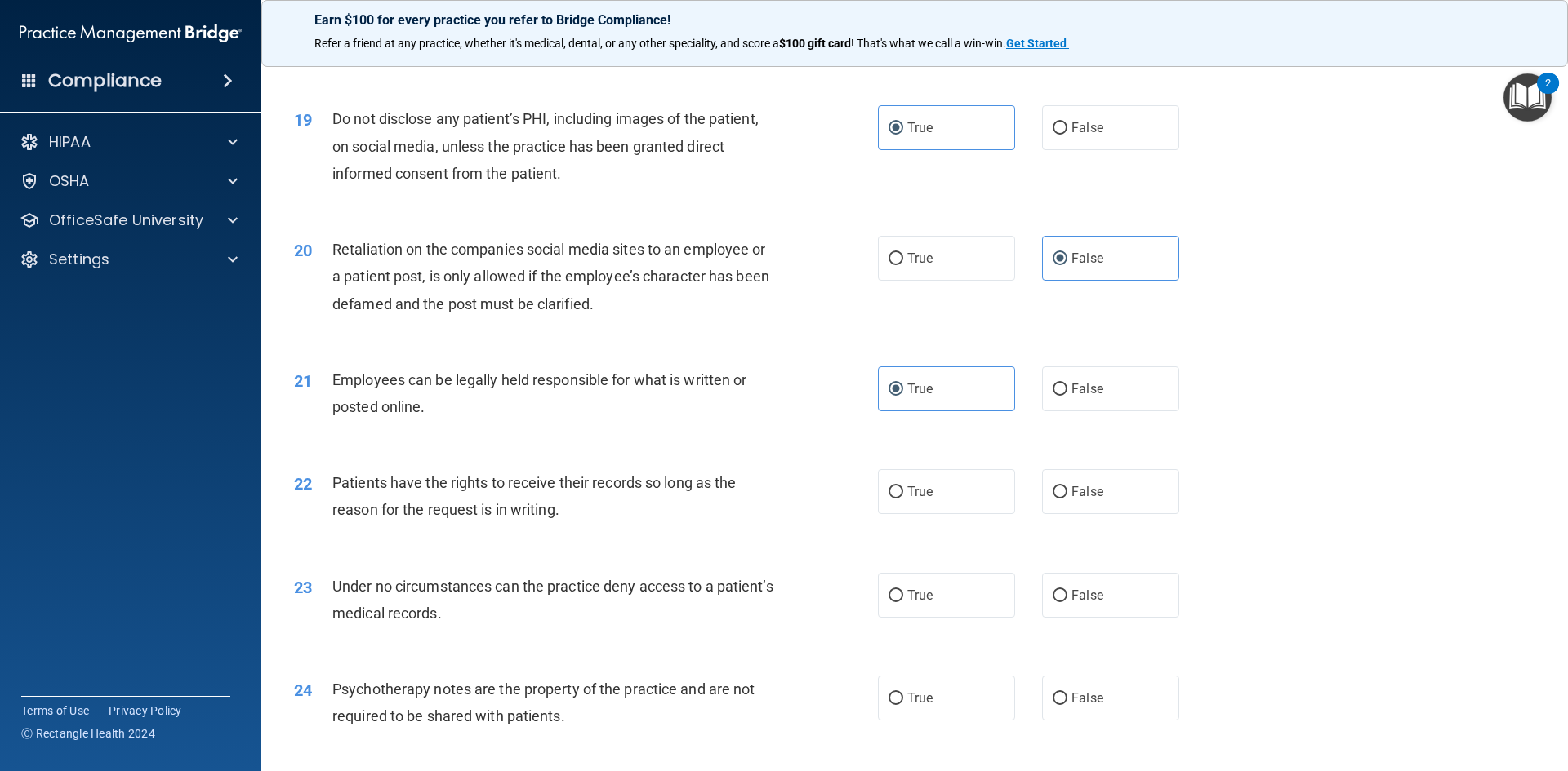
scroll to position [2449, 0]
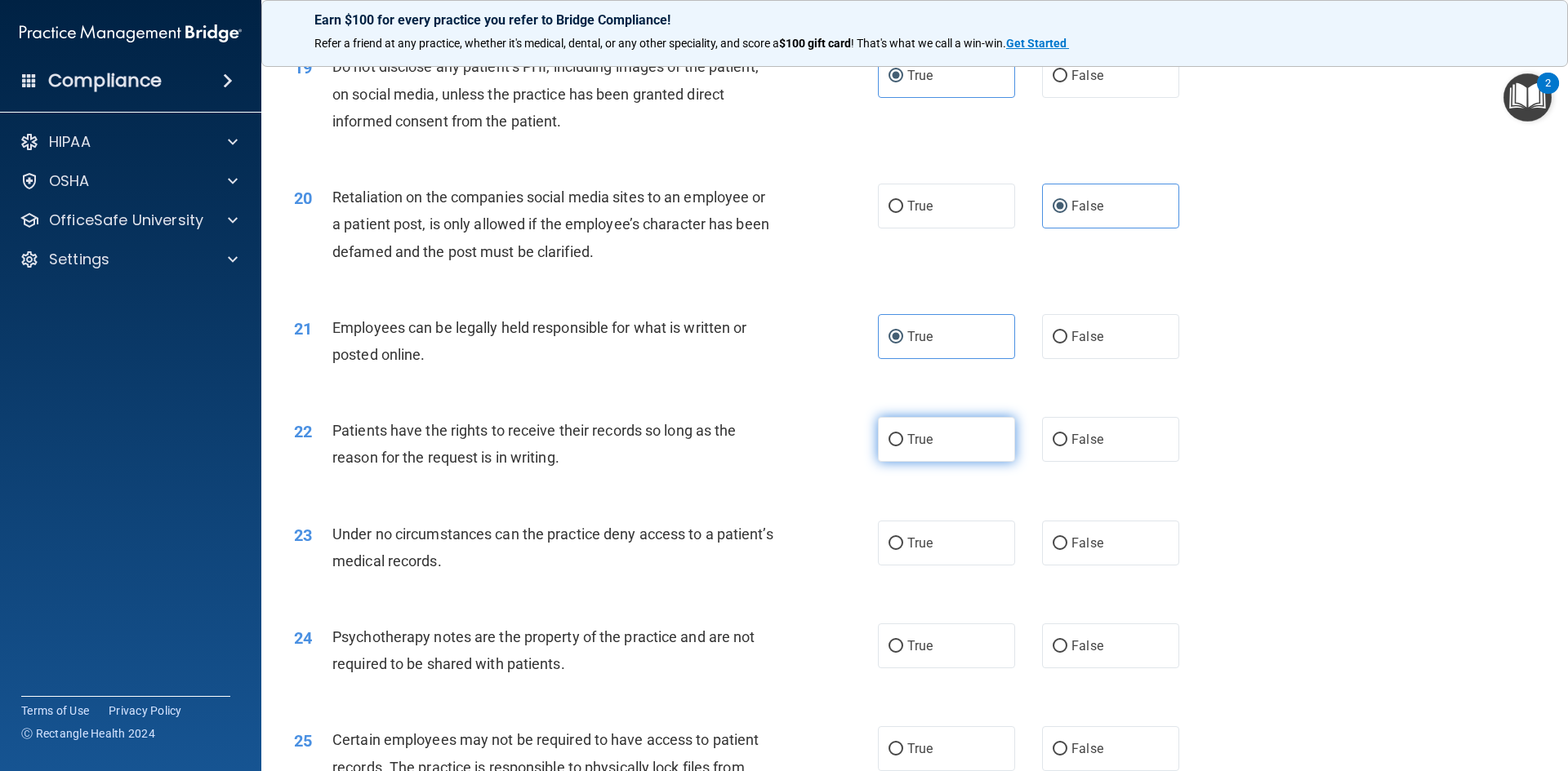
click at [922, 447] on span "True" at bounding box center [920, 439] width 25 height 15
click at [904, 446] on input "True" at bounding box center [896, 441] width 14 height 12
radio input "true"
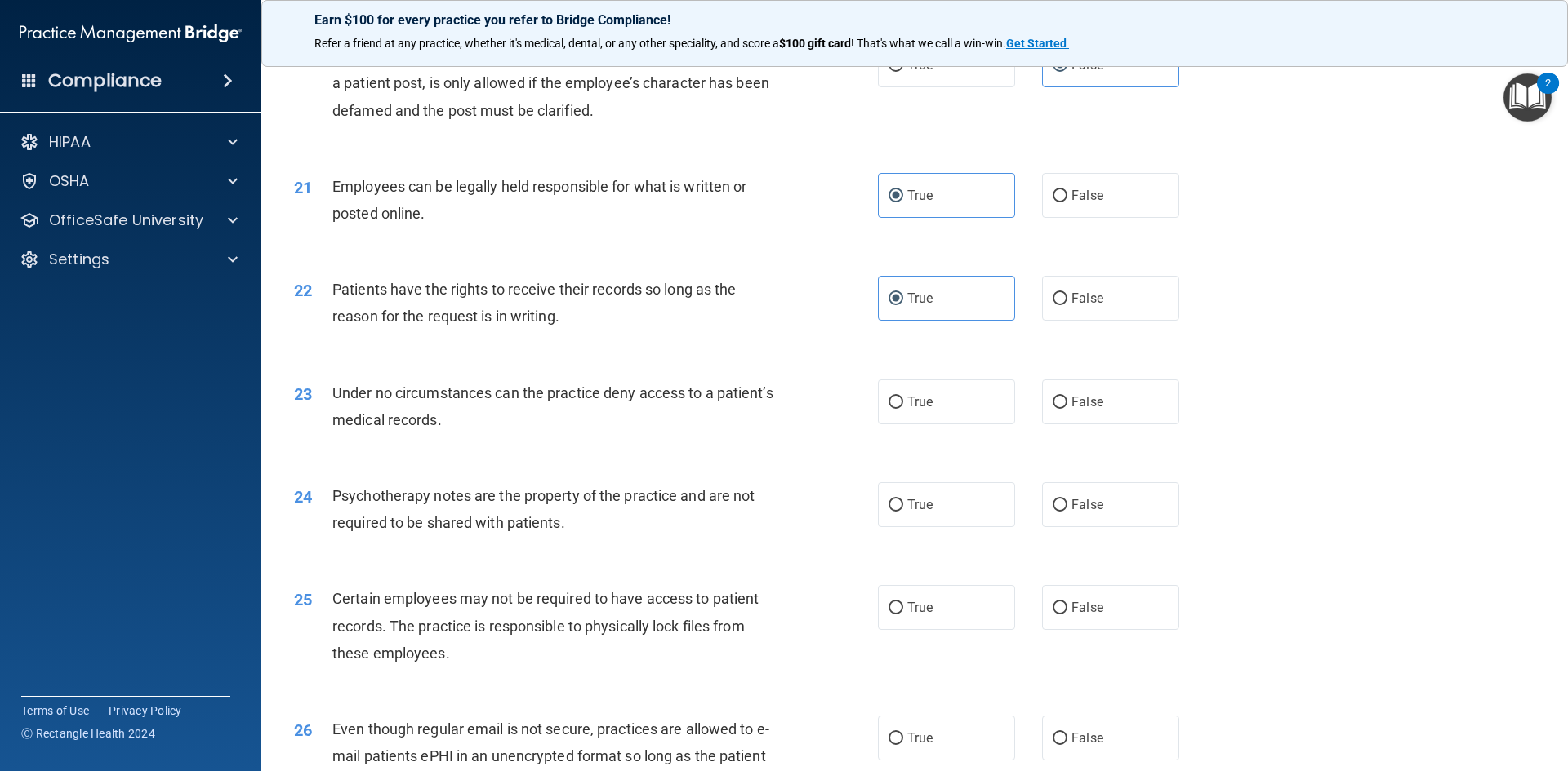
scroll to position [2612, 0]
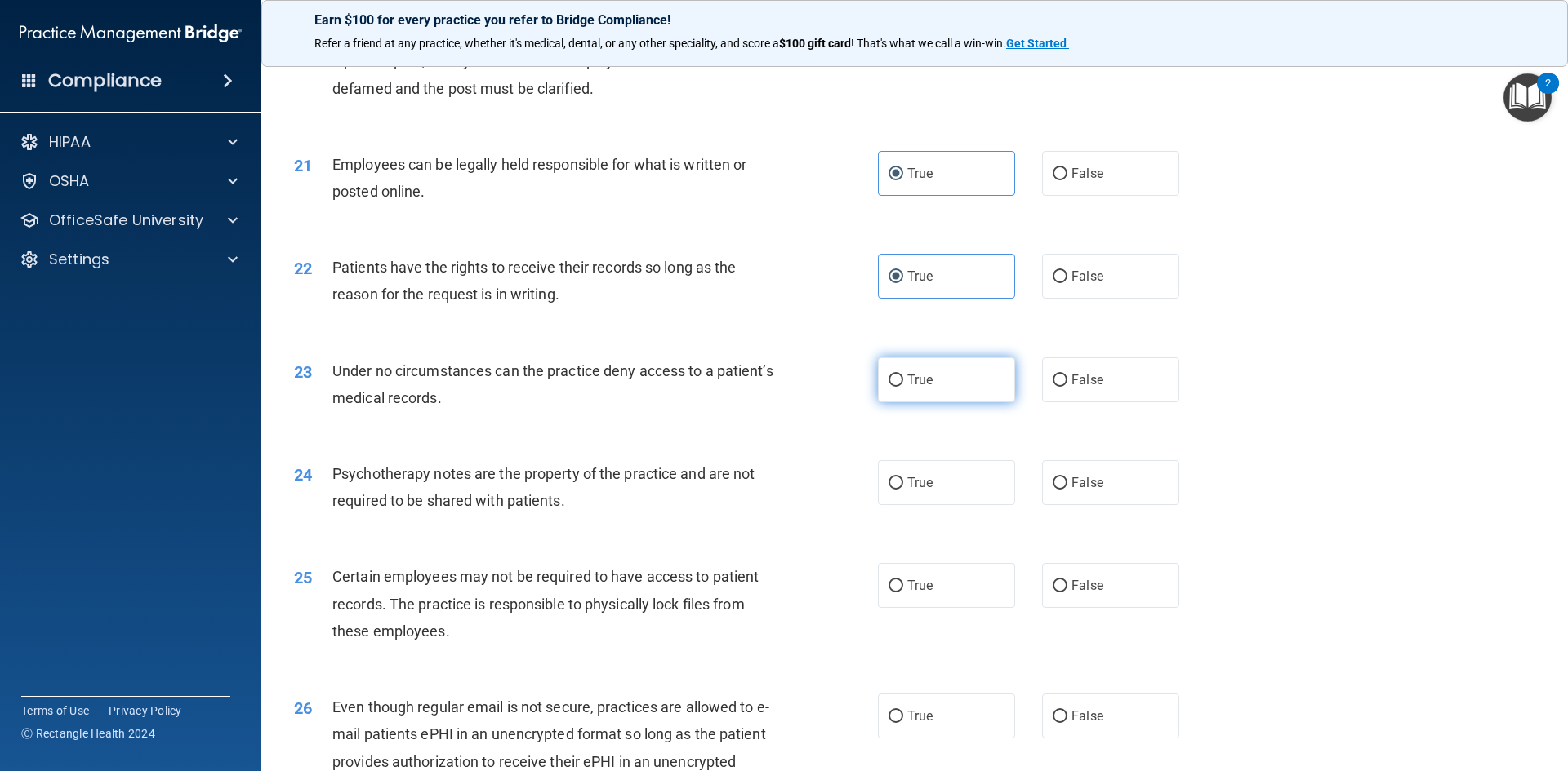
drag, startPoint x: 973, startPoint y: 391, endPoint x: 906, endPoint y: 425, distance: 75.1
click at [972, 392] on label "True" at bounding box center [947, 380] width 138 height 45
click at [904, 387] on input "True" at bounding box center [896, 381] width 14 height 12
radio input "true"
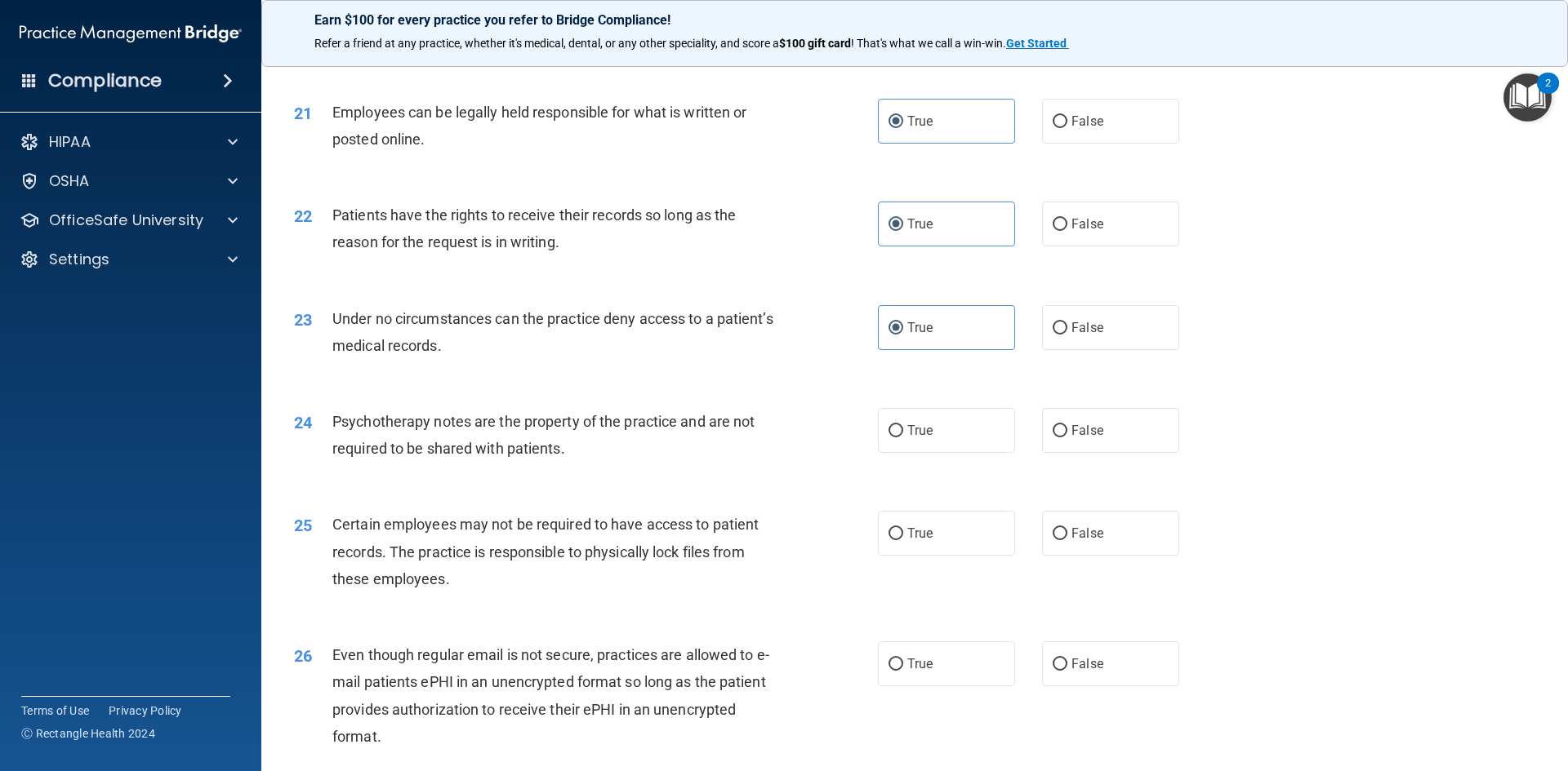
scroll to position [2693, 0]
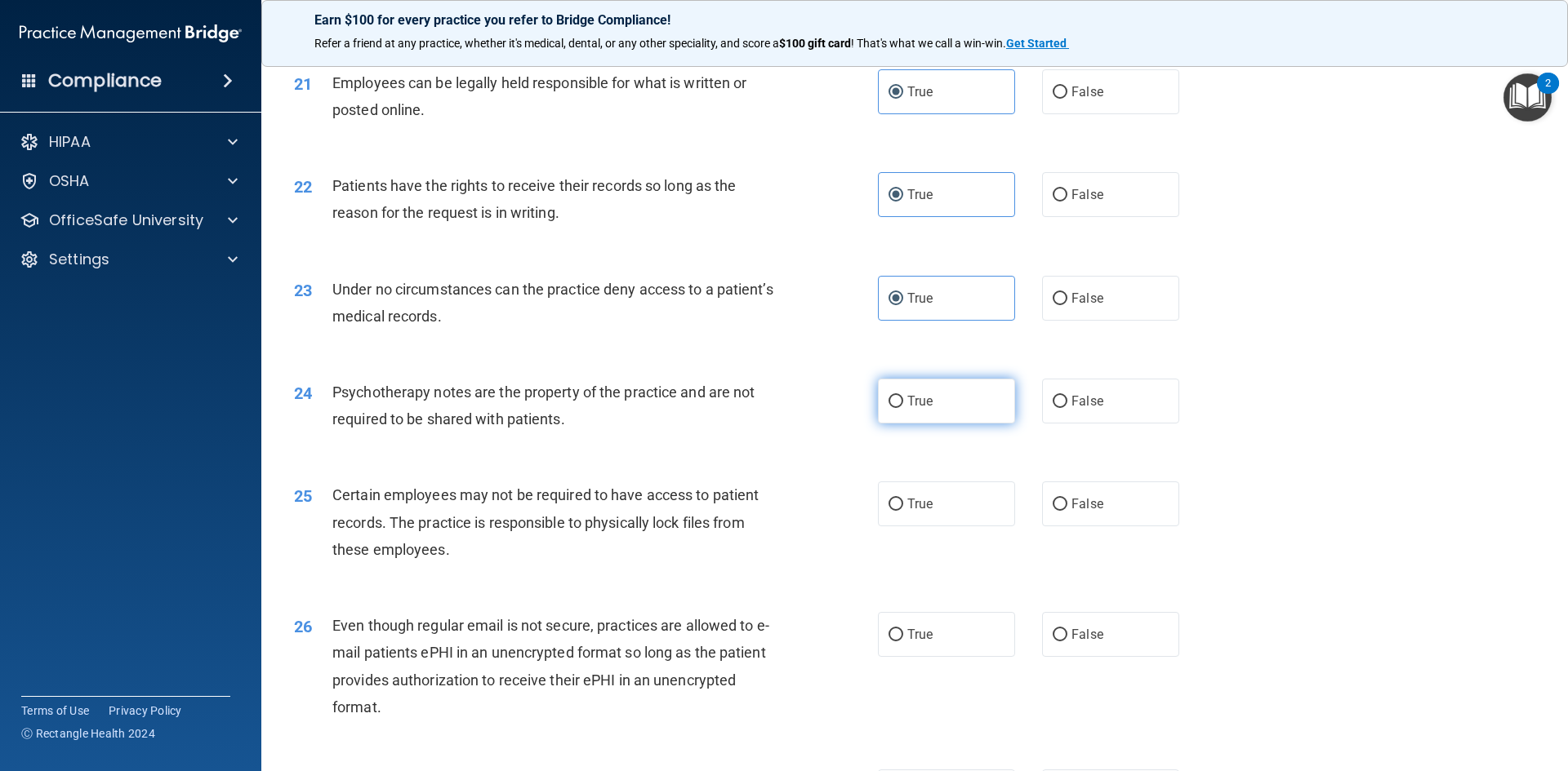
click at [985, 424] on label "True" at bounding box center [947, 401] width 138 height 45
click at [904, 408] on input "True" at bounding box center [896, 402] width 14 height 12
radio input "true"
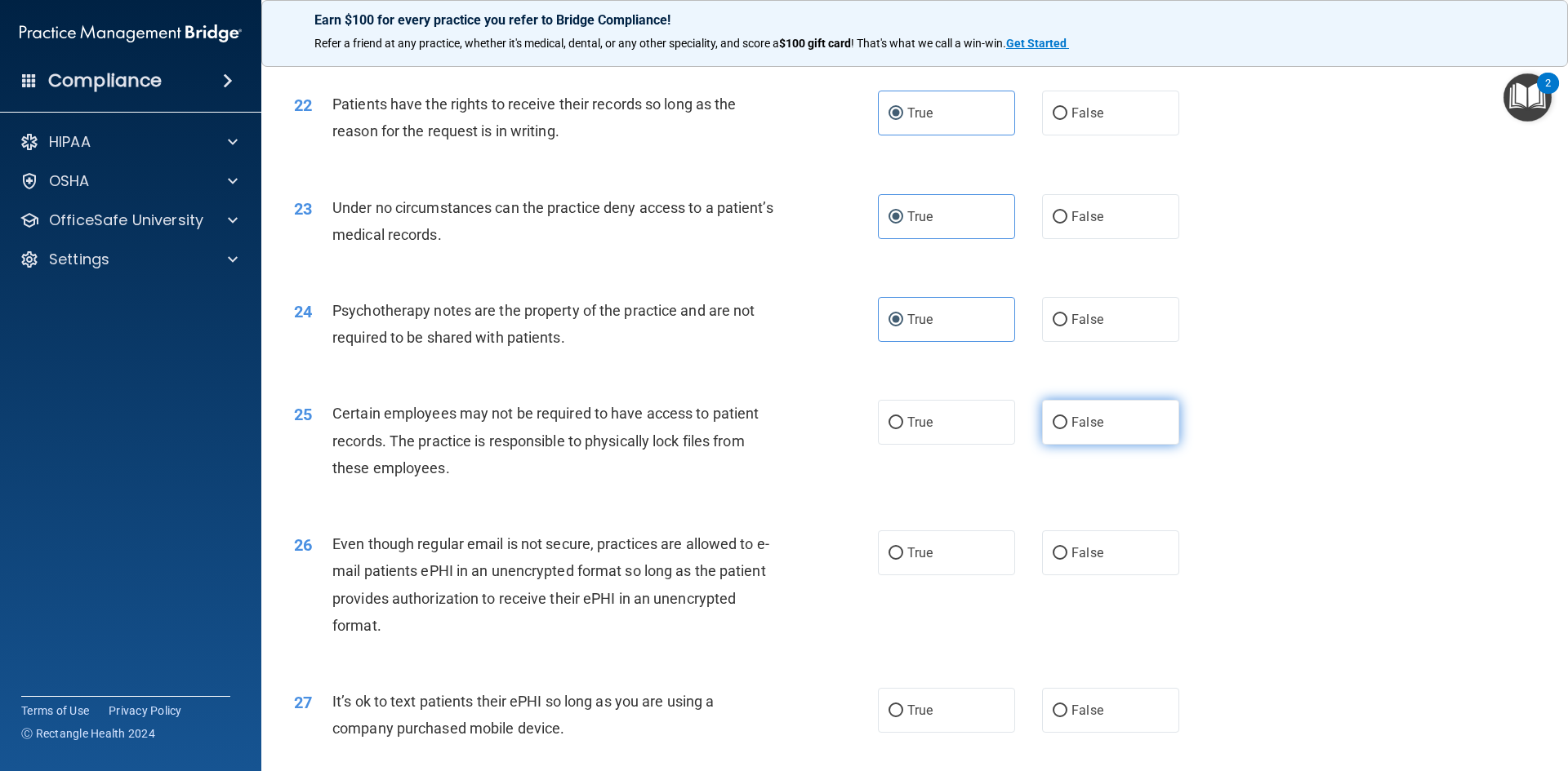
click at [1115, 444] on label "False" at bounding box center [1111, 422] width 138 height 45
click at [1067, 429] on input "False" at bounding box center [1060, 423] width 14 height 12
radio input "true"
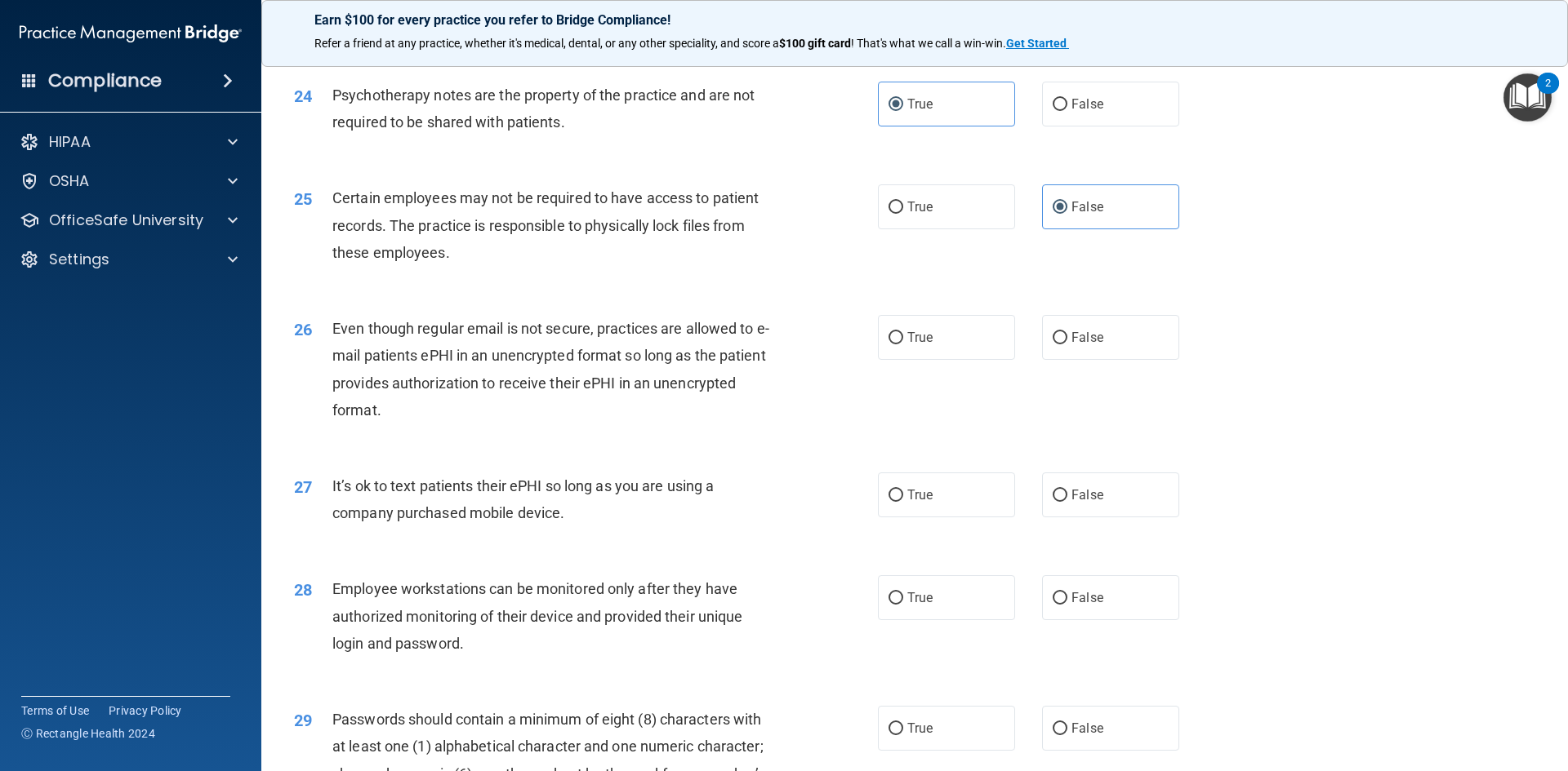
scroll to position [3020, 0]
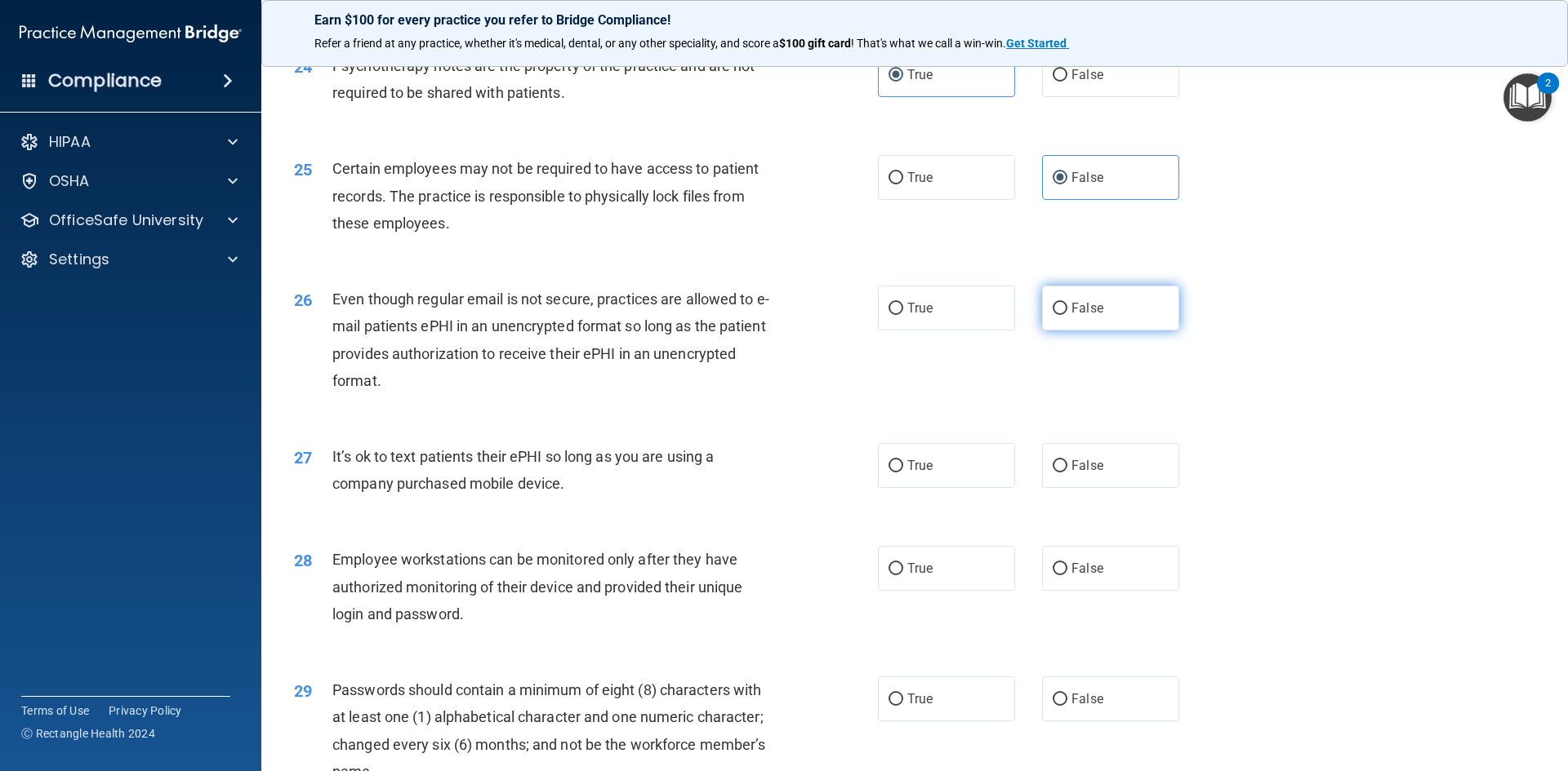
click at [1162, 330] on label "False" at bounding box center [1111, 308] width 138 height 45
click at [1067, 315] on input "False" at bounding box center [1060, 309] width 14 height 12
radio input "true"
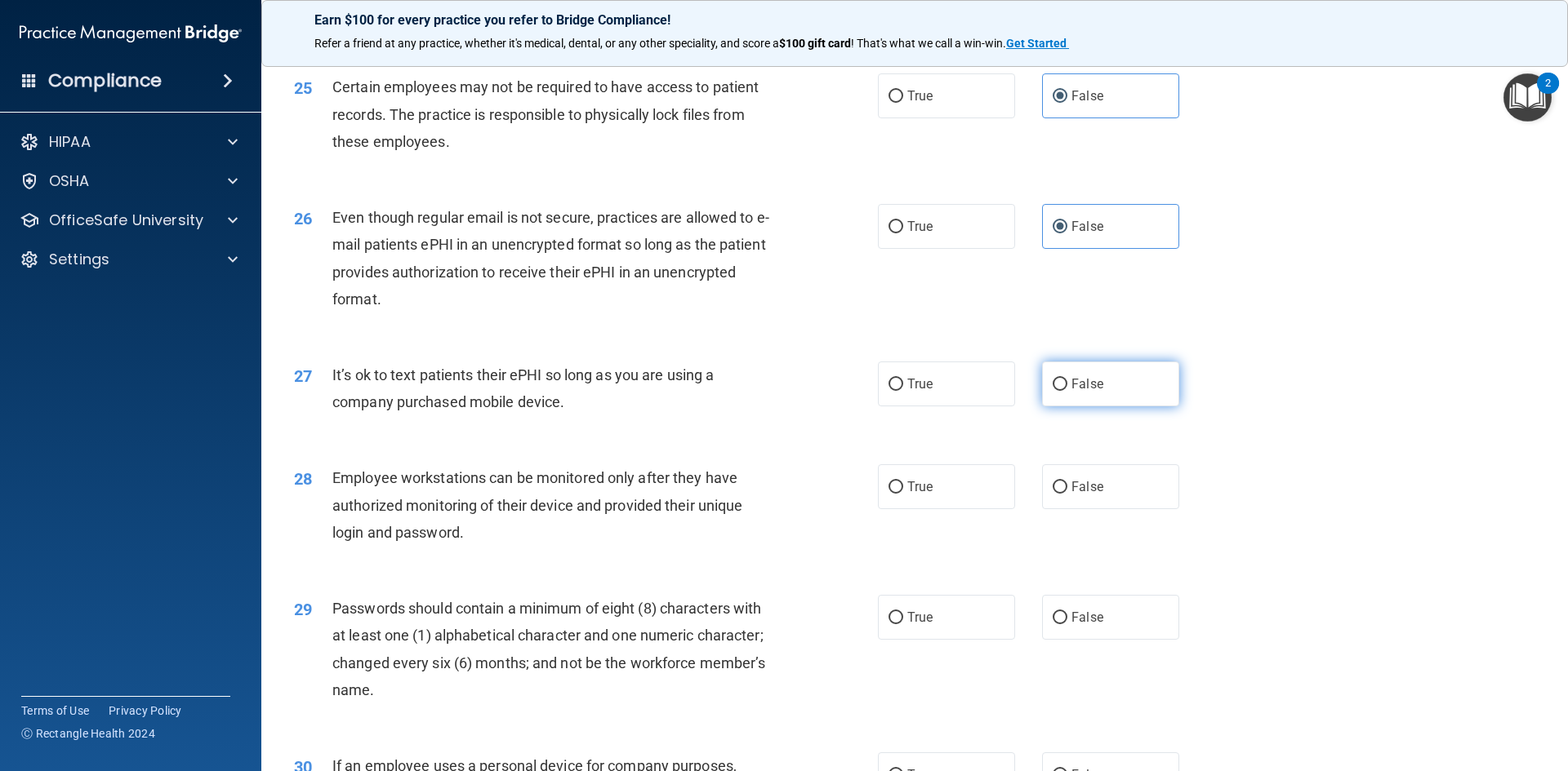
click at [1080, 402] on label "False" at bounding box center [1111, 384] width 138 height 45
click at [1067, 391] on input "False" at bounding box center [1060, 385] width 14 height 12
radio input "true"
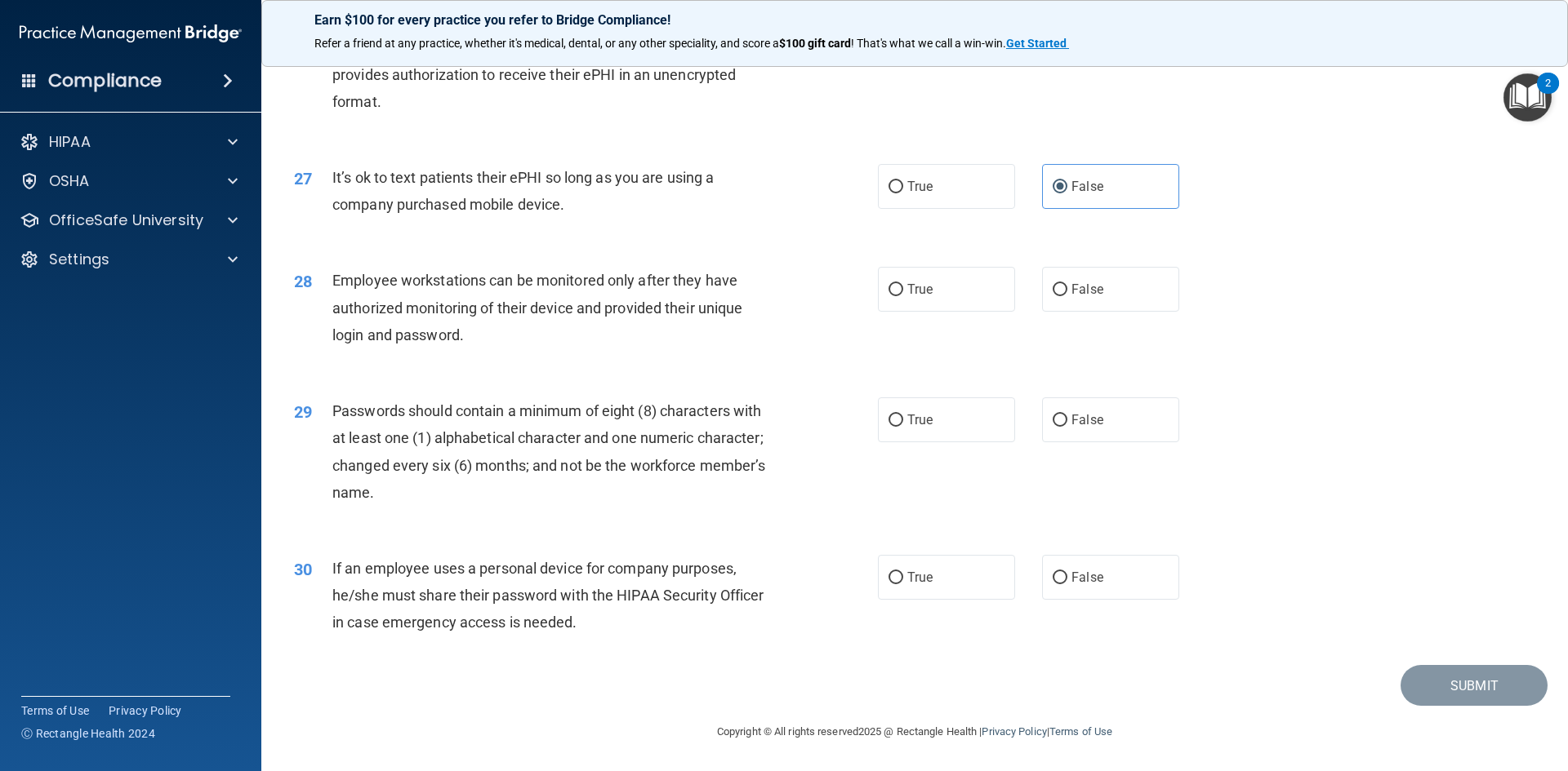
scroll to position [3326, 0]
click at [940, 307] on label "True" at bounding box center [947, 289] width 138 height 45
click at [904, 296] on input "True" at bounding box center [896, 290] width 14 height 12
radio input "true"
click at [878, 410] on label "True" at bounding box center [947, 419] width 138 height 45
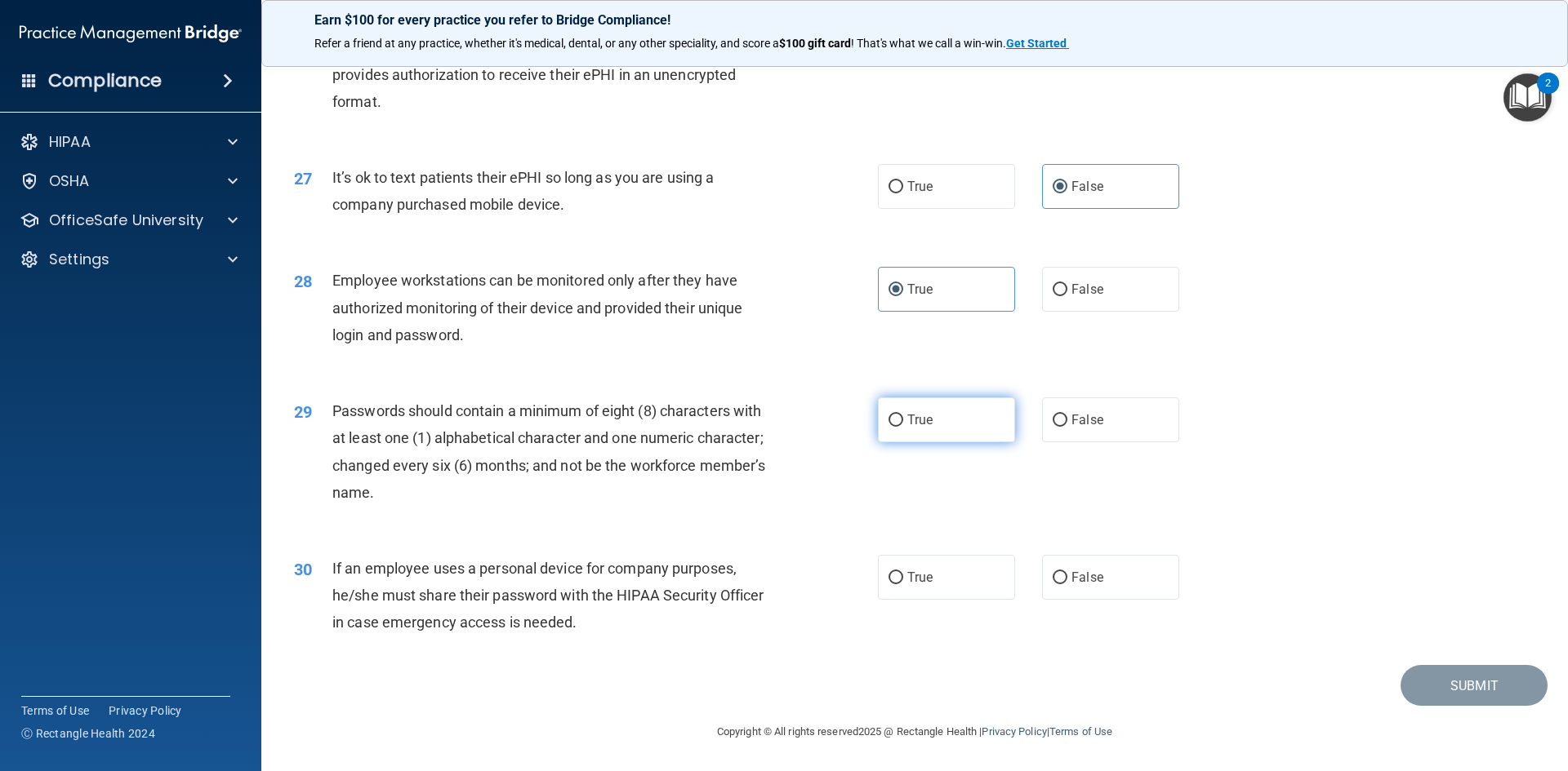
click at [888, 415] on input "True" at bounding box center [896, 421] width 14 height 12
radio input "true"
click at [898, 590] on label "True" at bounding box center [947, 577] width 138 height 45
click at [898, 584] on input "True" at bounding box center [896, 578] width 14 height 12
radio input "true"
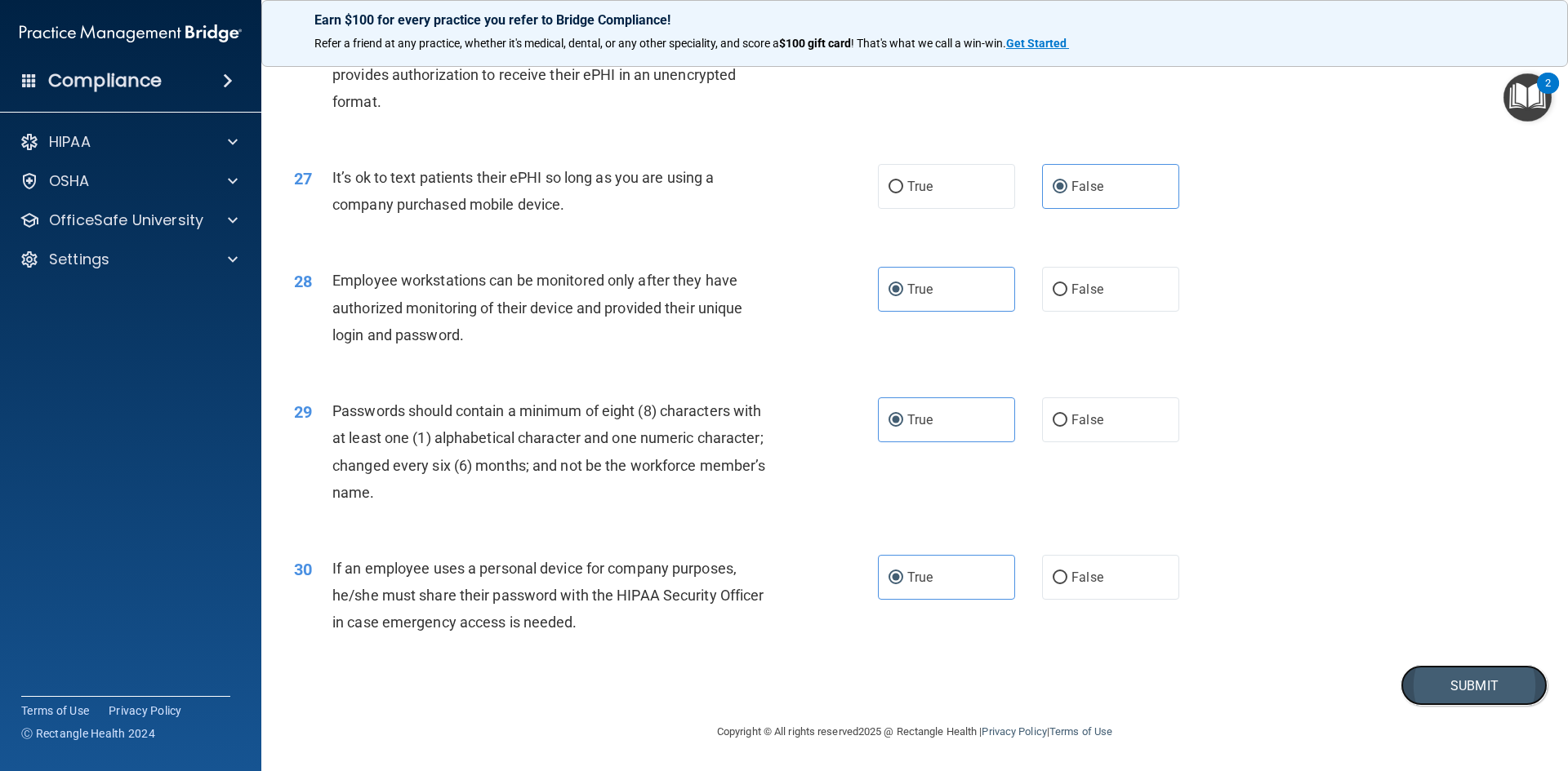
click at [1488, 690] on button "Submit" at bounding box center [1474, 685] width 147 height 42
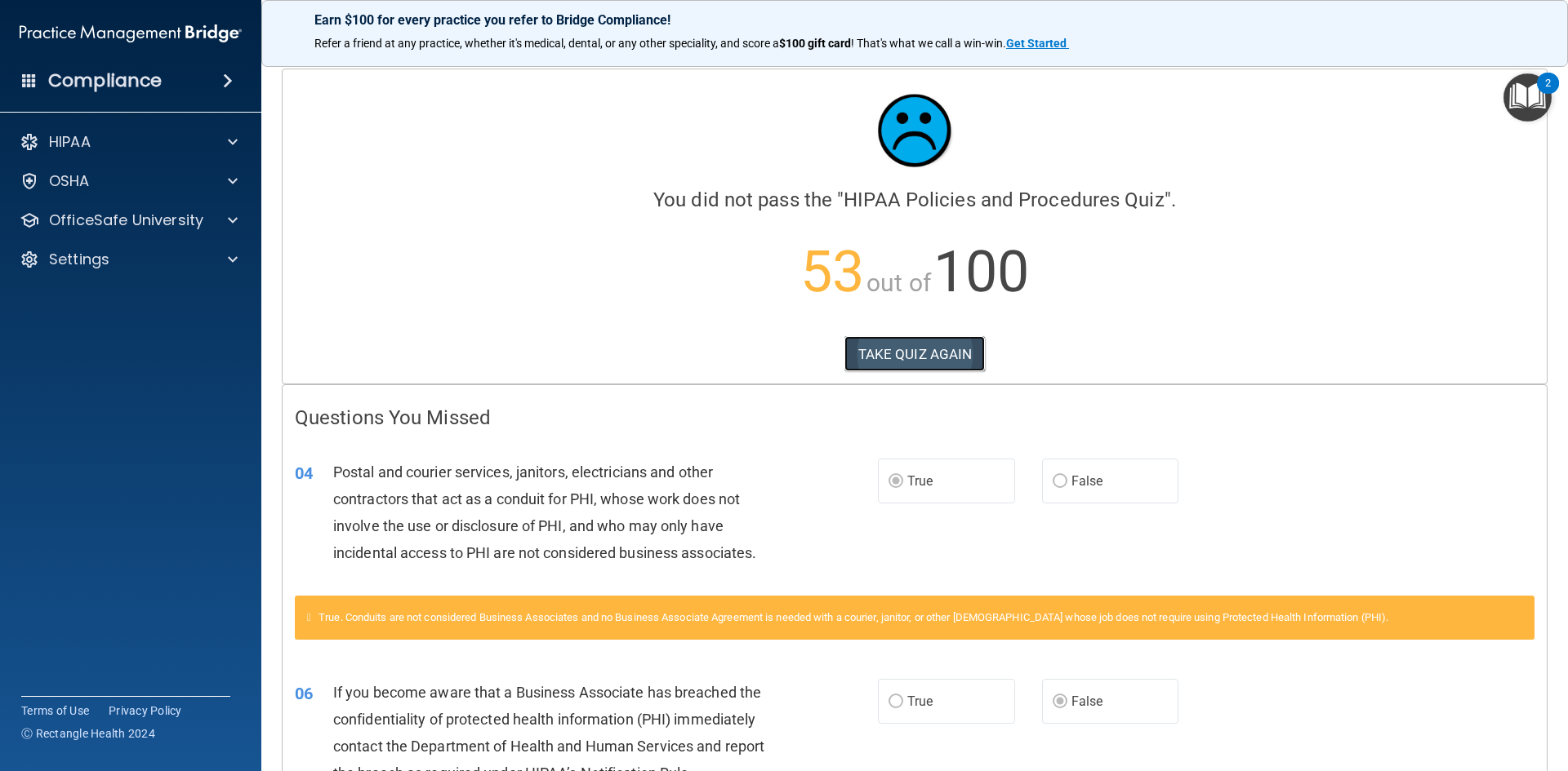
click at [948, 347] on button "TAKE QUIZ AGAIN" at bounding box center [915, 354] width 141 height 36
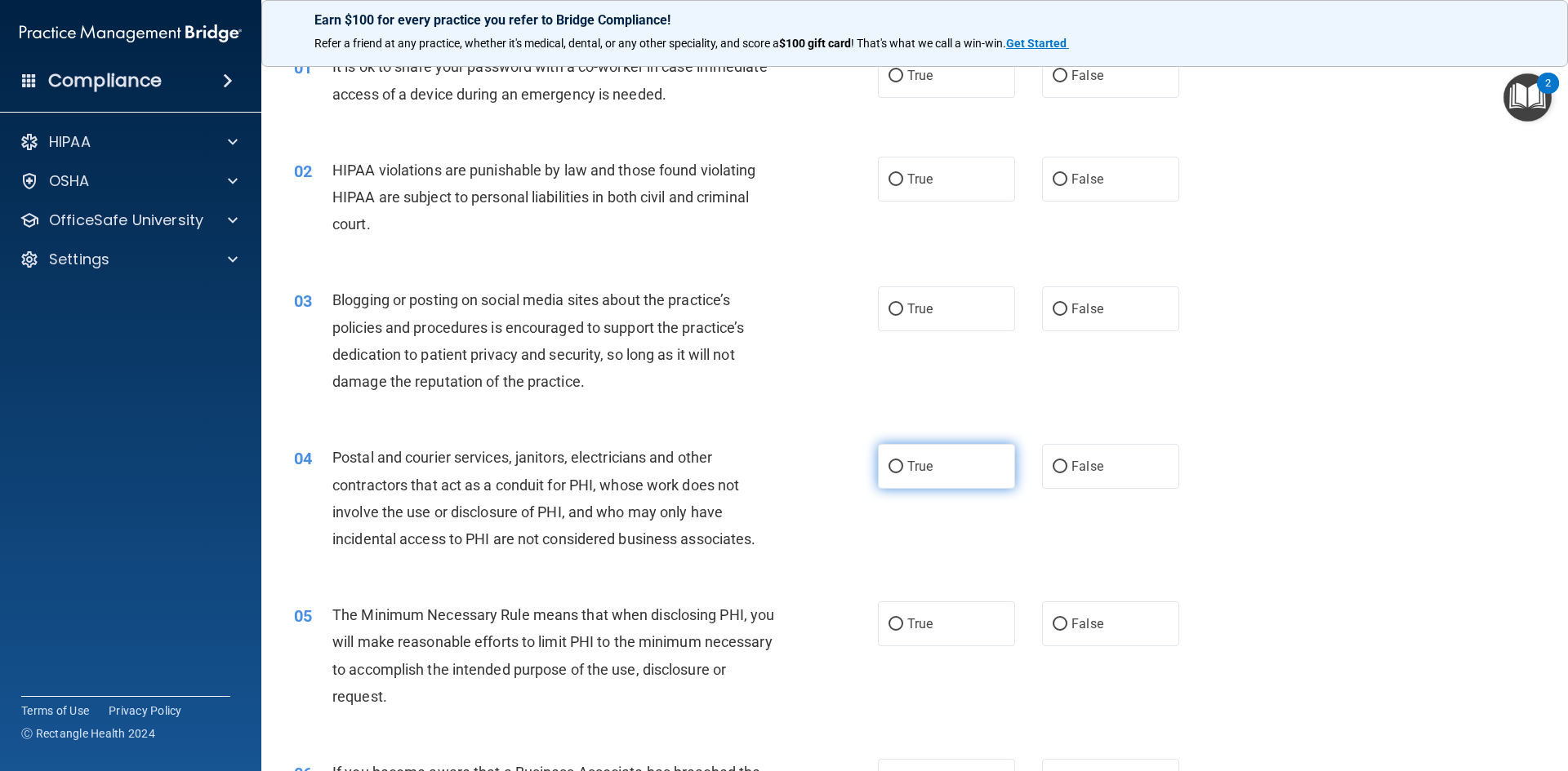
scroll to position [163, 0]
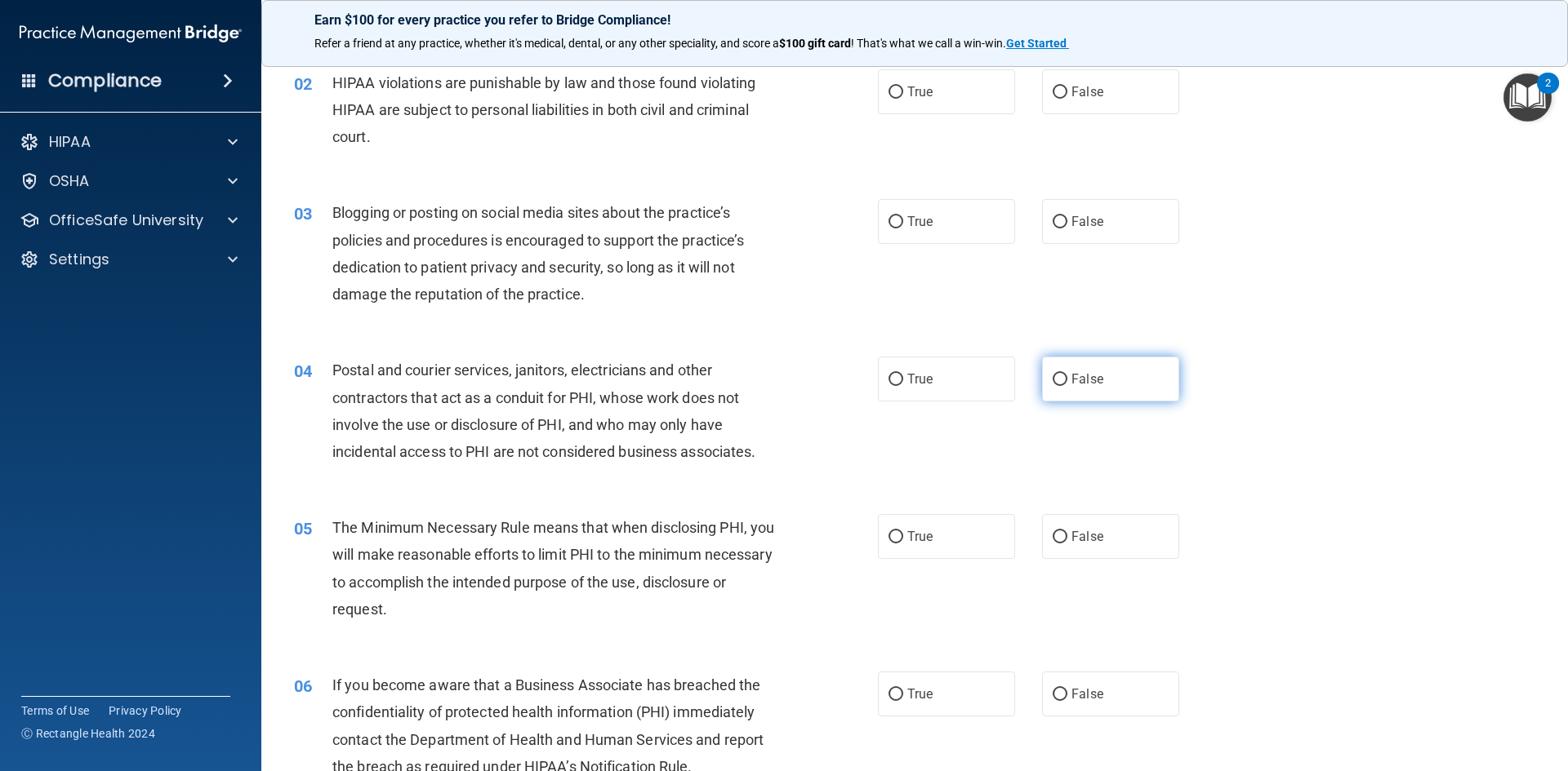
click at [1079, 366] on label "False" at bounding box center [1111, 379] width 138 height 45
click at [1067, 374] on input "False" at bounding box center [1060, 380] width 14 height 12
radio input "true"
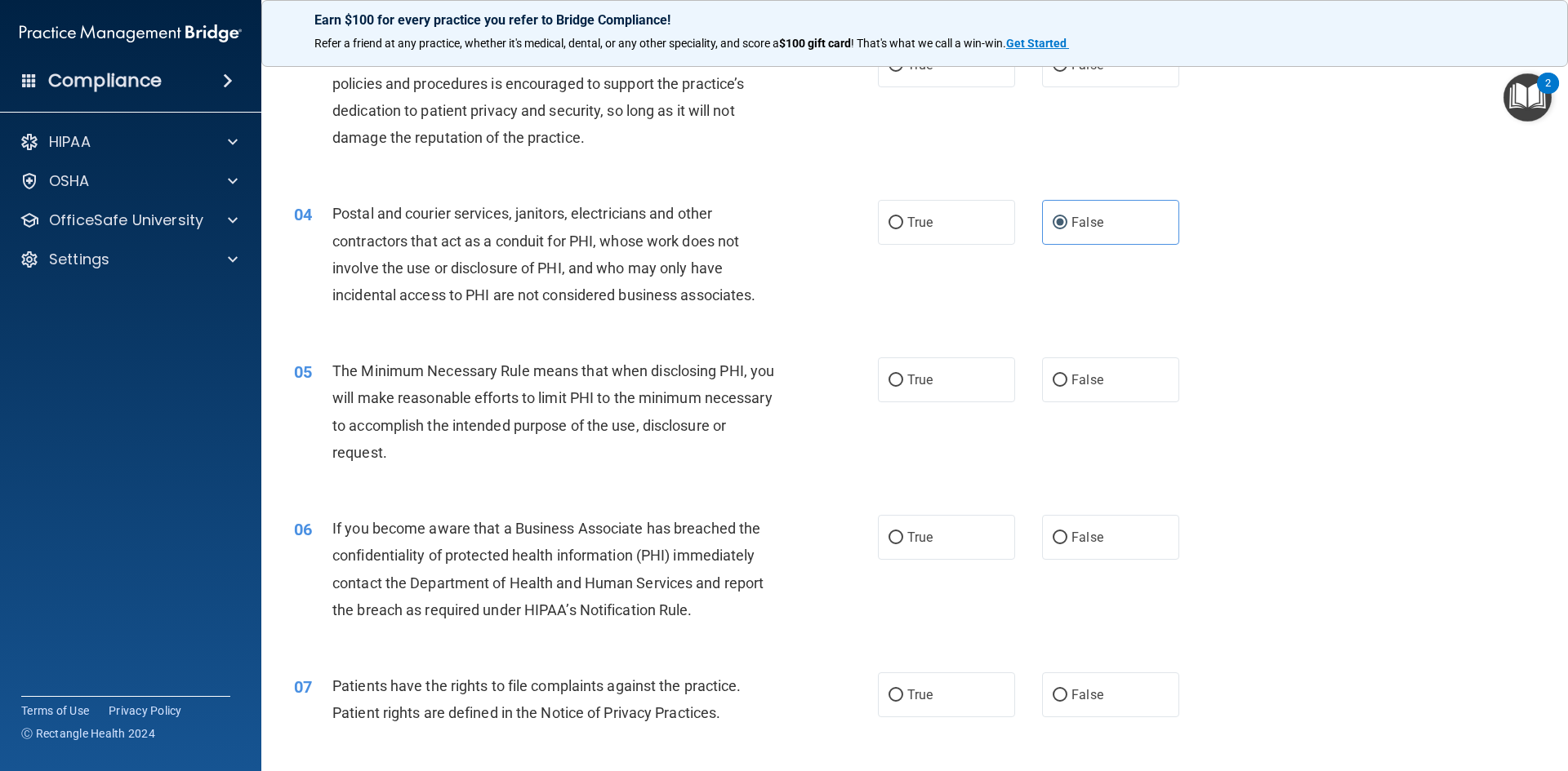
scroll to position [327, 0]
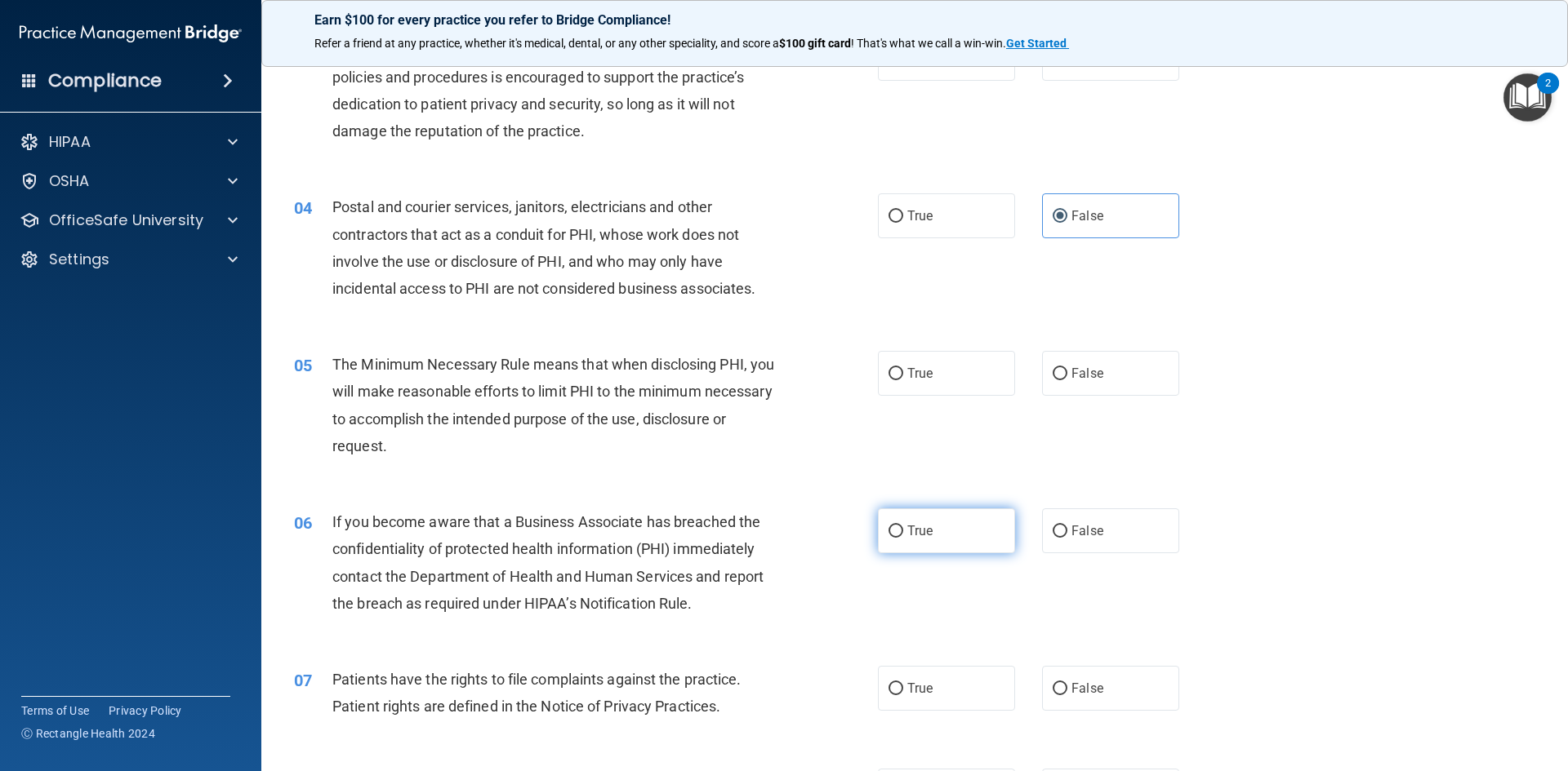
drag, startPoint x: 933, startPoint y: 493, endPoint x: 898, endPoint y: 541, distance: 59.4
click at [933, 497] on div "06 If you become aware that a Business Associate has breached the confidentiali…" at bounding box center [915, 567] width 1266 height 158
click at [898, 541] on label "True" at bounding box center [947, 531] width 138 height 45
click at [898, 538] on input "True" at bounding box center [896, 532] width 14 height 12
radio input "true"
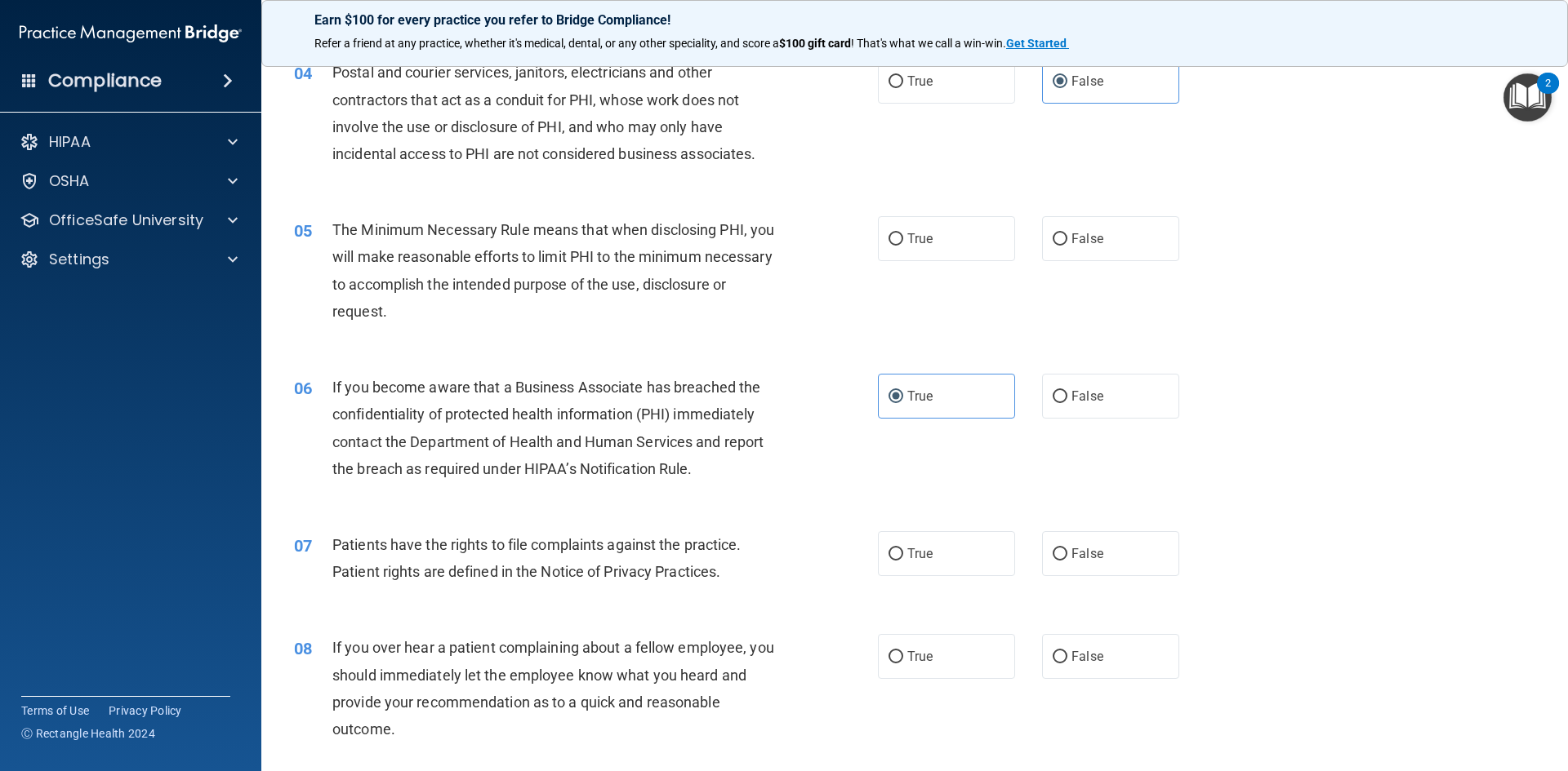
scroll to position [571, 0]
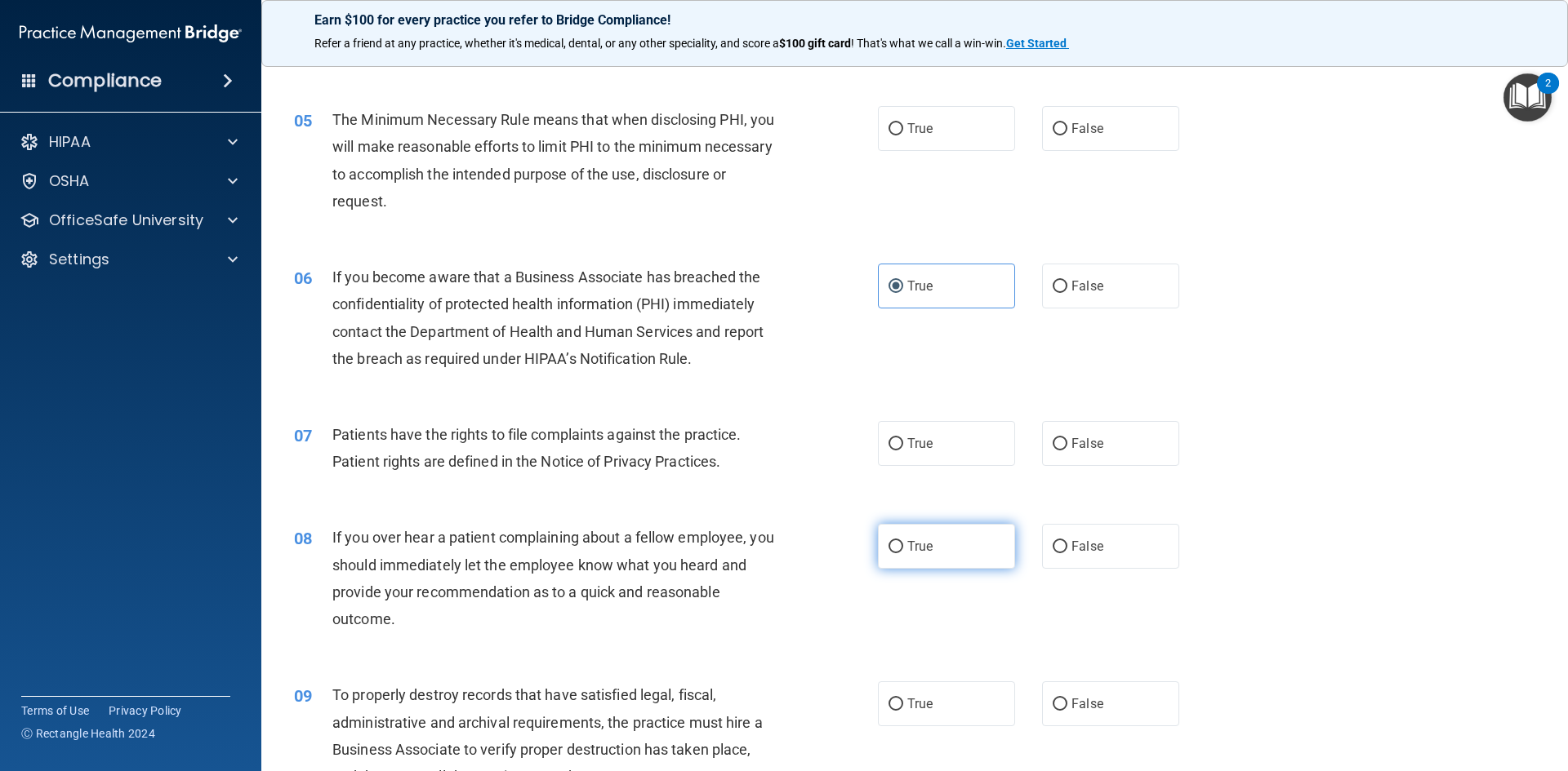
click at [922, 557] on label "True" at bounding box center [947, 546] width 138 height 45
click at [904, 553] on input "True" at bounding box center [896, 547] width 14 height 12
radio input "true"
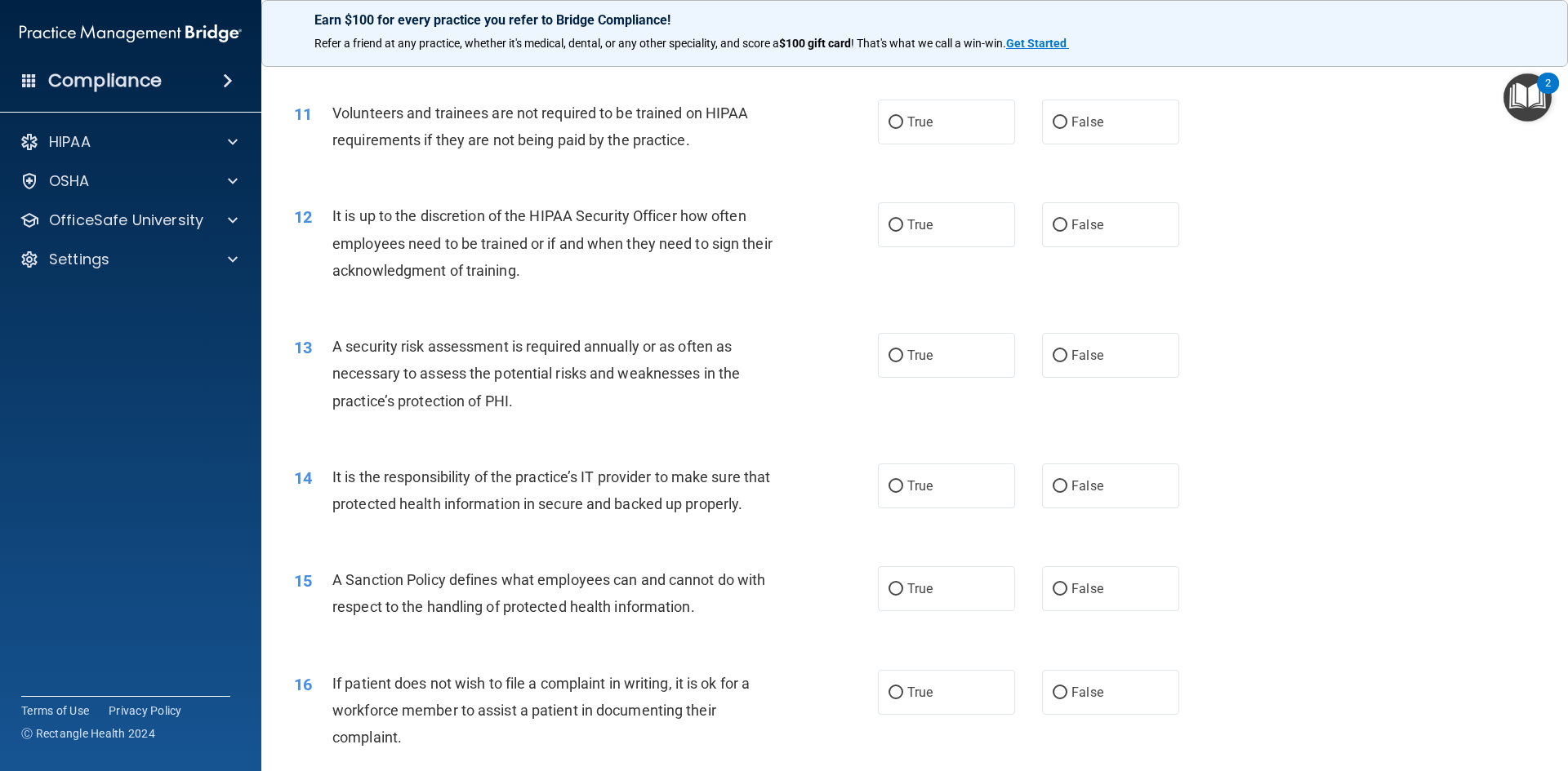
scroll to position [1469, 0]
click at [878, 506] on label "True" at bounding box center [947, 485] width 138 height 45
click at [888, 493] on input "True" at bounding box center [896, 486] width 14 height 12
radio input "true"
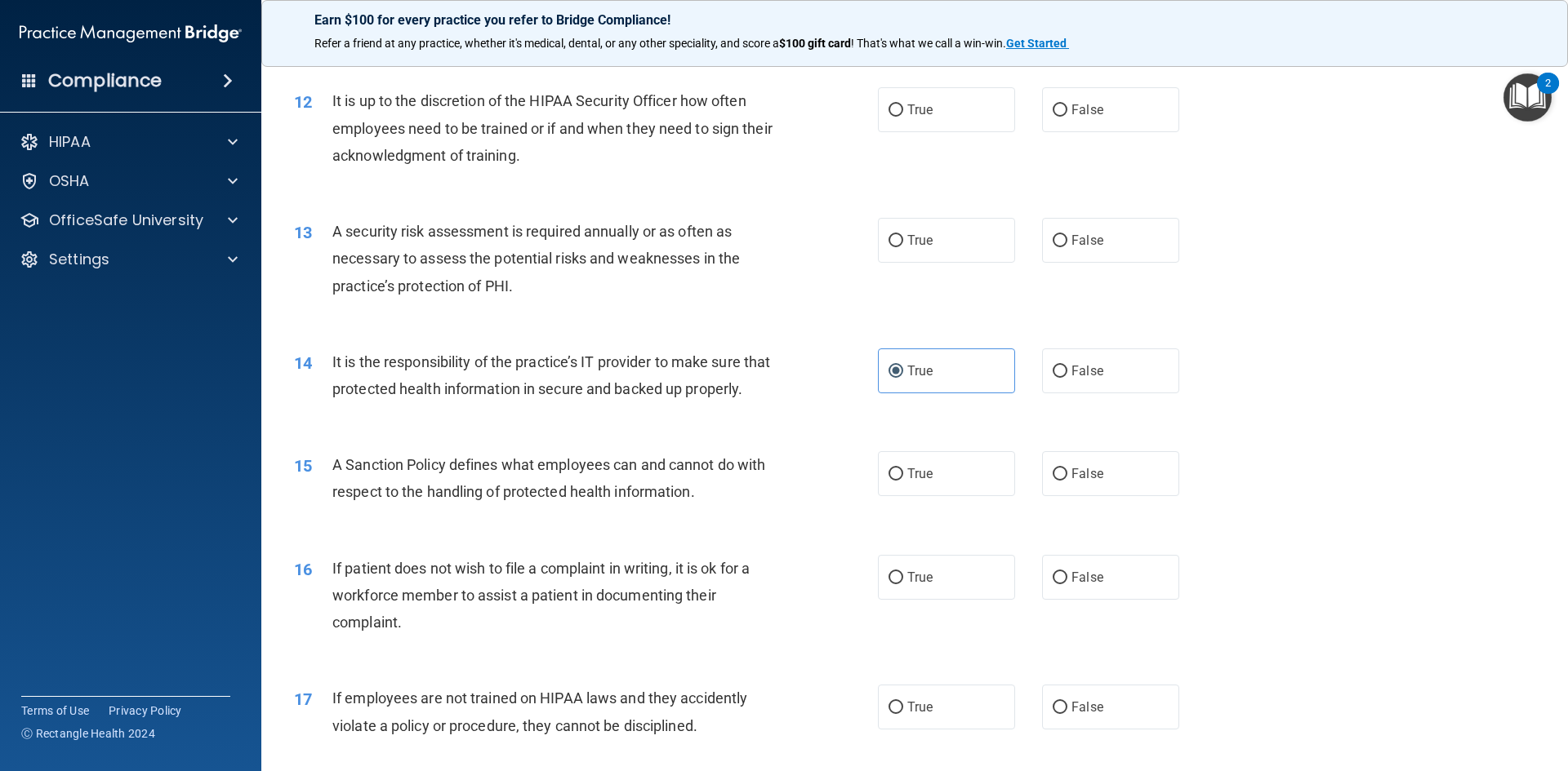
scroll to position [1632, 0]
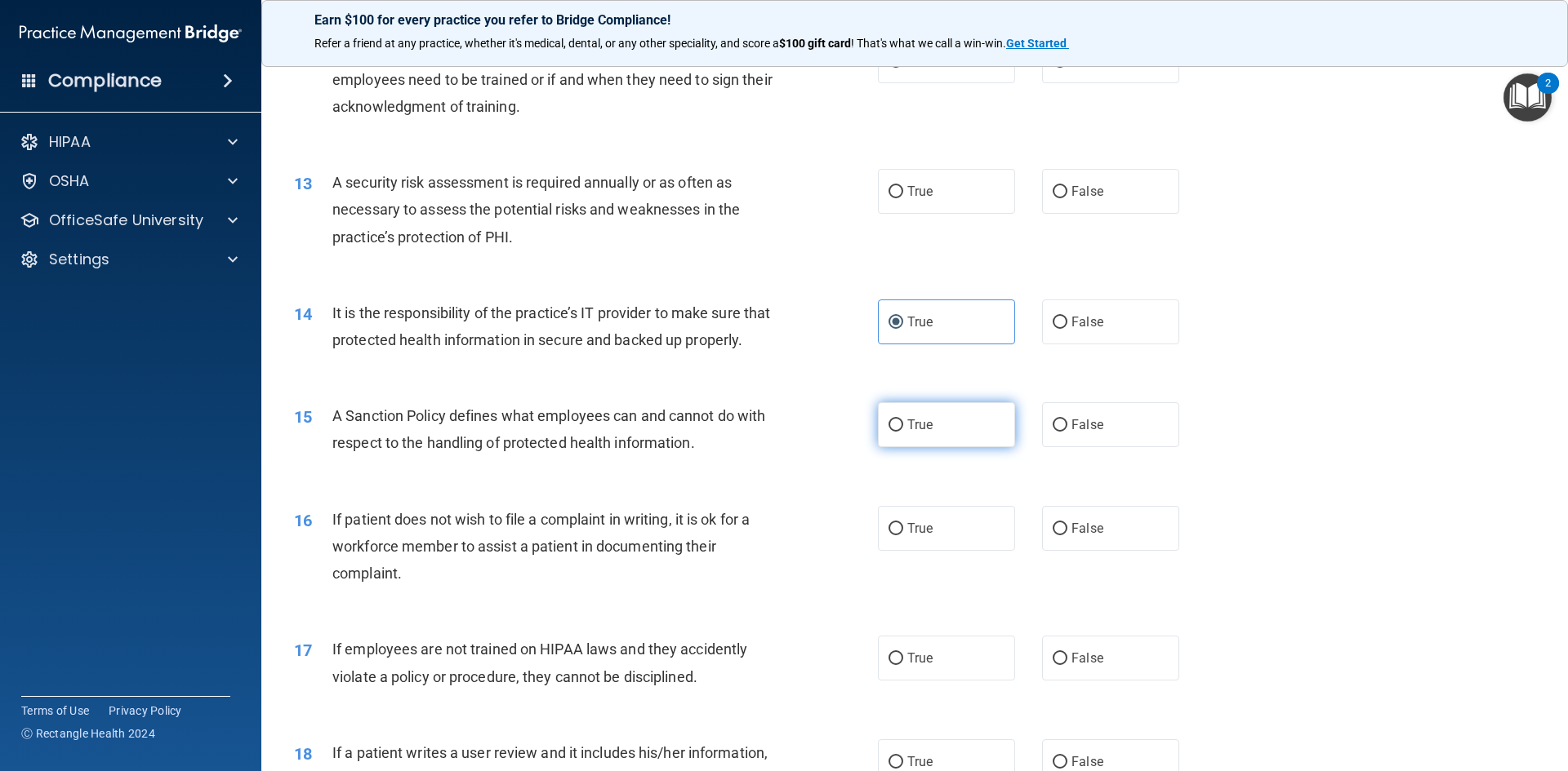
click at [930, 447] on label "True" at bounding box center [947, 425] width 138 height 45
click at [904, 432] on input "True" at bounding box center [896, 426] width 14 height 12
radio input "true"
click at [1108, 551] on label "False" at bounding box center [1111, 528] width 138 height 45
click at [1067, 535] on input "False" at bounding box center [1060, 529] width 14 height 12
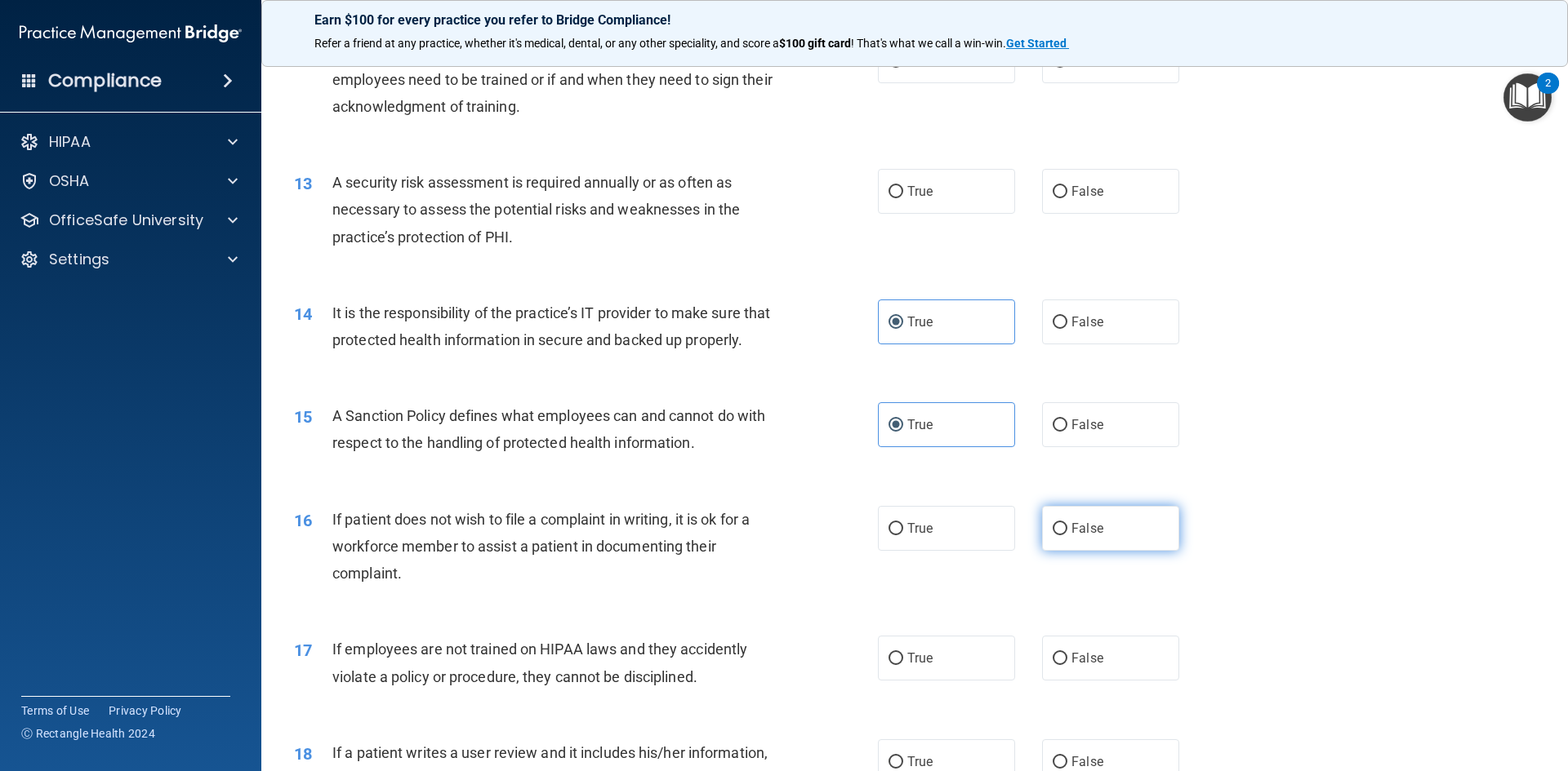
radio input "true"
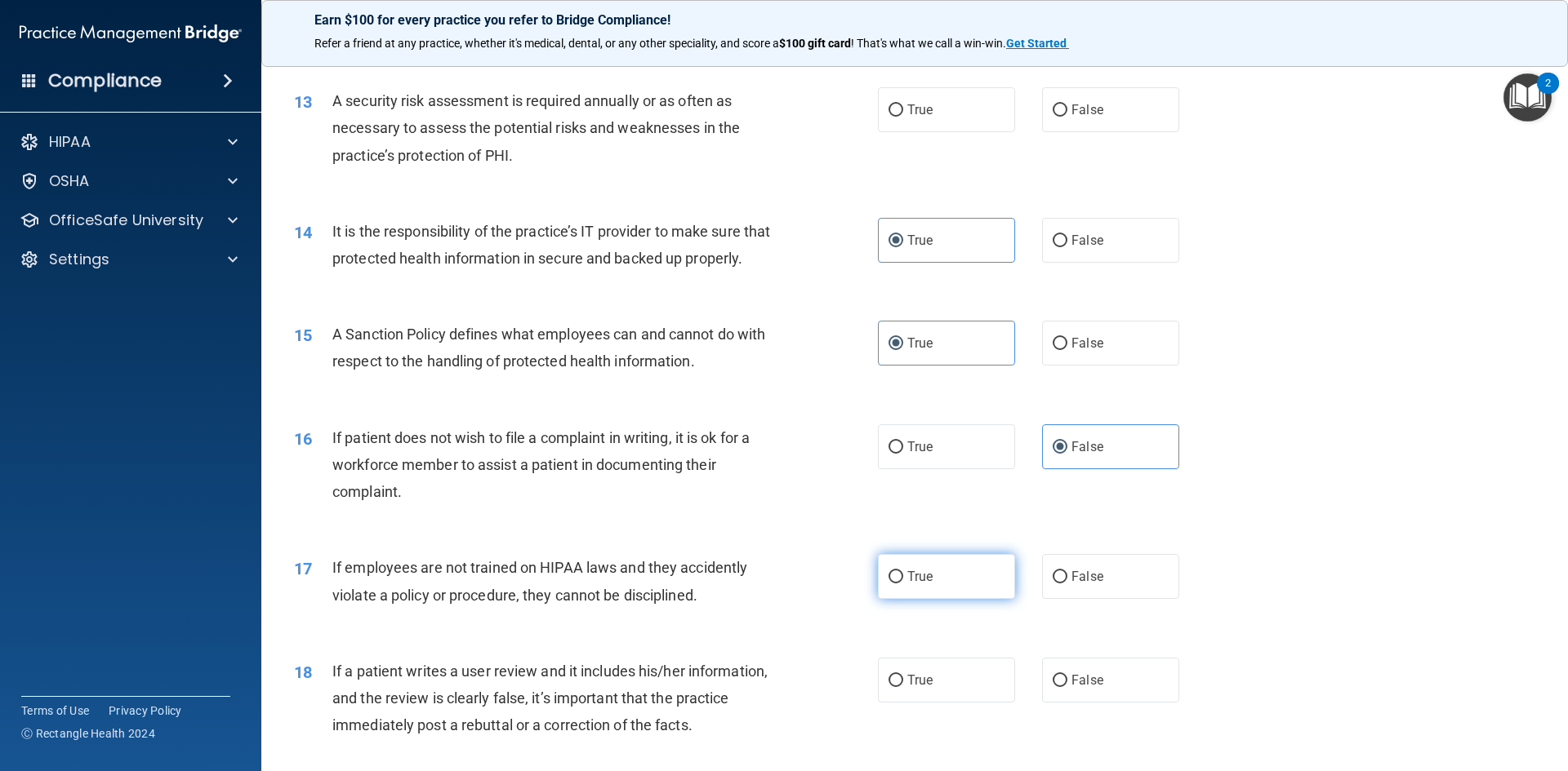
click at [923, 593] on label "True" at bounding box center [947, 576] width 138 height 45
click at [904, 584] on input "True" at bounding box center [896, 577] width 14 height 12
radio input "true"
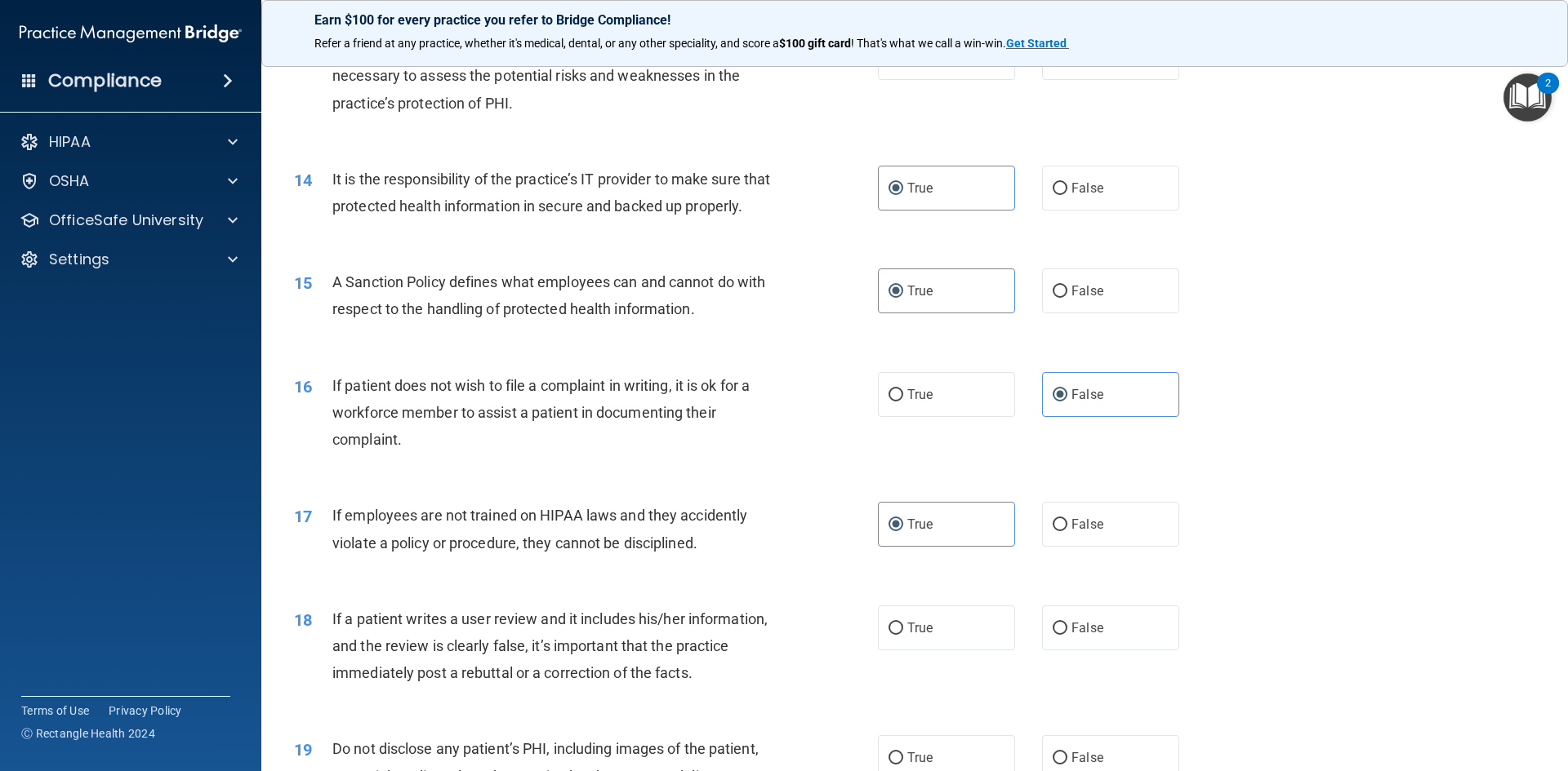
scroll to position [1878, 0]
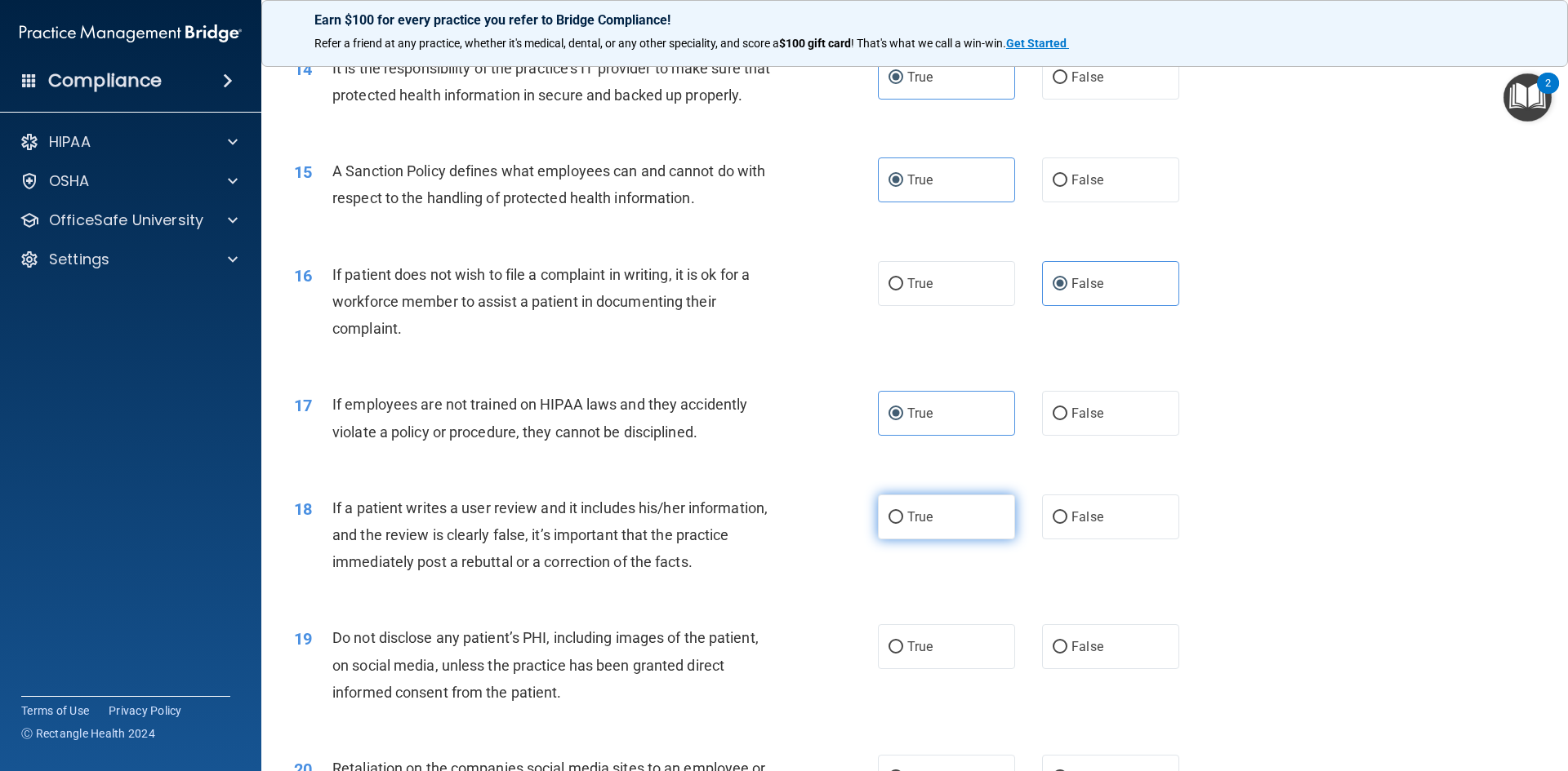
click at [919, 525] on span "True" at bounding box center [920, 517] width 25 height 15
click at [904, 524] on input "True" at bounding box center [896, 518] width 14 height 12
radio input "true"
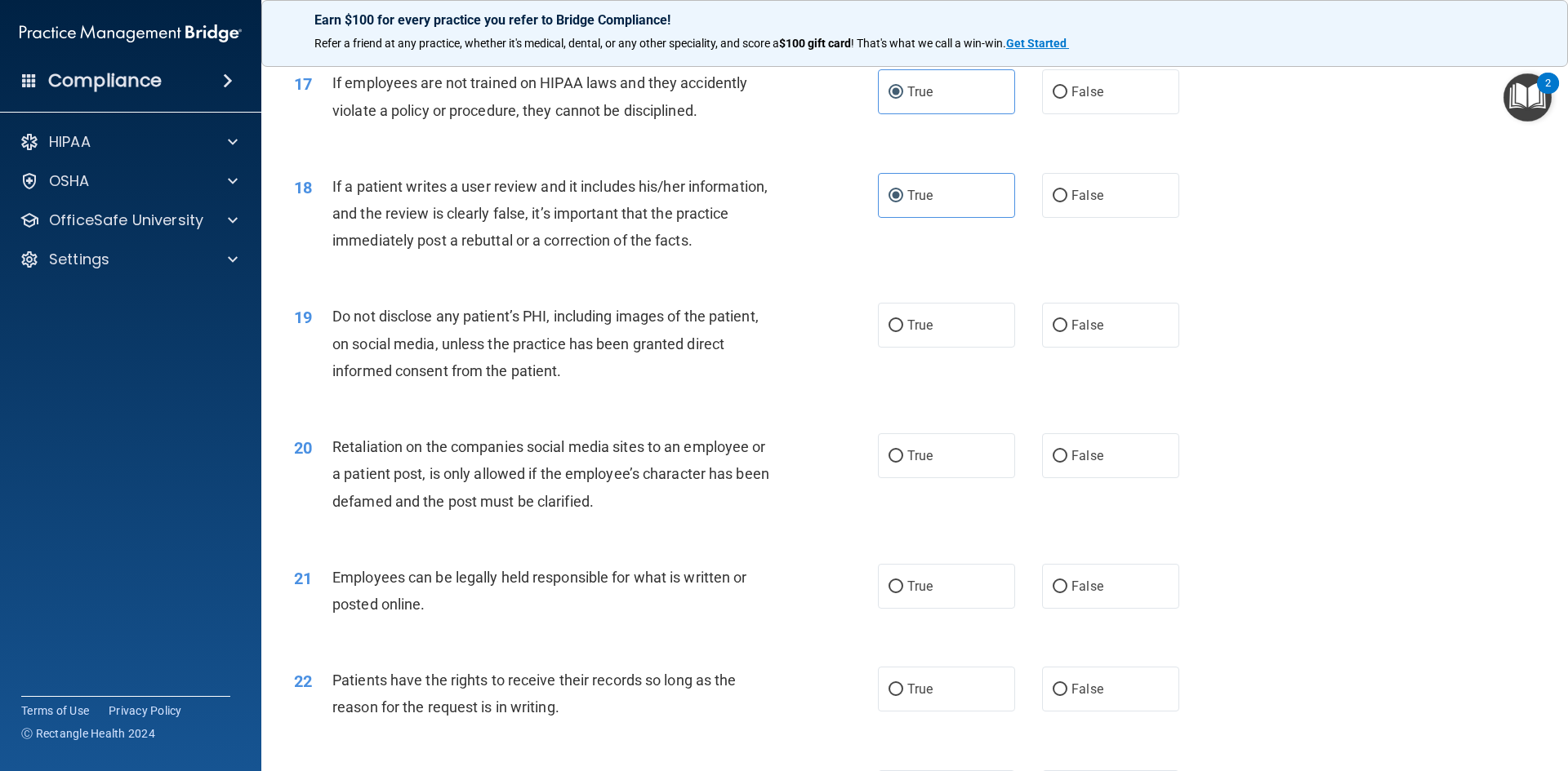
scroll to position [2285, 0]
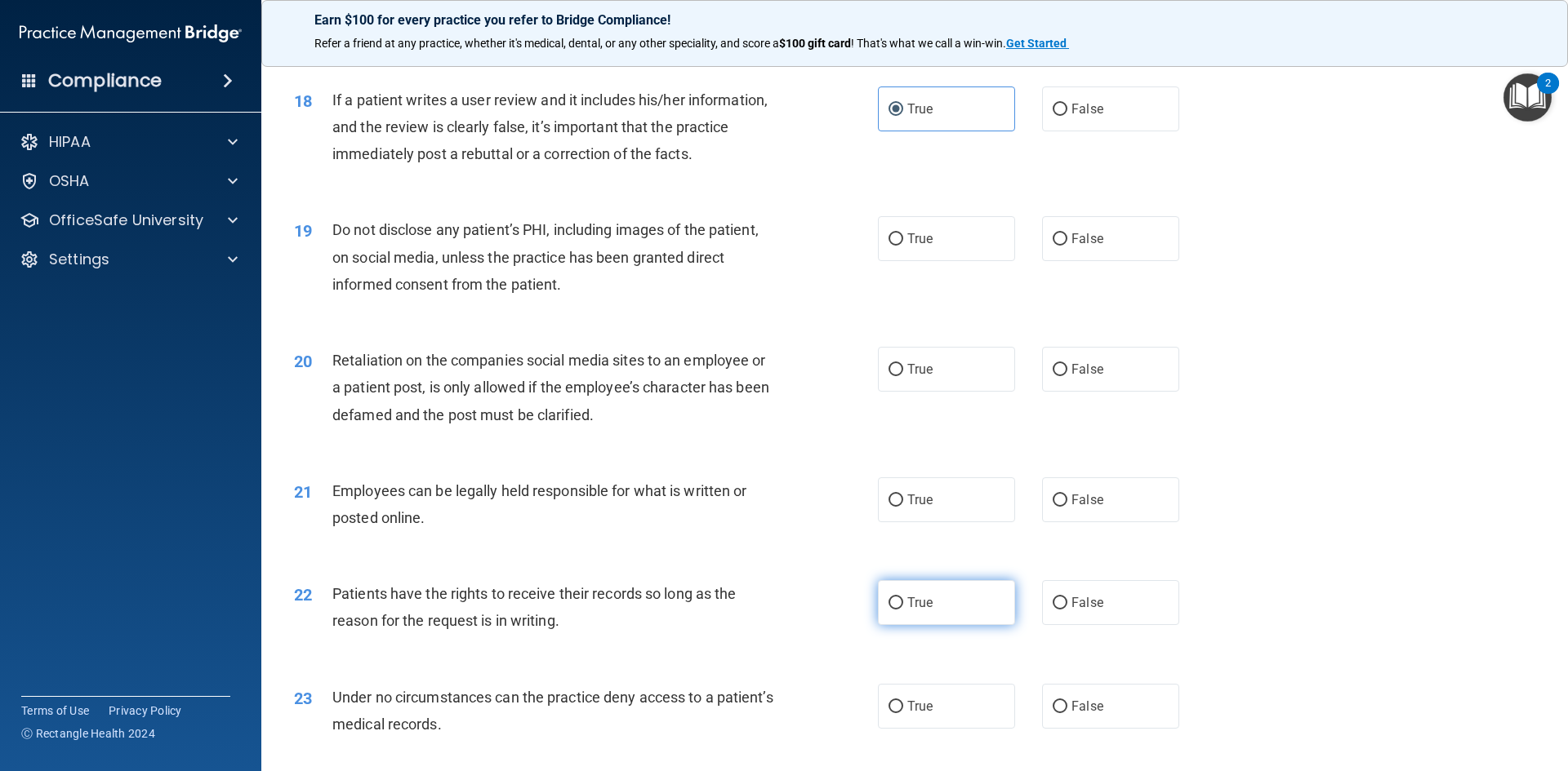
click at [891, 621] on label "True" at bounding box center [947, 602] width 138 height 45
click at [891, 609] on input "True" at bounding box center [896, 604] width 14 height 12
radio input "true"
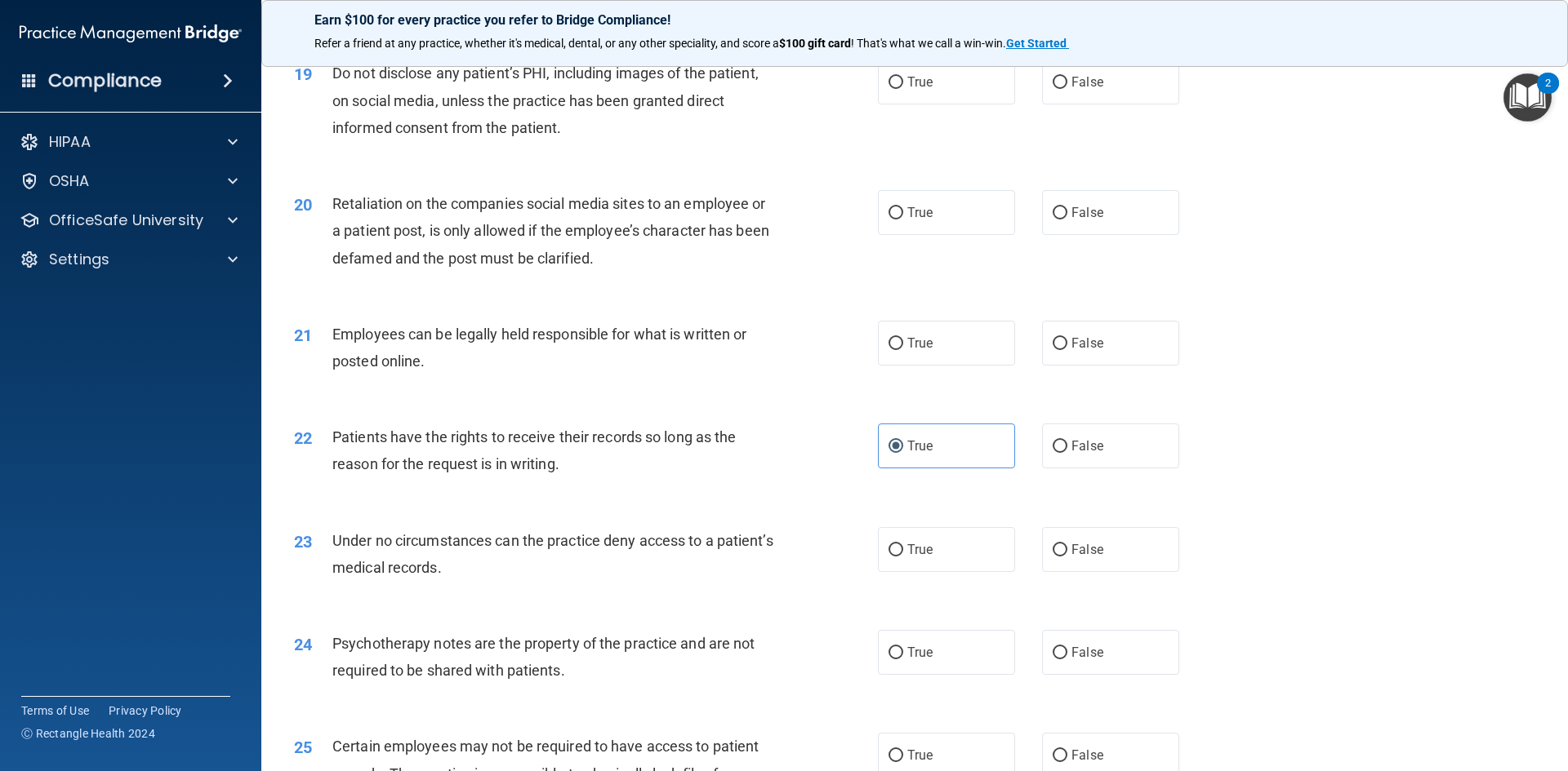
scroll to position [2449, 0]
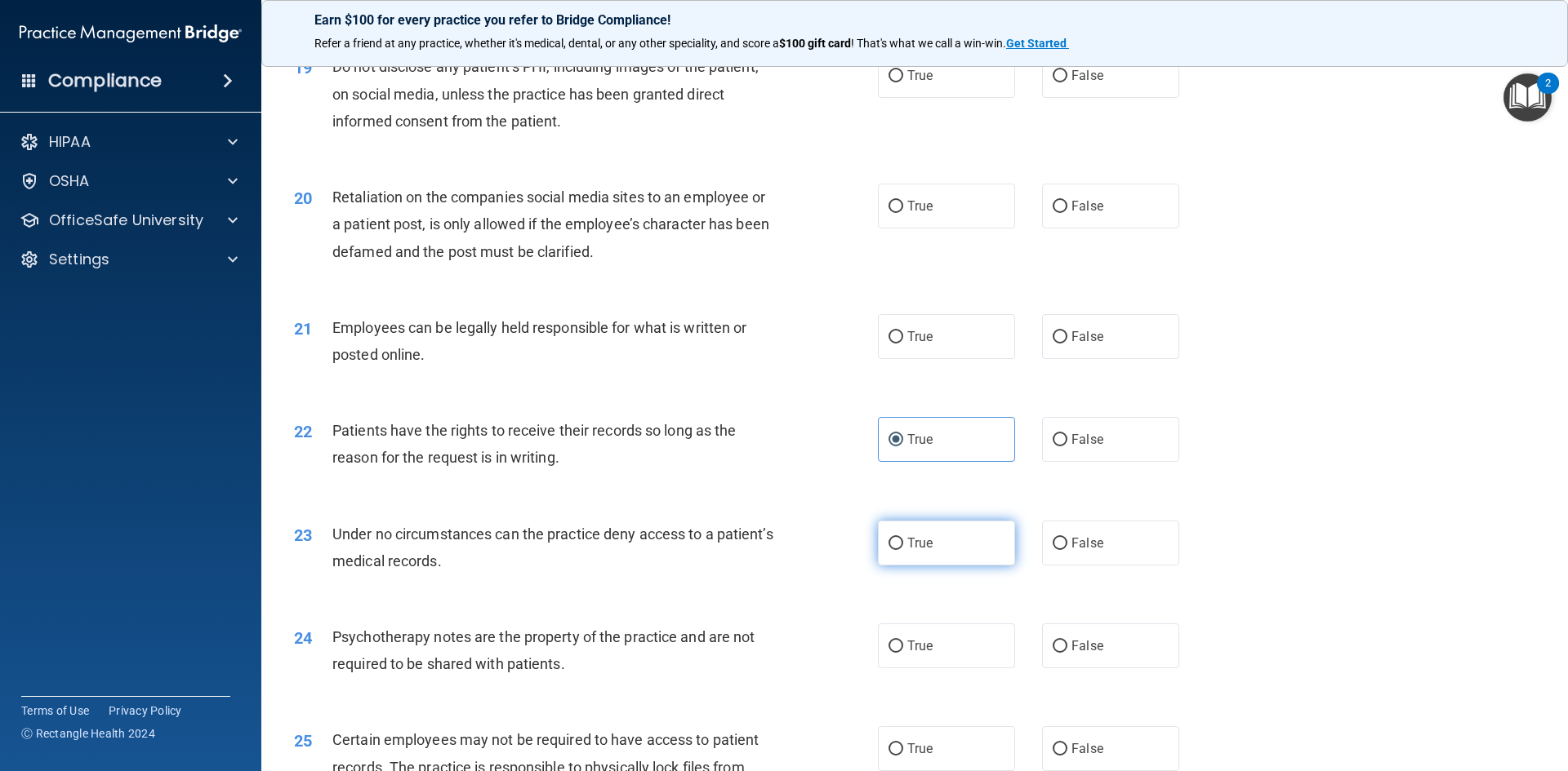
click at [888, 550] on input "True" at bounding box center [896, 544] width 14 height 12
radio input "true"
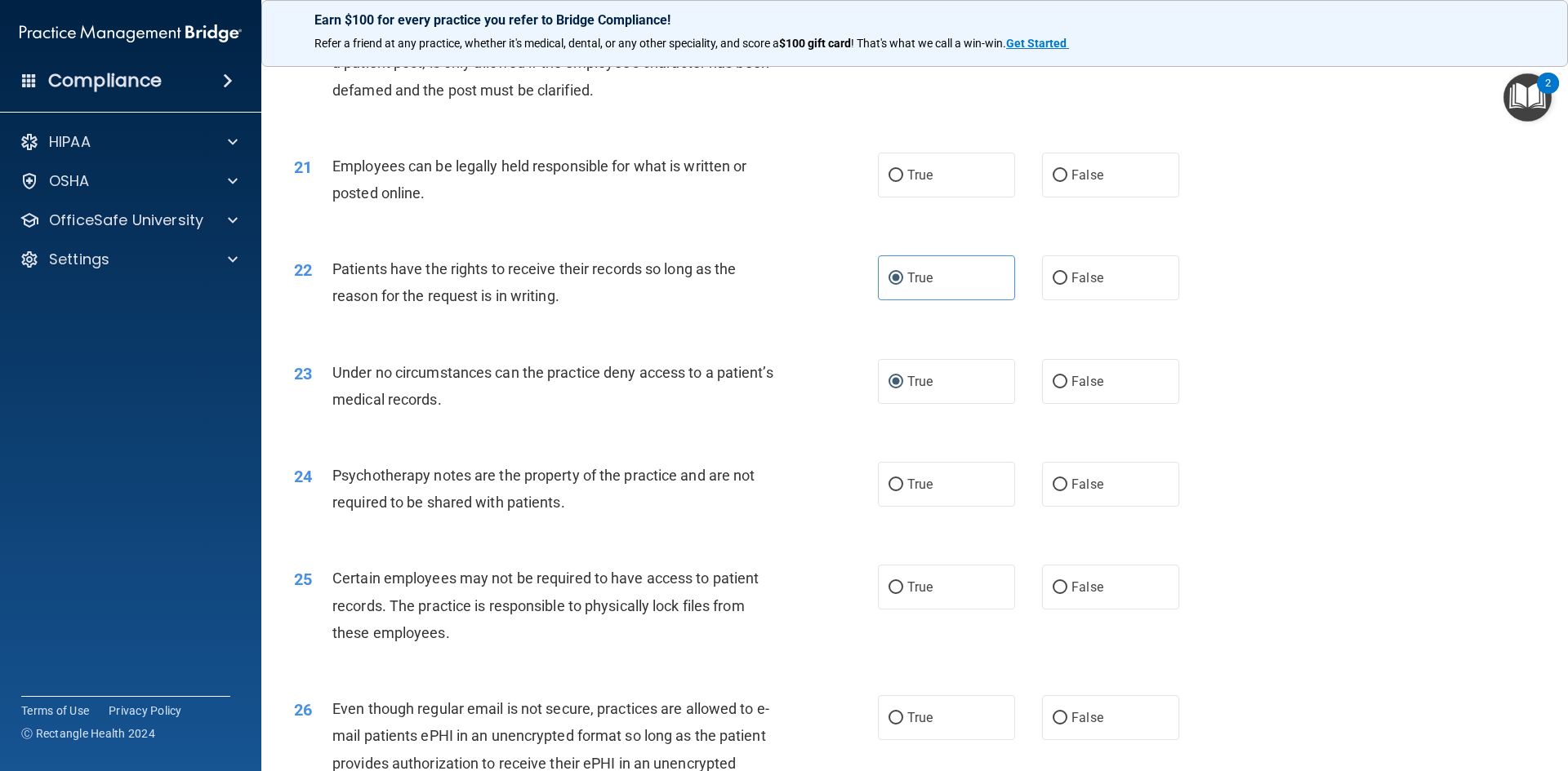
scroll to position [2612, 0]
click at [1085, 594] on label "False" at bounding box center [1111, 585] width 138 height 45
click at [1067, 593] on input "False" at bounding box center [1060, 586] width 14 height 12
radio input "true"
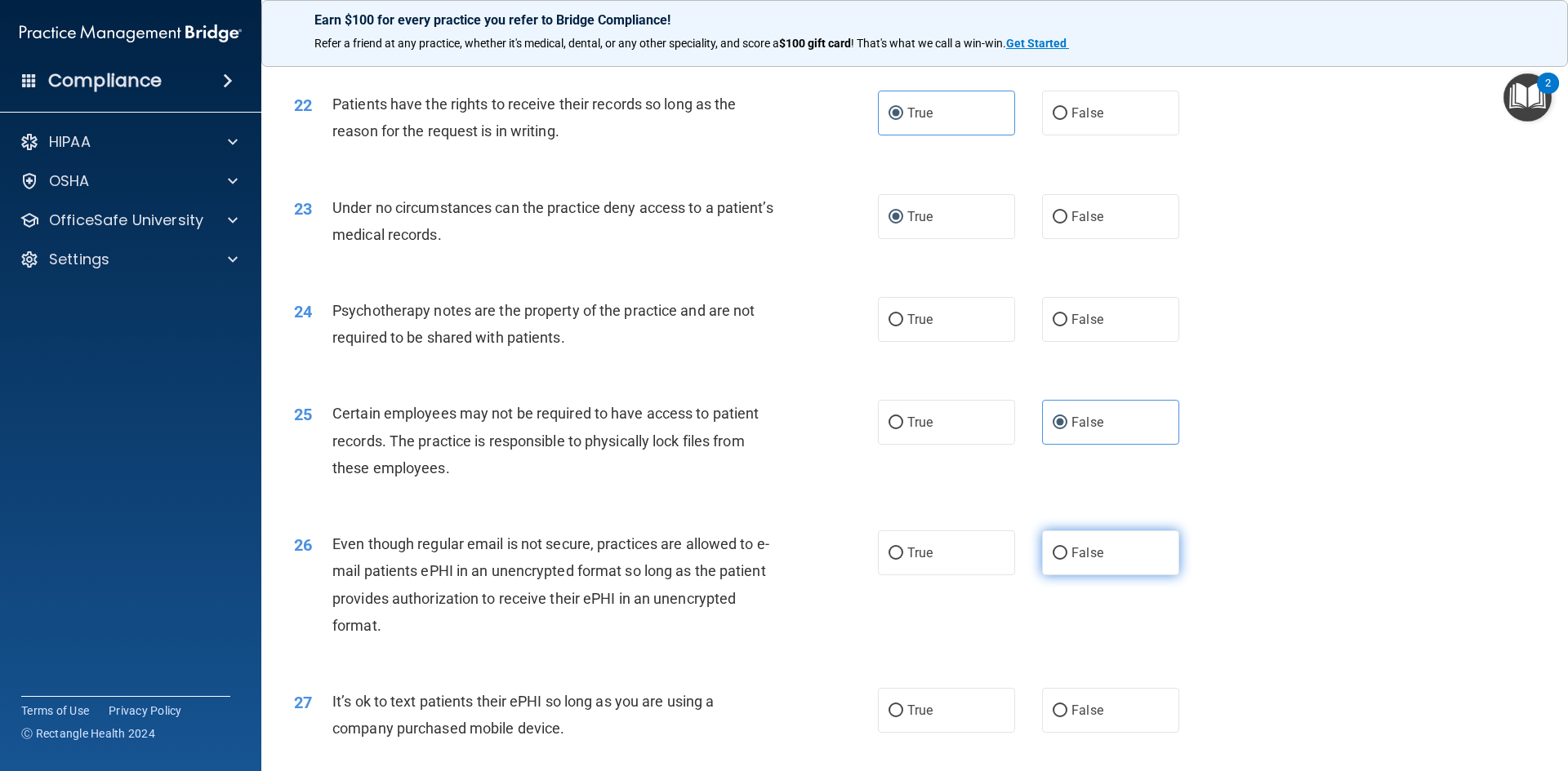
click at [1084, 560] on span "False" at bounding box center [1088, 552] width 32 height 15
click at [1067, 560] on input "False" at bounding box center [1060, 554] width 14 height 12
radio input "true"
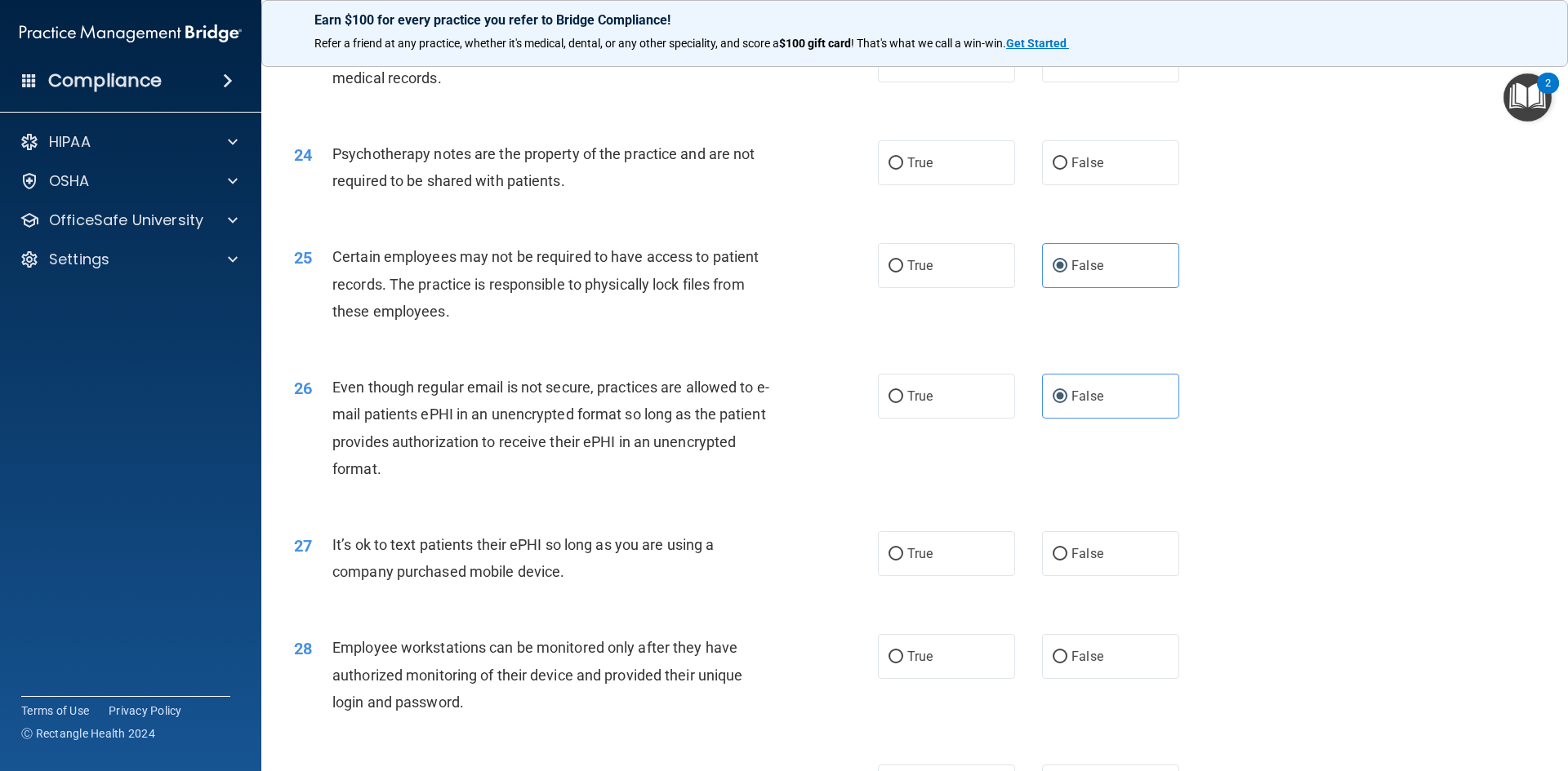
scroll to position [2939, 0]
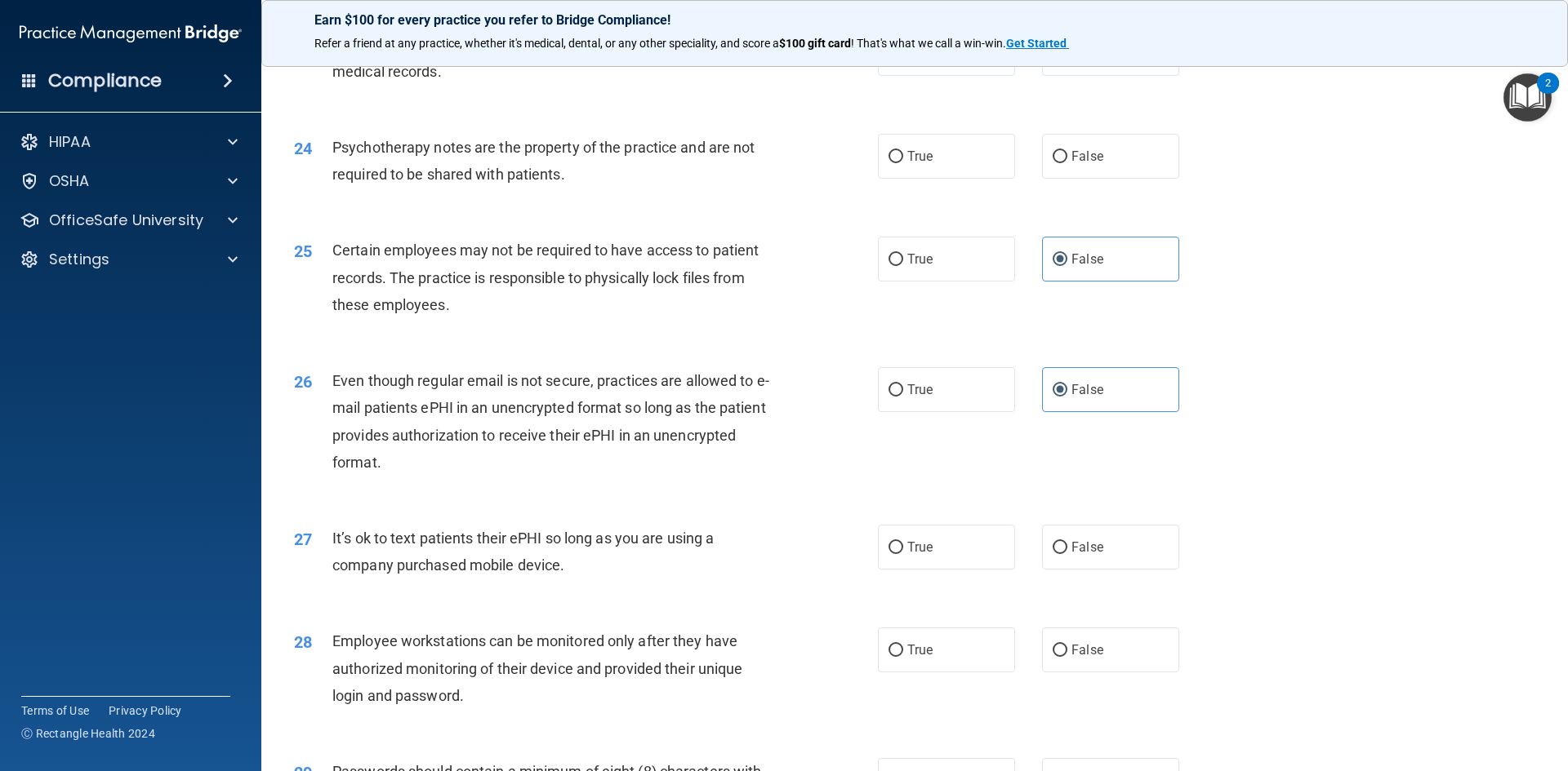
drag, startPoint x: 894, startPoint y: 691, endPoint x: 589, endPoint y: 640, distance: 309.2
click at [881, 673] on label "True" at bounding box center [947, 650] width 138 height 45
click at [888, 657] on input "True" at bounding box center [896, 651] width 14 height 12
radio input "true"
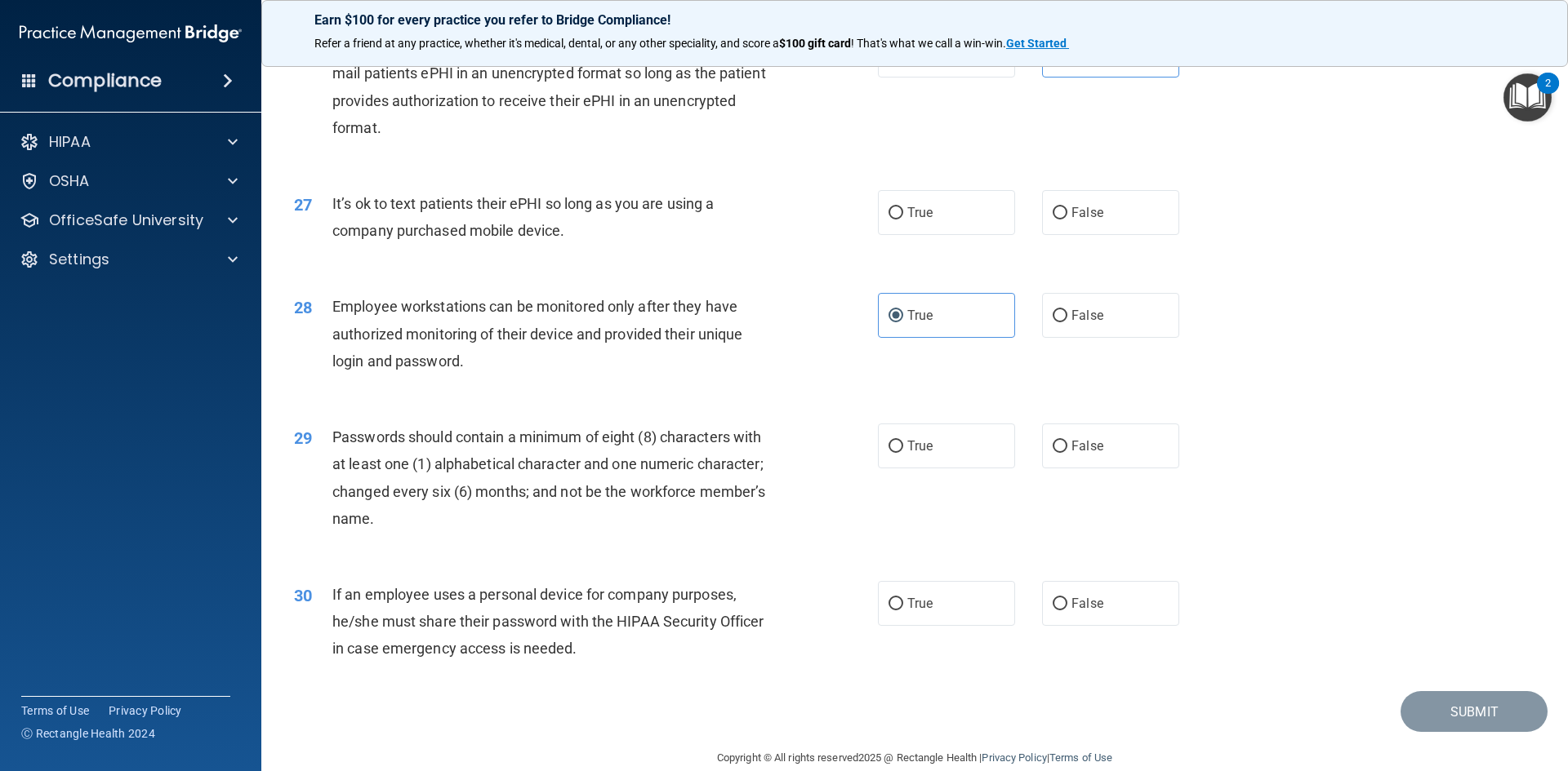
scroll to position [3326, 0]
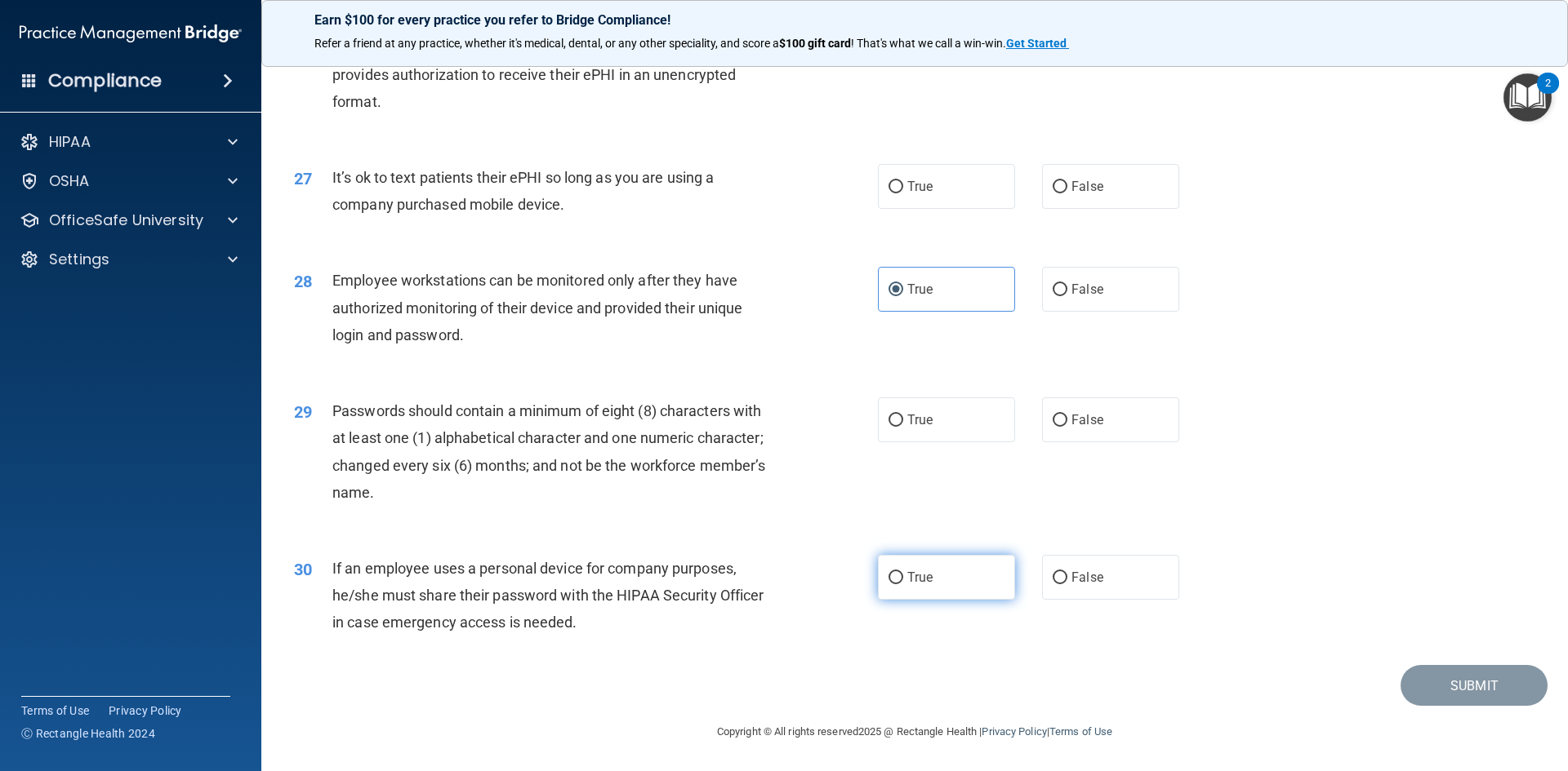
click at [888, 587] on label "True" at bounding box center [947, 577] width 138 height 45
click at [888, 584] on input "True" at bounding box center [896, 578] width 14 height 12
radio input "true"
click at [883, 414] on label "True" at bounding box center [947, 419] width 138 height 45
click at [888, 415] on input "True" at bounding box center [896, 421] width 14 height 12
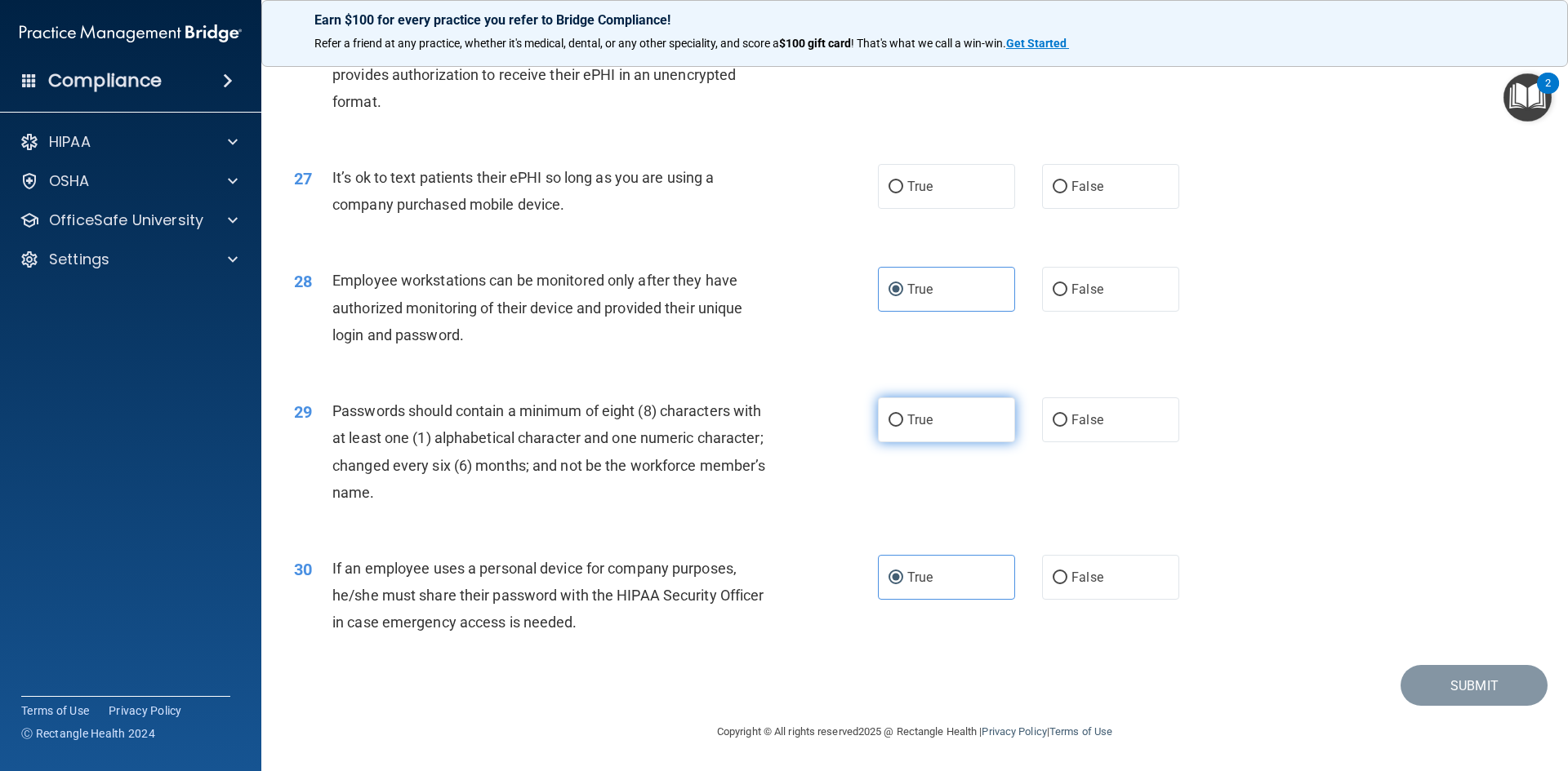
radio input "true"
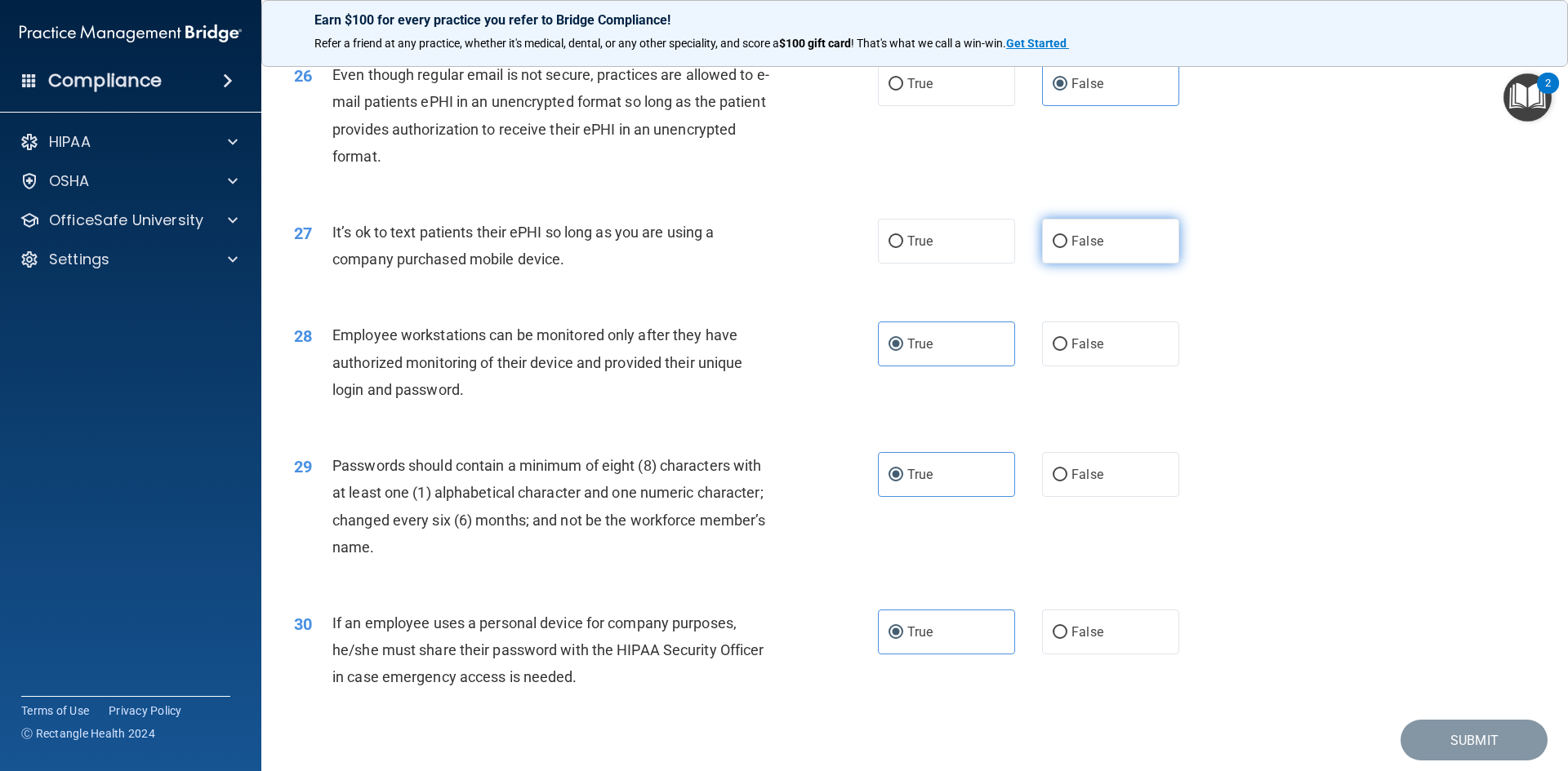
click at [1108, 263] on label "False" at bounding box center [1111, 241] width 138 height 45
click at [1067, 248] on input "False" at bounding box center [1060, 242] width 14 height 12
radio input "true"
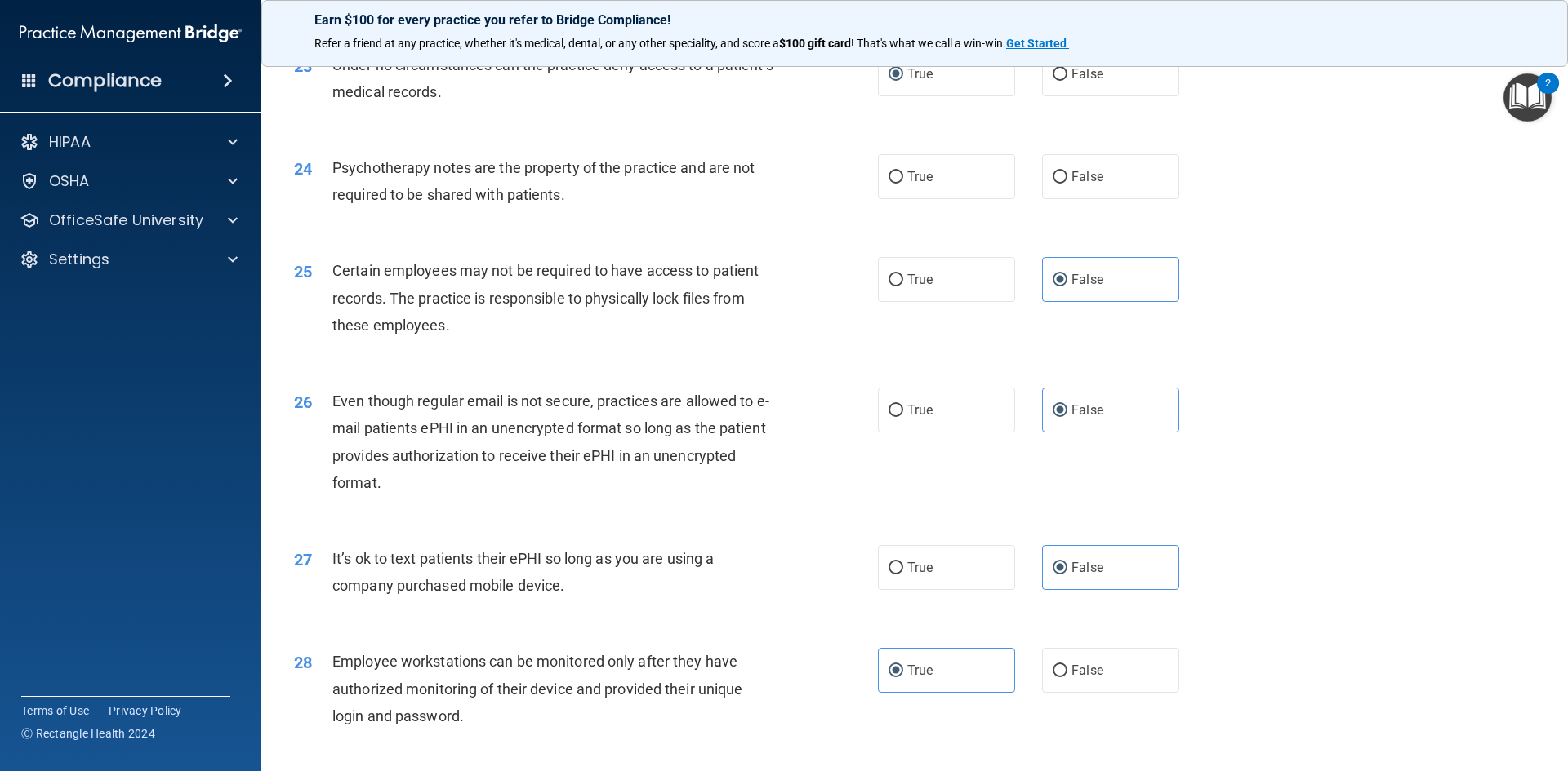
scroll to position [2837, 0]
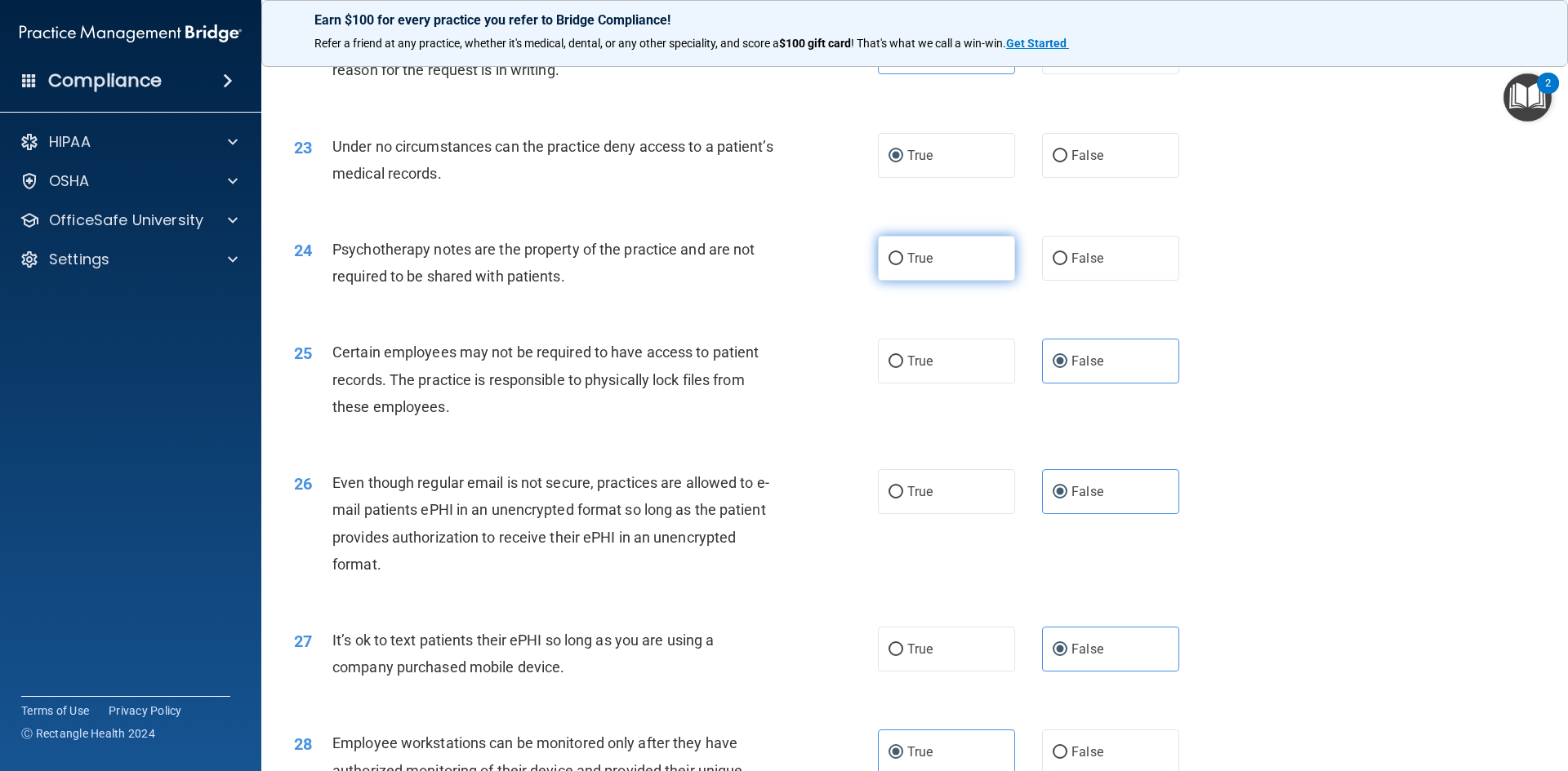
click at [897, 265] on input "True" at bounding box center [896, 260] width 14 height 12
radio input "true"
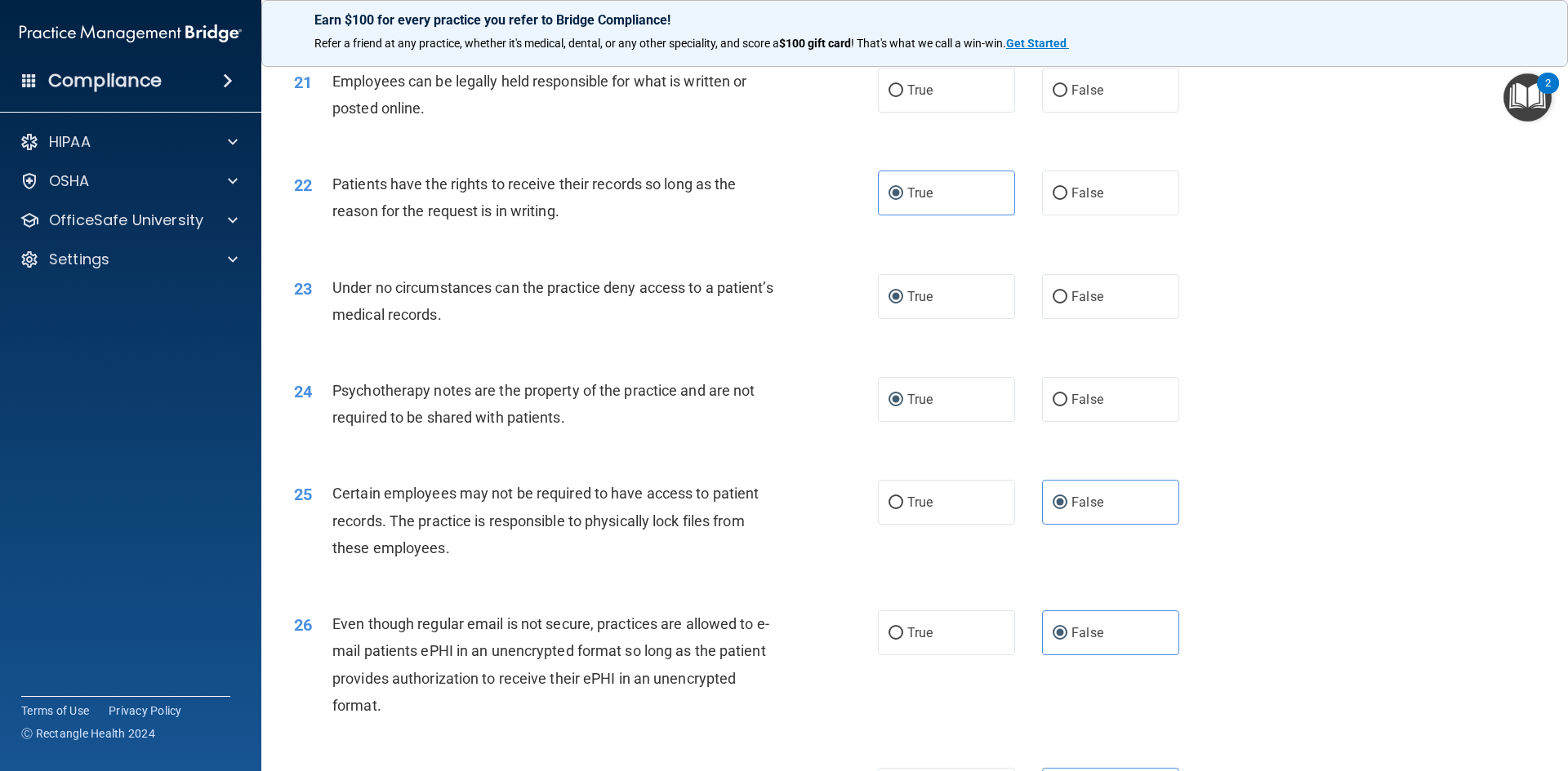
scroll to position [2591, 0]
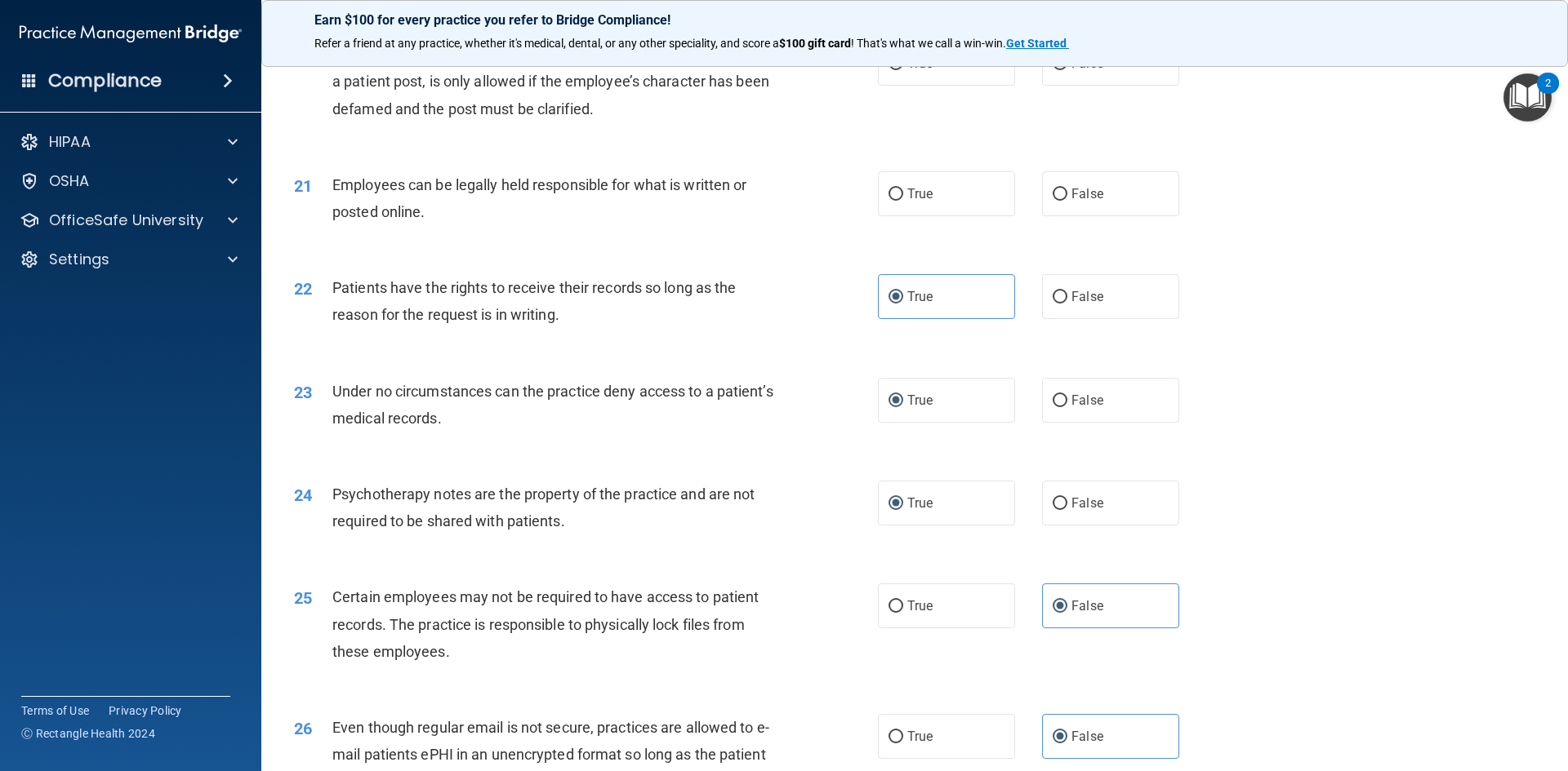
drag, startPoint x: 959, startPoint y: 240, endPoint x: 743, endPoint y: 281, distance: 219.9
click at [950, 216] on label "True" at bounding box center [947, 194] width 138 height 45
click at [904, 201] on input "True" at bounding box center [896, 195] width 14 height 12
radio input "true"
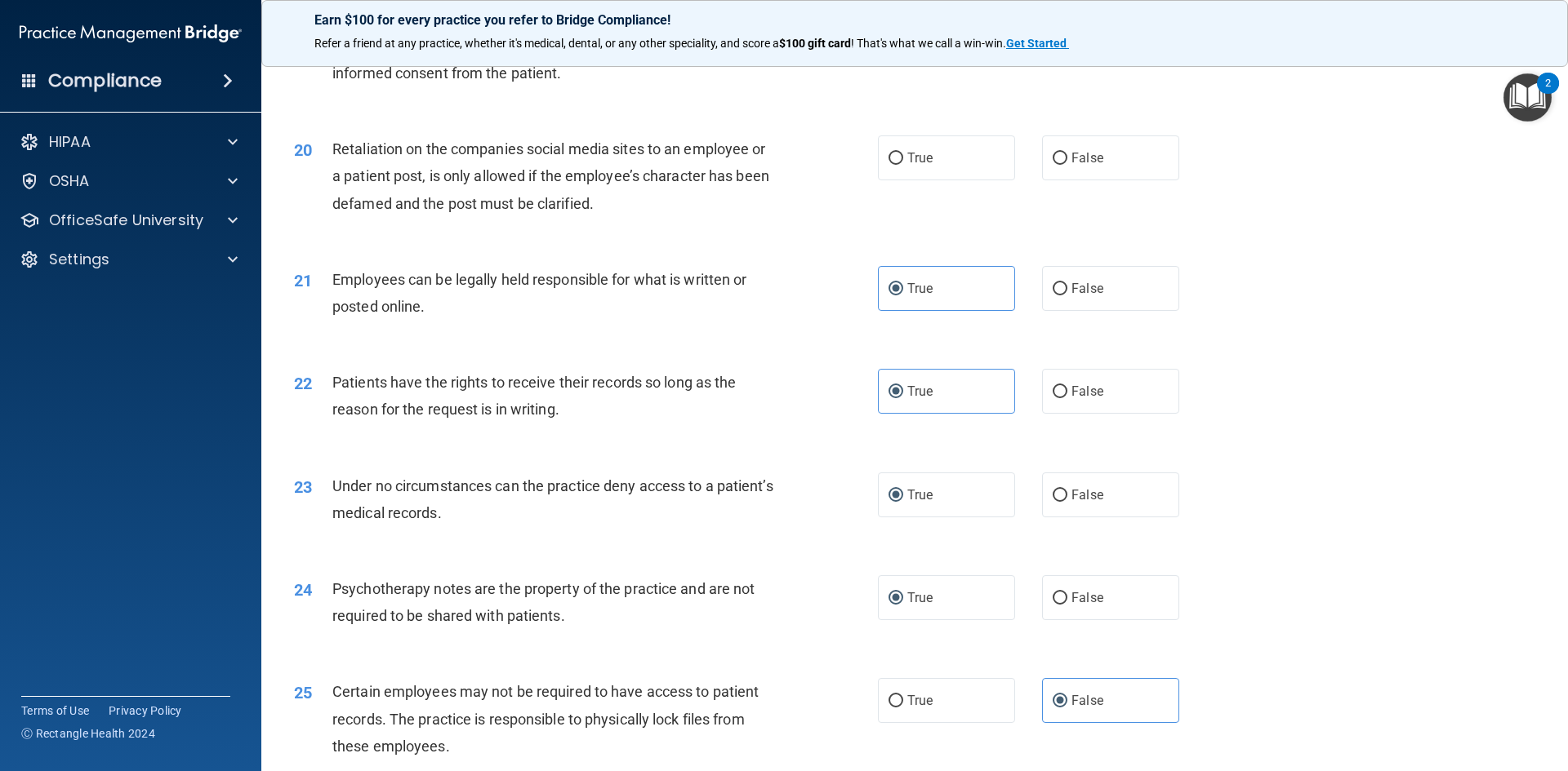
scroll to position [2265, 0]
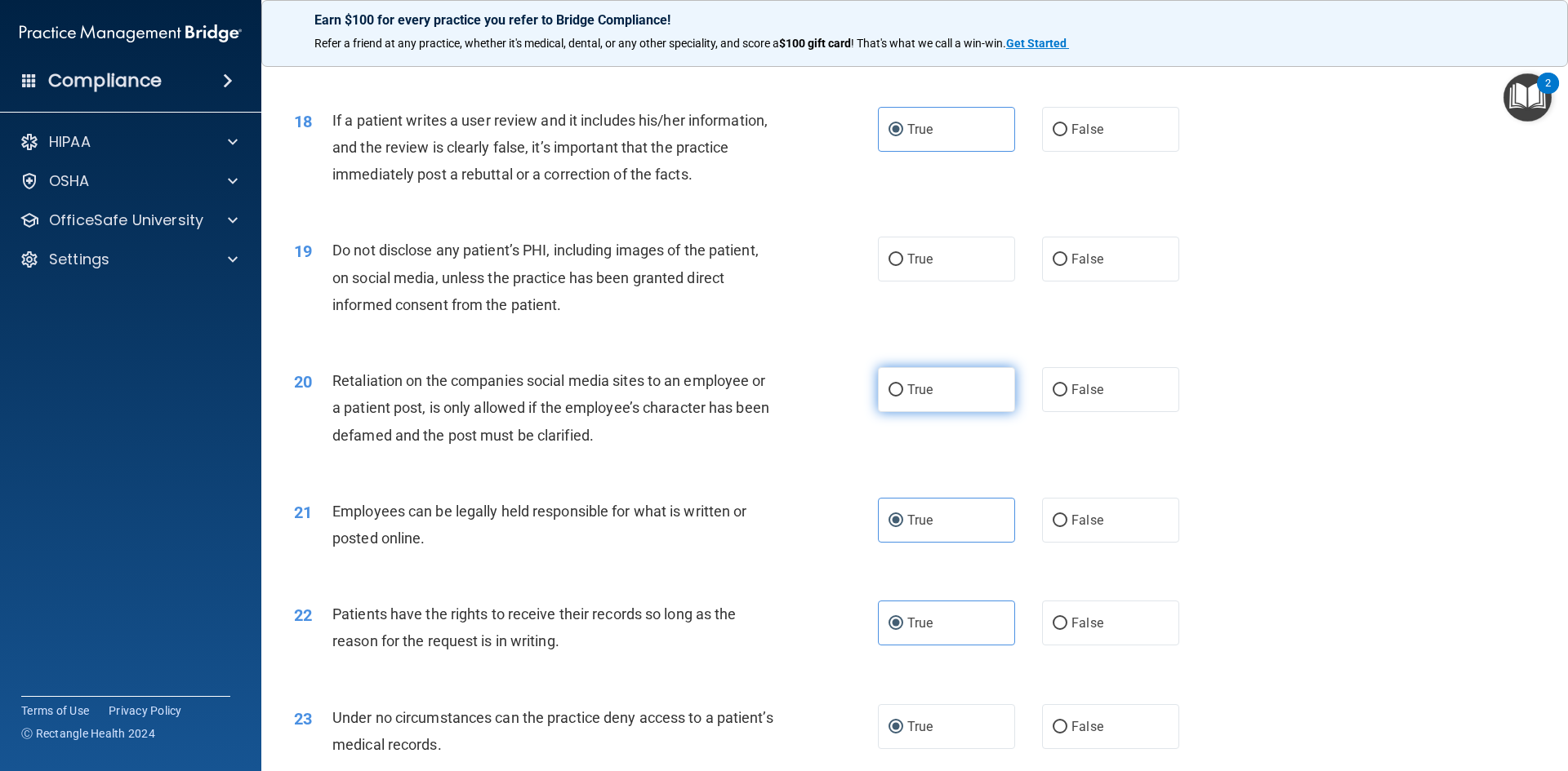
drag, startPoint x: 1122, startPoint y: 416, endPoint x: 959, endPoint y: 430, distance: 163.6
click at [1118, 412] on label "False" at bounding box center [1111, 390] width 138 height 45
click at [1067, 397] on input "False" at bounding box center [1060, 391] width 14 height 12
radio input "true"
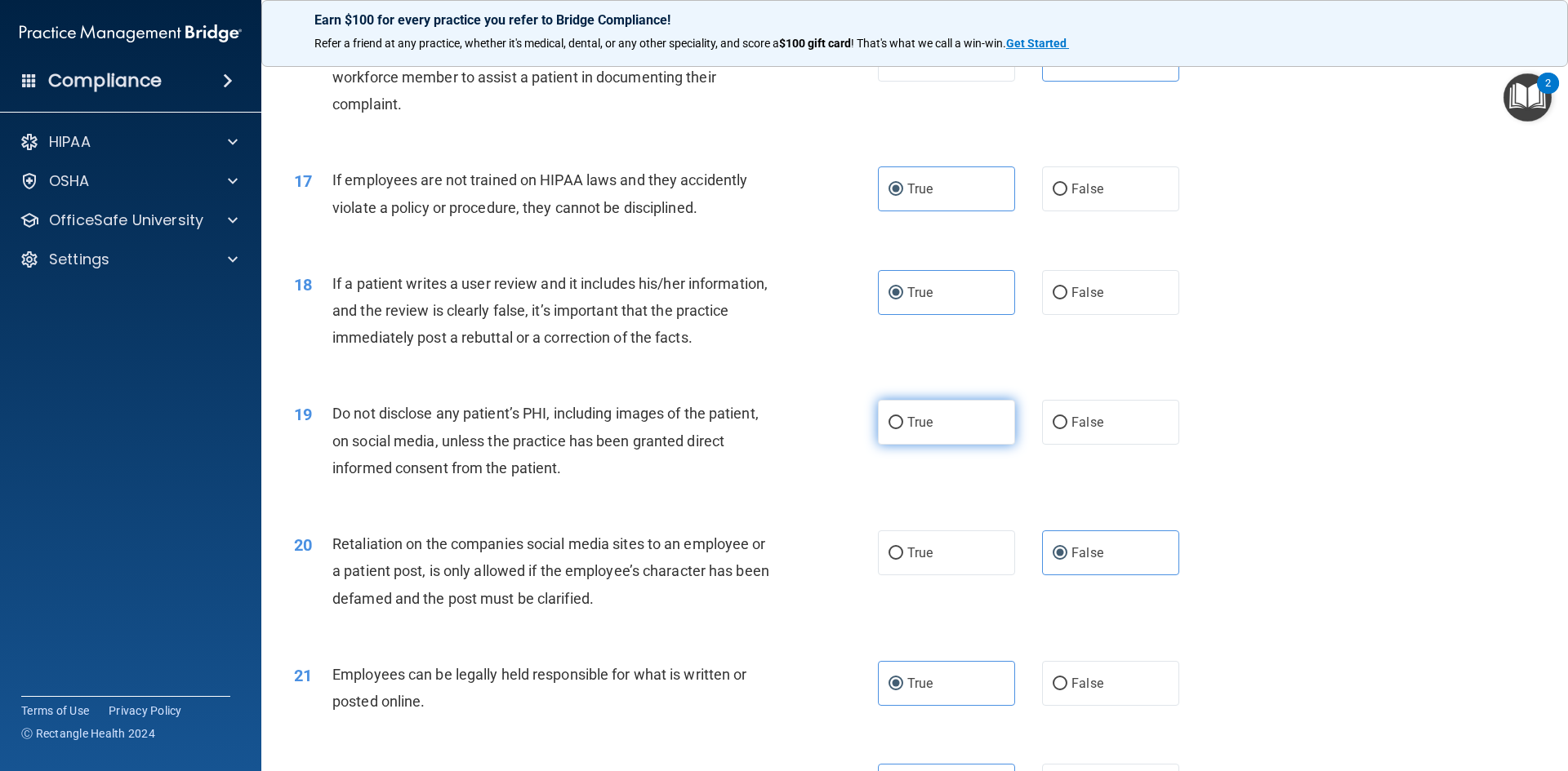
click at [907, 430] on span "True" at bounding box center [920, 422] width 25 height 15
click at [903, 429] on input "True" at bounding box center [896, 423] width 14 height 12
radio input "true"
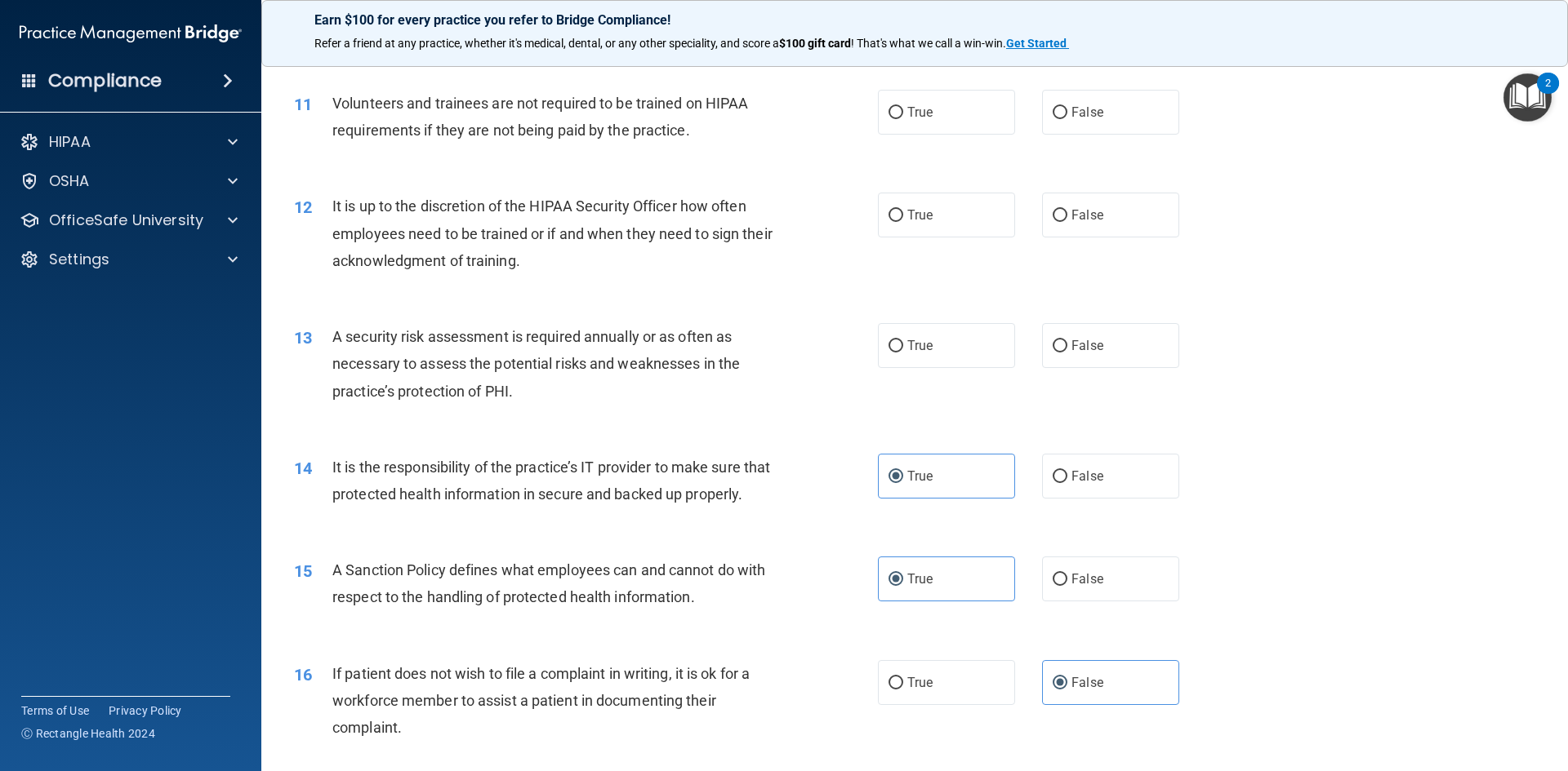
scroll to position [1449, 0]
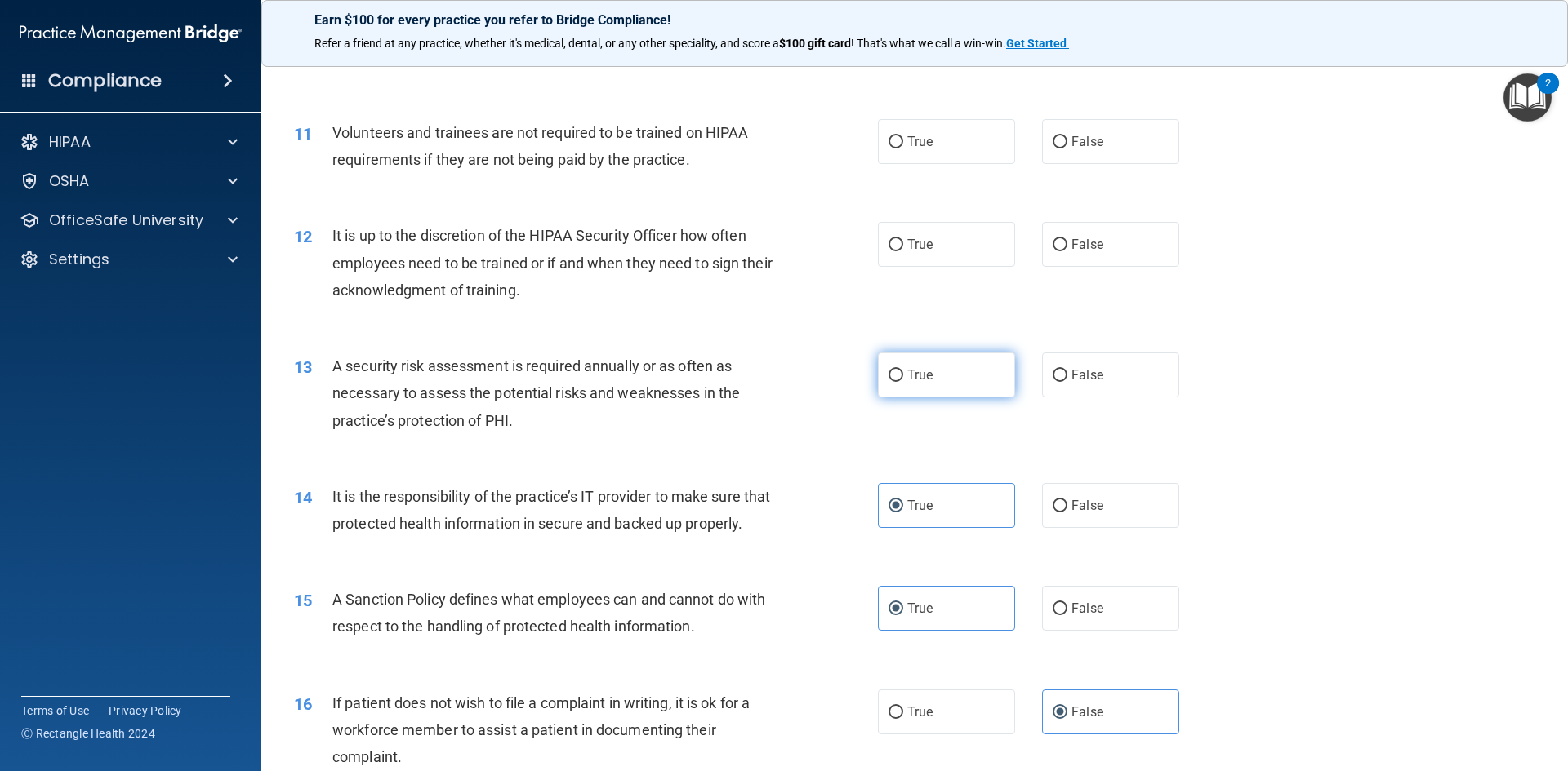
click at [931, 367] on label "True" at bounding box center [947, 375] width 138 height 45
click at [904, 369] on input "True" at bounding box center [896, 376] width 14 height 12
radio input "true"
click at [1064, 258] on label "False" at bounding box center [1111, 245] width 138 height 45
click at [1064, 252] on input "False" at bounding box center [1060, 245] width 14 height 12
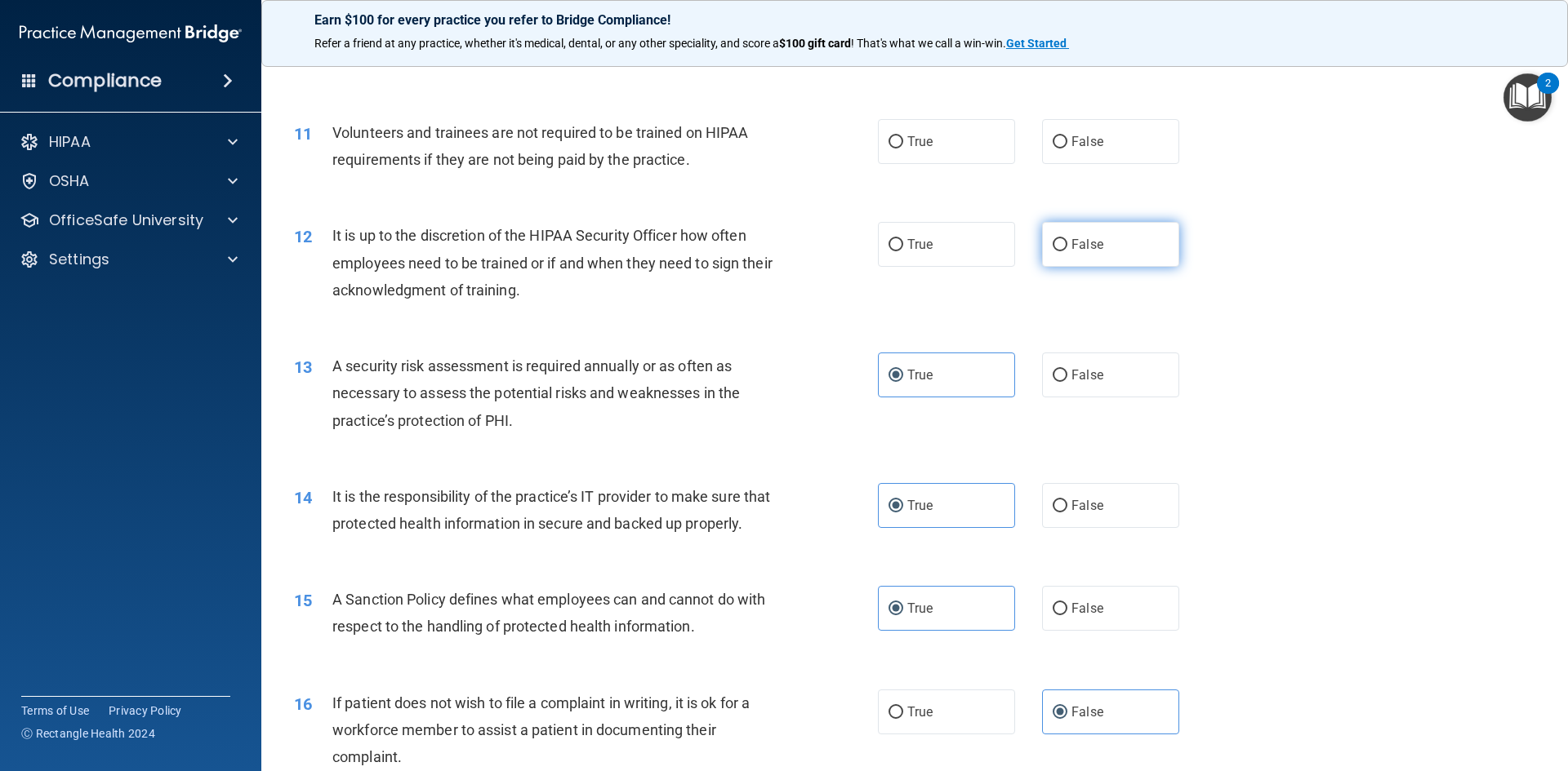
radio input "true"
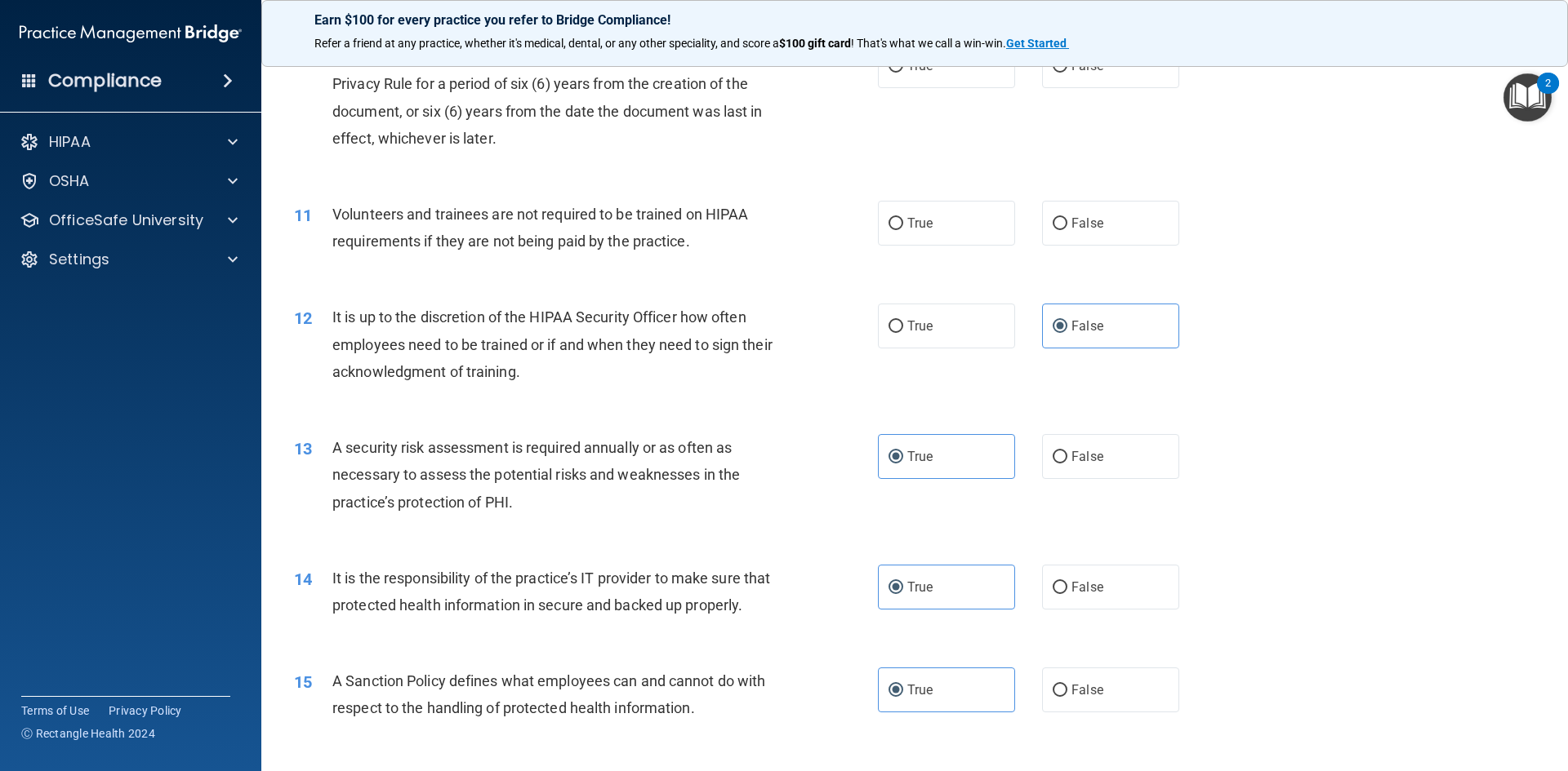
drag, startPoint x: 1052, startPoint y: 235, endPoint x: 694, endPoint y: 286, distance: 361.6
click at [1047, 233] on label "False" at bounding box center [1111, 223] width 138 height 45
click at [1053, 230] on input "False" at bounding box center [1060, 224] width 14 height 12
radio input "true"
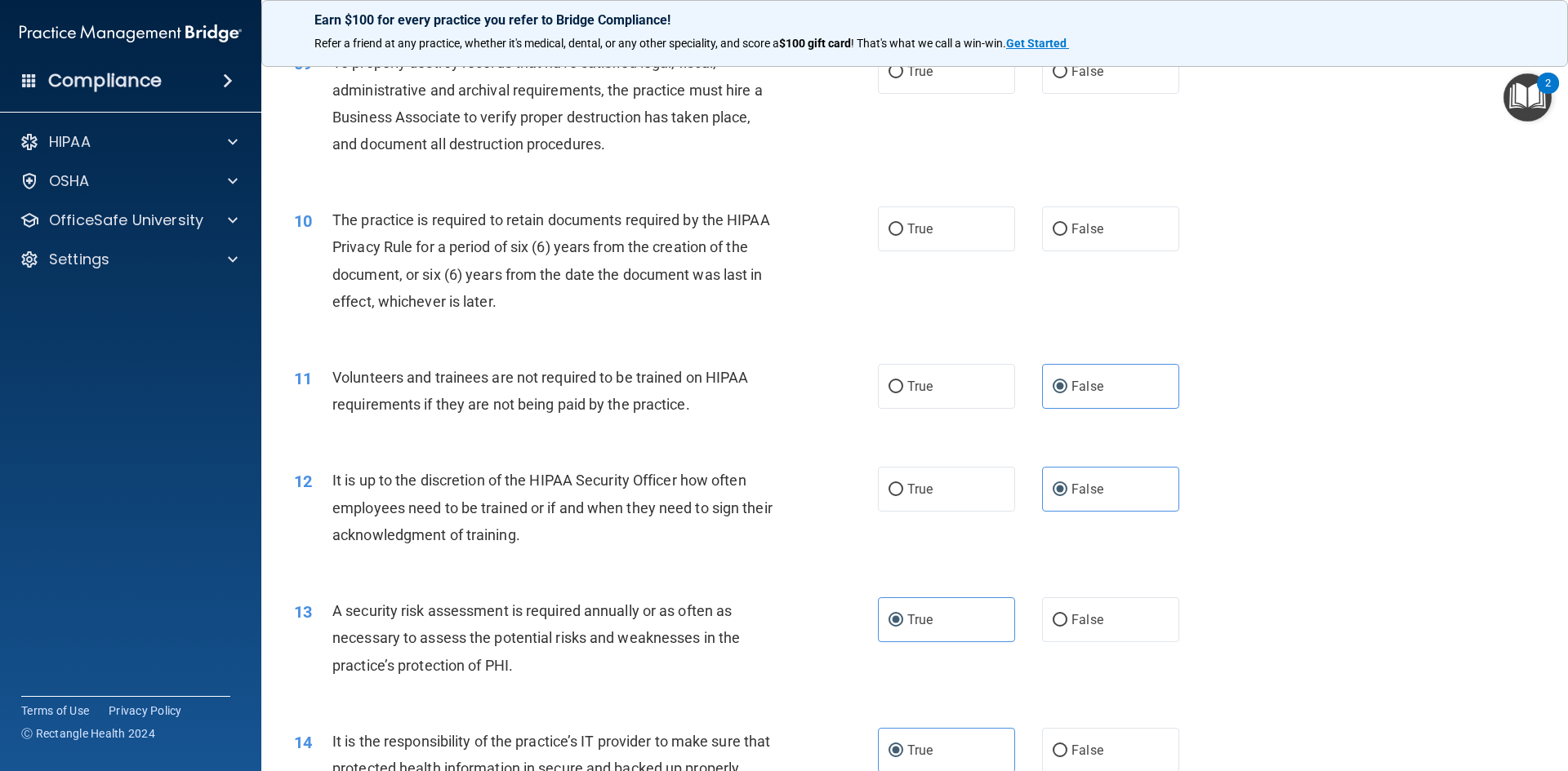
scroll to position [1123, 0]
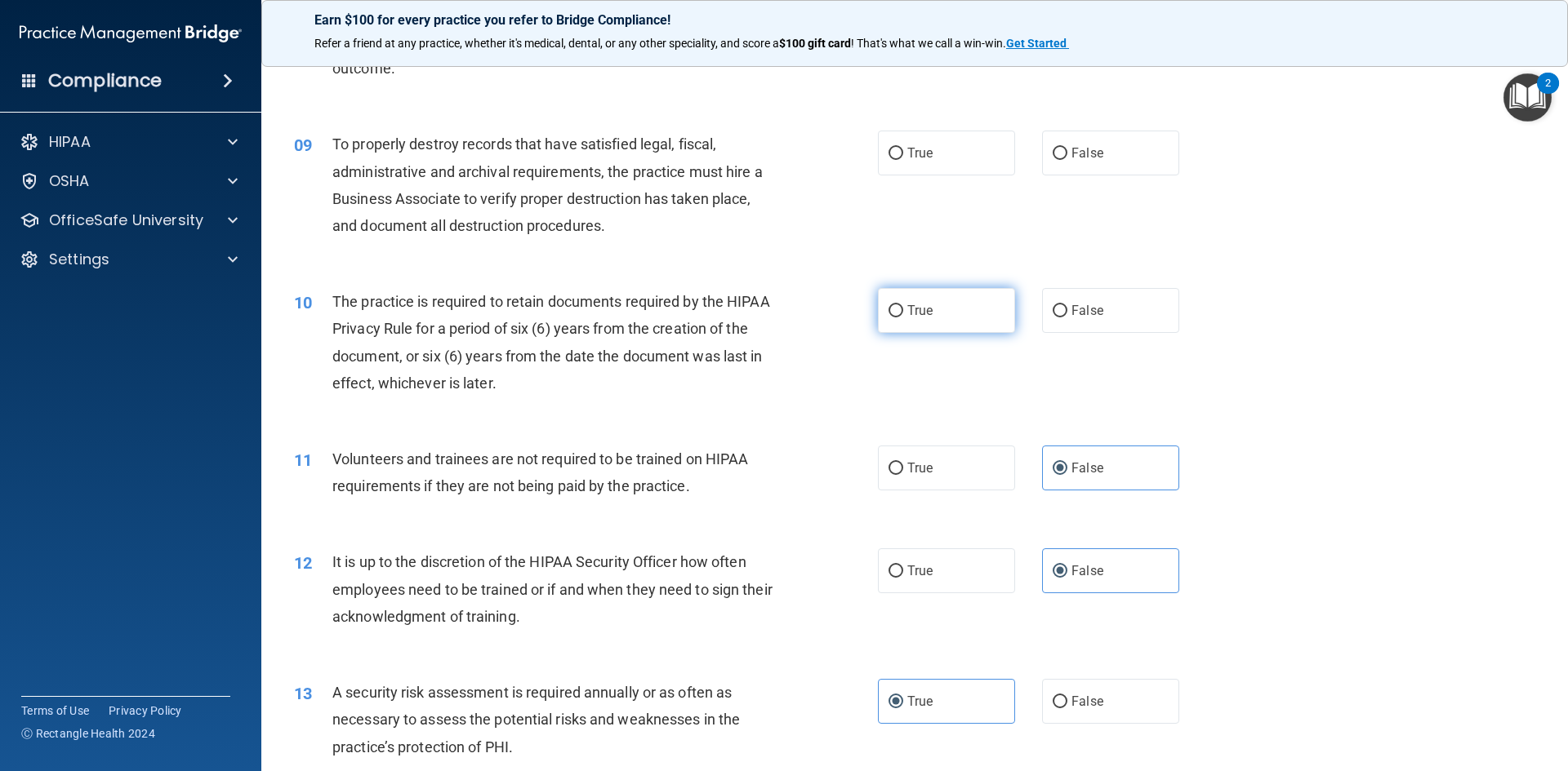
click at [881, 329] on label "True" at bounding box center [947, 311] width 138 height 45
click at [888, 318] on input "True" at bounding box center [896, 311] width 14 height 12
radio input "true"
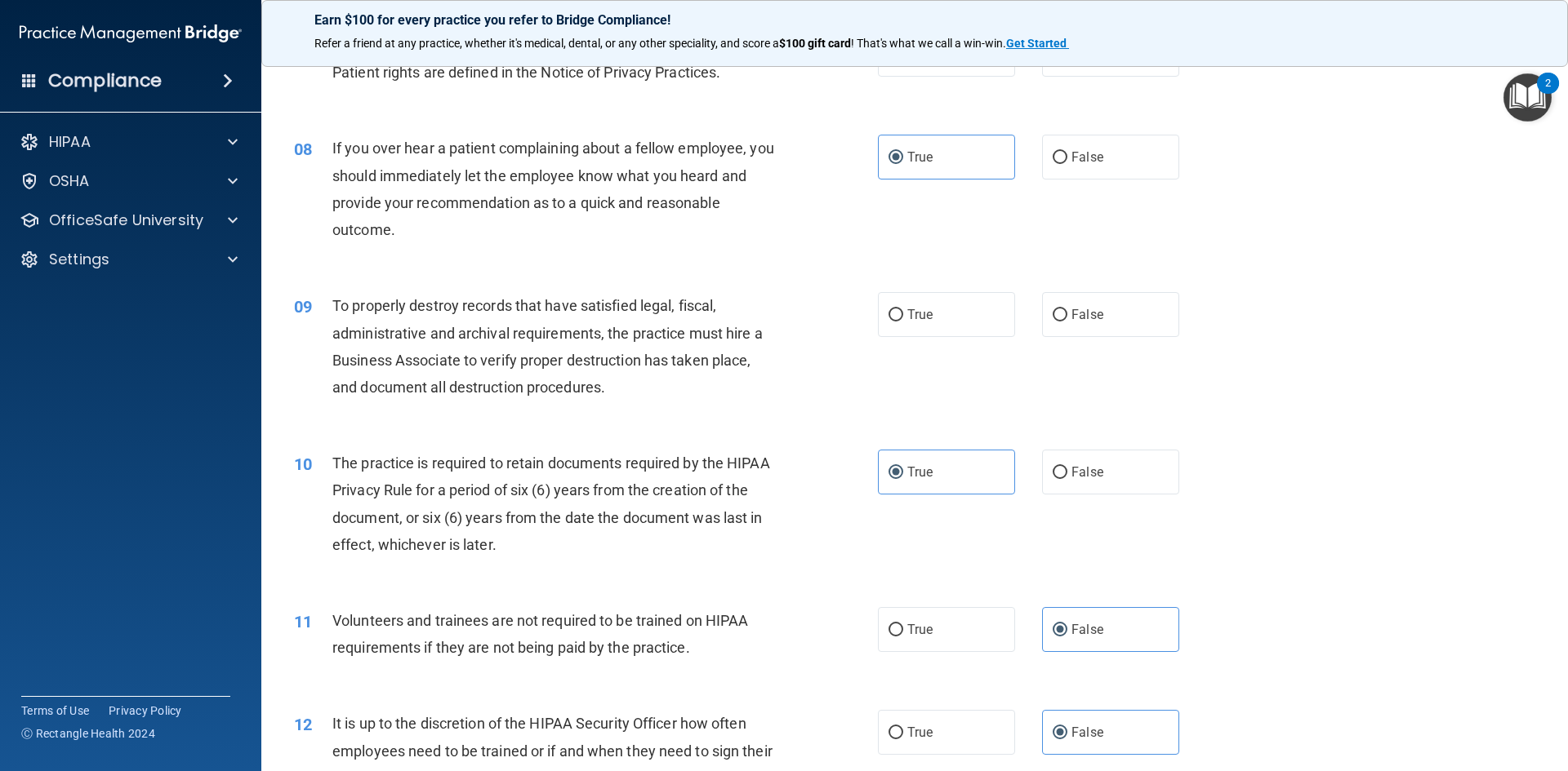
scroll to position [959, 0]
drag, startPoint x: 1063, startPoint y: 320, endPoint x: 1013, endPoint y: 323, distance: 50.1
click at [1058, 320] on label "False" at bounding box center [1111, 316] width 138 height 45
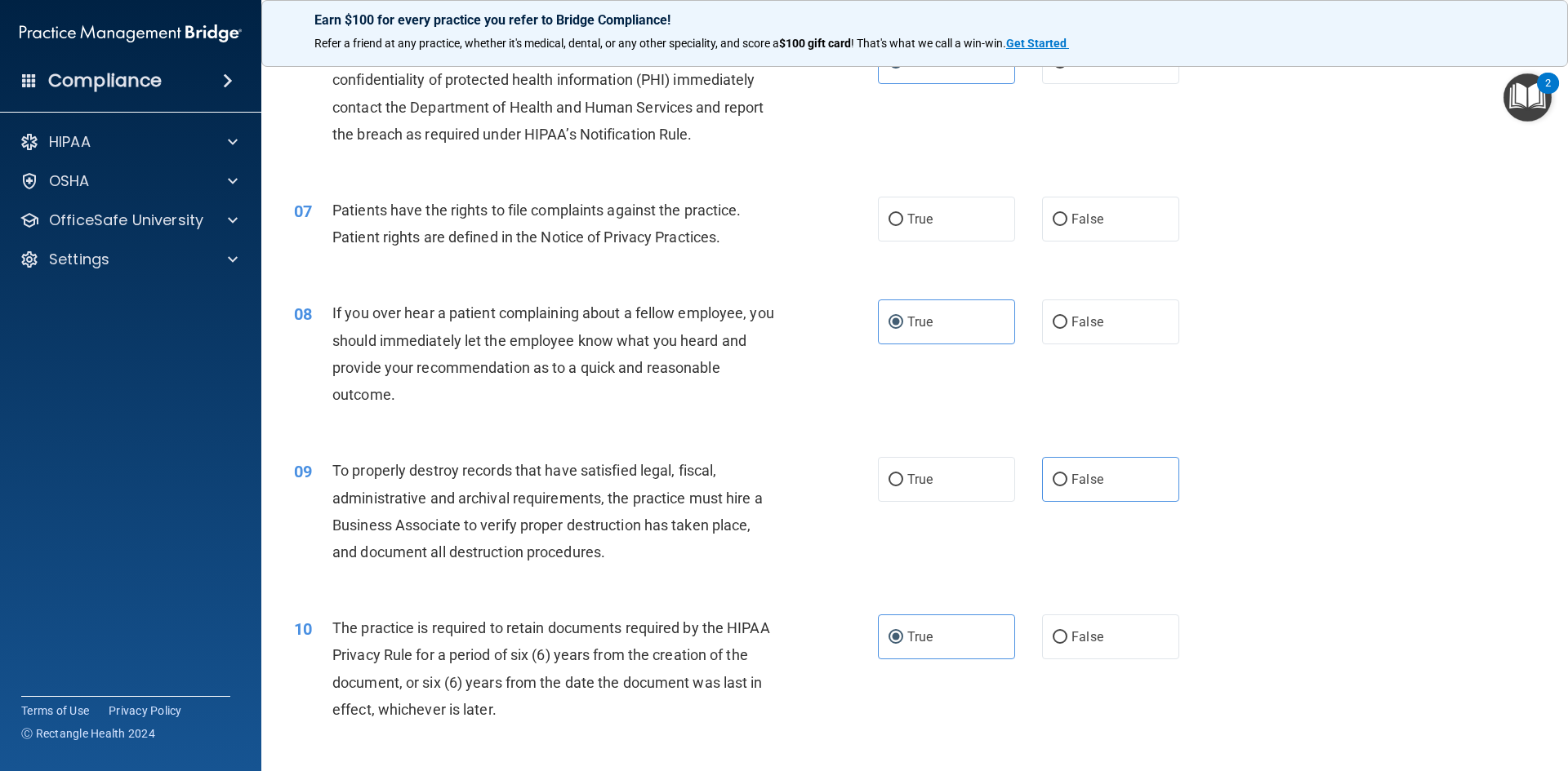
scroll to position [714, 0]
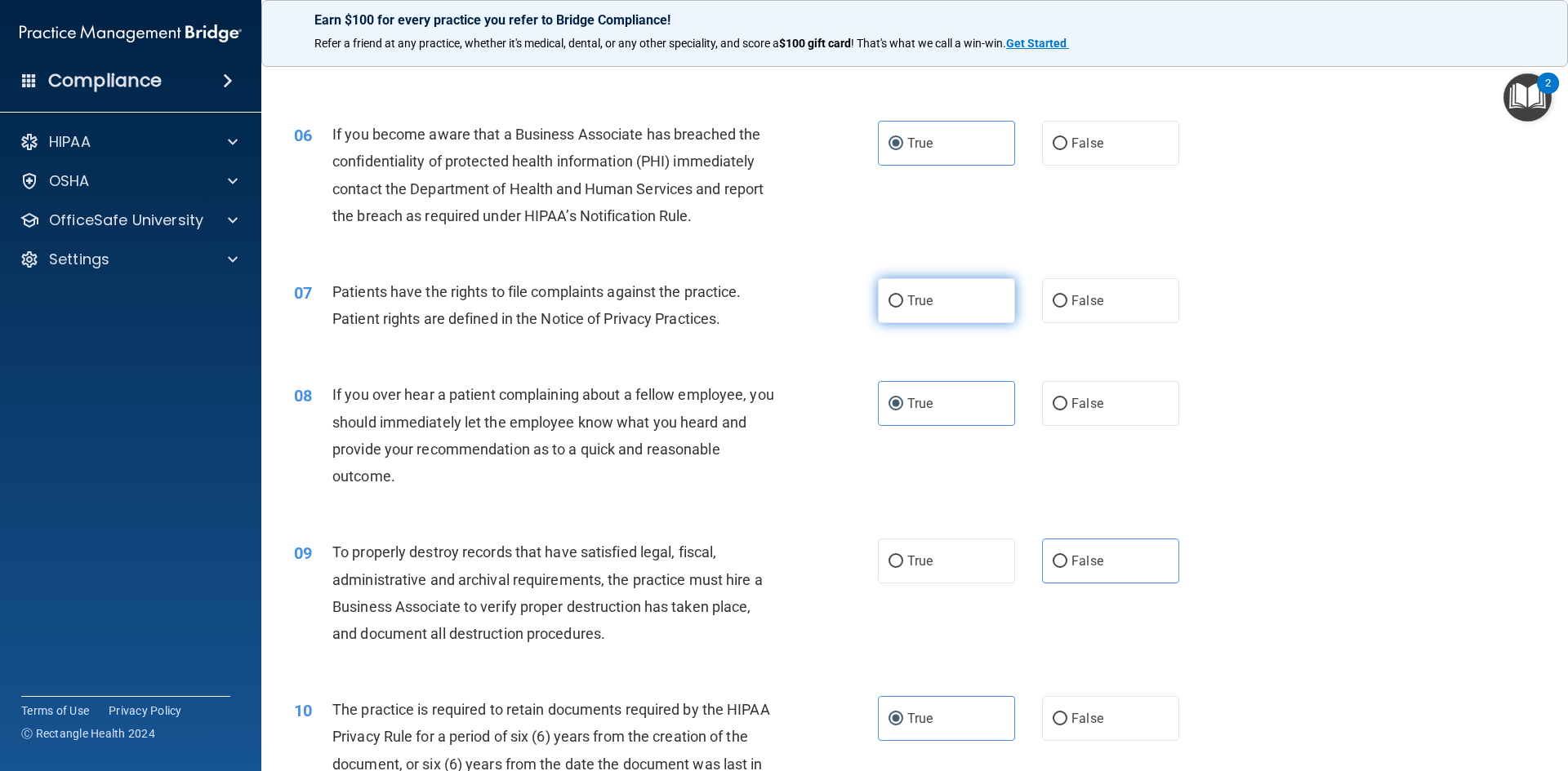
click at [934, 293] on label "True" at bounding box center [947, 301] width 138 height 45
click at [904, 295] on input "True" at bounding box center [896, 302] width 14 height 12
radio input "true"
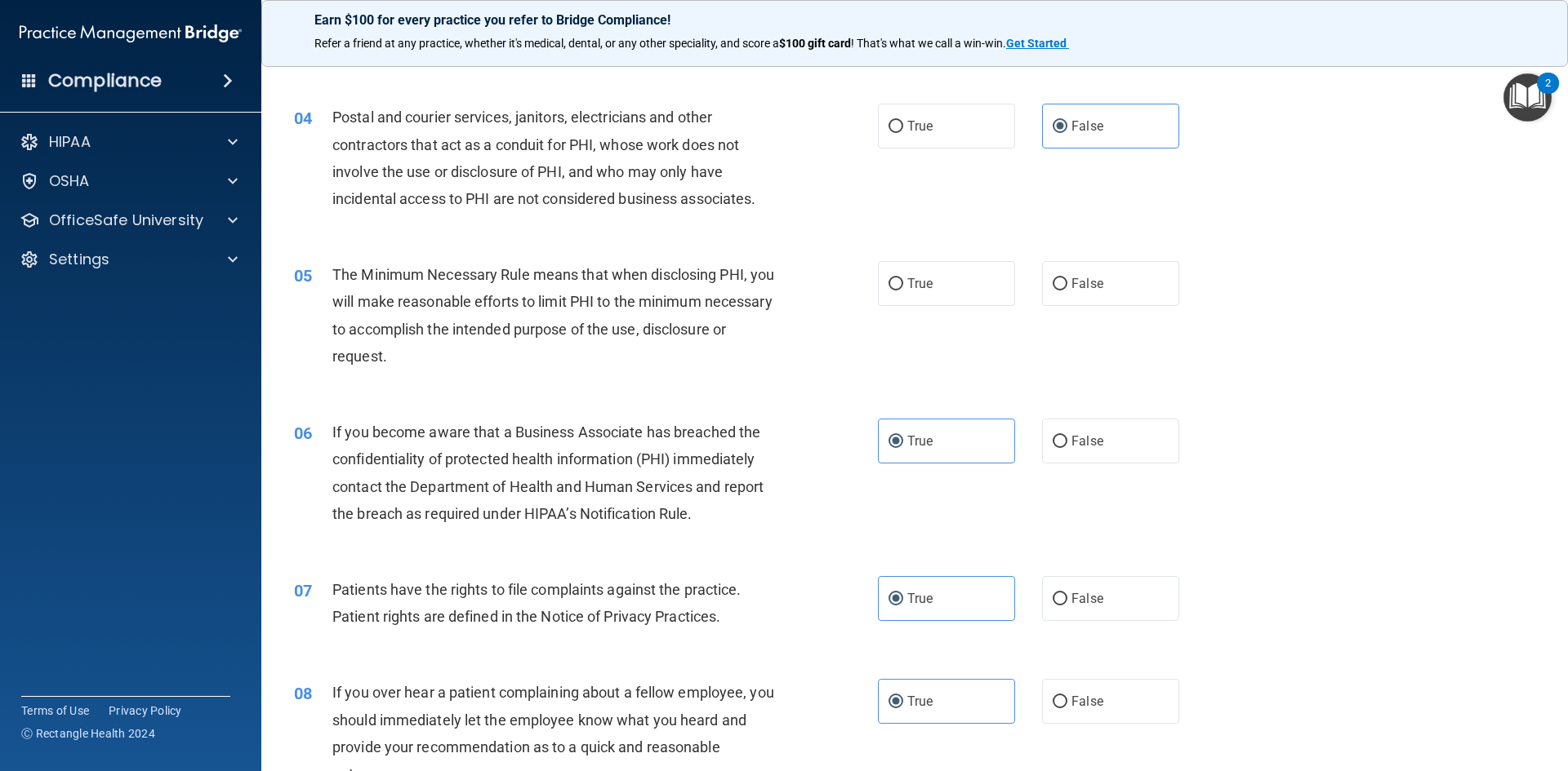
scroll to position [387, 0]
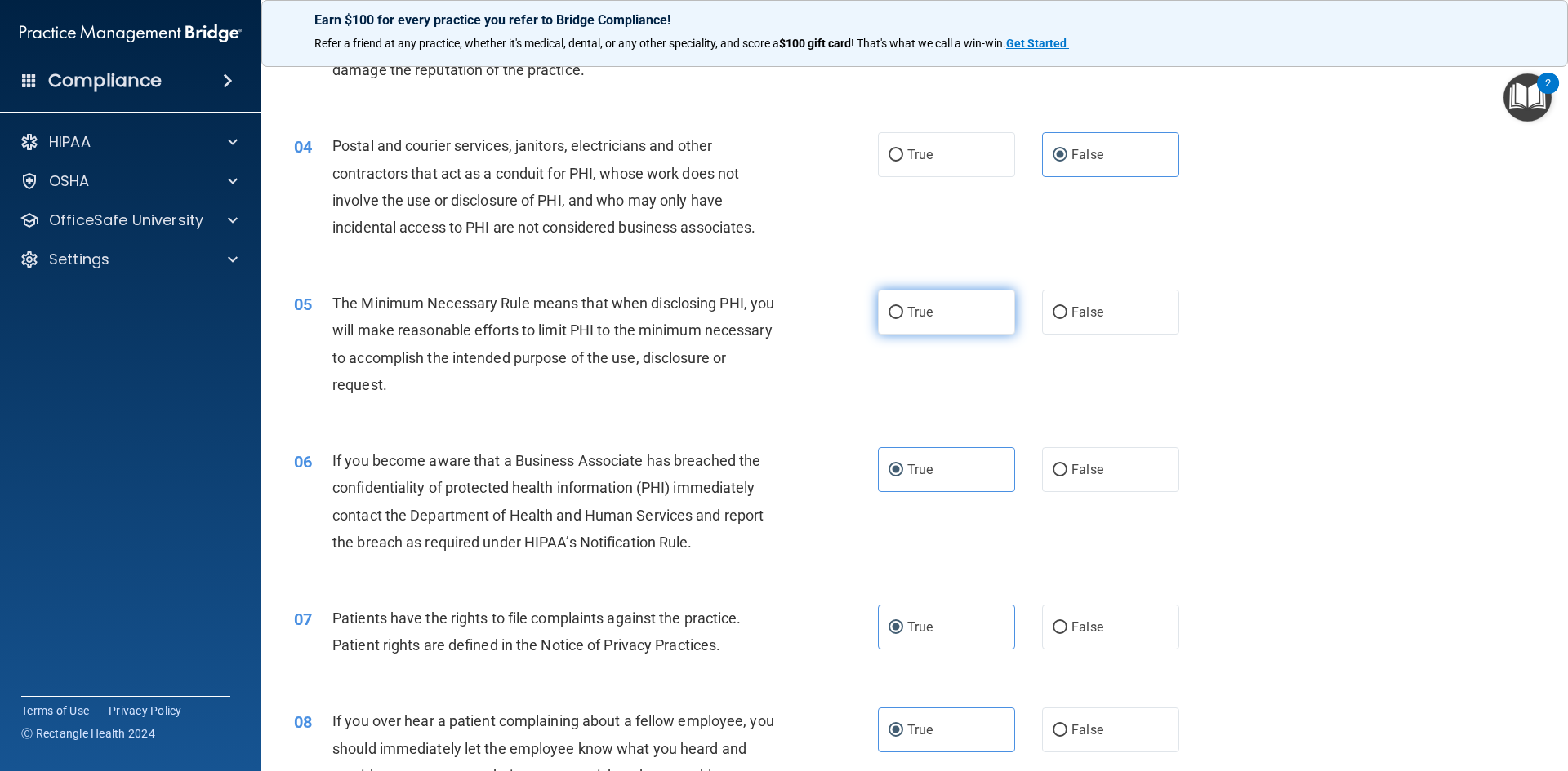
click at [888, 311] on input "True" at bounding box center [896, 313] width 14 height 12
radio input "true"
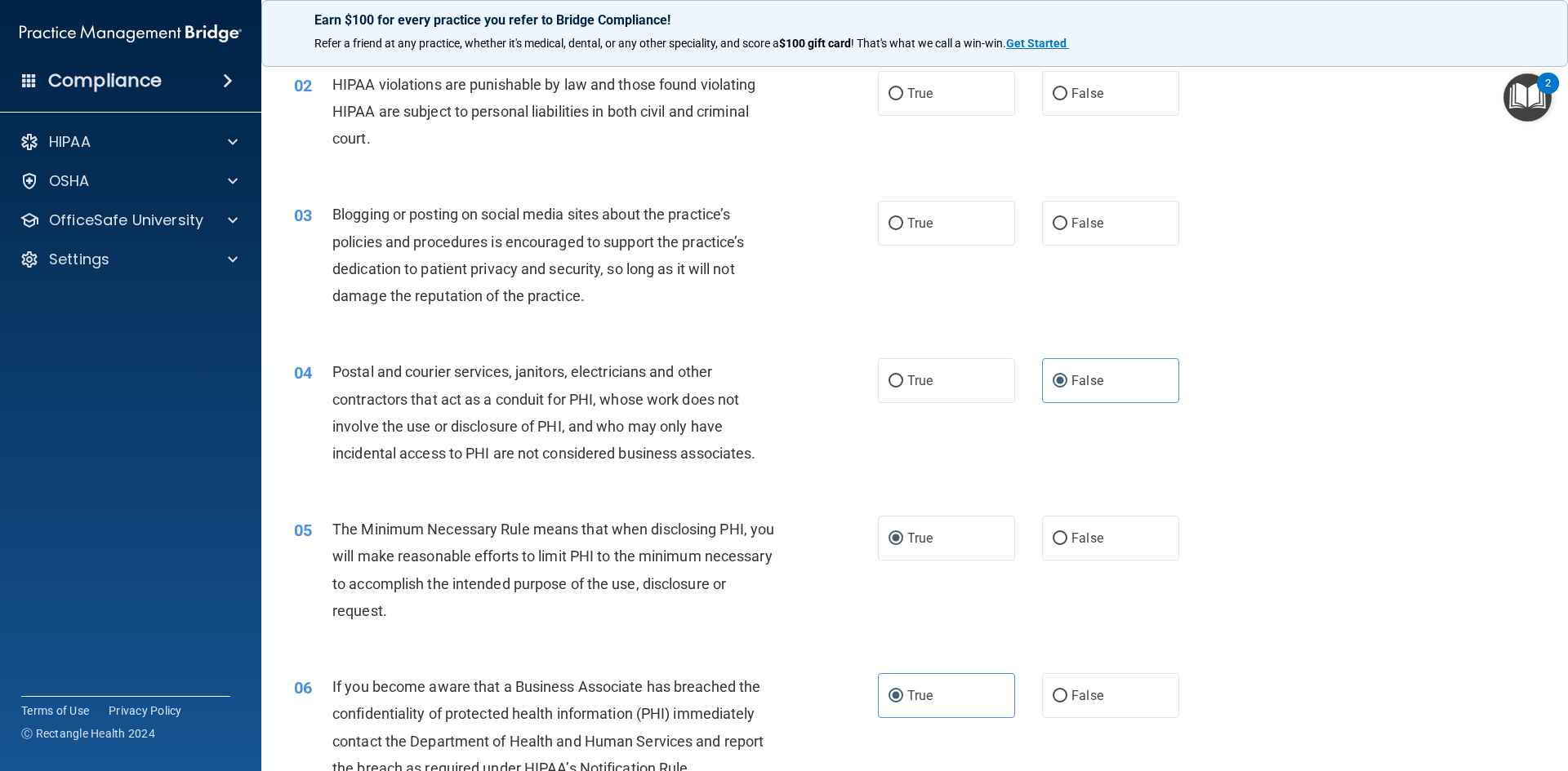
scroll to position [62, 0]
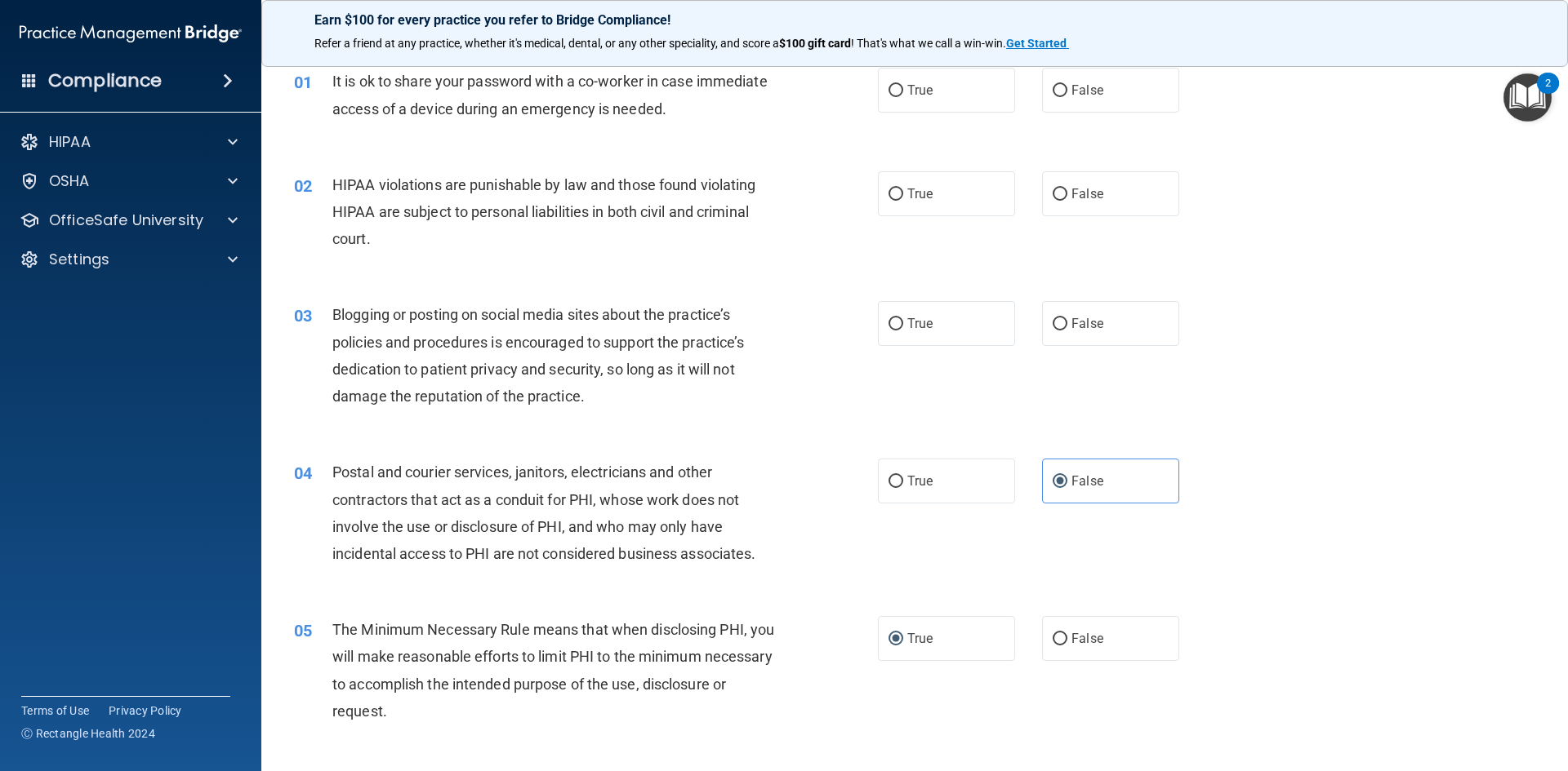
drag, startPoint x: 1066, startPoint y: 308, endPoint x: 795, endPoint y: 361, distance: 276.1
click at [1064, 308] on label "False" at bounding box center [1111, 324] width 138 height 45
click at [1064, 319] on input "False" at bounding box center [1060, 325] width 14 height 12
radio input "true"
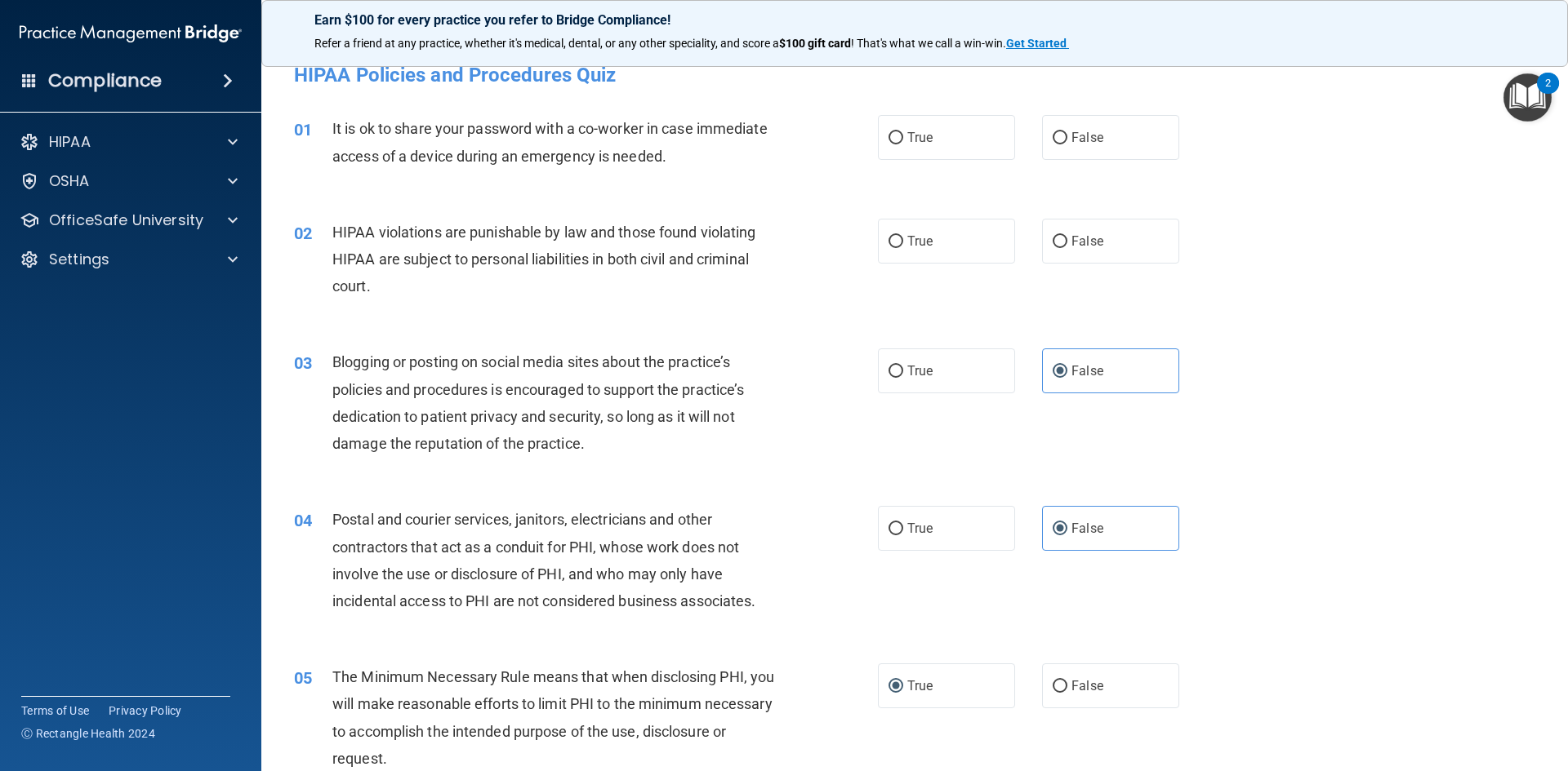
scroll to position [0, 0]
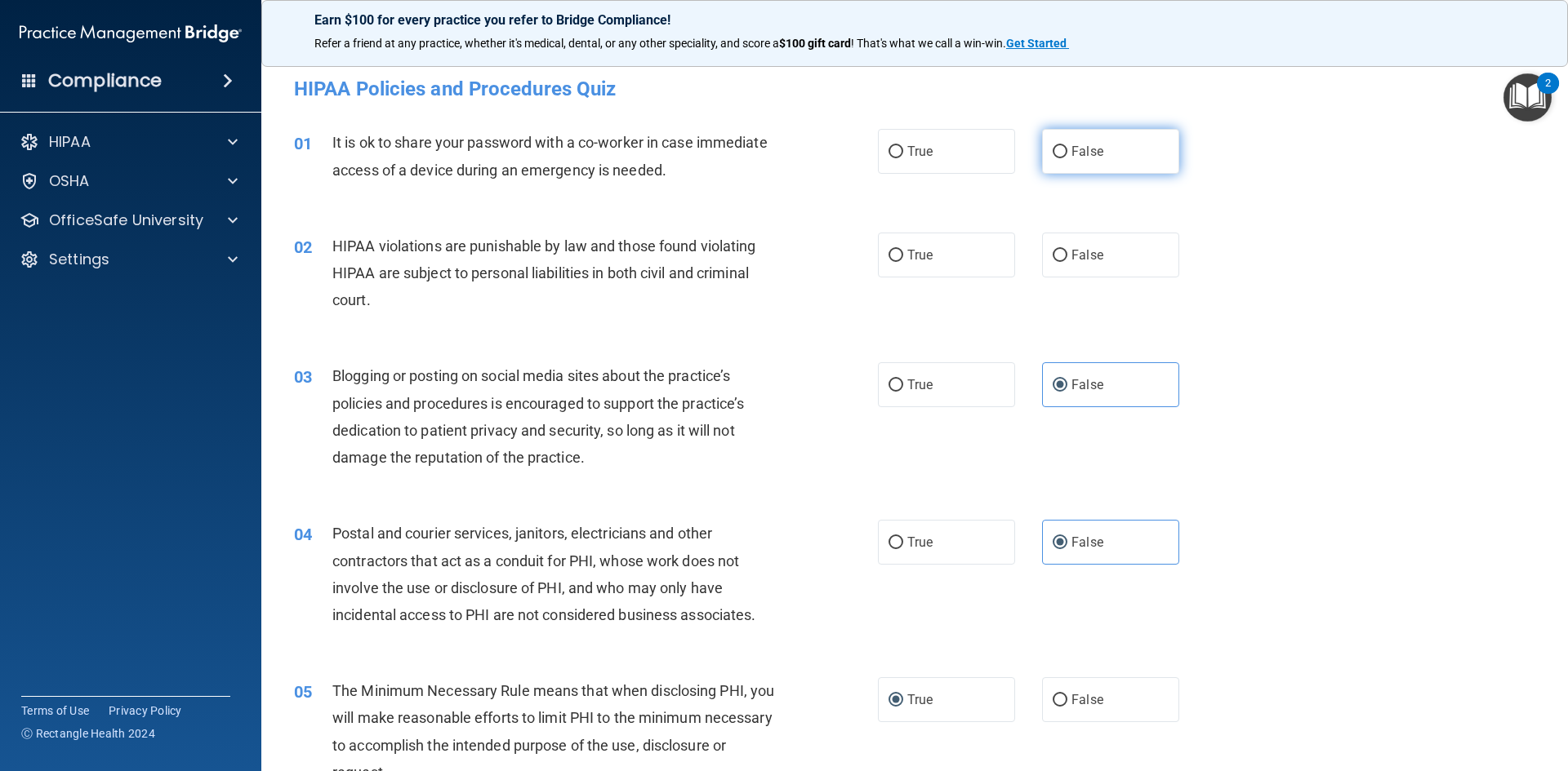
click at [1104, 158] on label "False" at bounding box center [1111, 152] width 138 height 45
click at [1067, 158] on input "False" at bounding box center [1060, 153] width 14 height 12
radio input "true"
click at [947, 241] on label "True" at bounding box center [947, 255] width 138 height 45
click at [904, 250] on input "True" at bounding box center [896, 256] width 14 height 12
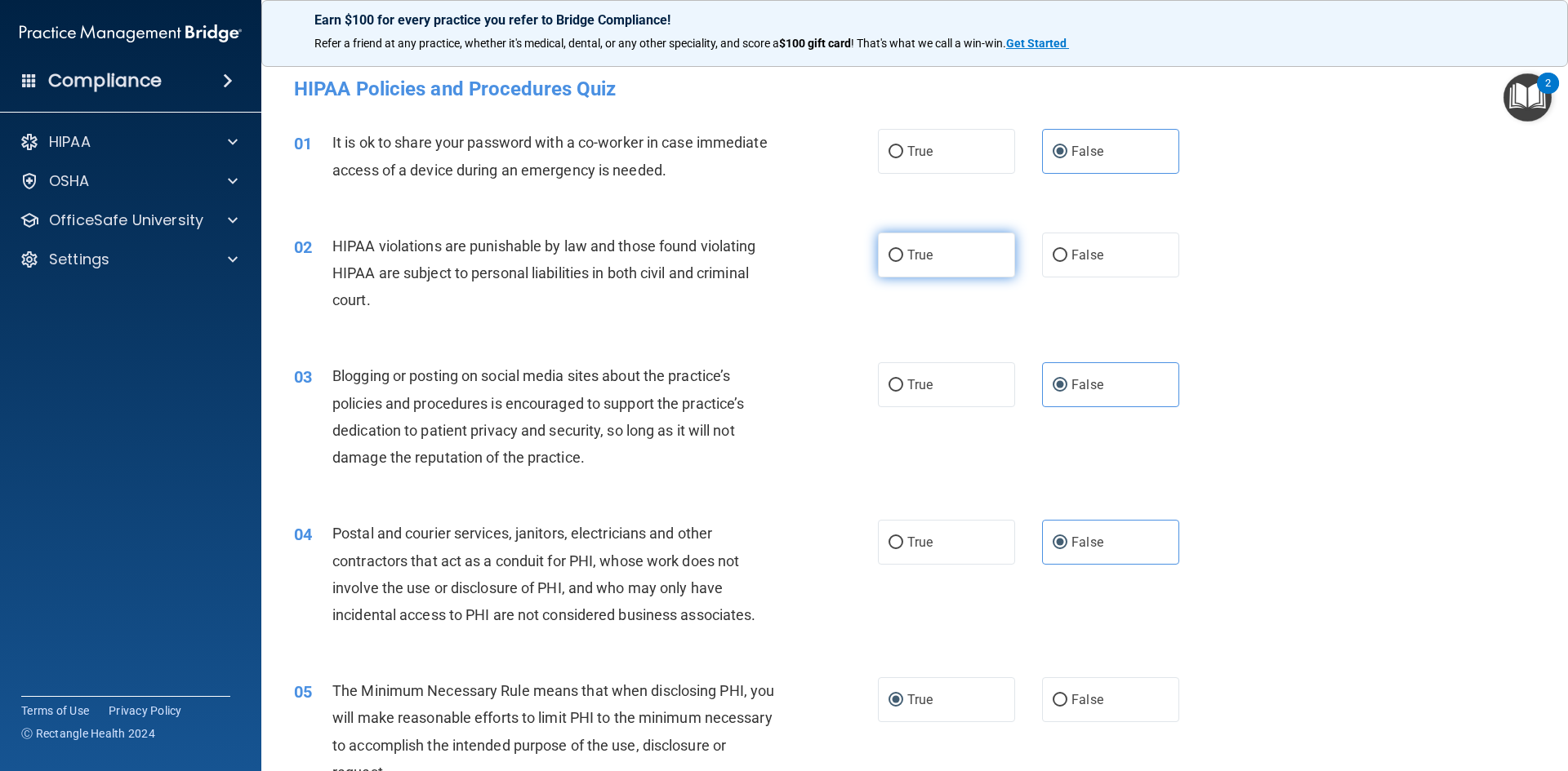
radio input "true"
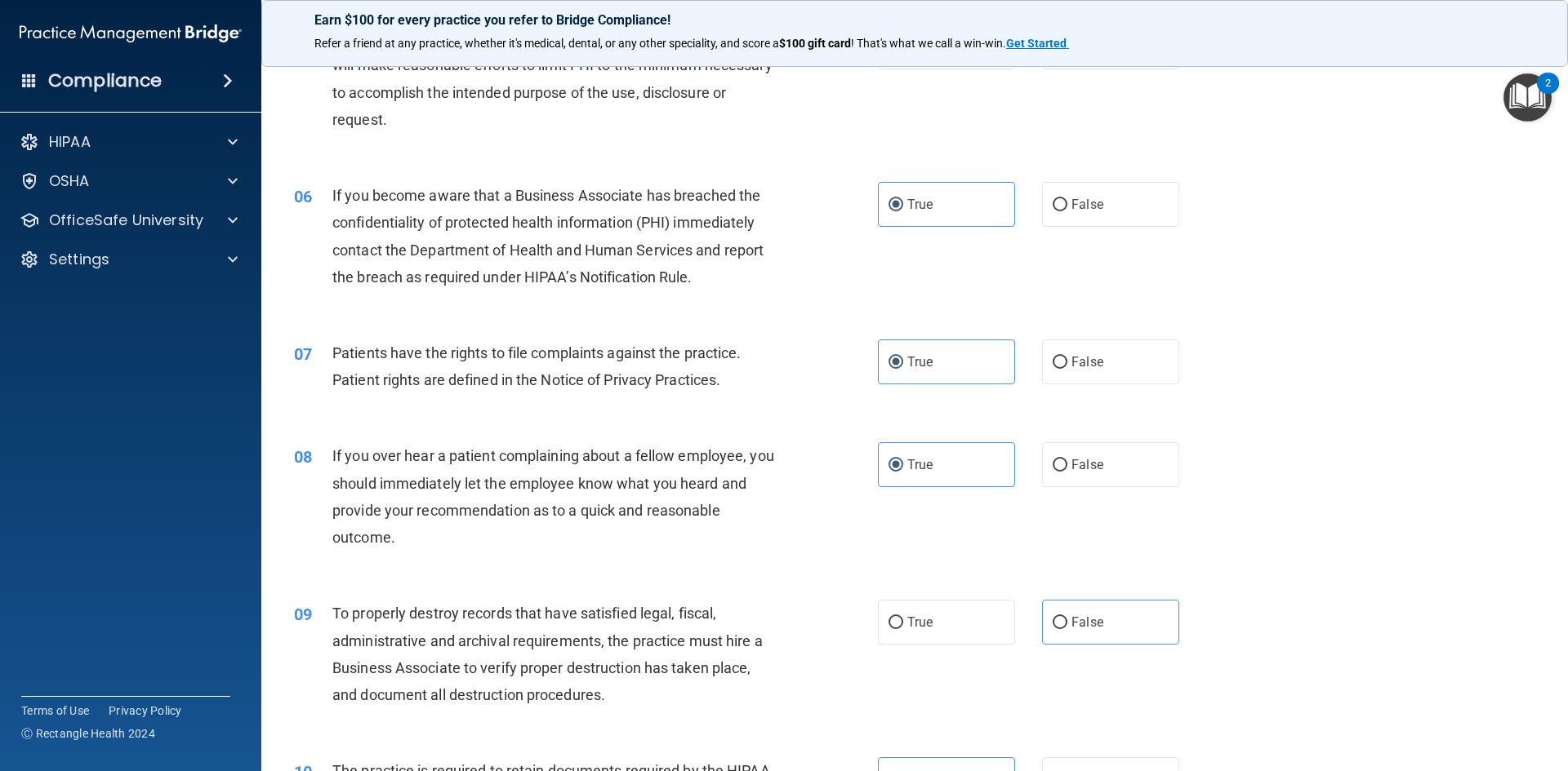
scroll to position [734, 0]
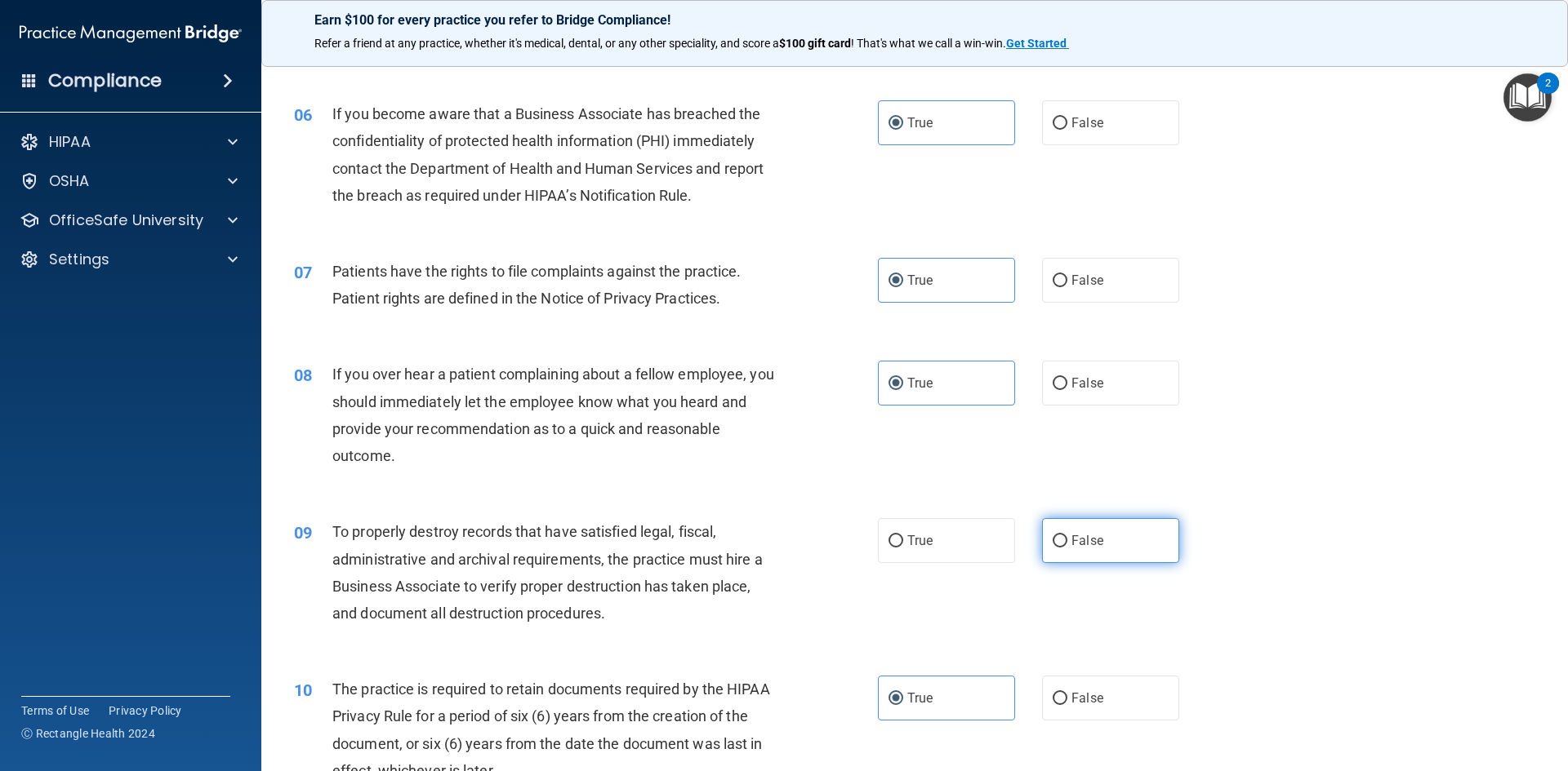
click at [1125, 558] on label "False" at bounding box center [1111, 541] width 138 height 45
click at [1067, 548] on input "False" at bounding box center [1060, 542] width 14 height 12
radio input "true"
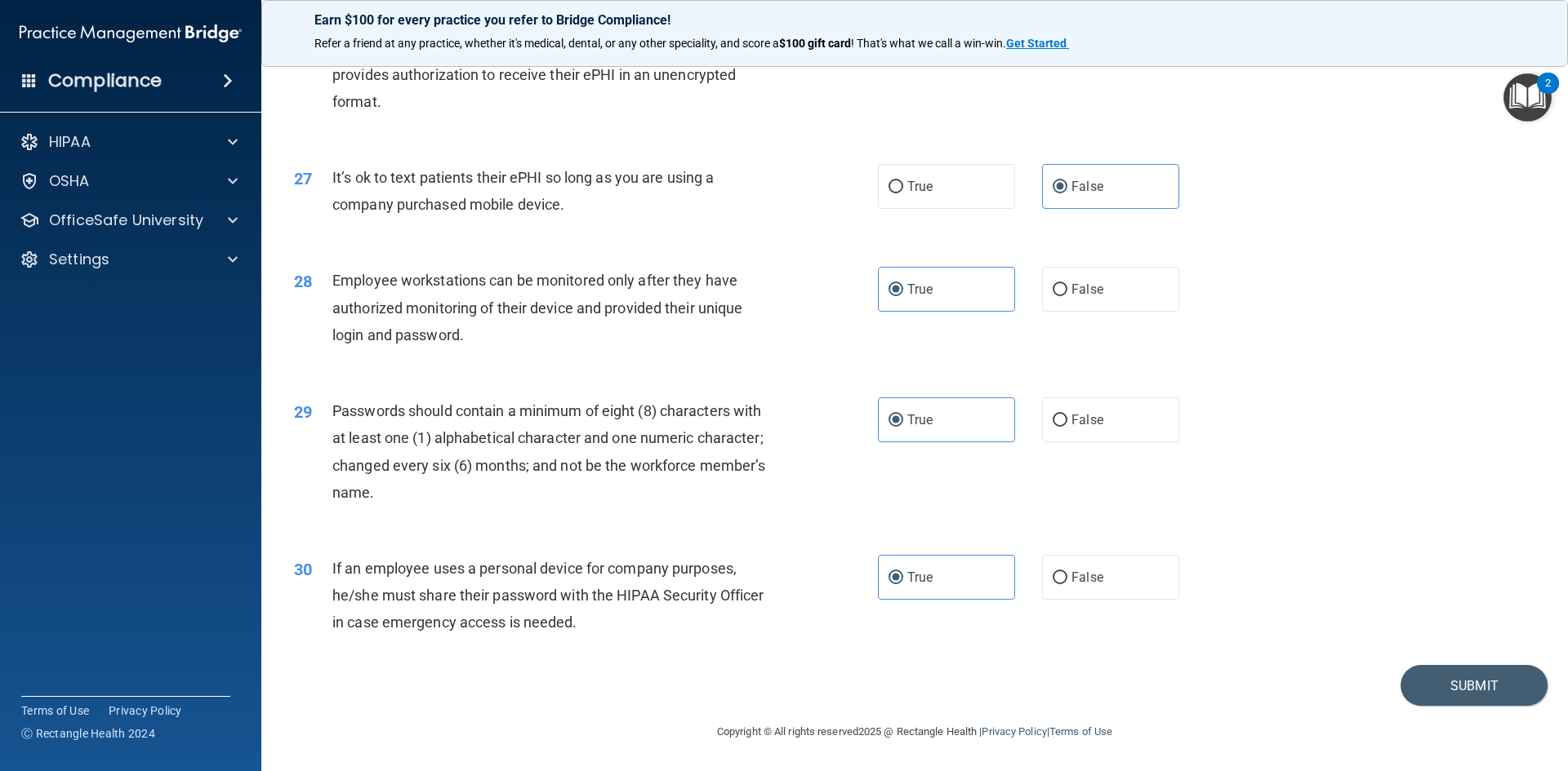
scroll to position [3326, 0]
click at [1418, 684] on button "Submit" at bounding box center [1474, 685] width 147 height 42
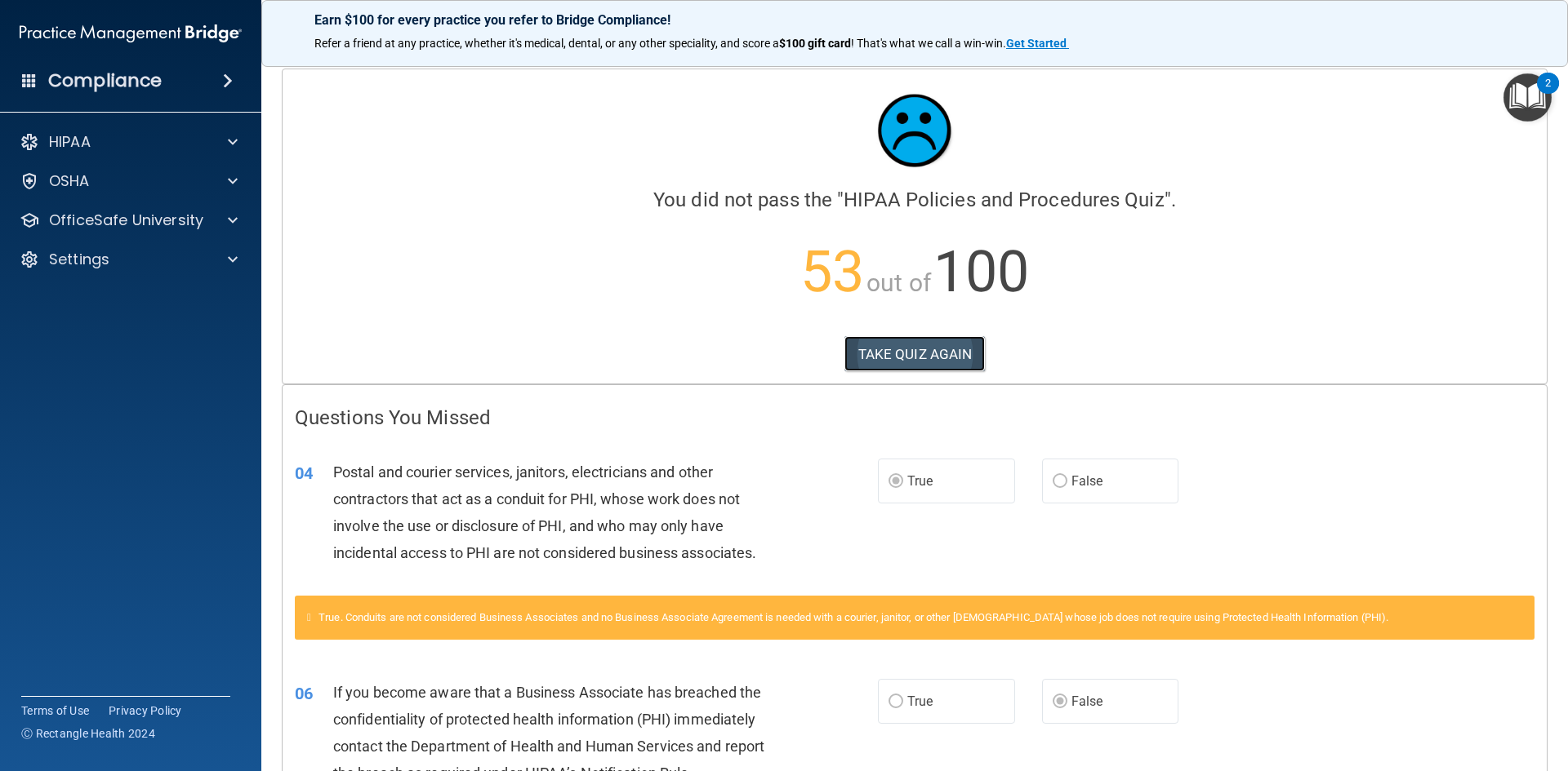
click at [906, 344] on button "TAKE QUIZ AGAIN" at bounding box center [915, 354] width 141 height 36
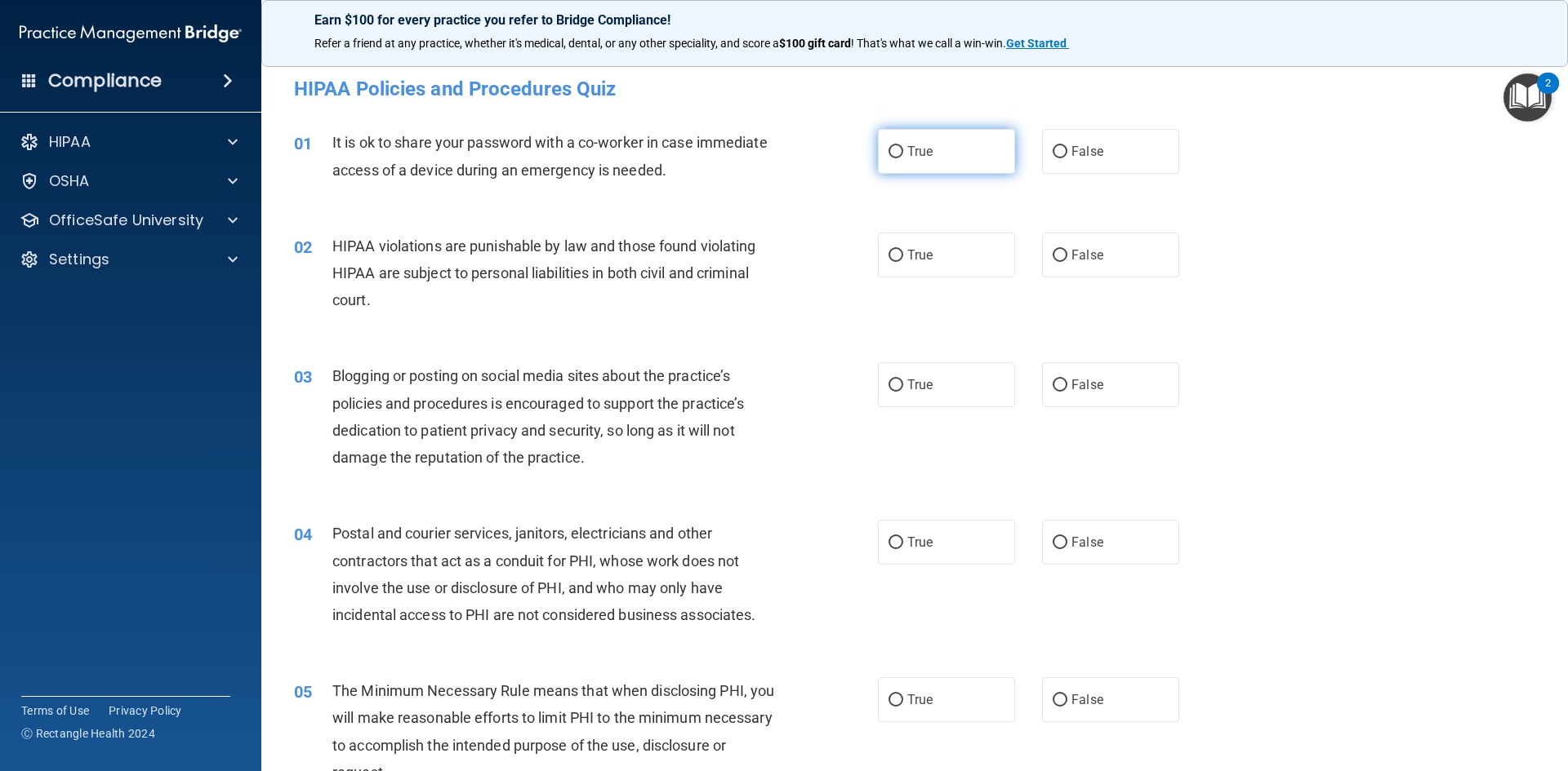
click at [899, 151] on label "True" at bounding box center [947, 152] width 138 height 45
click at [899, 151] on input "True" at bounding box center [896, 153] width 14 height 12
radio input "true"
click at [1118, 160] on label "False" at bounding box center [1111, 152] width 138 height 45
click at [1067, 158] on input "False" at bounding box center [1060, 153] width 14 height 12
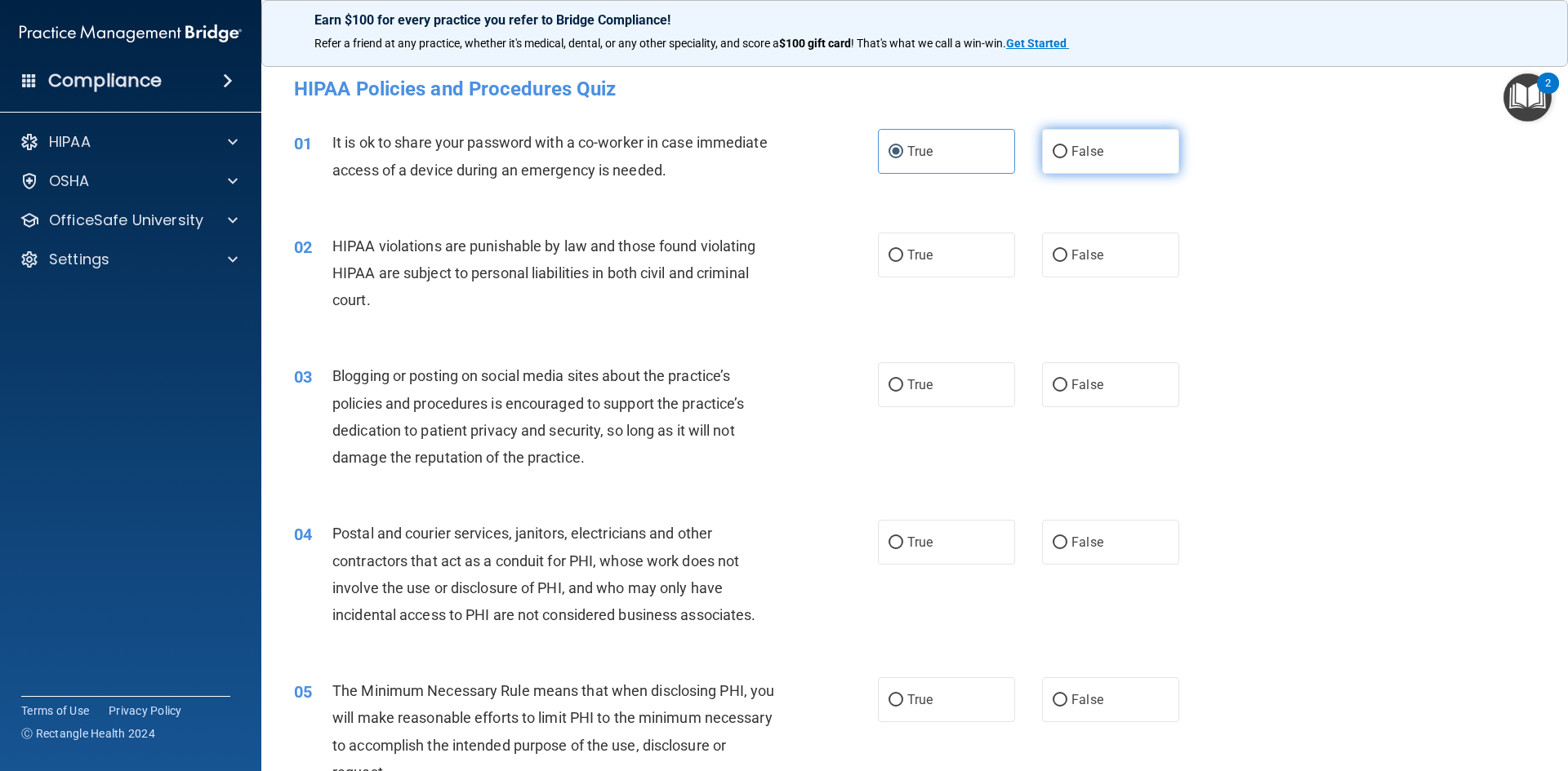
radio input "true"
radio input "false"
click at [931, 253] on label "True" at bounding box center [947, 255] width 138 height 45
click at [904, 253] on input "True" at bounding box center [896, 256] width 14 height 12
radio input "true"
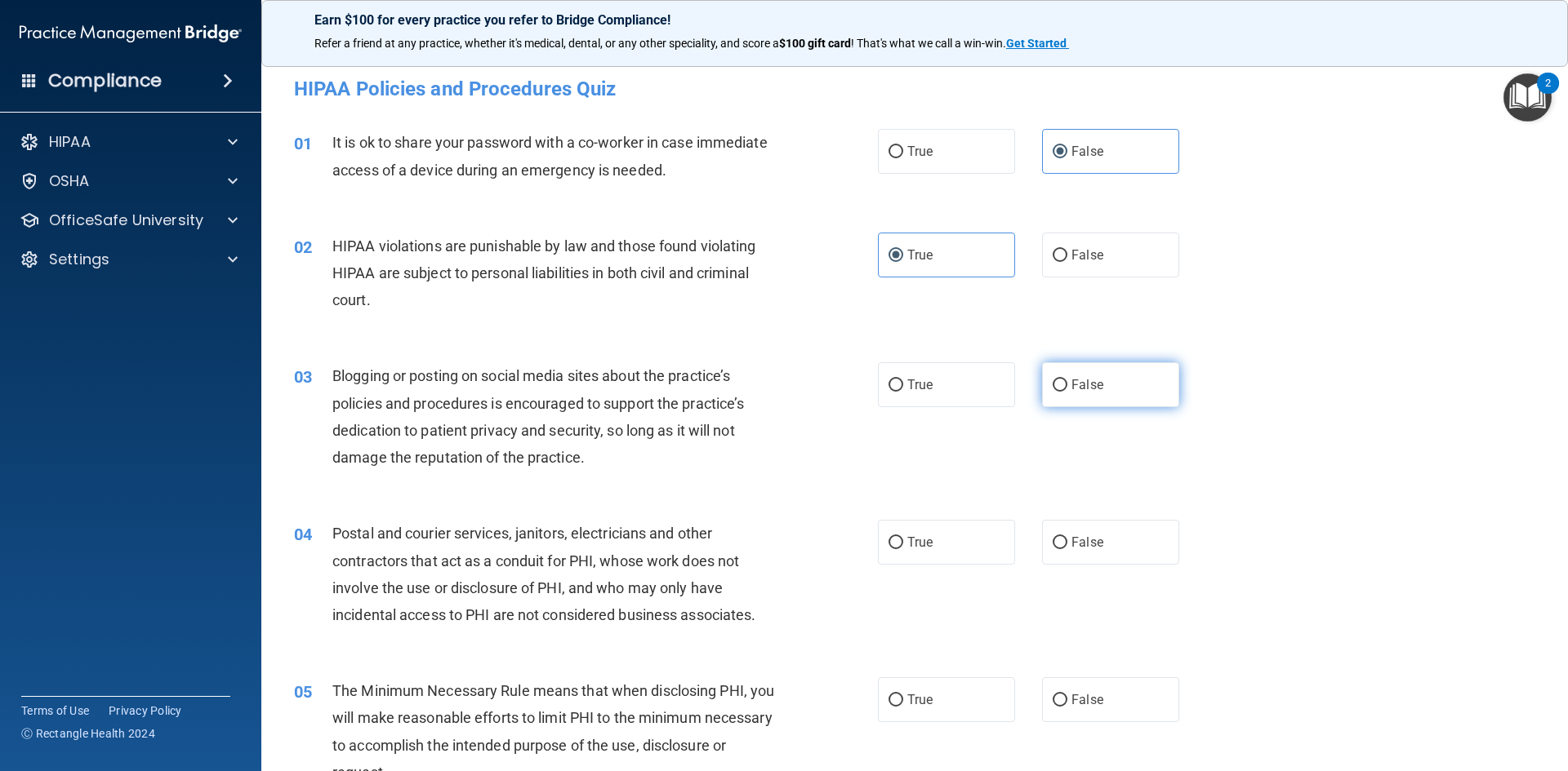
click at [1061, 392] on label "False" at bounding box center [1111, 385] width 138 height 45
click at [1061, 392] on input "False" at bounding box center [1060, 386] width 14 height 12
radio input "true"
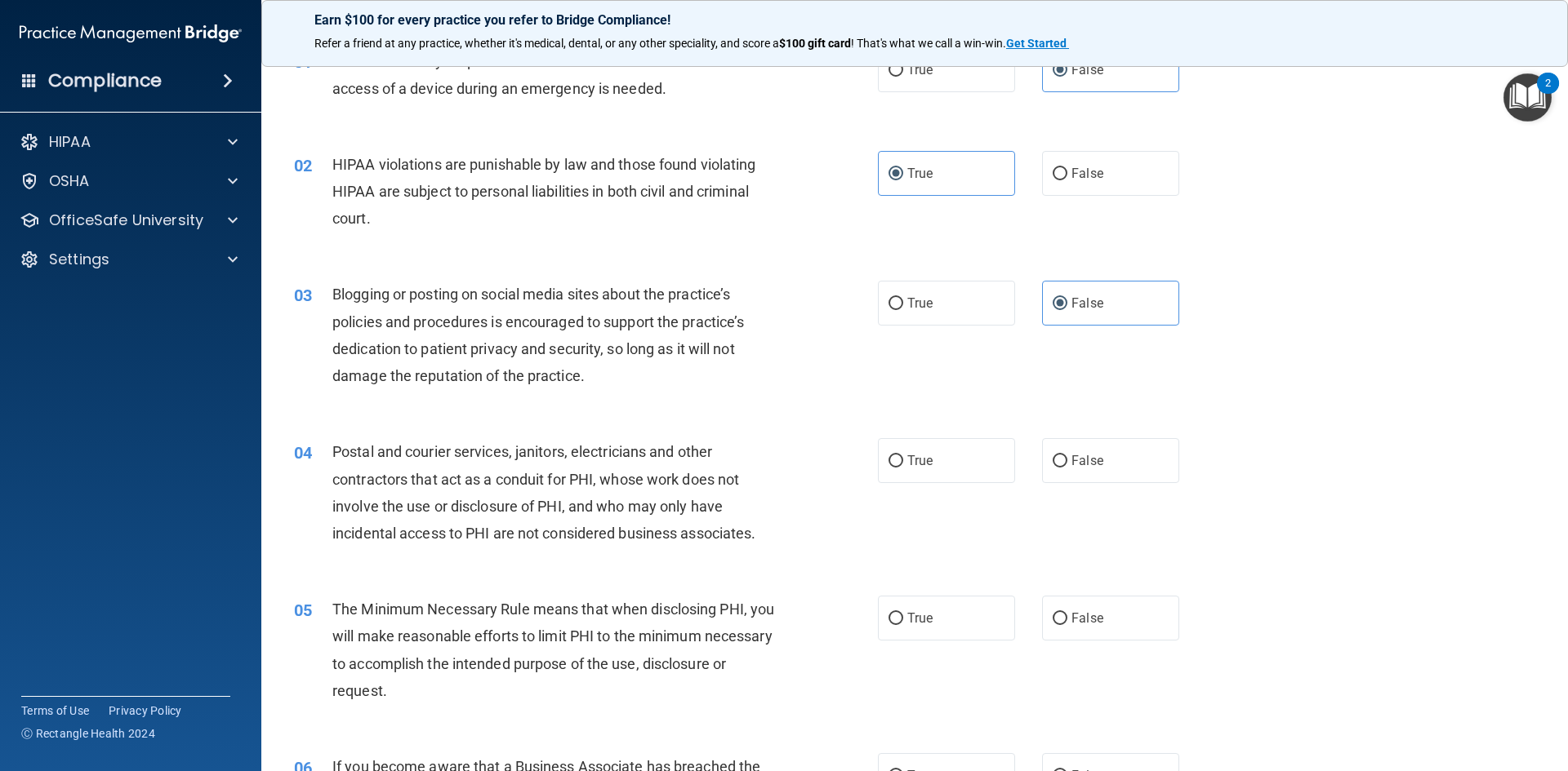
click at [914, 484] on div "04 Postal and courier services, janitors, electricians and other contractors th…" at bounding box center [915, 496] width 1266 height 158
click at [914, 474] on label "True" at bounding box center [947, 460] width 138 height 45
click at [904, 468] on input "True" at bounding box center [896, 461] width 14 height 12
radio input "true"
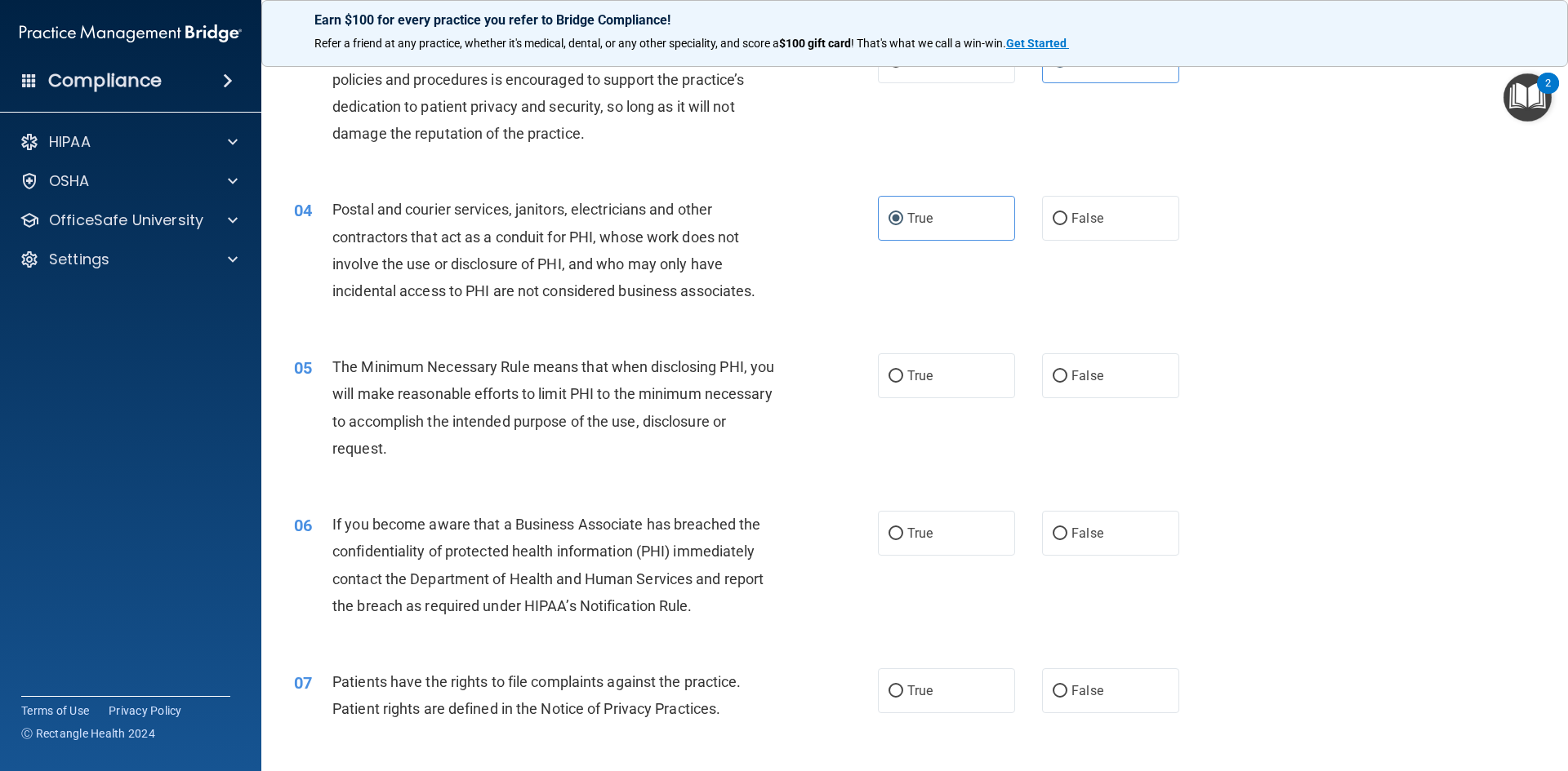
scroll to position [327, 0]
click at [907, 377] on span "True" at bounding box center [920, 373] width 25 height 15
click at [904, 377] on input "True" at bounding box center [896, 375] width 14 height 12
radio input "true"
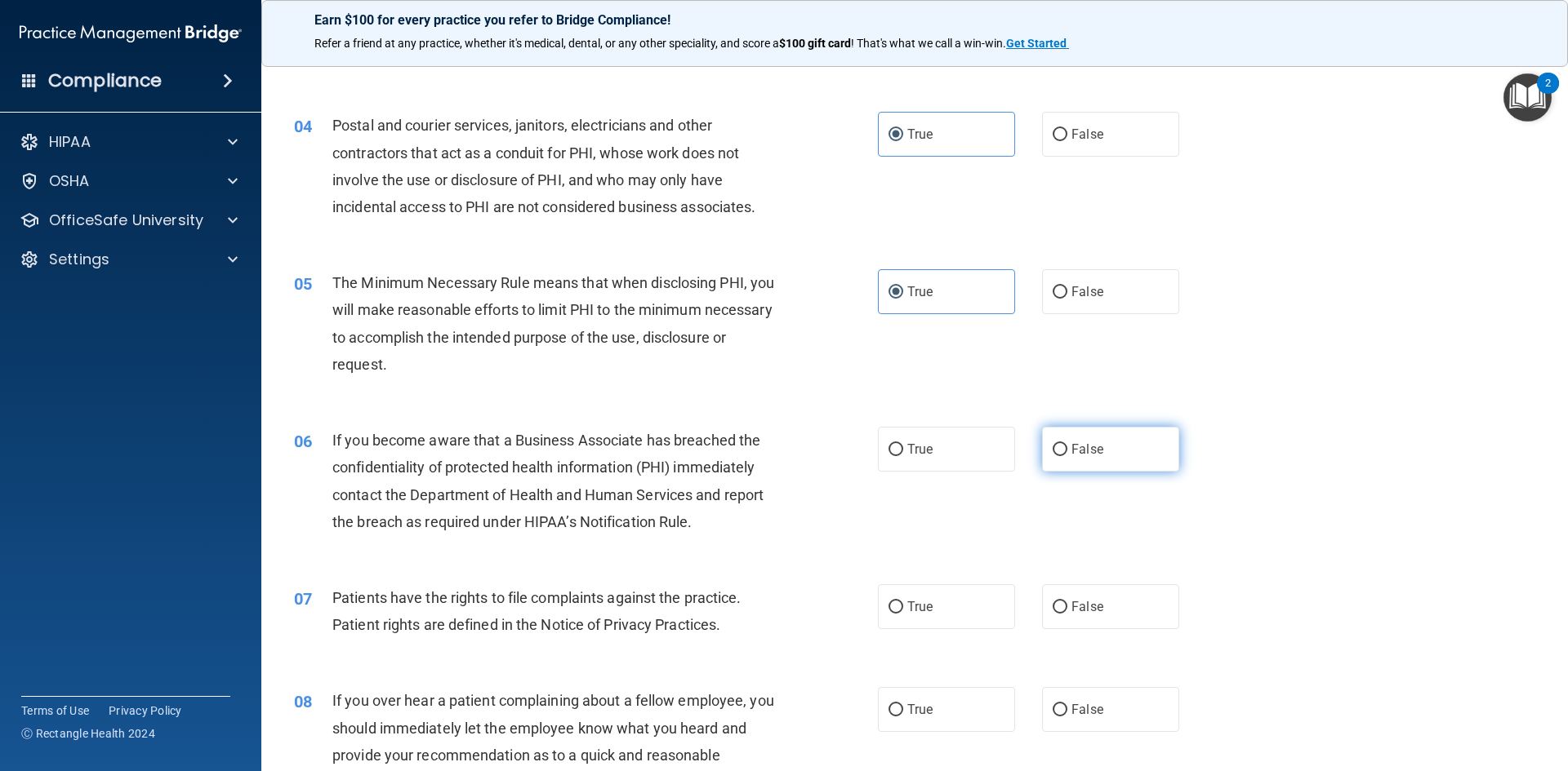
click at [1057, 453] on input "False" at bounding box center [1060, 451] width 14 height 12
radio input "true"
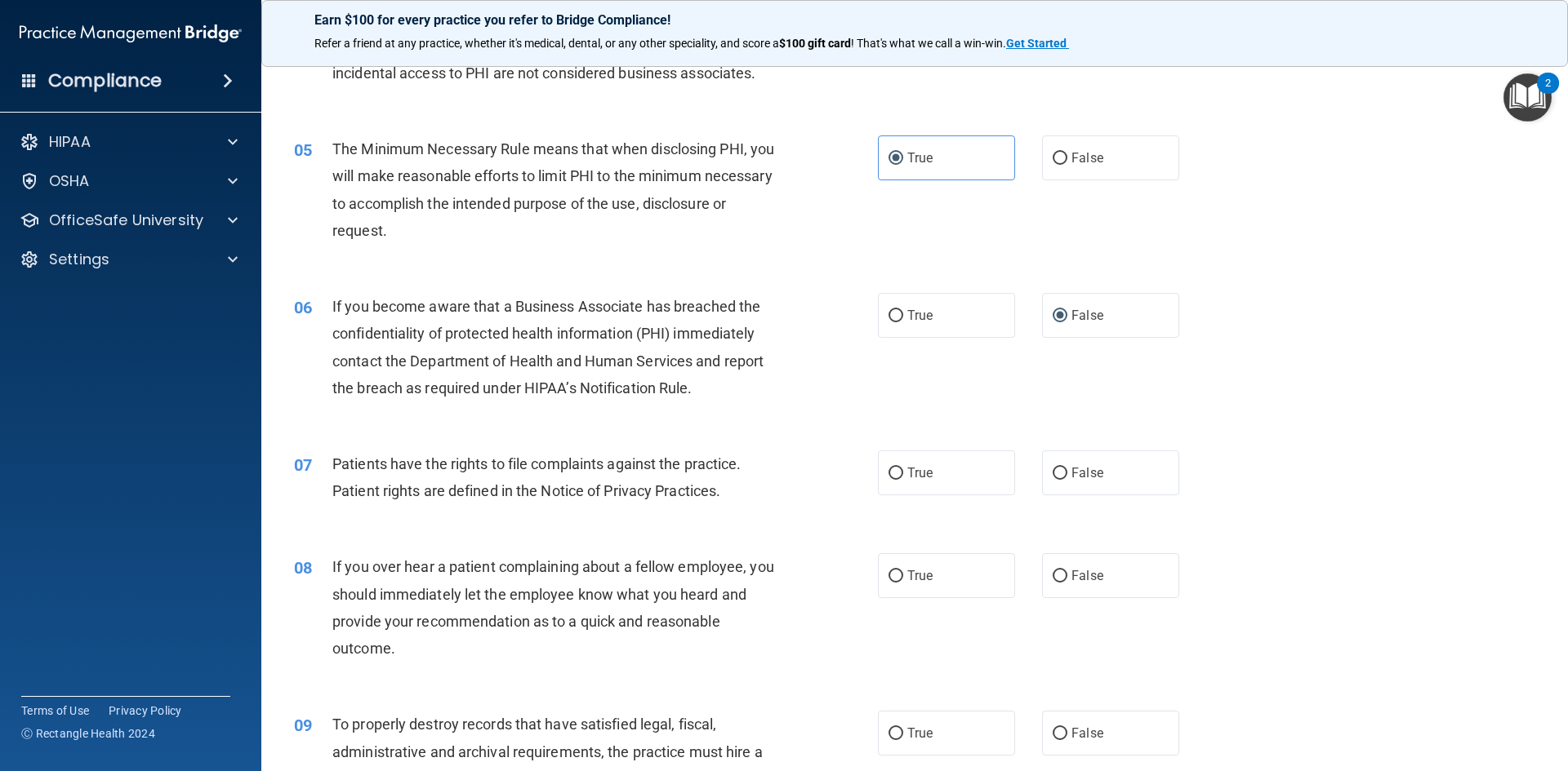
scroll to position [571, 0]
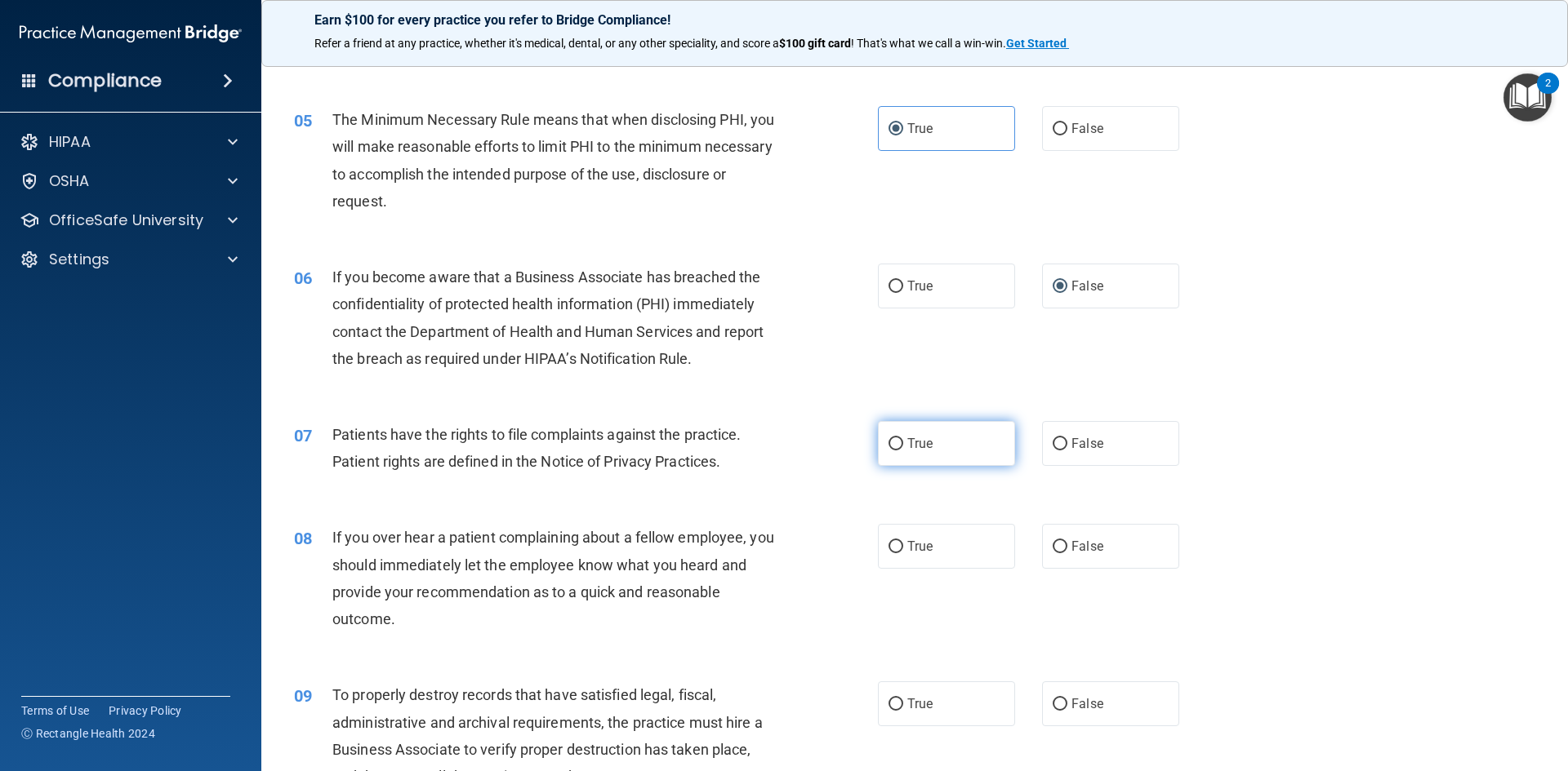
click at [922, 463] on label "True" at bounding box center [947, 444] width 138 height 45
click at [904, 451] on input "True" at bounding box center [896, 444] width 14 height 12
radio input "true"
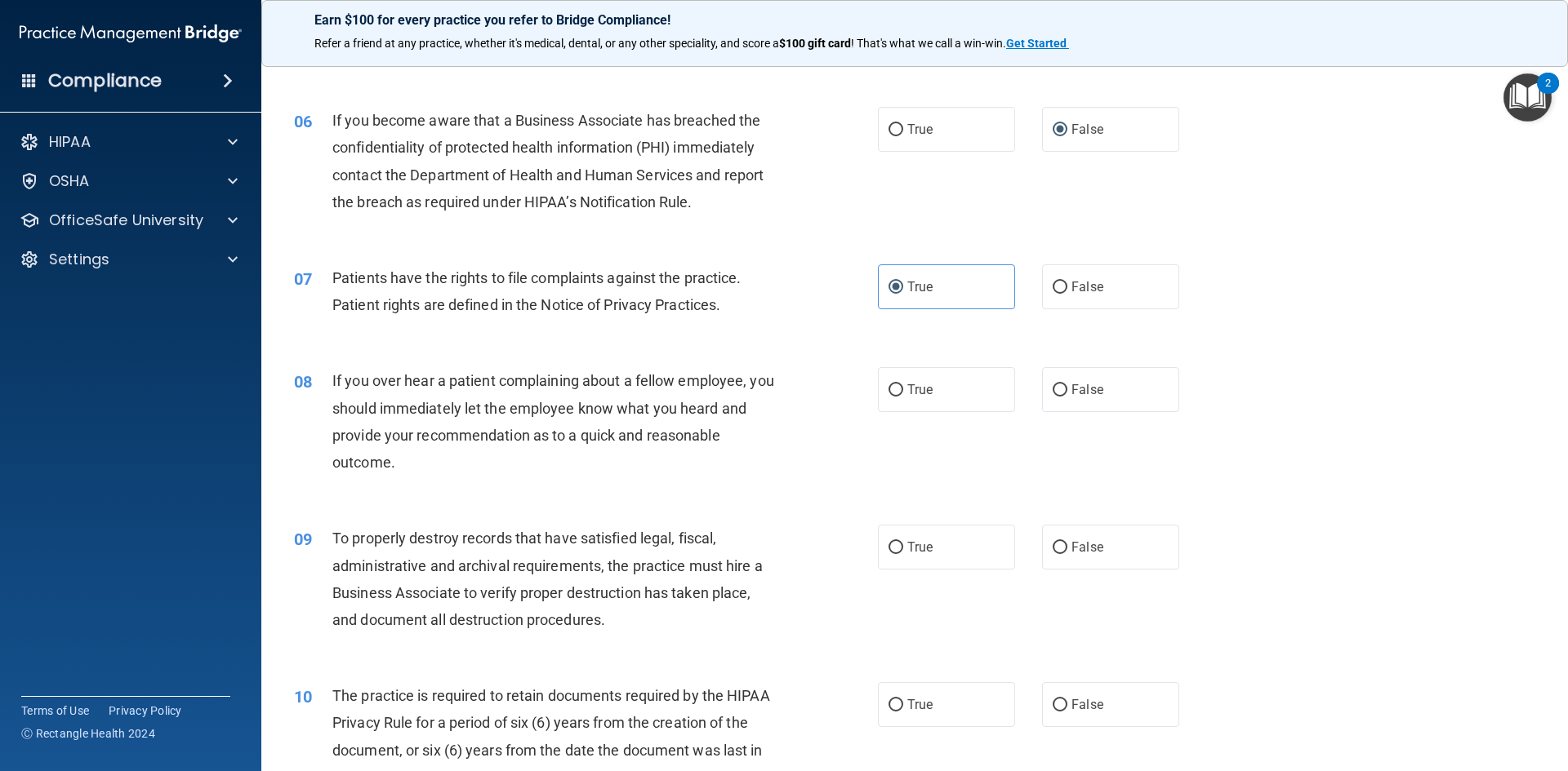
scroll to position [734, 0]
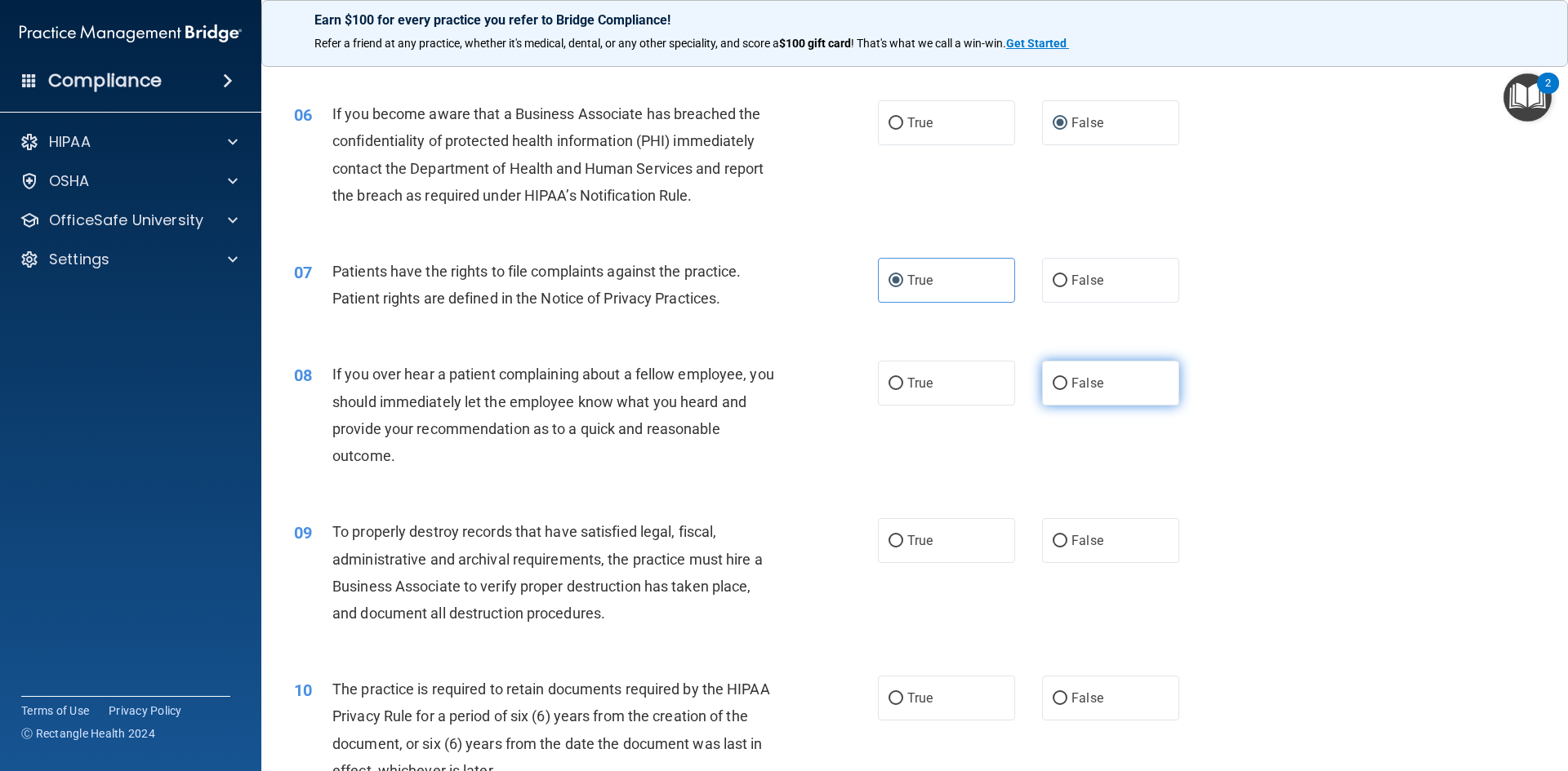
click at [1073, 369] on label "False" at bounding box center [1111, 383] width 138 height 45
click at [1067, 377] on input "False" at bounding box center [1060, 384] width 14 height 12
radio input "true"
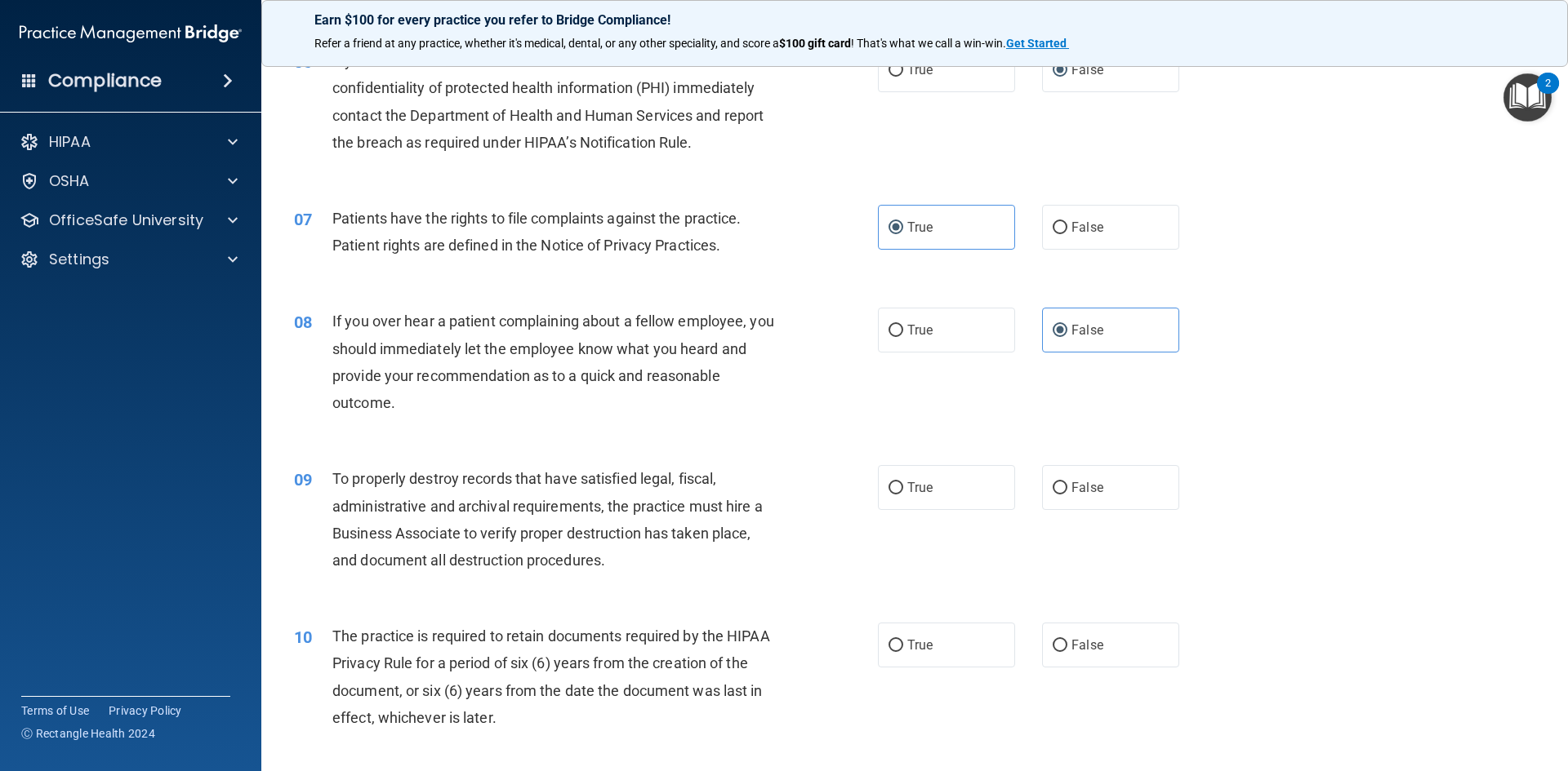
scroll to position [817, 0]
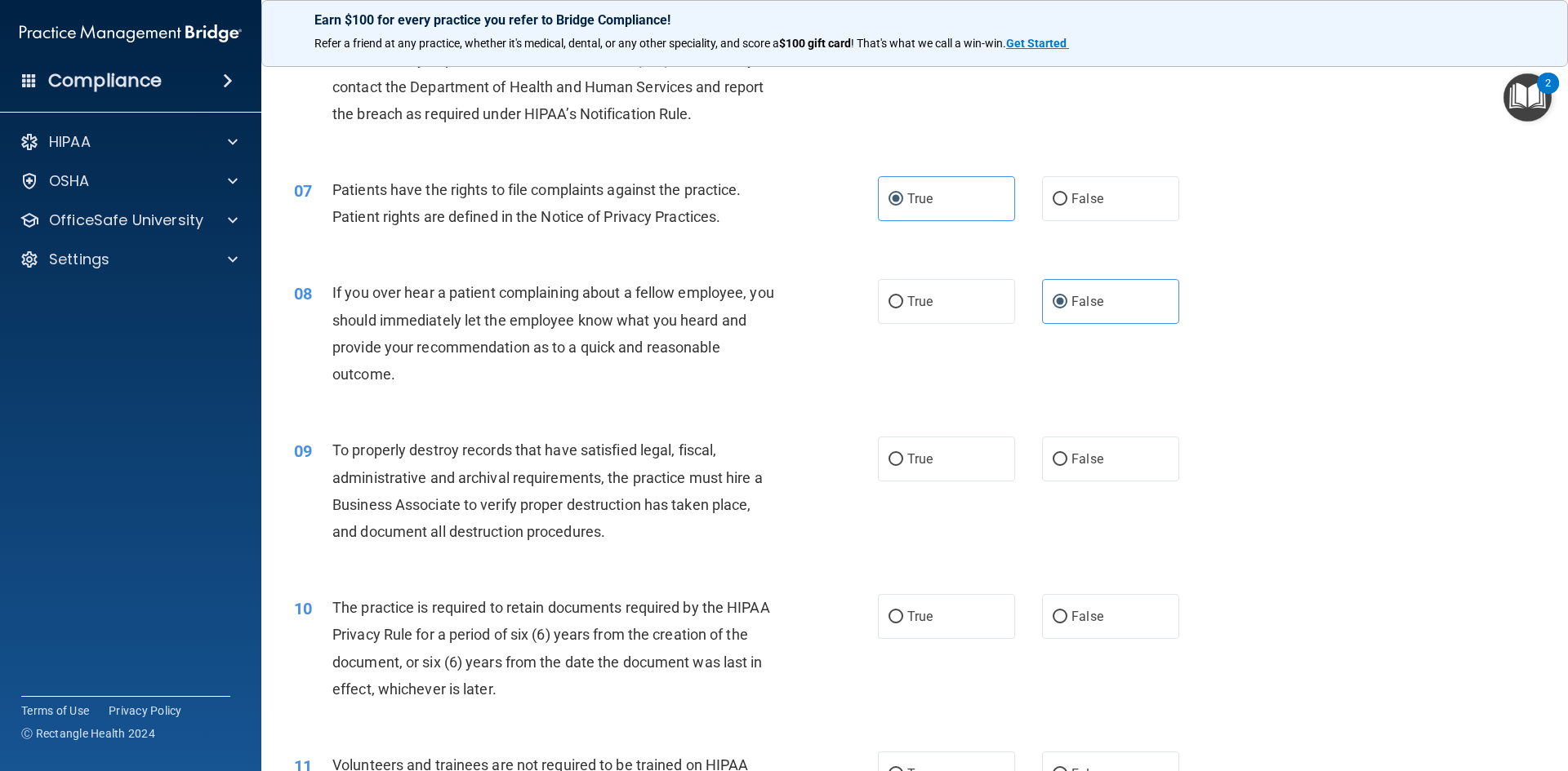
drag, startPoint x: 1122, startPoint y: 477, endPoint x: 967, endPoint y: 494, distance: 155.9
click at [1113, 477] on label "False" at bounding box center [1111, 459] width 138 height 45
click at [1067, 466] on input "False" at bounding box center [1060, 460] width 14 height 12
radio input "true"
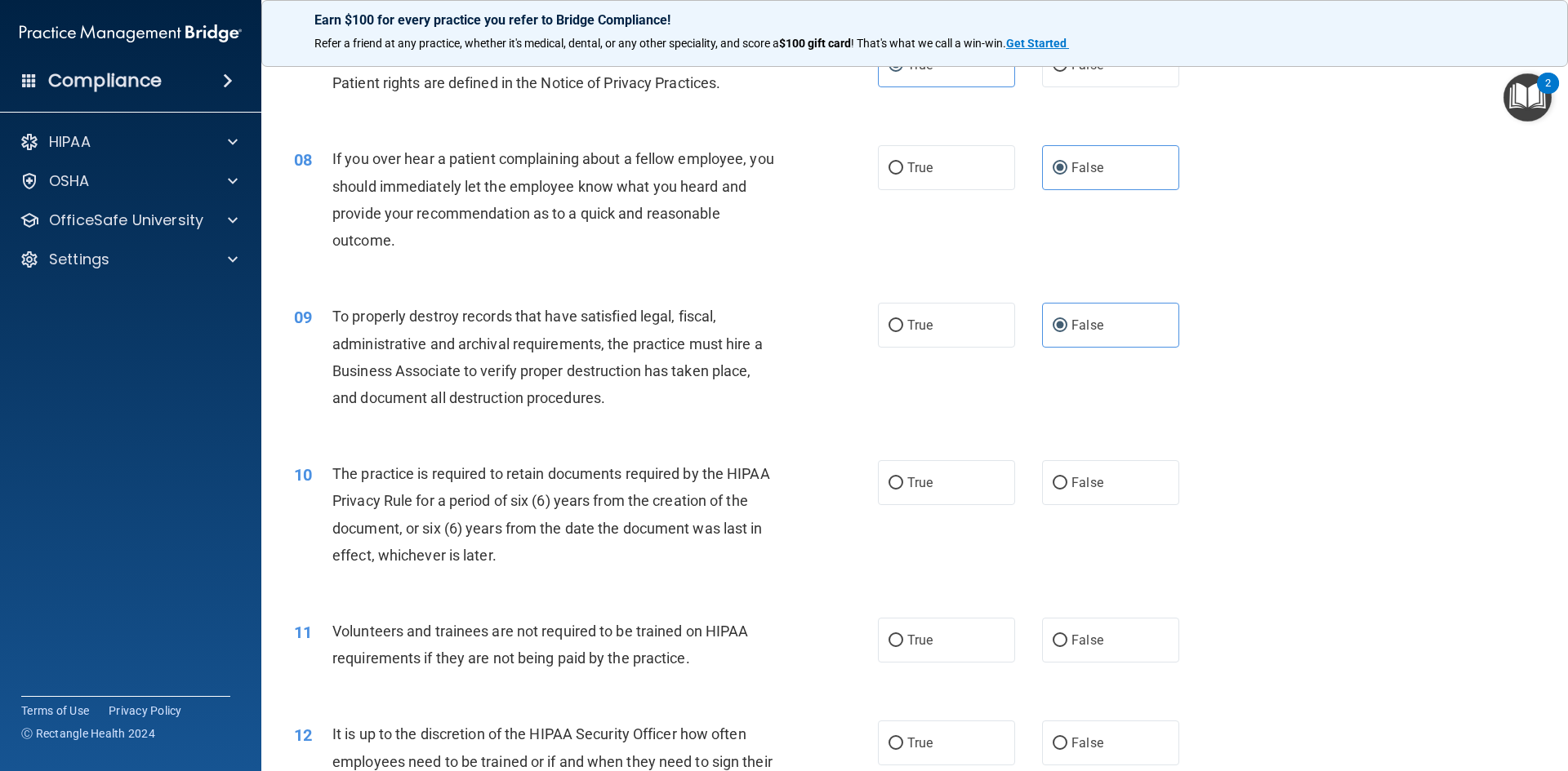
scroll to position [980, 0]
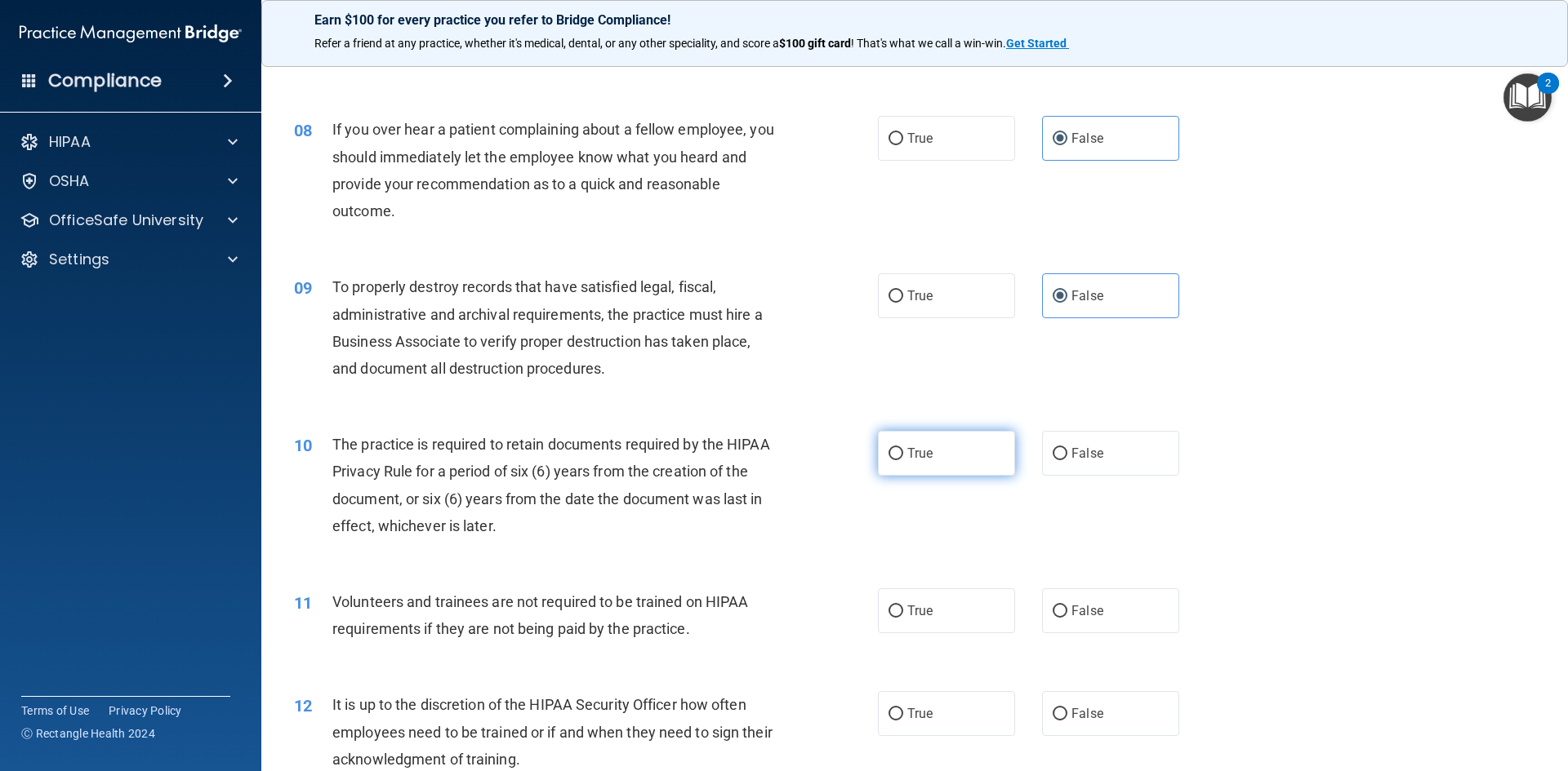
click at [949, 464] on label "True" at bounding box center [947, 453] width 138 height 45
click at [904, 460] on input "True" at bounding box center [896, 454] width 14 height 12
radio input "true"
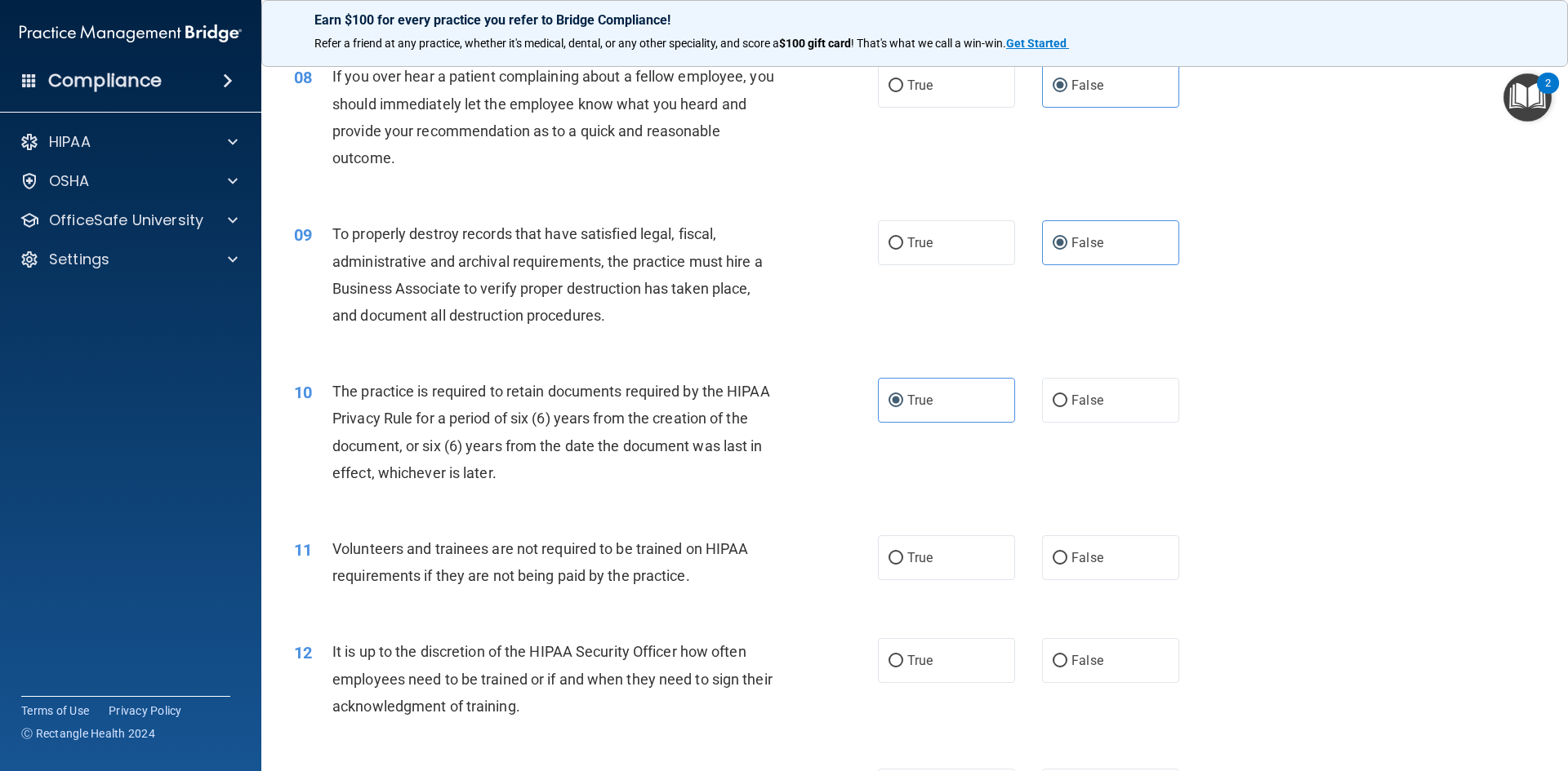
scroll to position [1061, 0]
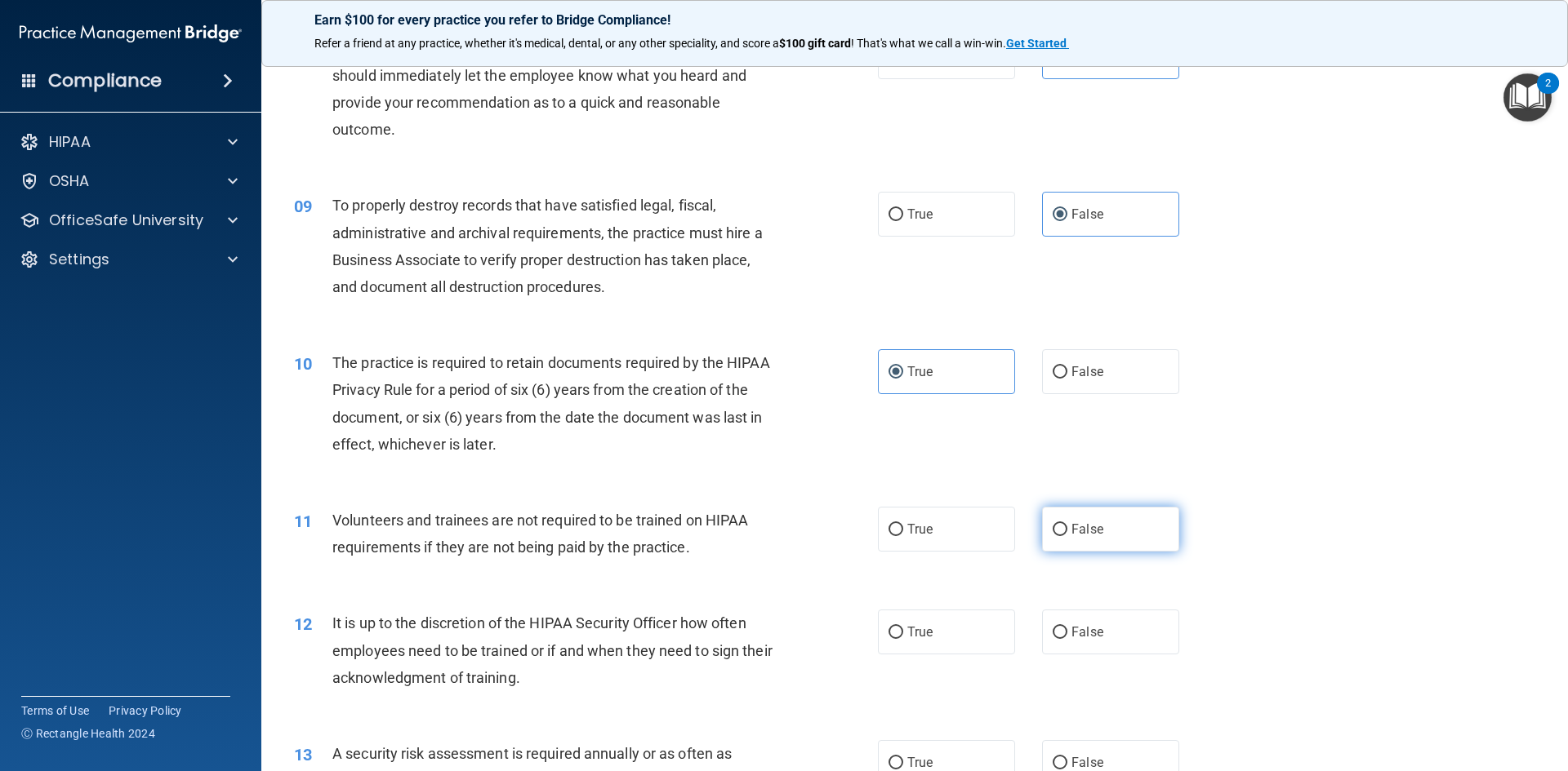
click at [1105, 530] on label "False" at bounding box center [1111, 529] width 138 height 45
click at [1067, 530] on input "False" at bounding box center [1060, 530] width 14 height 12
radio input "true"
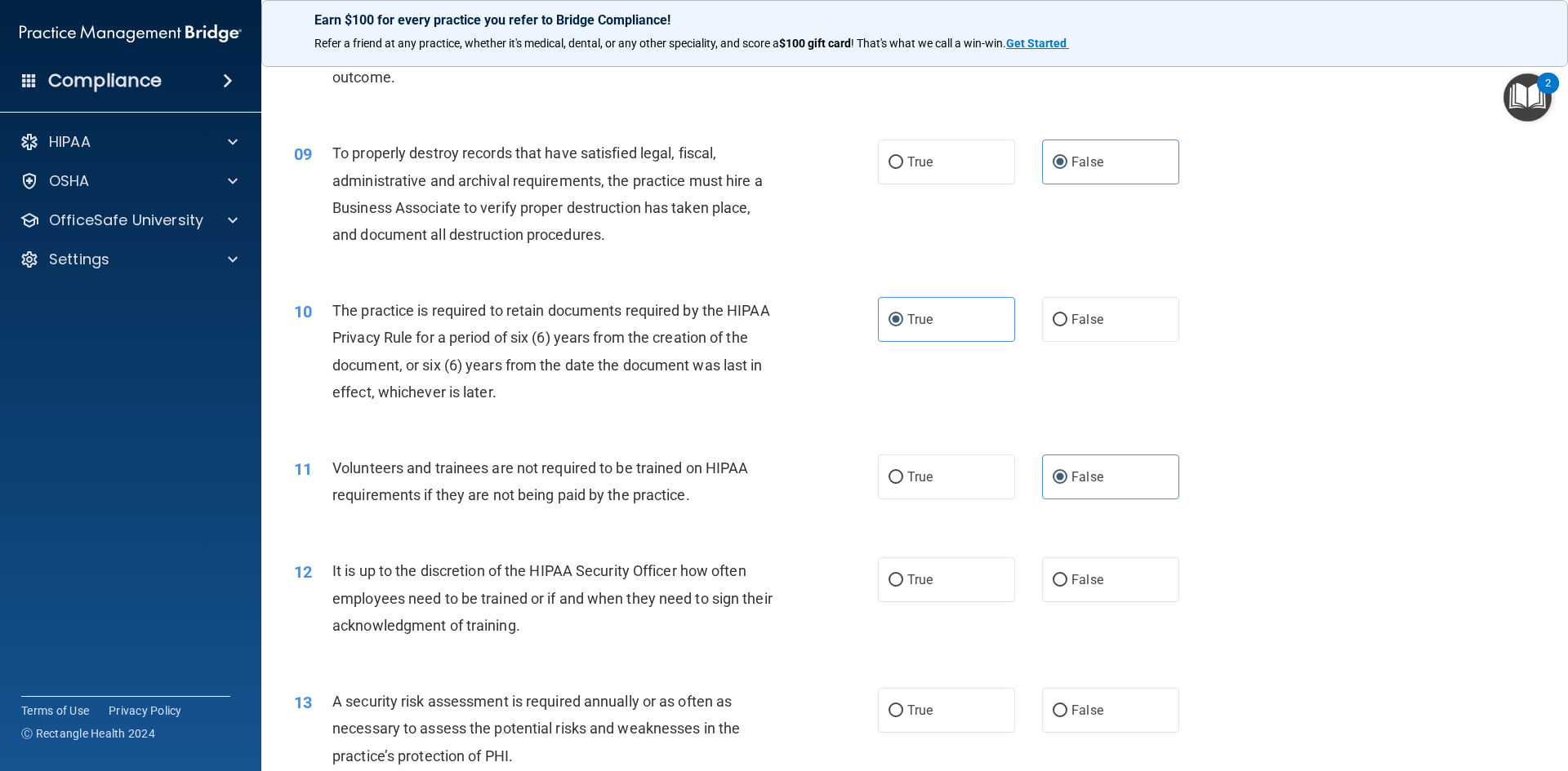
scroll to position [1143, 0]
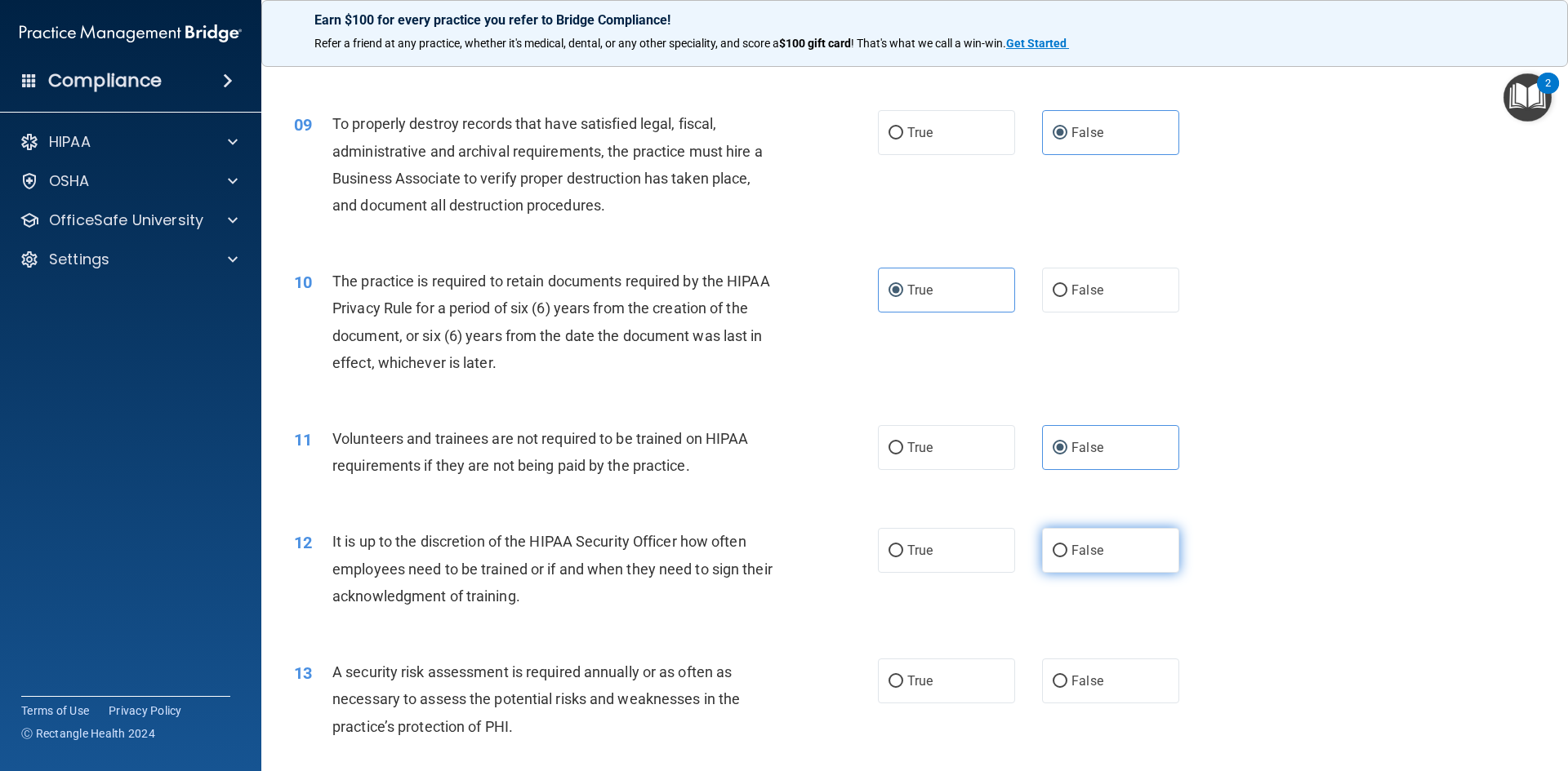
click at [1063, 552] on label "False" at bounding box center [1111, 551] width 138 height 45
click at [1063, 552] on input "False" at bounding box center [1060, 551] width 14 height 12
radio input "true"
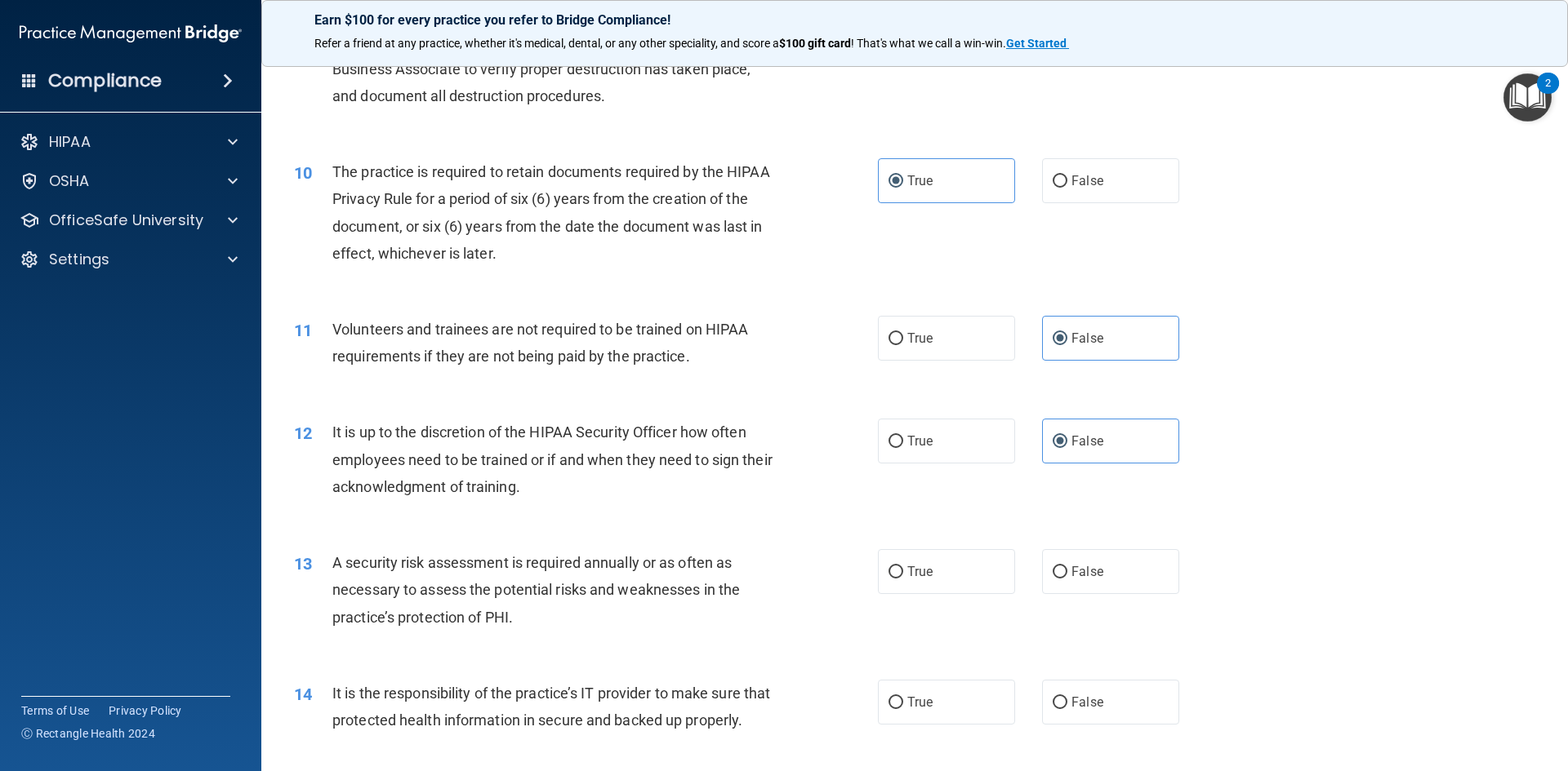
scroll to position [1306, 0]
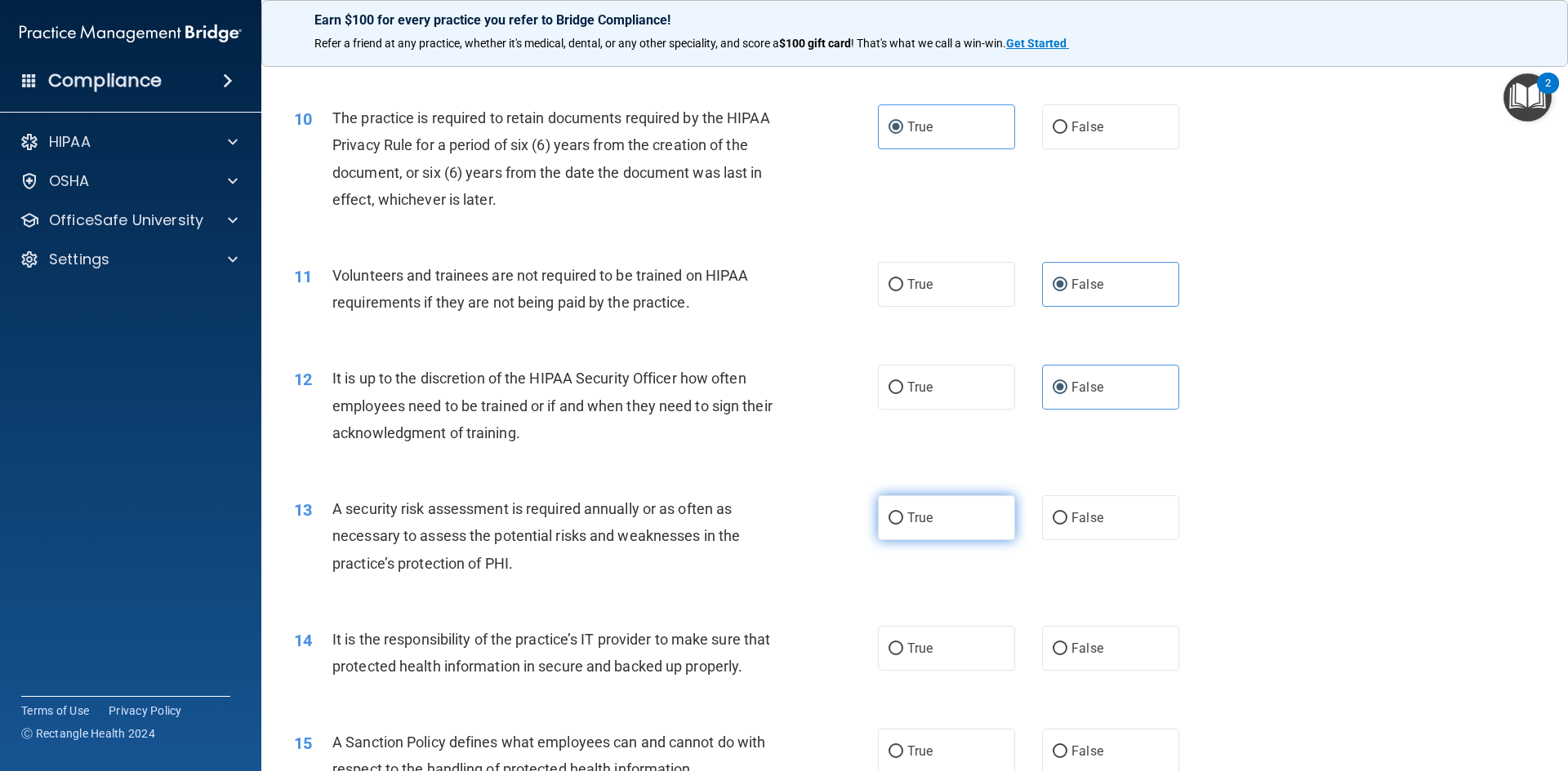
click at [939, 521] on label "True" at bounding box center [947, 518] width 138 height 45
click at [904, 521] on input "True" at bounding box center [896, 518] width 14 height 12
radio input "true"
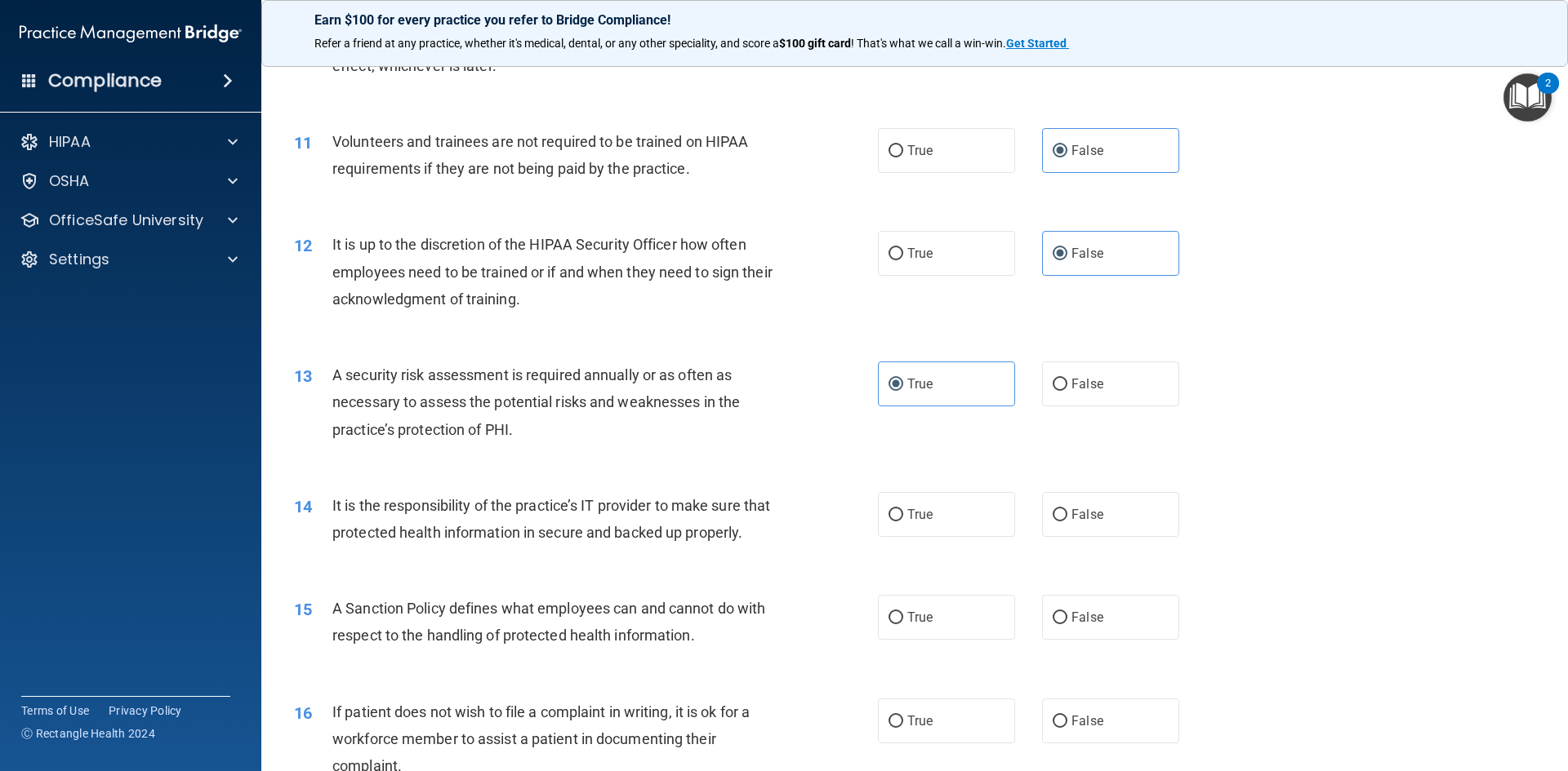
scroll to position [1469, 0]
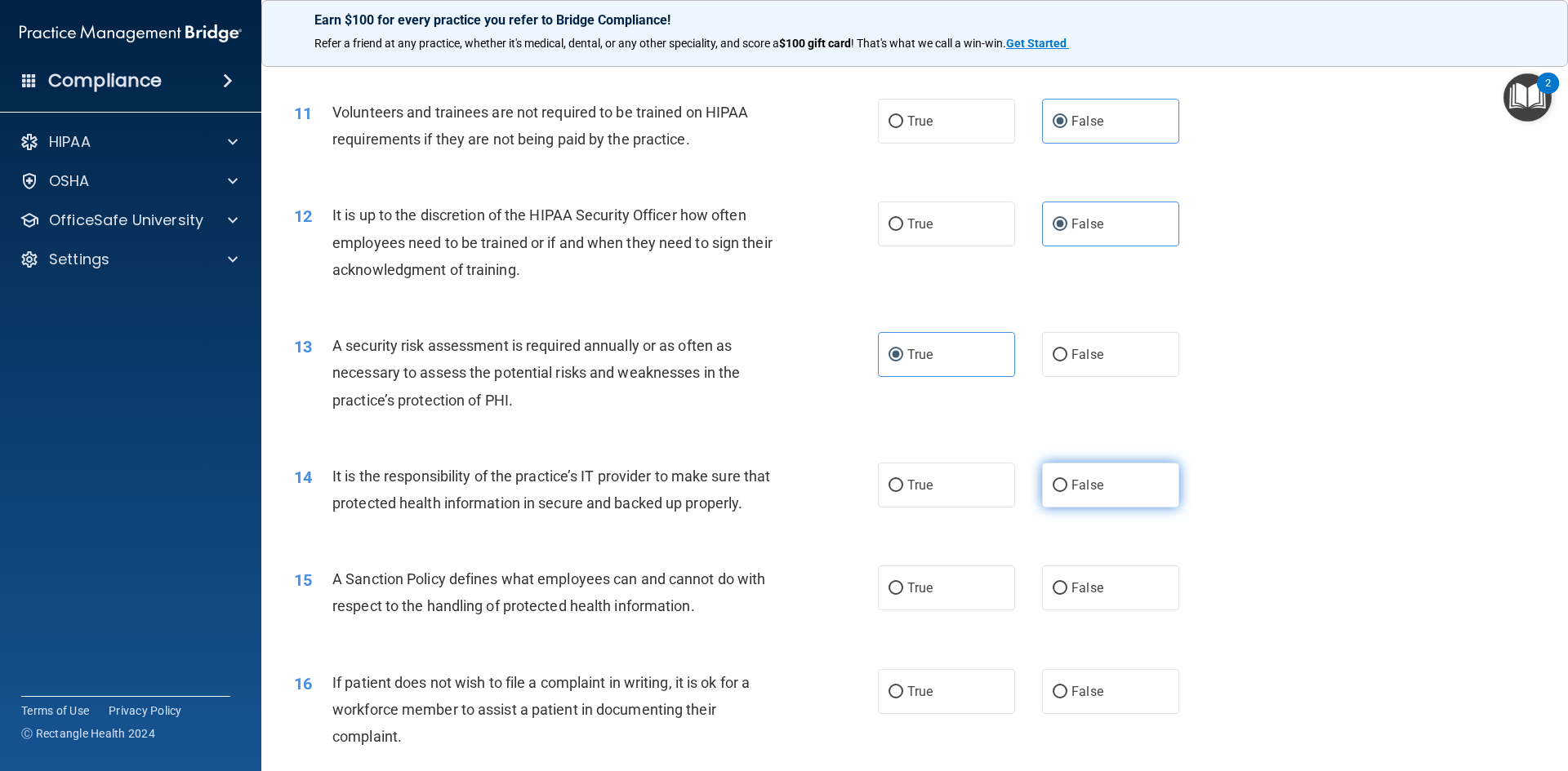
click at [1076, 498] on label "False" at bounding box center [1111, 485] width 138 height 45
click at [1067, 493] on input "False" at bounding box center [1060, 486] width 14 height 12
radio input "true"
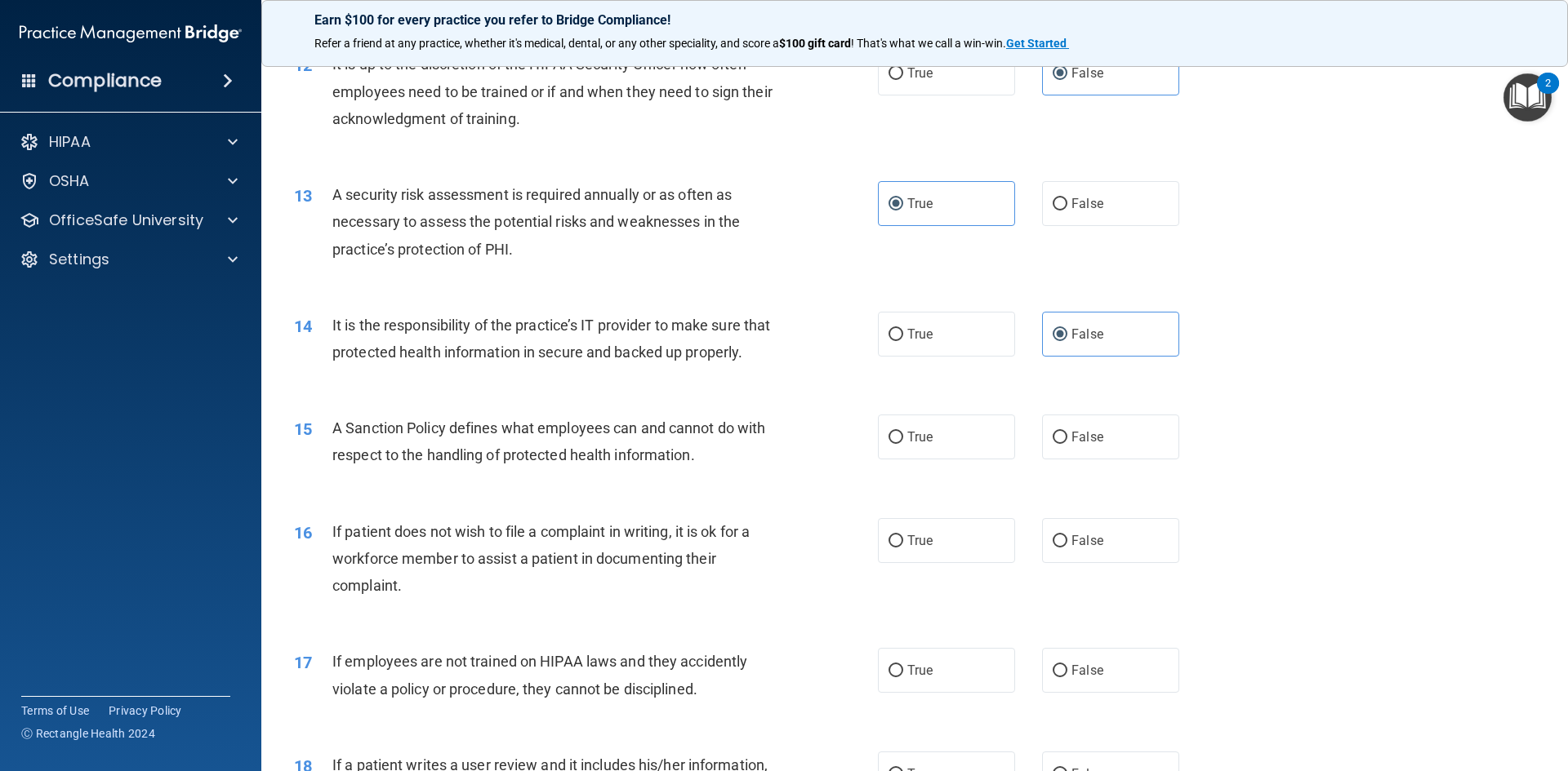
scroll to position [1632, 0]
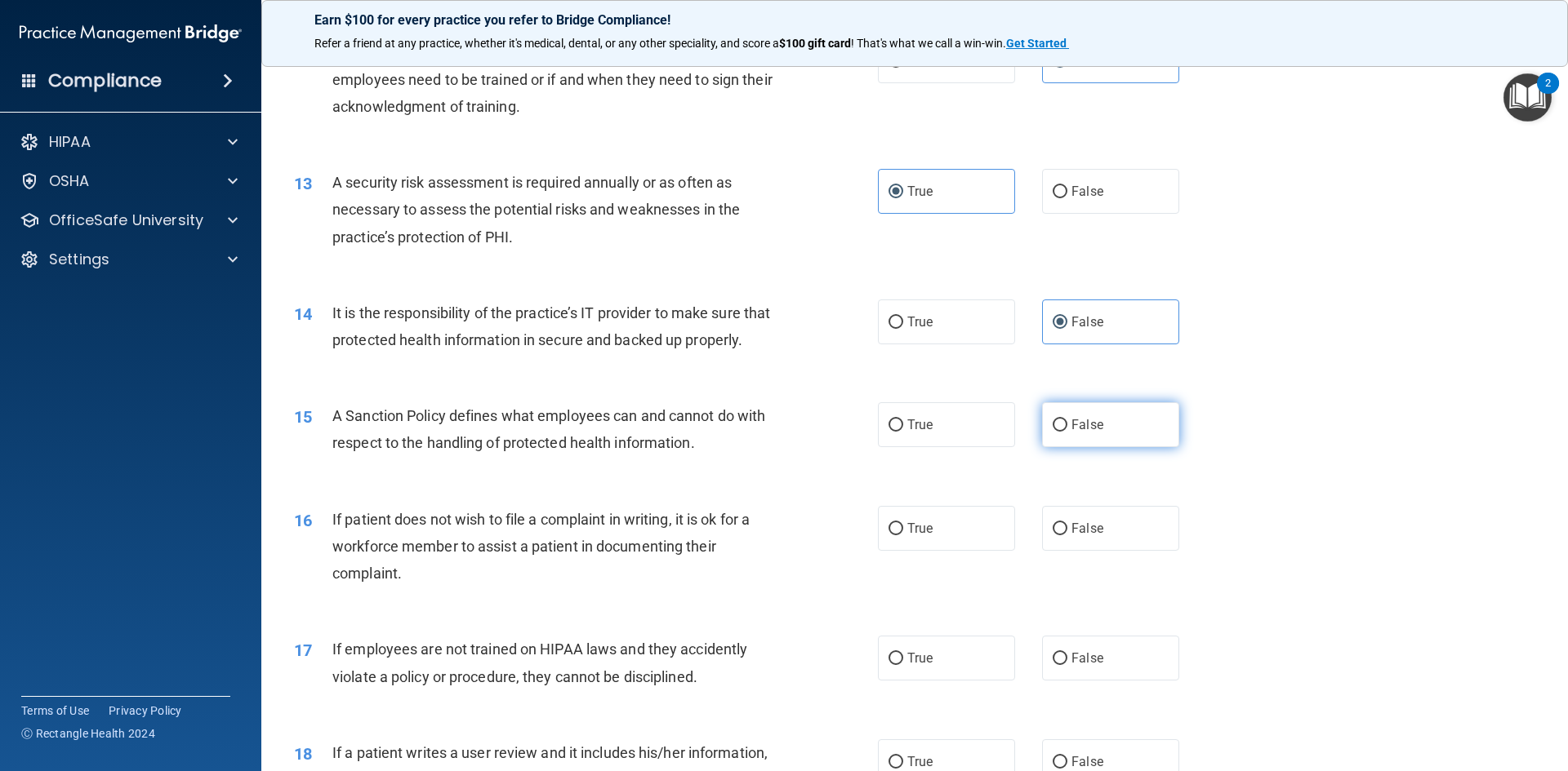
click at [1060, 447] on label "False" at bounding box center [1111, 425] width 138 height 45
click at [1060, 432] on input "False" at bounding box center [1060, 426] width 14 height 12
radio input "true"
click at [924, 536] on span "True" at bounding box center [920, 528] width 25 height 15
click at [904, 535] on input "True" at bounding box center [896, 529] width 14 height 12
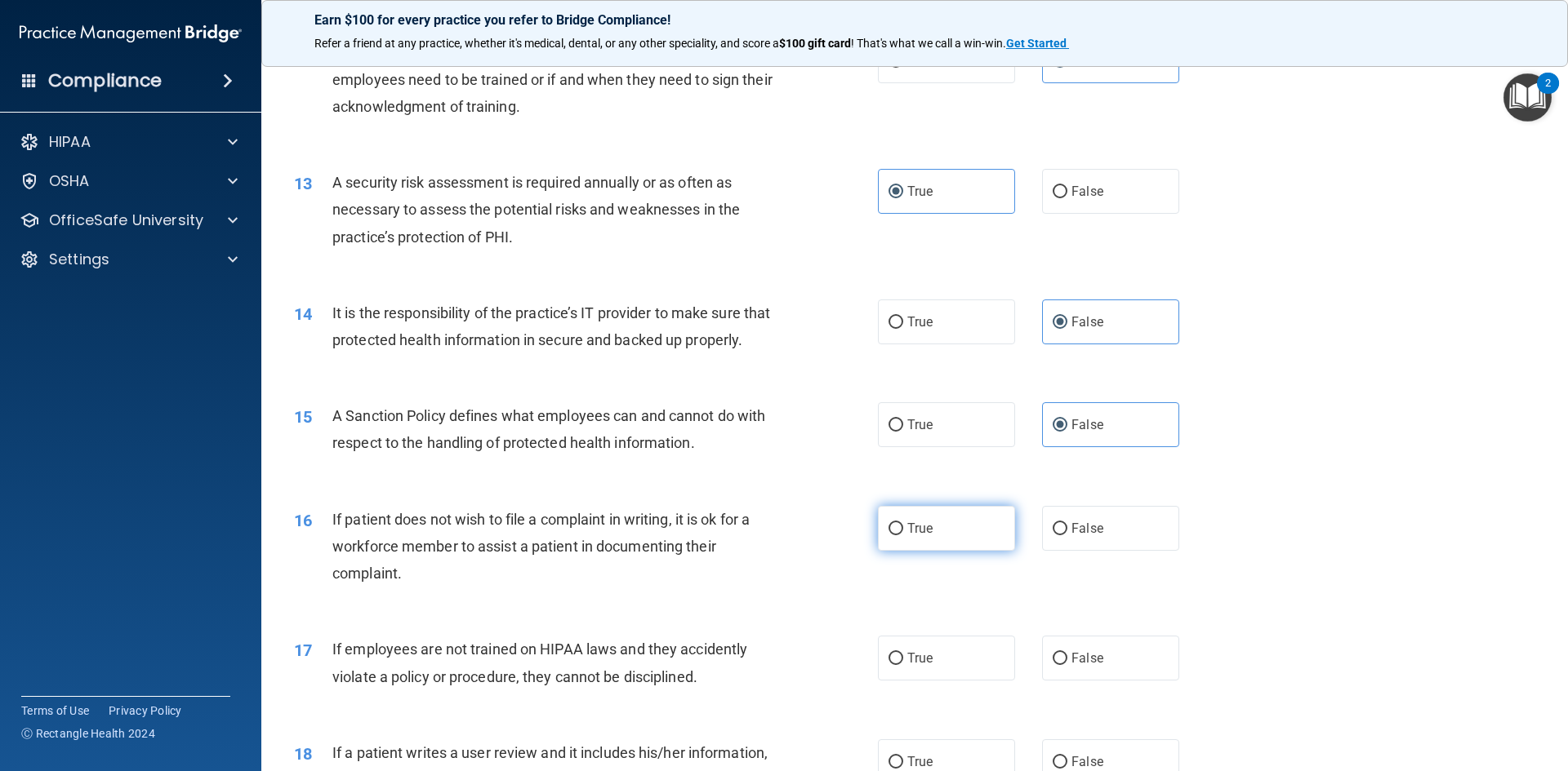
radio input "true"
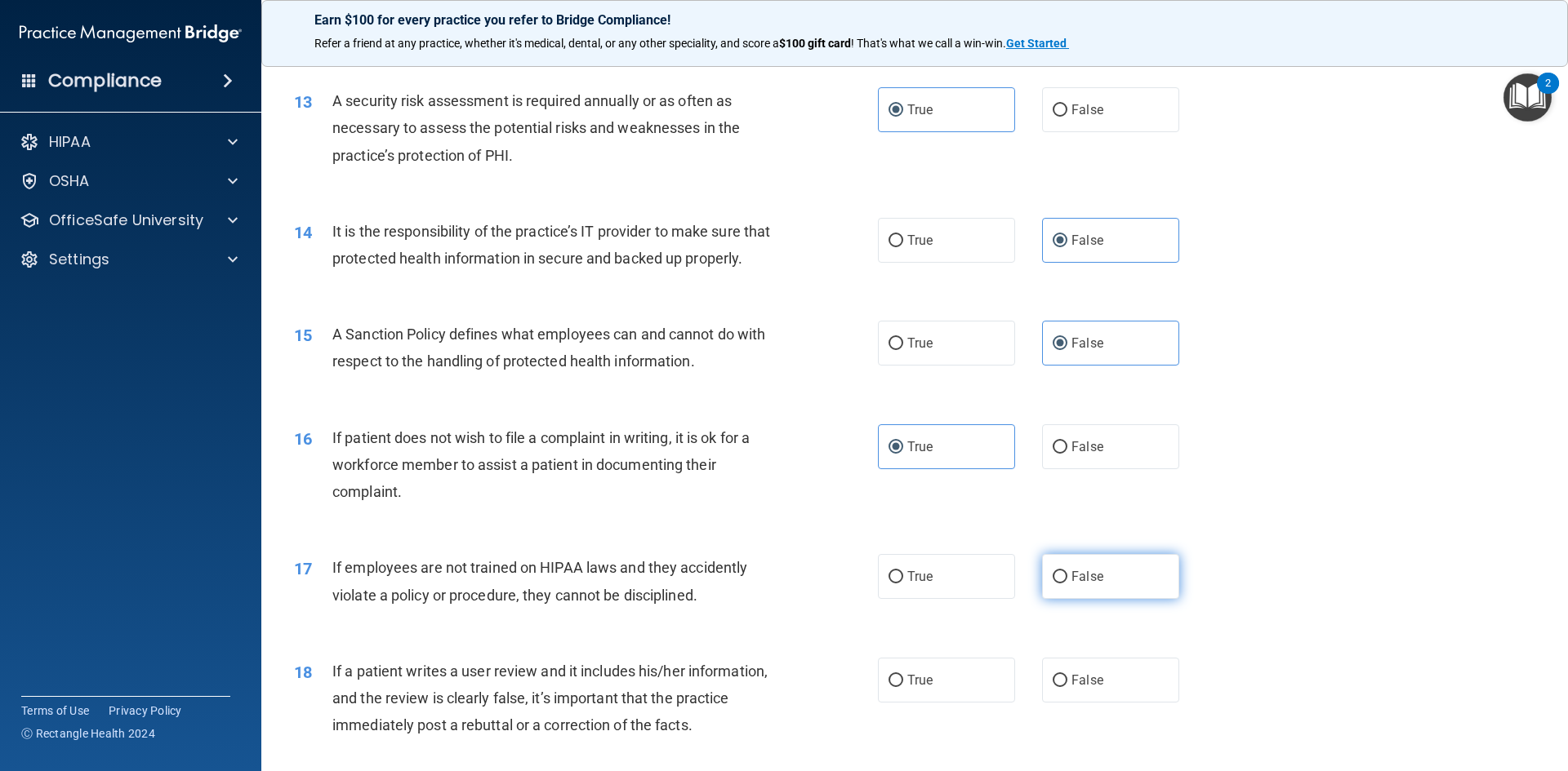
click at [1077, 584] on label "False" at bounding box center [1111, 576] width 138 height 45
click at [1067, 584] on input "False" at bounding box center [1060, 577] width 14 height 12
radio input "true"
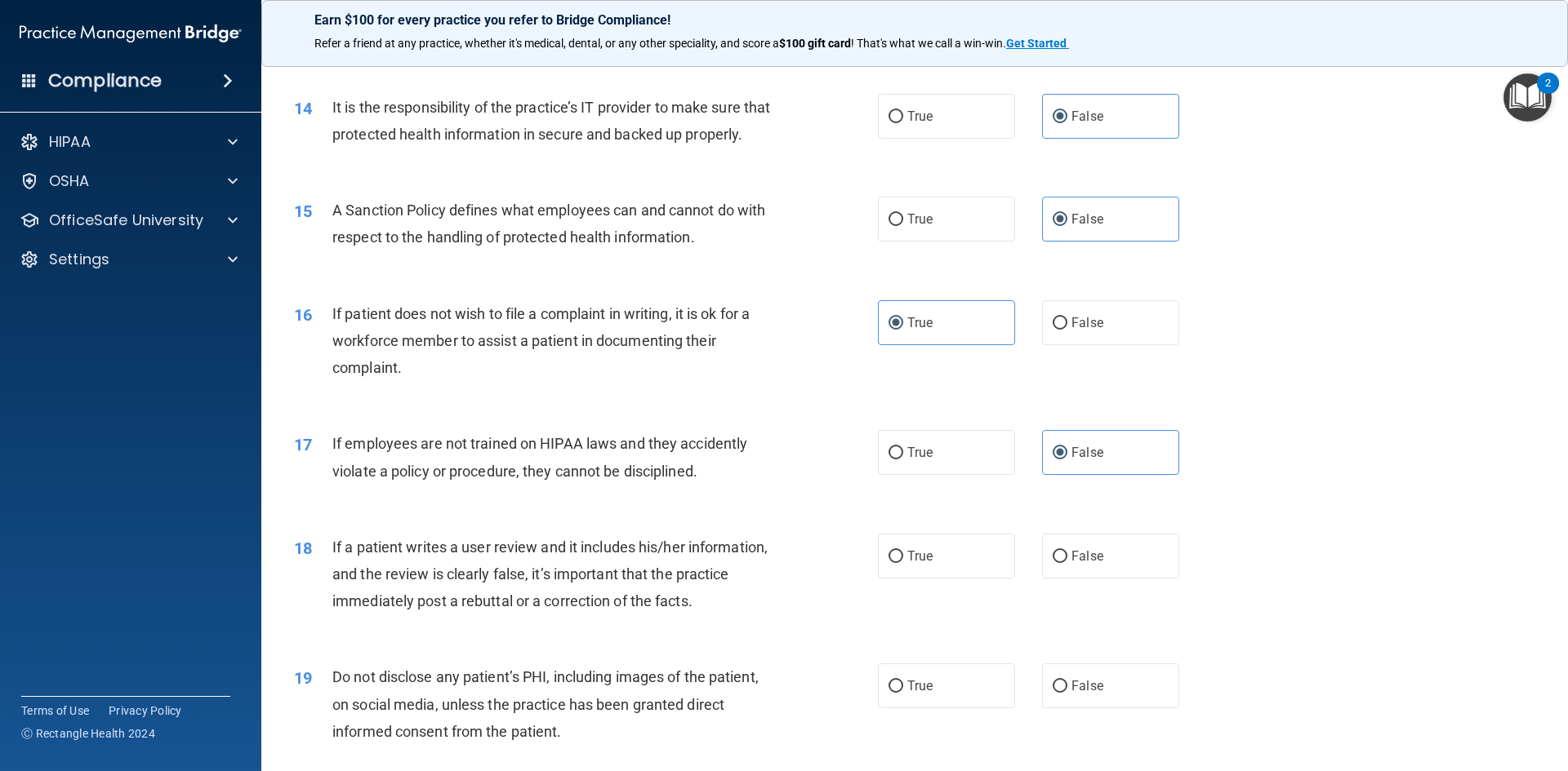
scroll to position [1878, 0]
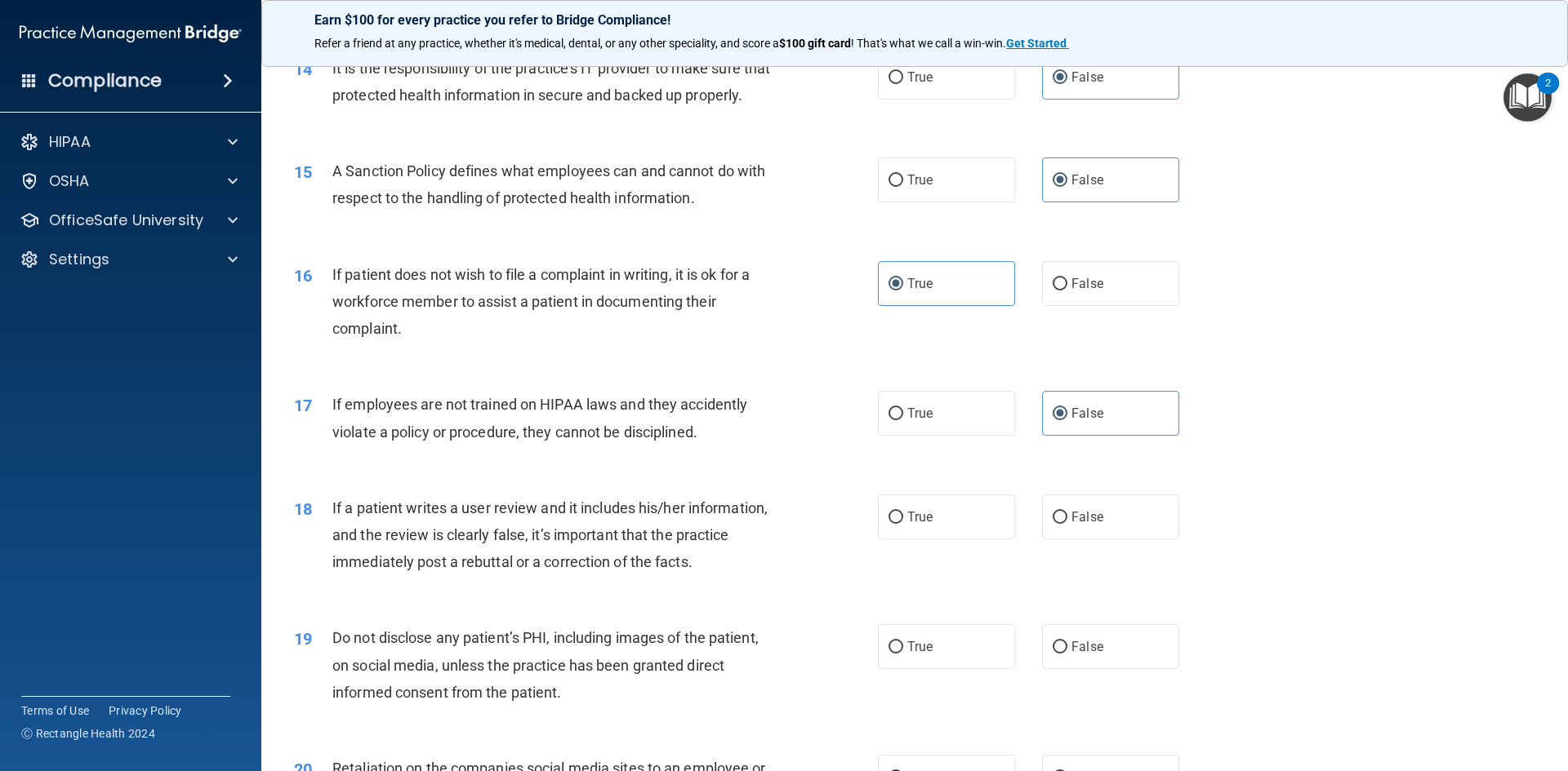
drag, startPoint x: 930, startPoint y: 551, endPoint x: 818, endPoint y: 541, distance: 112.4
click at [928, 540] on label "True" at bounding box center [947, 517] width 138 height 45
click at [904, 524] on input "True" at bounding box center [896, 518] width 14 height 12
radio input "true"
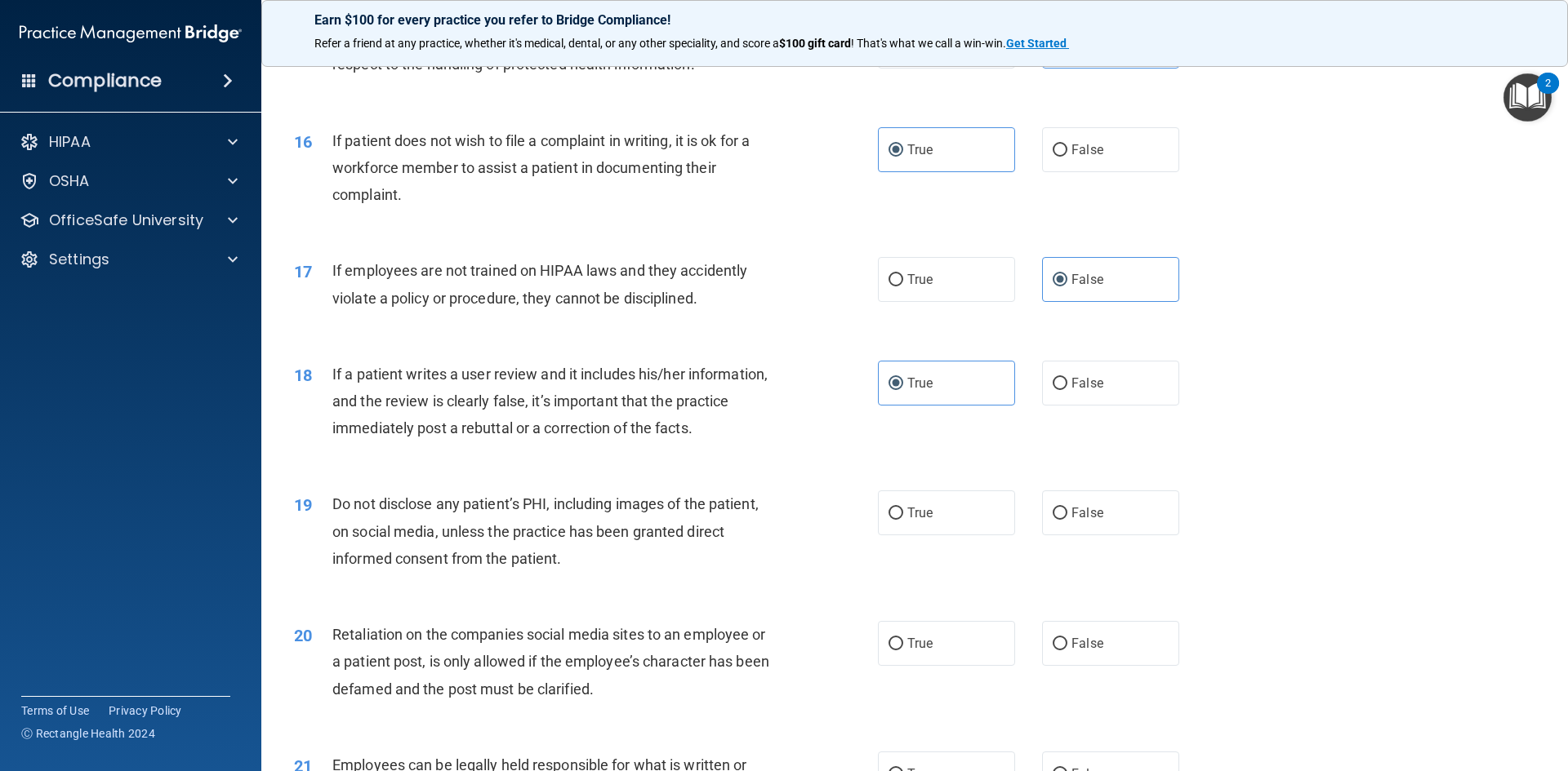
scroll to position [2041, 0]
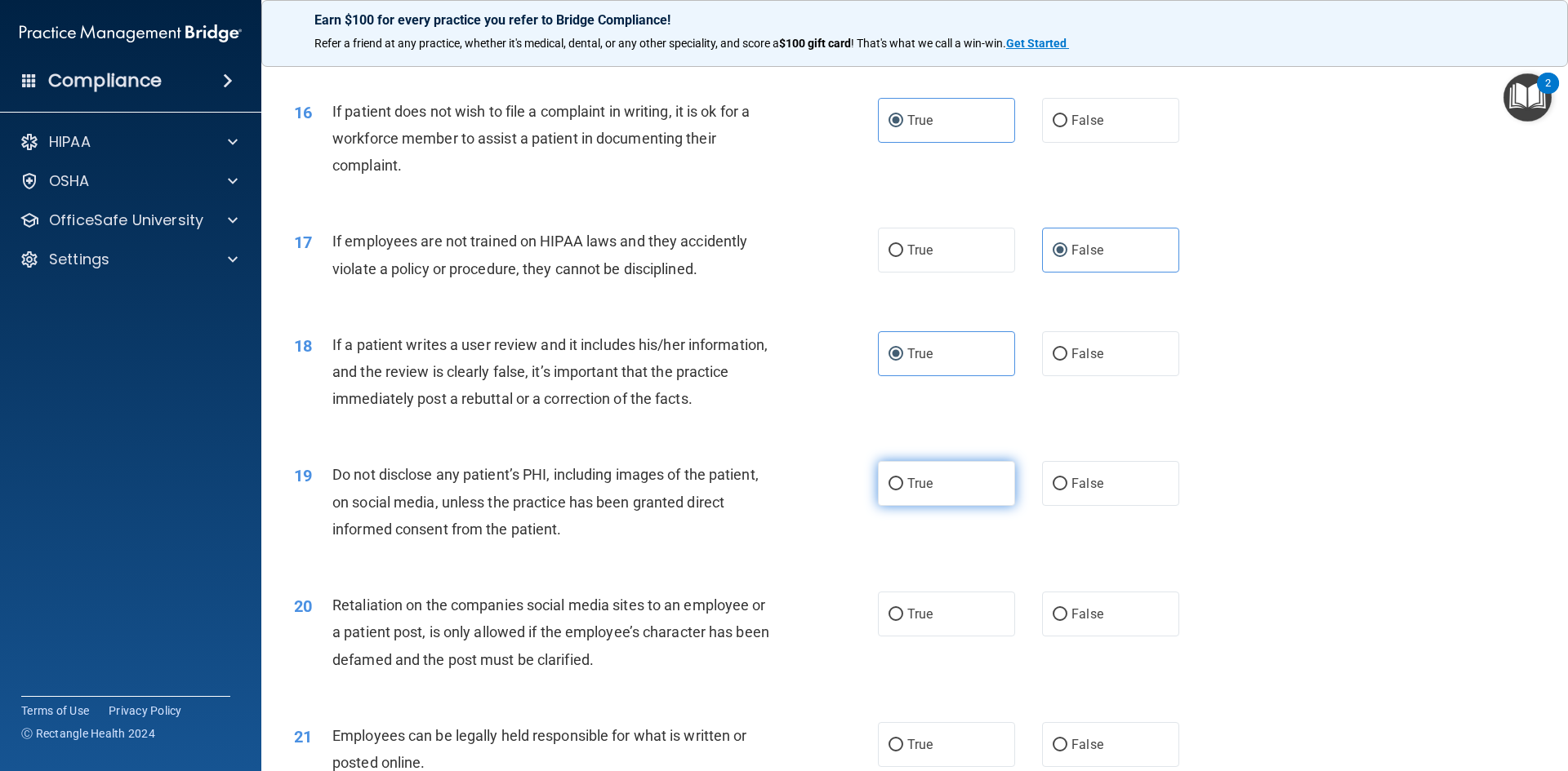
click at [929, 506] on label "True" at bounding box center [947, 484] width 138 height 45
click at [904, 491] on input "True" at bounding box center [896, 485] width 14 height 12
radio input "true"
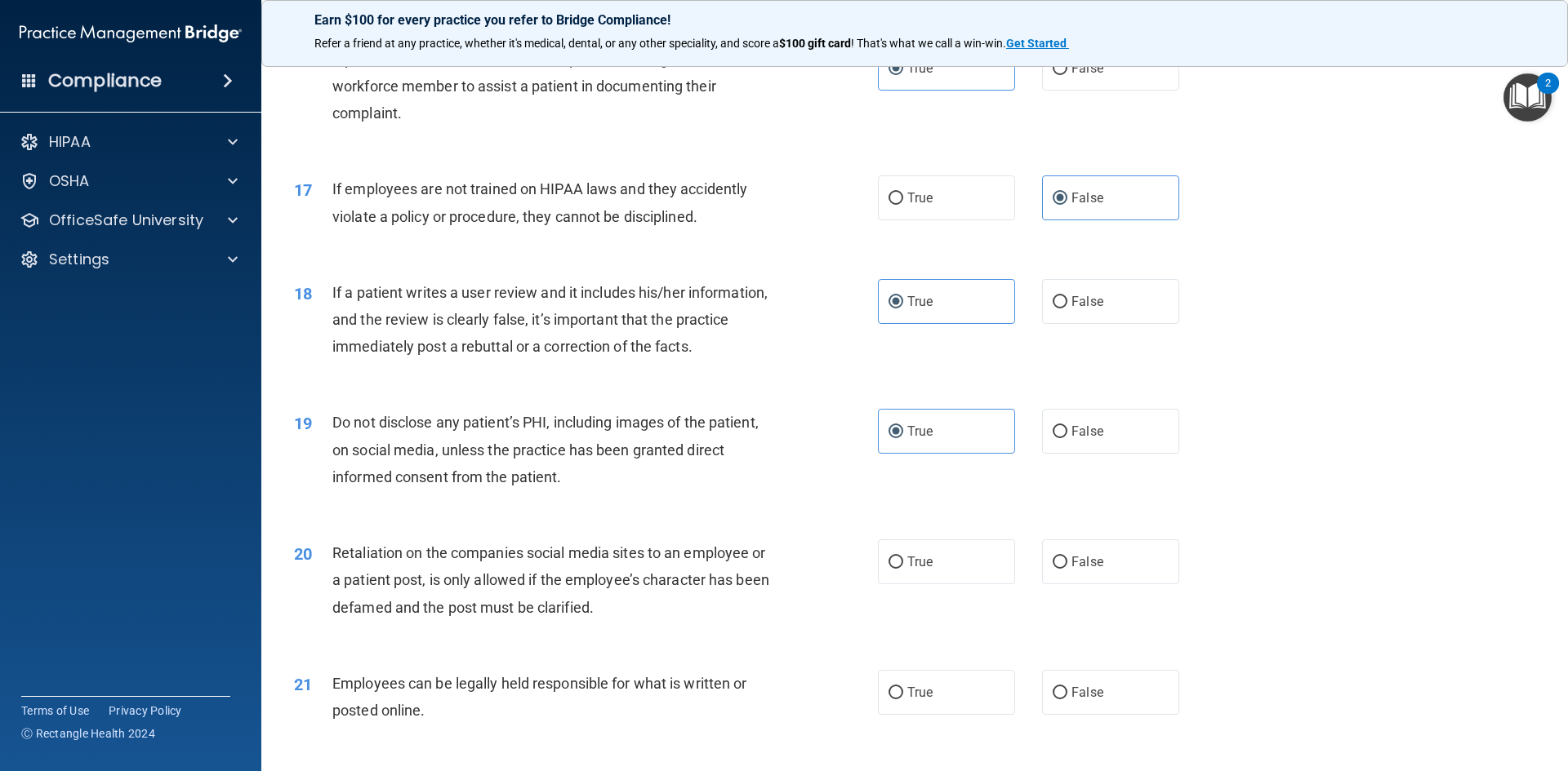
scroll to position [2122, 0]
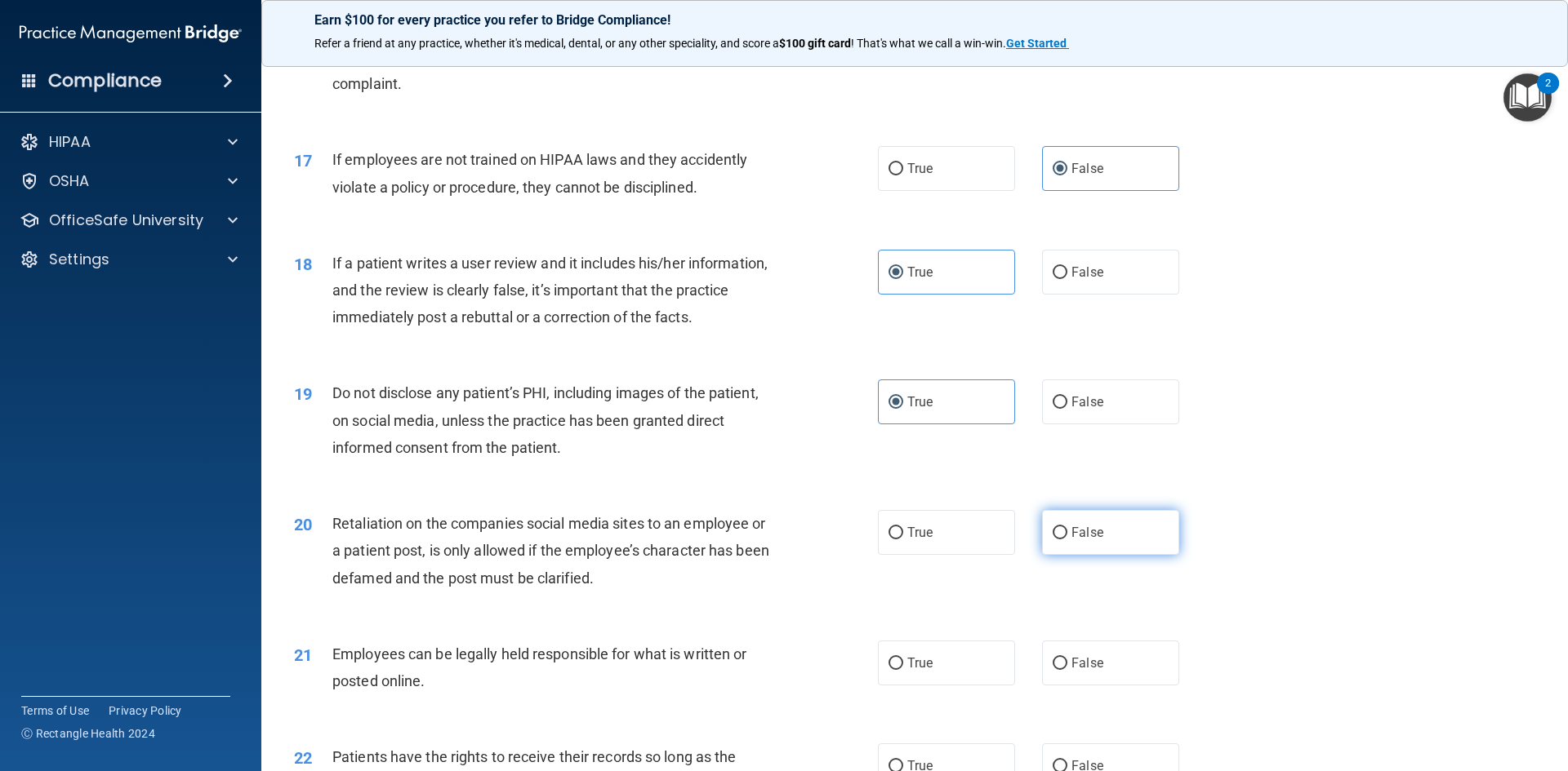
click at [1086, 555] on label "False" at bounding box center [1111, 533] width 138 height 45
click at [1067, 540] on input "False" at bounding box center [1060, 534] width 14 height 12
radio input "true"
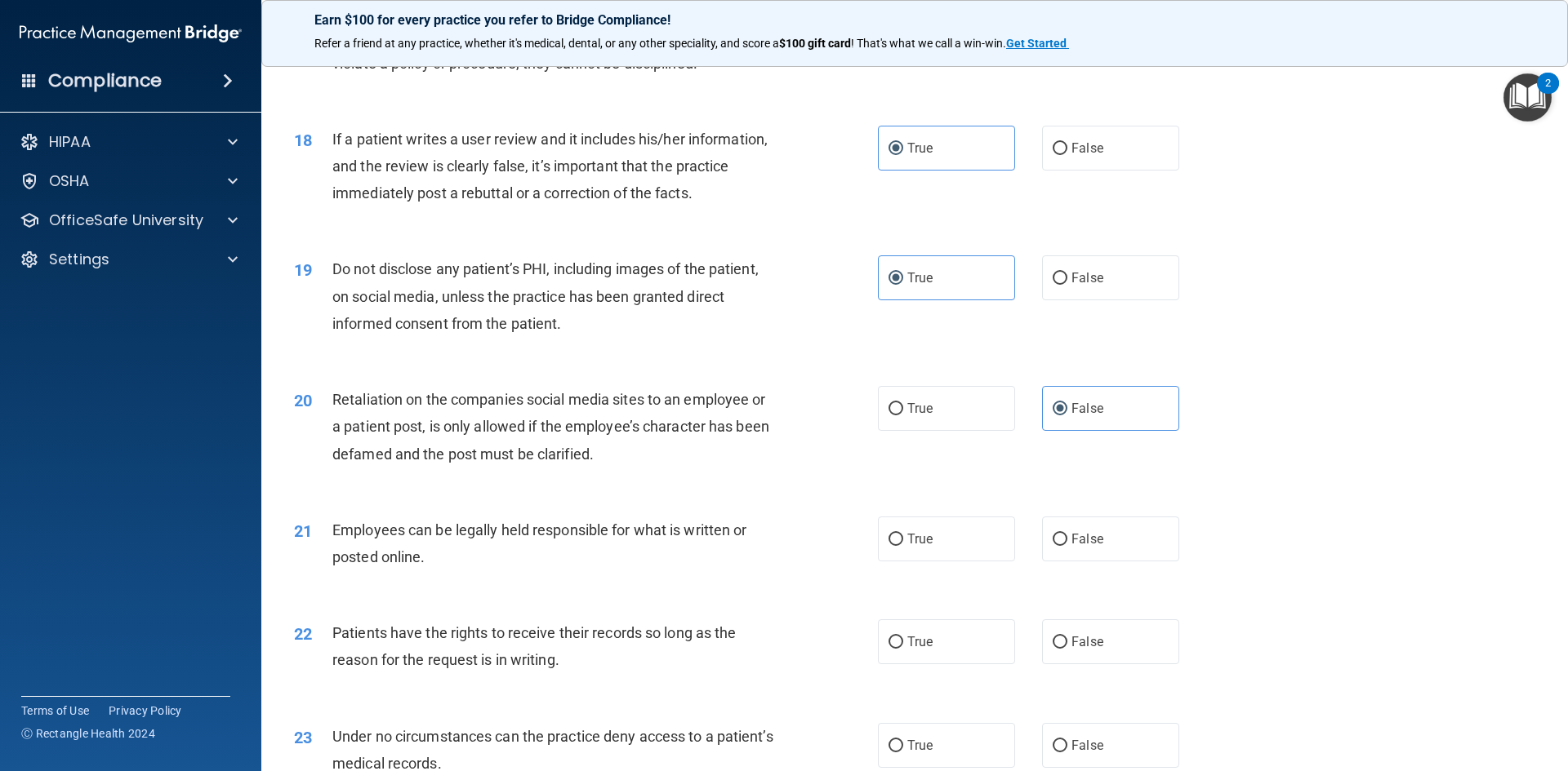
scroll to position [2285, 0]
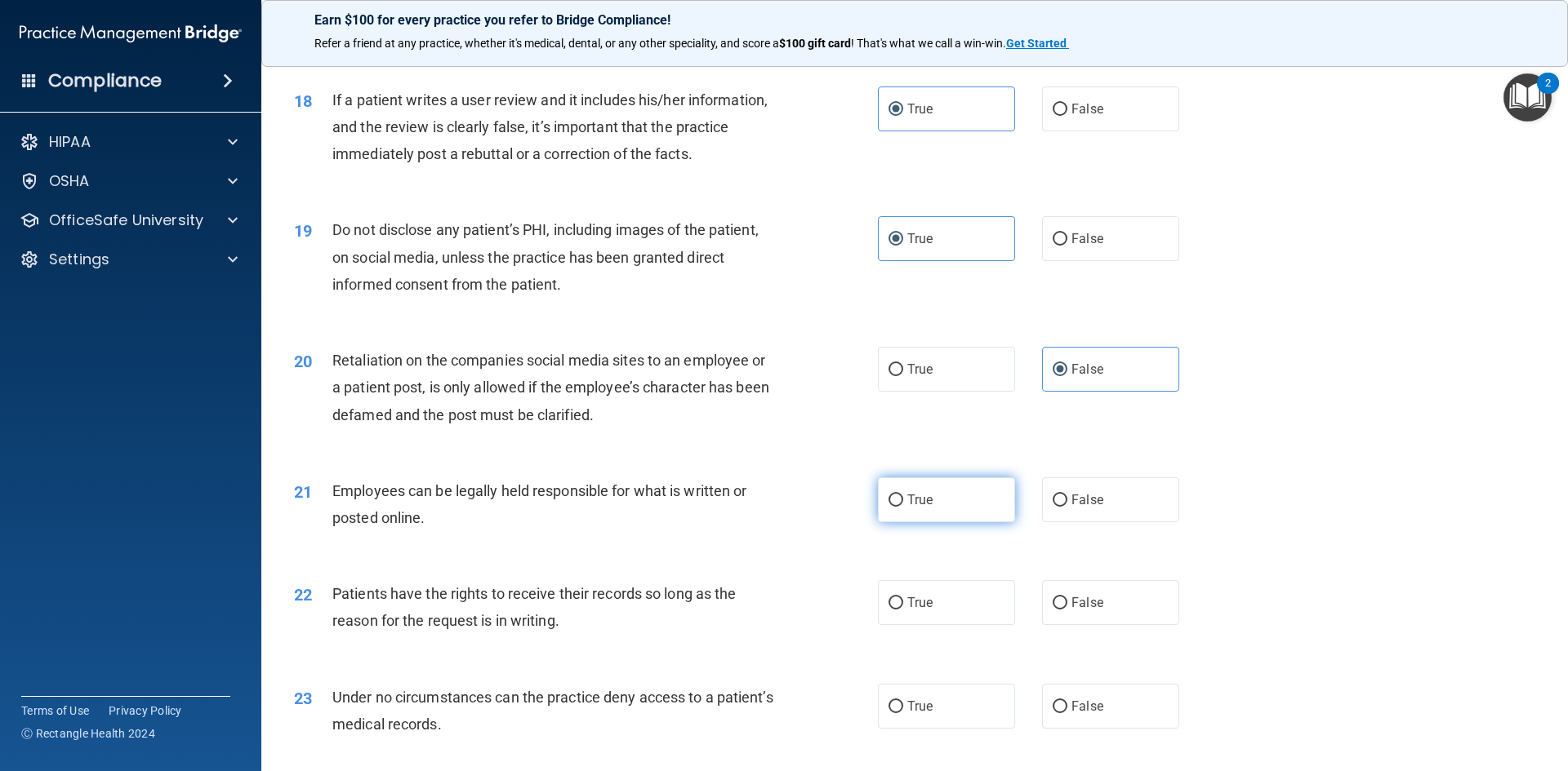
click at [970, 522] on label "True" at bounding box center [947, 500] width 138 height 45
click at [904, 507] on input "True" at bounding box center [896, 501] width 14 height 12
radio input "true"
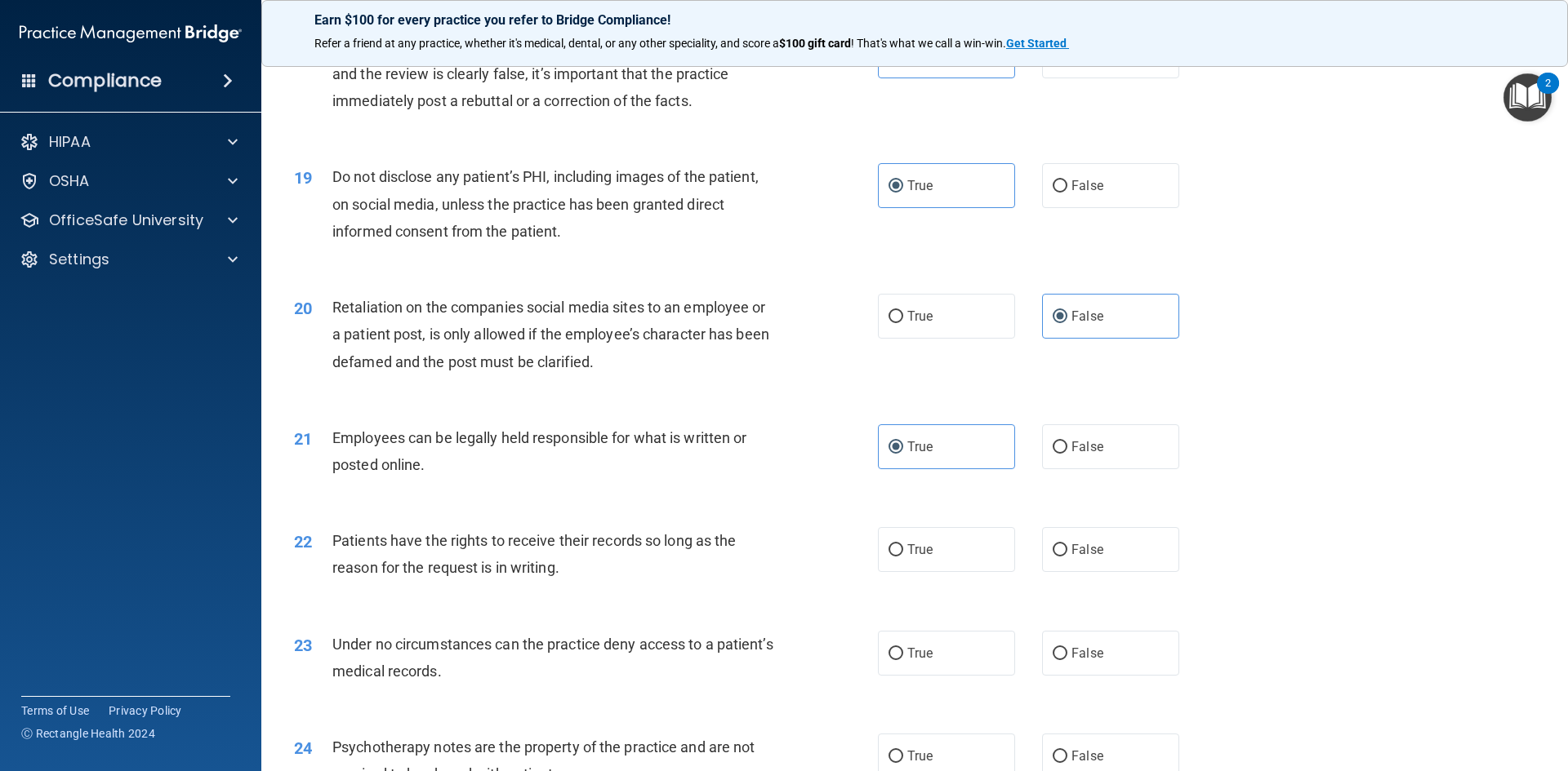
scroll to position [2367, 0]
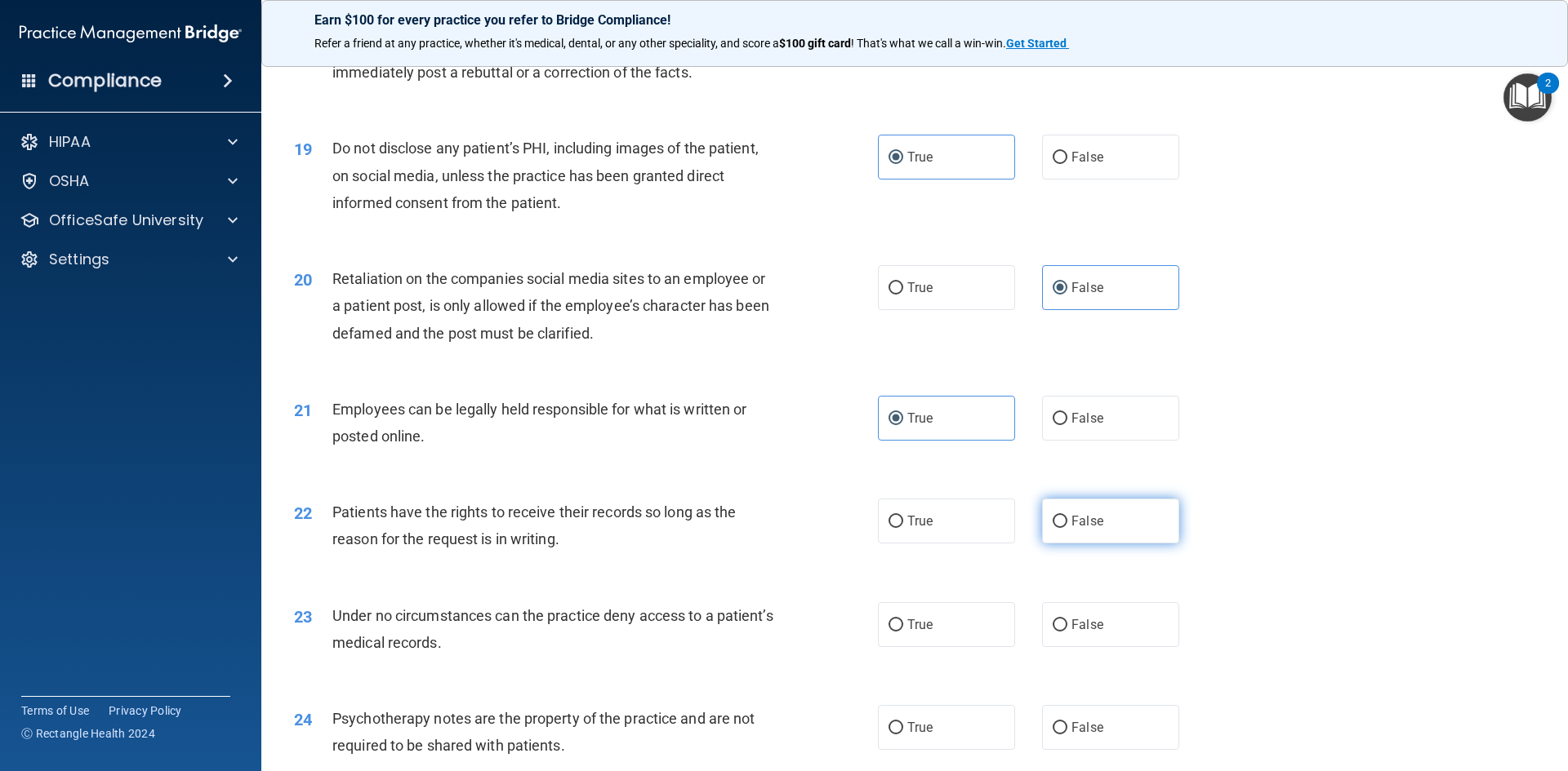
click at [1081, 529] on span "False" at bounding box center [1088, 520] width 32 height 15
click at [1067, 528] on input "False" at bounding box center [1060, 522] width 14 height 12
radio input "true"
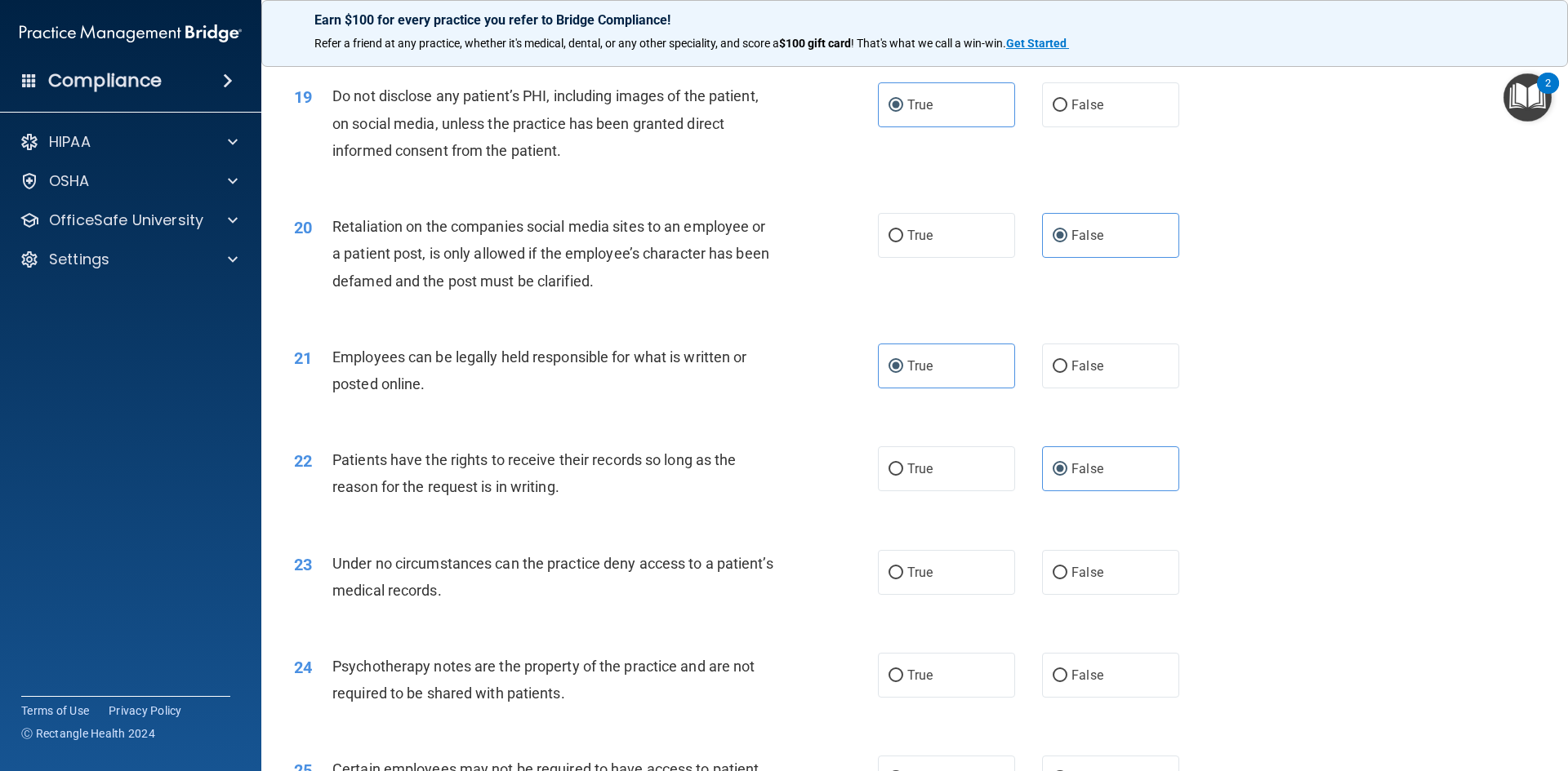
scroll to position [2449, 0]
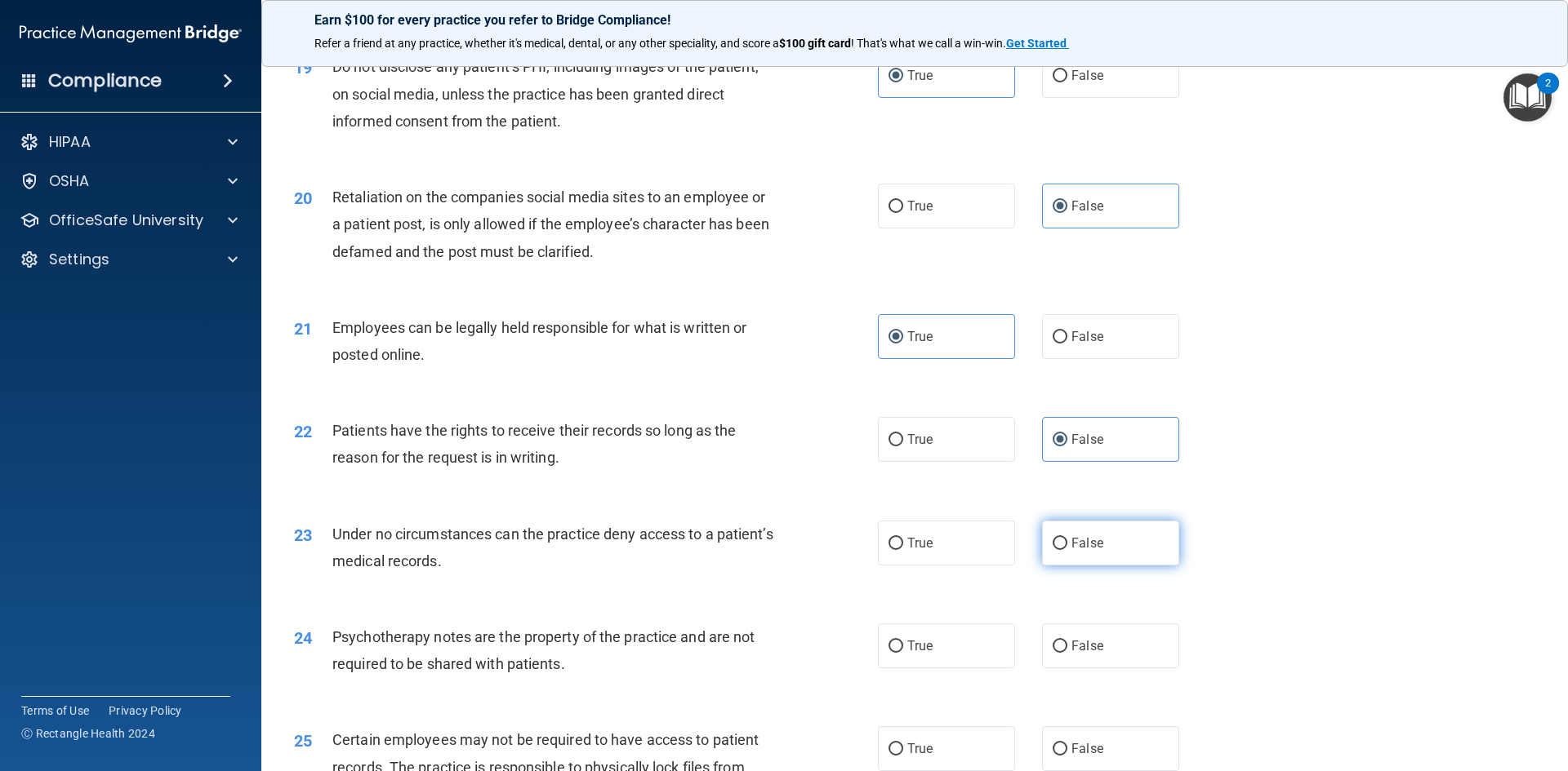
click at [1068, 566] on label "False" at bounding box center [1111, 543] width 138 height 45
click at [1067, 550] on input "False" at bounding box center [1060, 544] width 14 height 12
radio input "true"
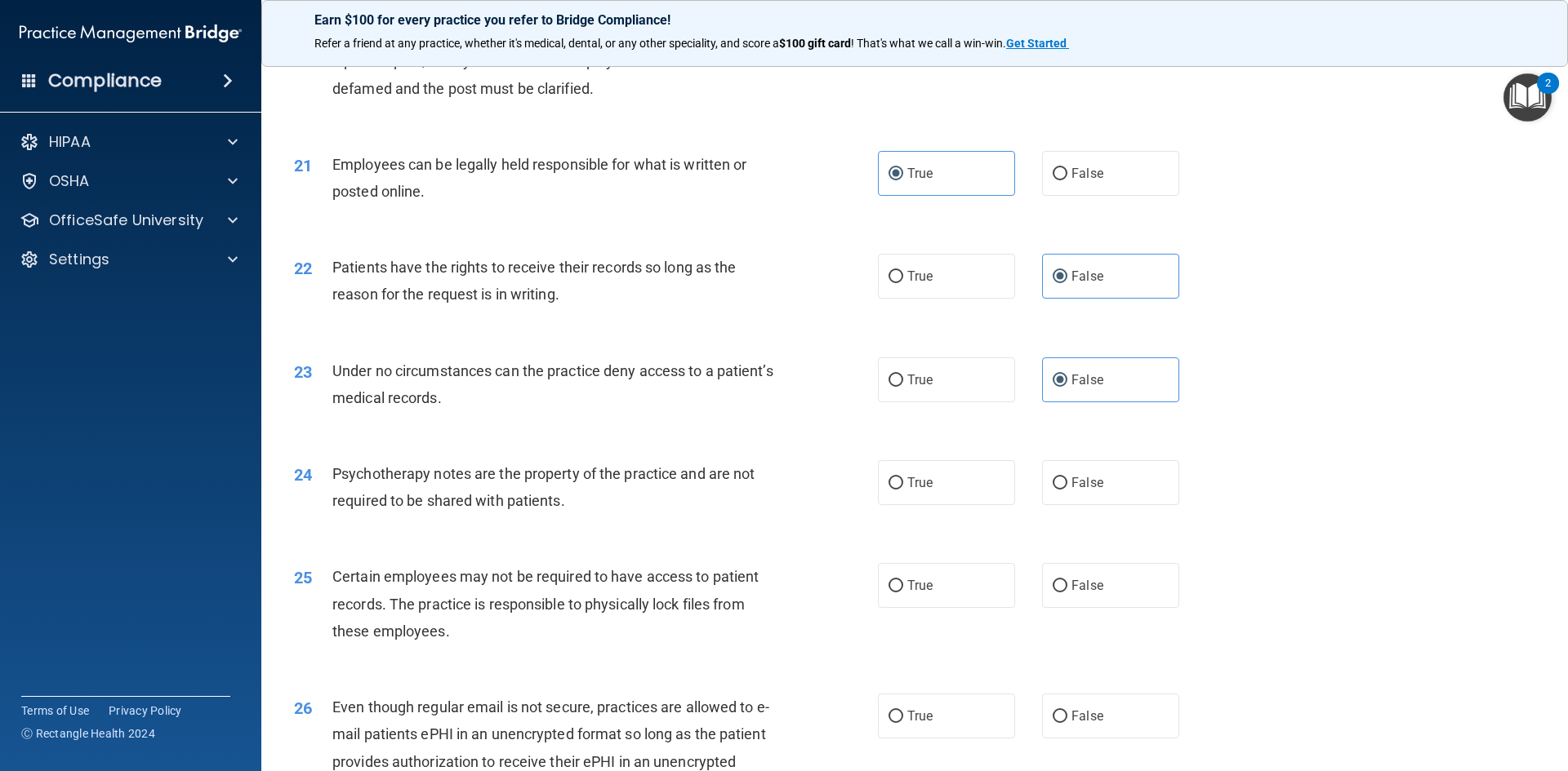
scroll to position [2693, 0]
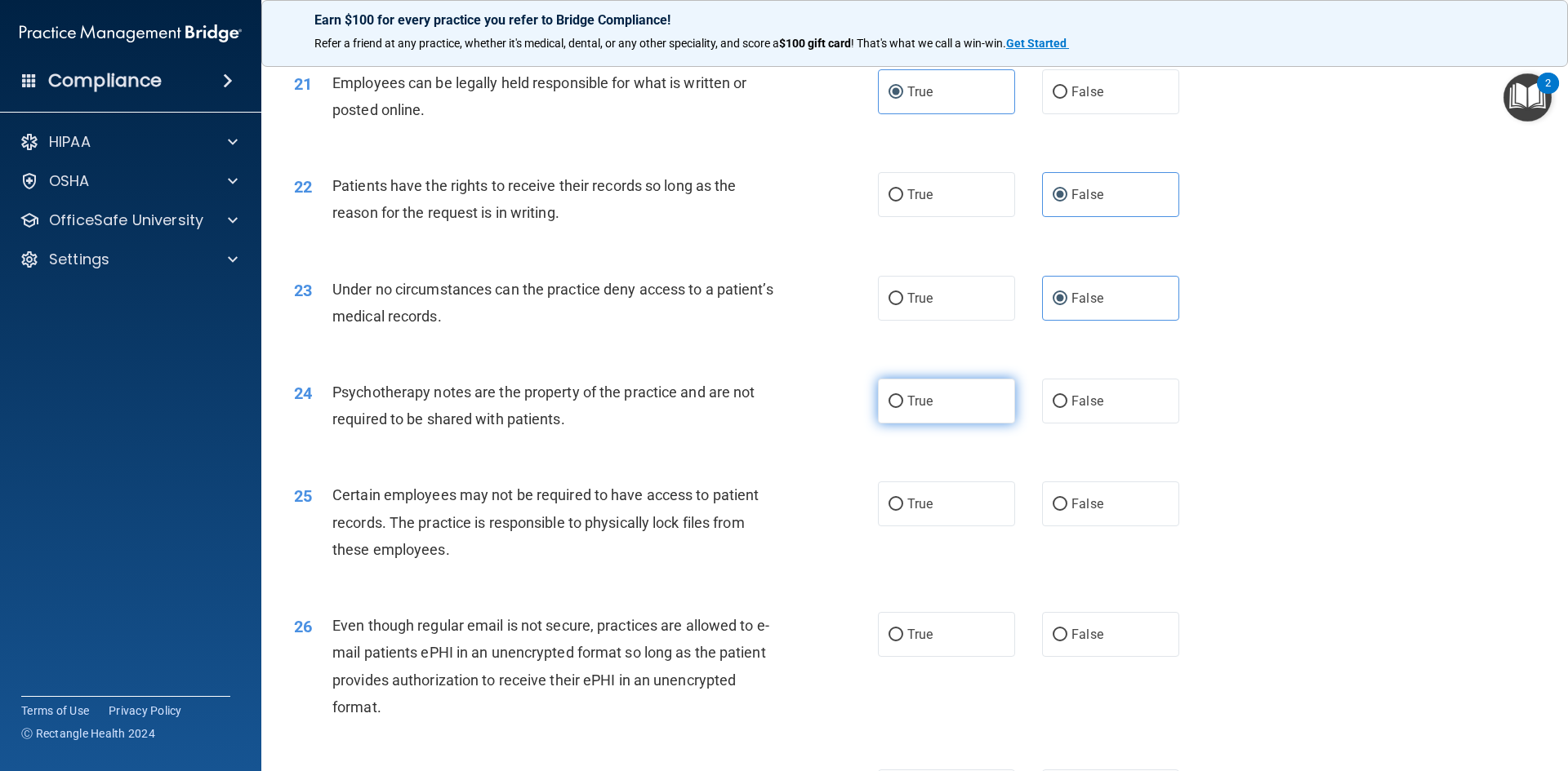
click at [897, 408] on input "True" at bounding box center [896, 402] width 14 height 12
radio input "true"
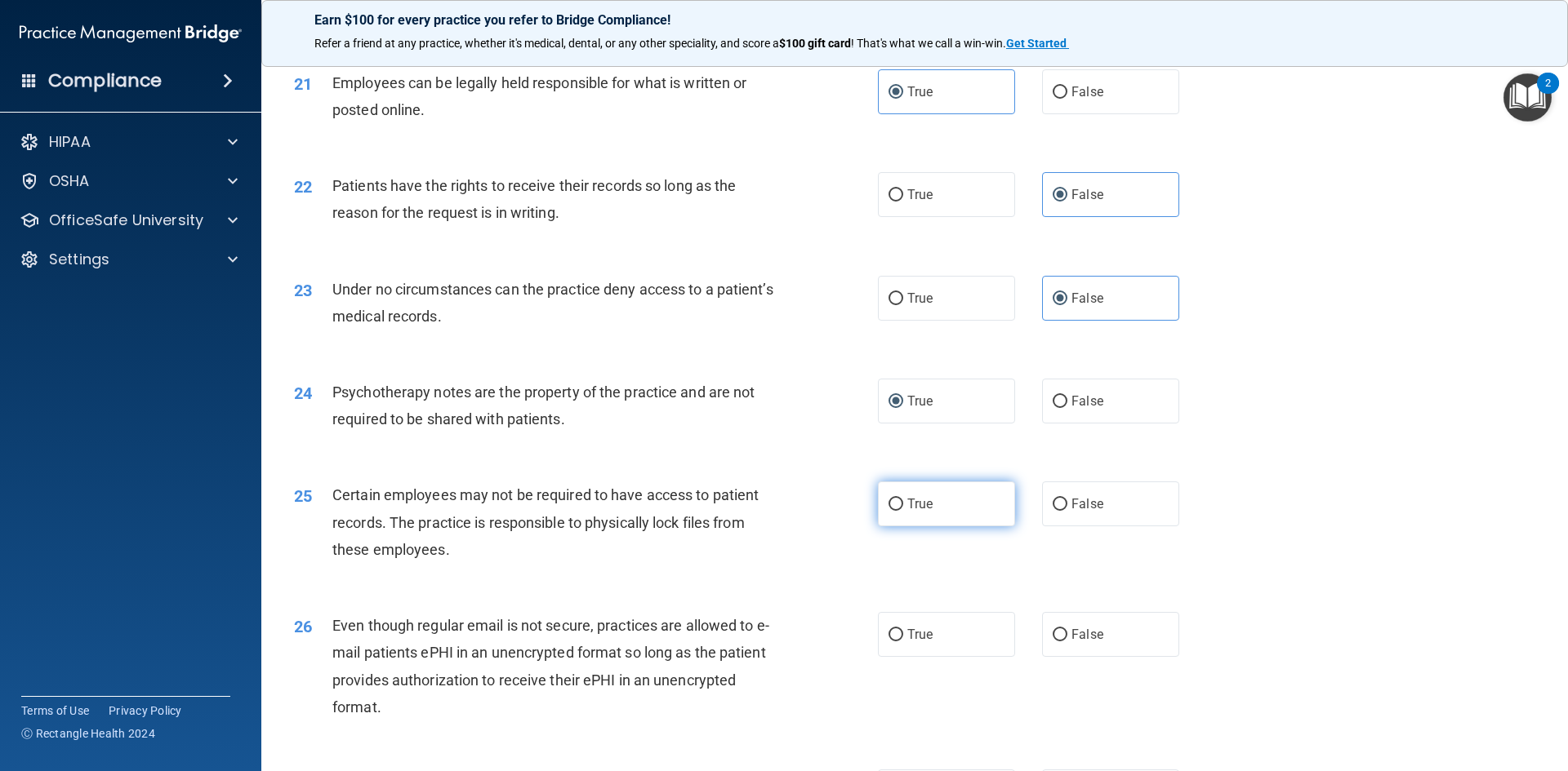
click at [962, 526] on label "True" at bounding box center [947, 504] width 138 height 45
click at [904, 511] on input "True" at bounding box center [896, 505] width 14 height 12
radio input "true"
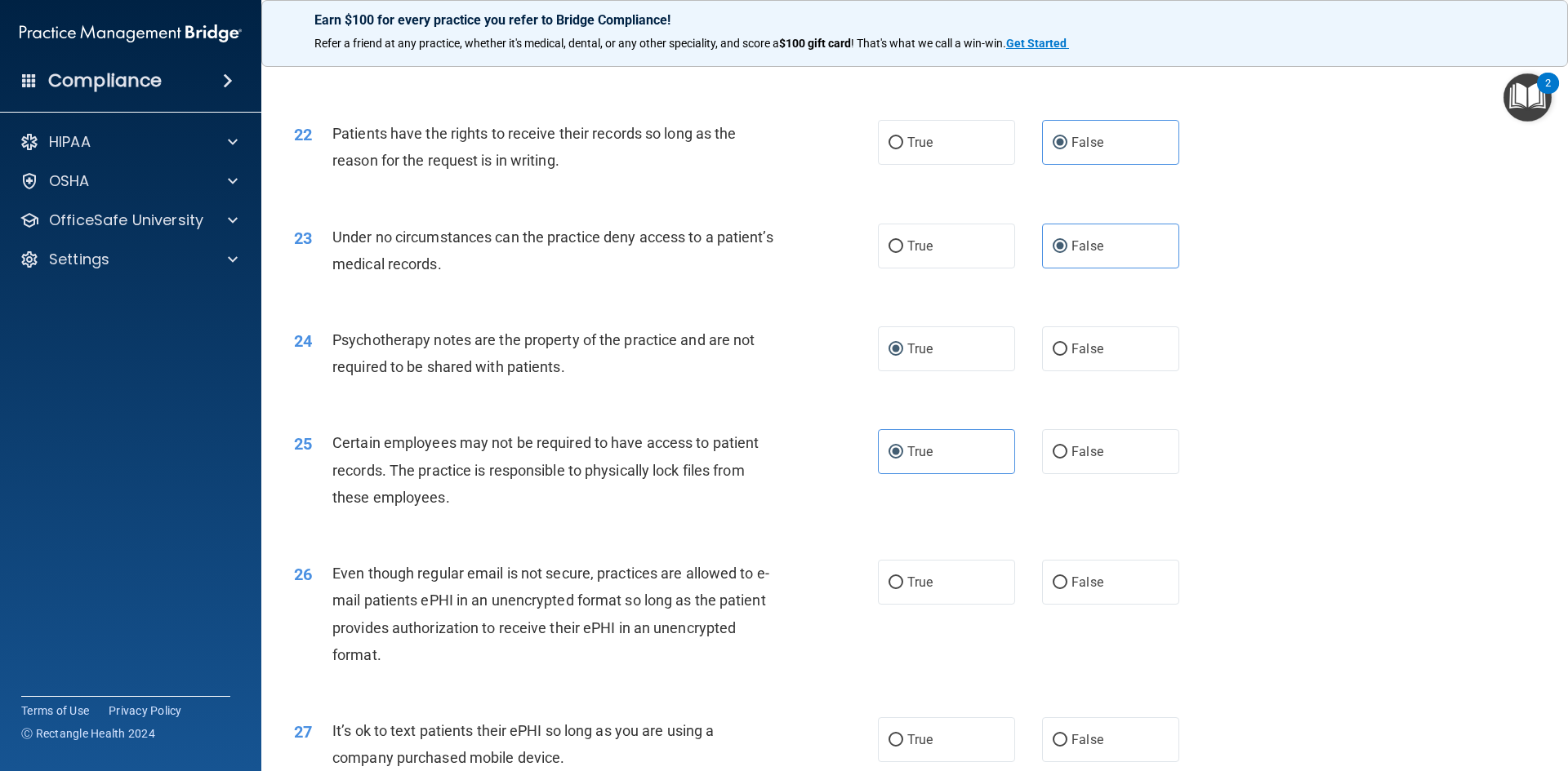
scroll to position [2775, 0]
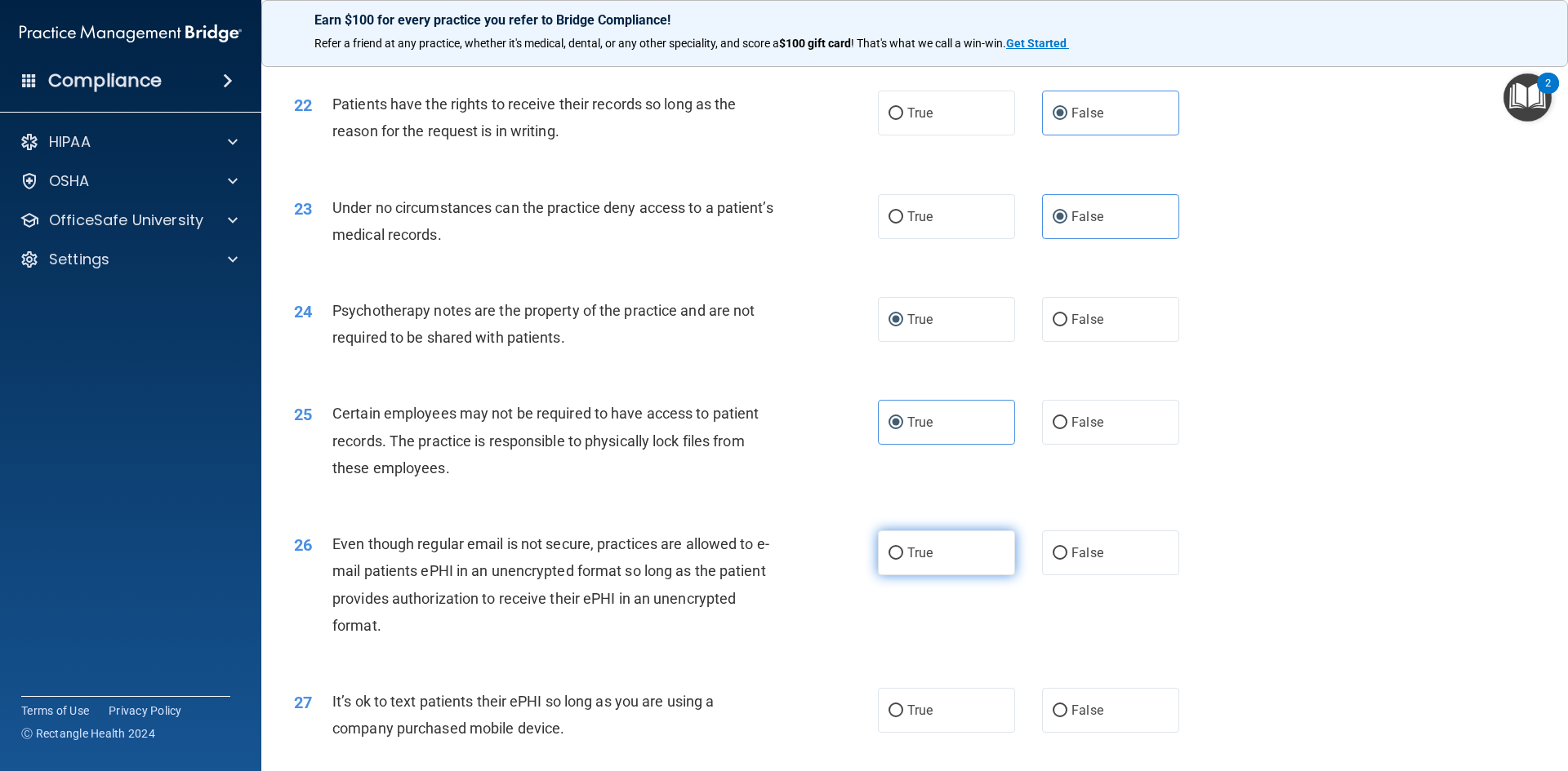
drag, startPoint x: 990, startPoint y: 594, endPoint x: 933, endPoint y: 588, distance: 57.3
click at [989, 576] on label "True" at bounding box center [947, 553] width 138 height 45
click at [904, 560] on input "True" at bounding box center [896, 554] width 14 height 12
radio input "true"
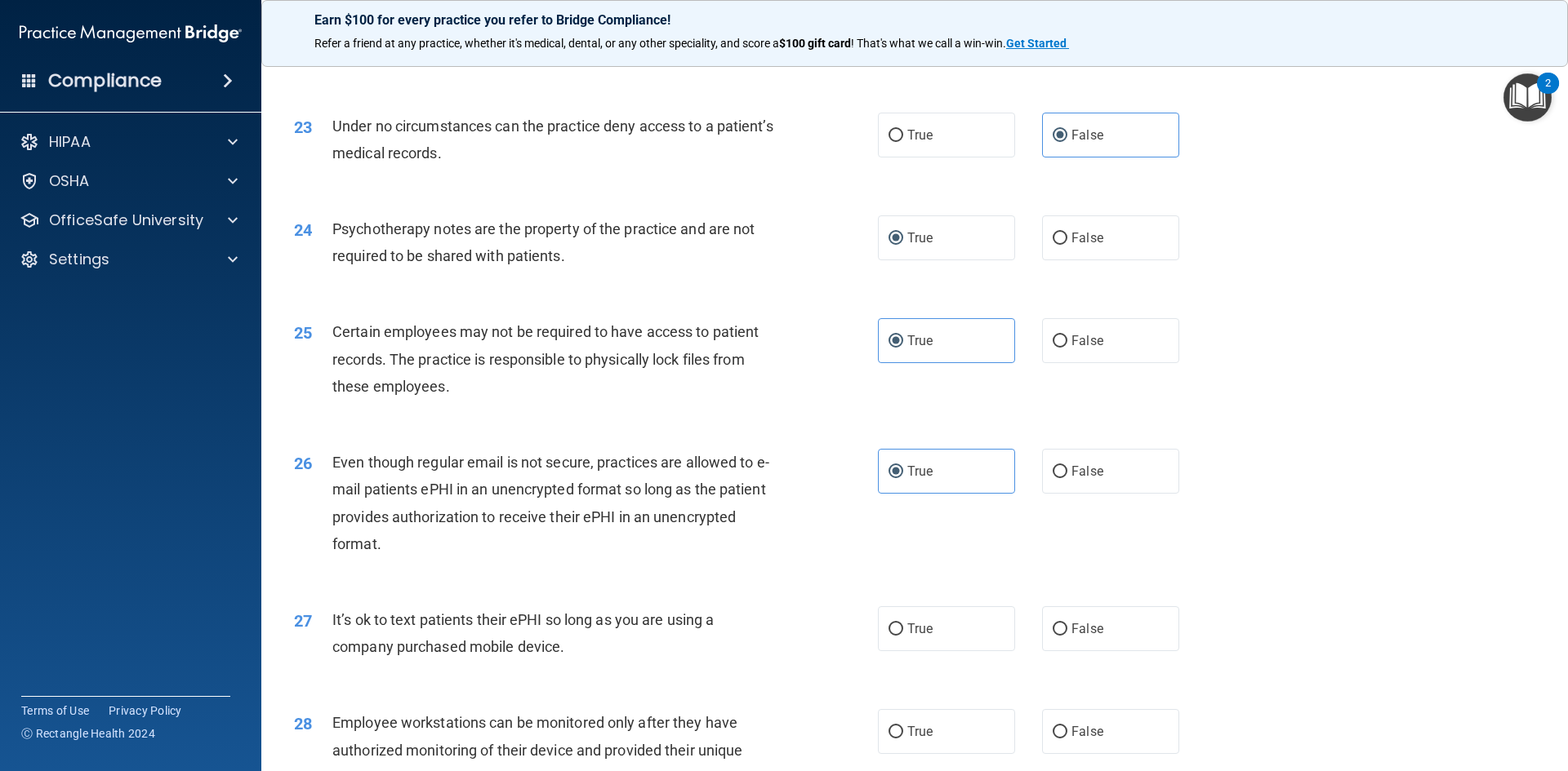
scroll to position [2939, 0]
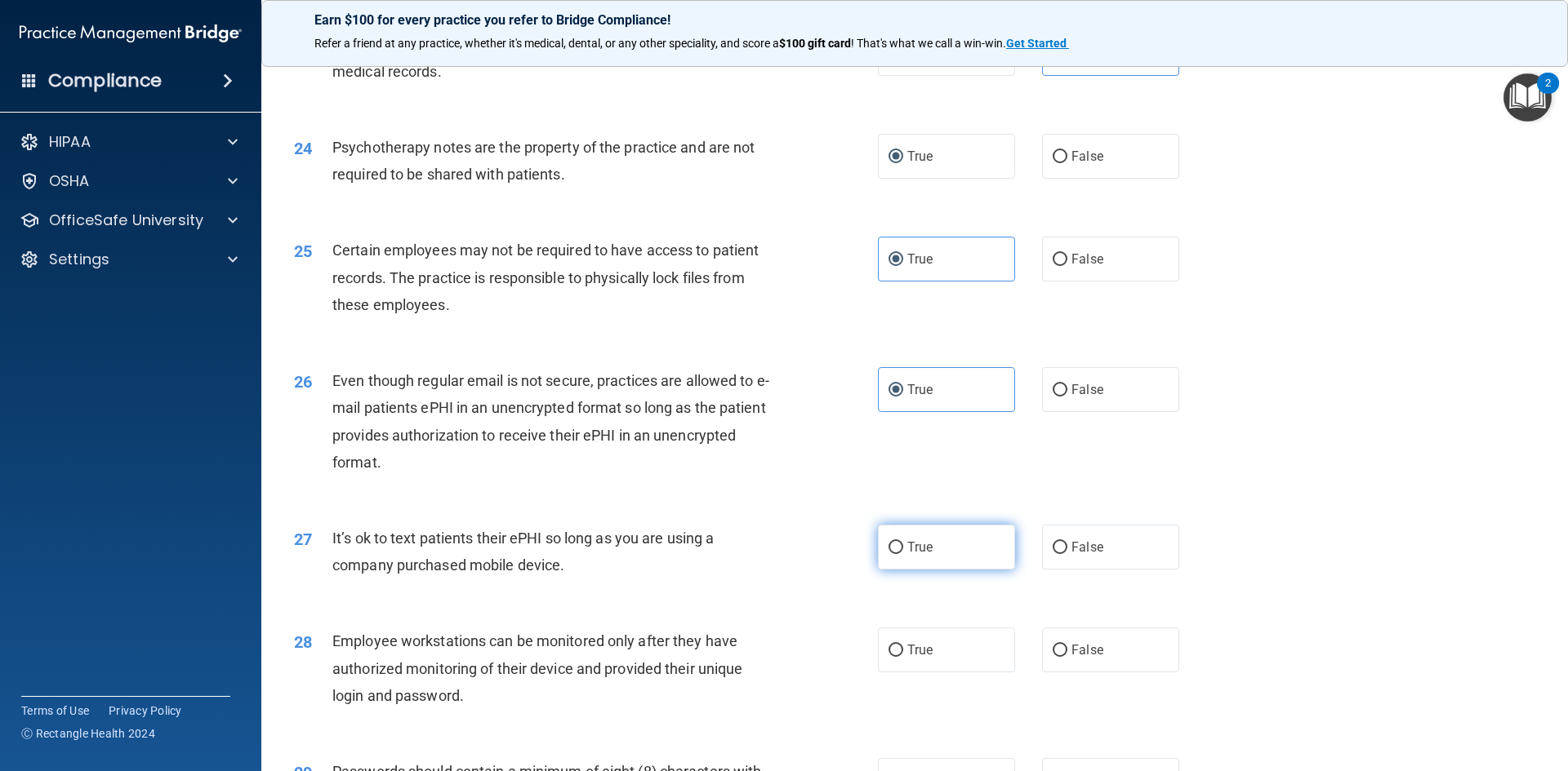
drag, startPoint x: 1125, startPoint y: 565, endPoint x: 943, endPoint y: 566, distance: 182.0
click at [1125, 565] on label "False" at bounding box center [1111, 547] width 138 height 45
click at [1067, 554] on input "False" at bounding box center [1060, 548] width 14 height 12
radio input "true"
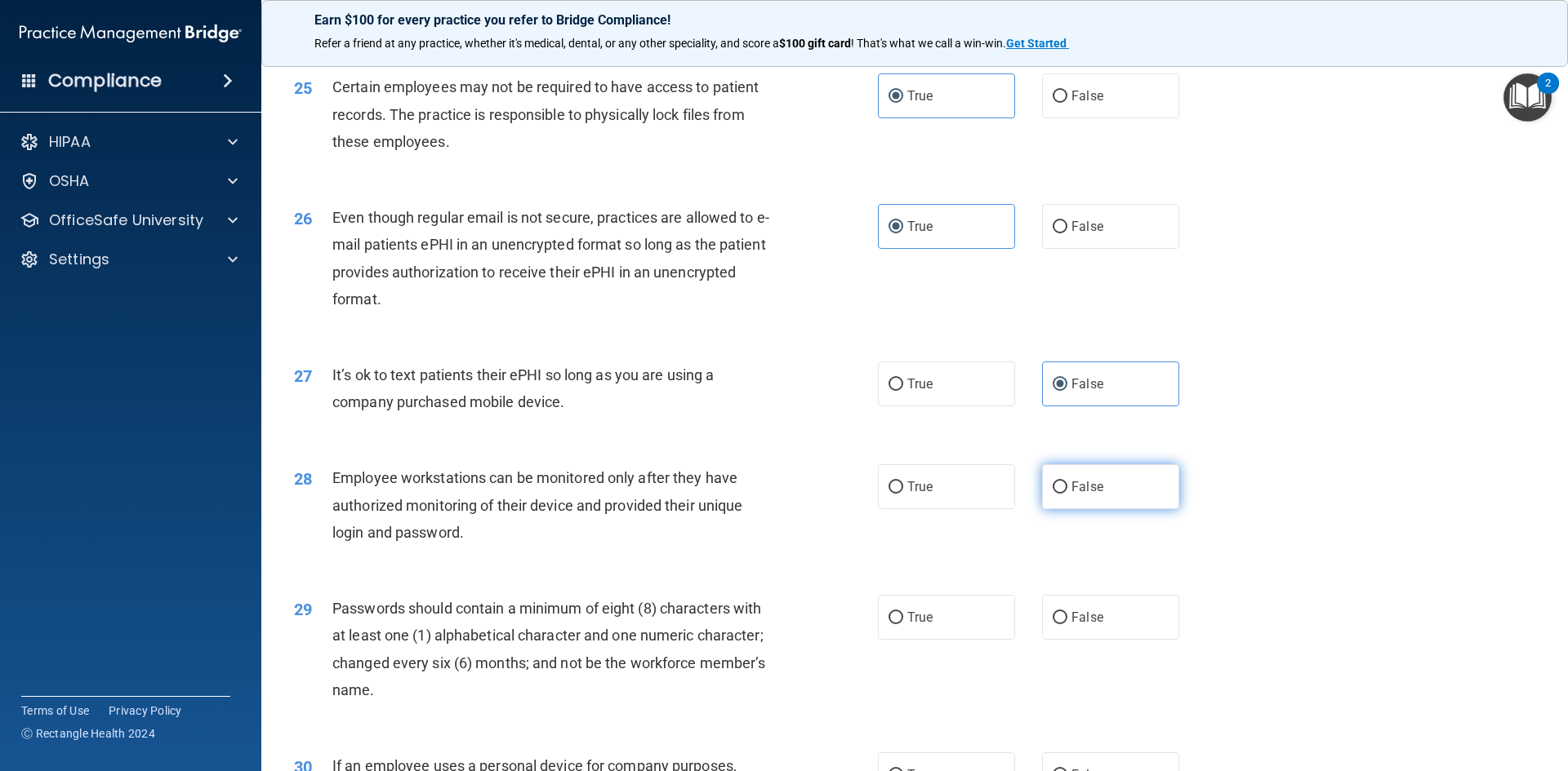
click at [1067, 510] on label "False" at bounding box center [1111, 486] width 138 height 45
click at [1067, 493] on input "False" at bounding box center [1060, 488] width 14 height 12
radio input "true"
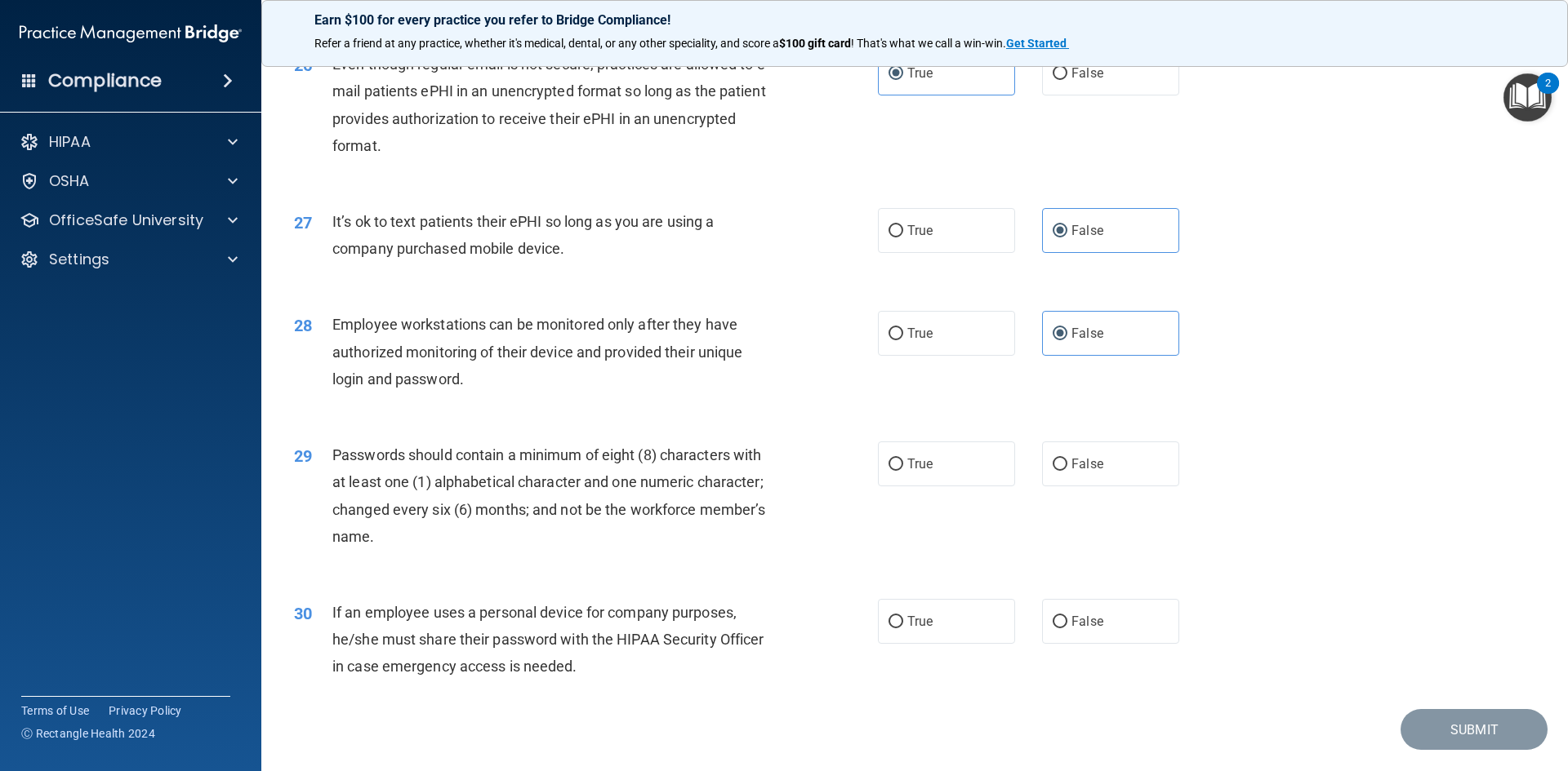
scroll to position [3265, 0]
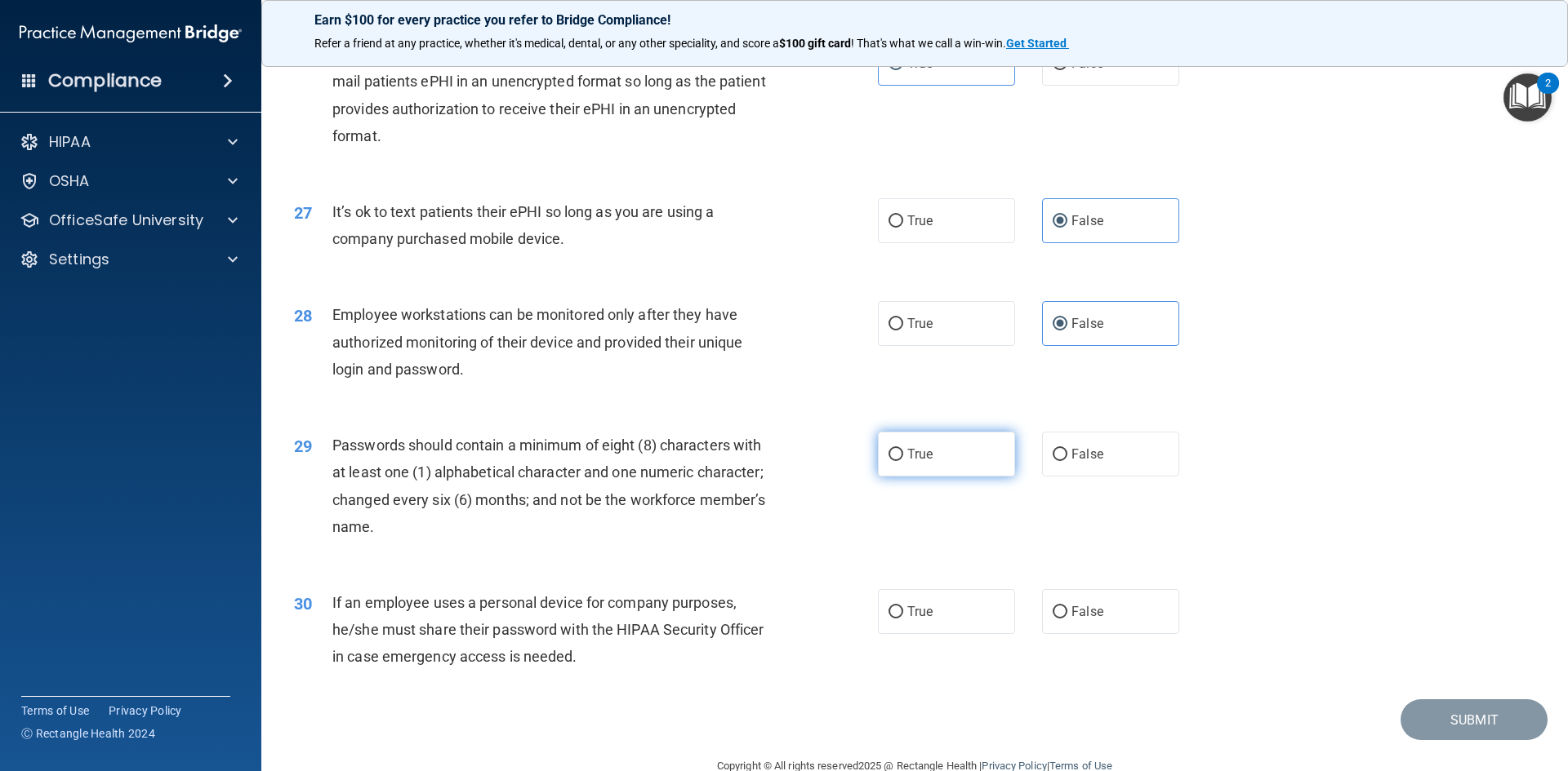
click at [878, 477] on label "True" at bounding box center [947, 454] width 138 height 45
click at [888, 461] on input "True" at bounding box center [896, 455] width 14 height 12
radio input "true"
click at [1044, 634] on label "False" at bounding box center [1111, 611] width 138 height 45
click at [1053, 618] on input "False" at bounding box center [1060, 613] width 14 height 12
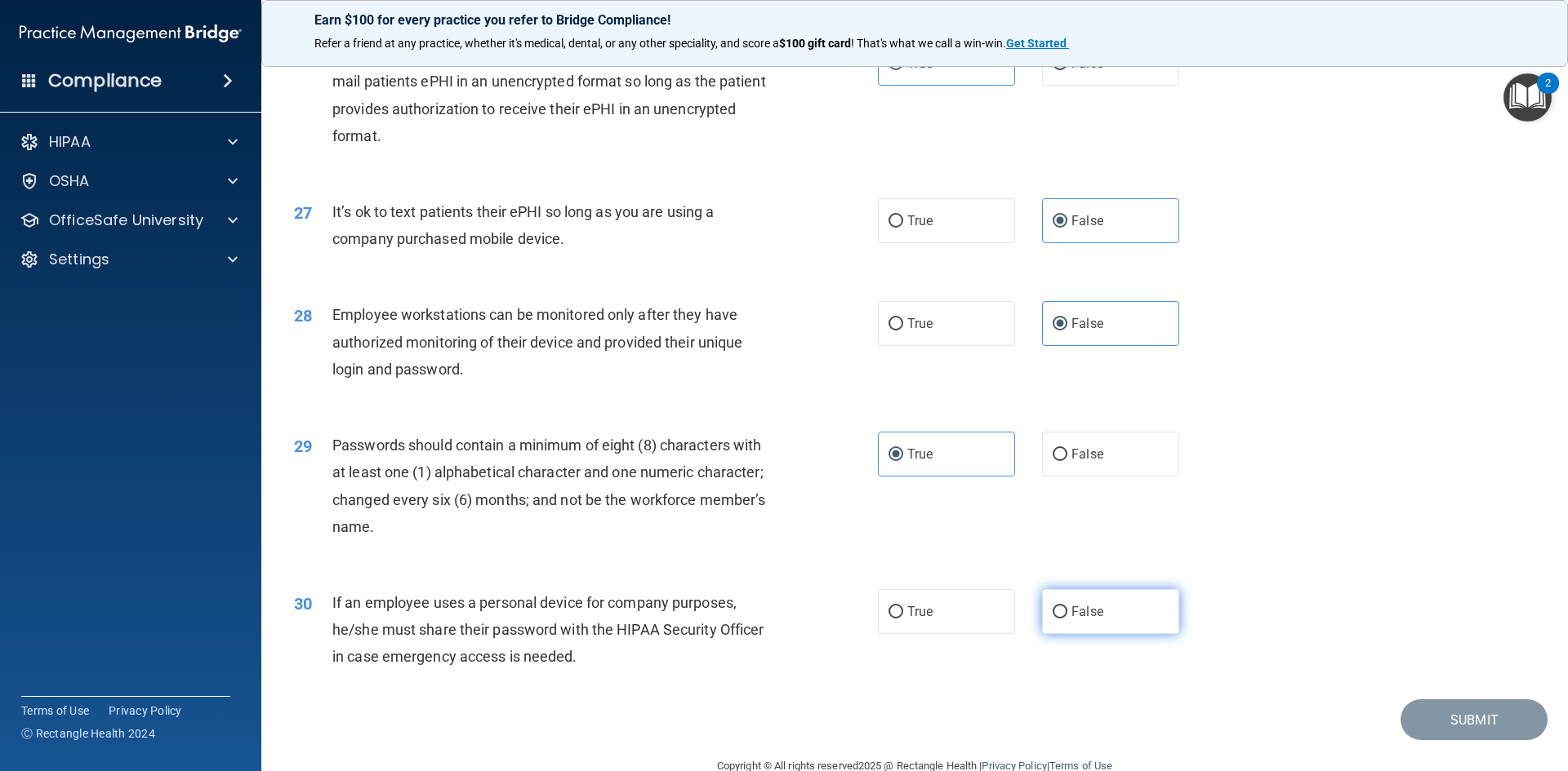
radio input "true"
click at [1462, 728] on button "Submit" at bounding box center [1474, 720] width 147 height 42
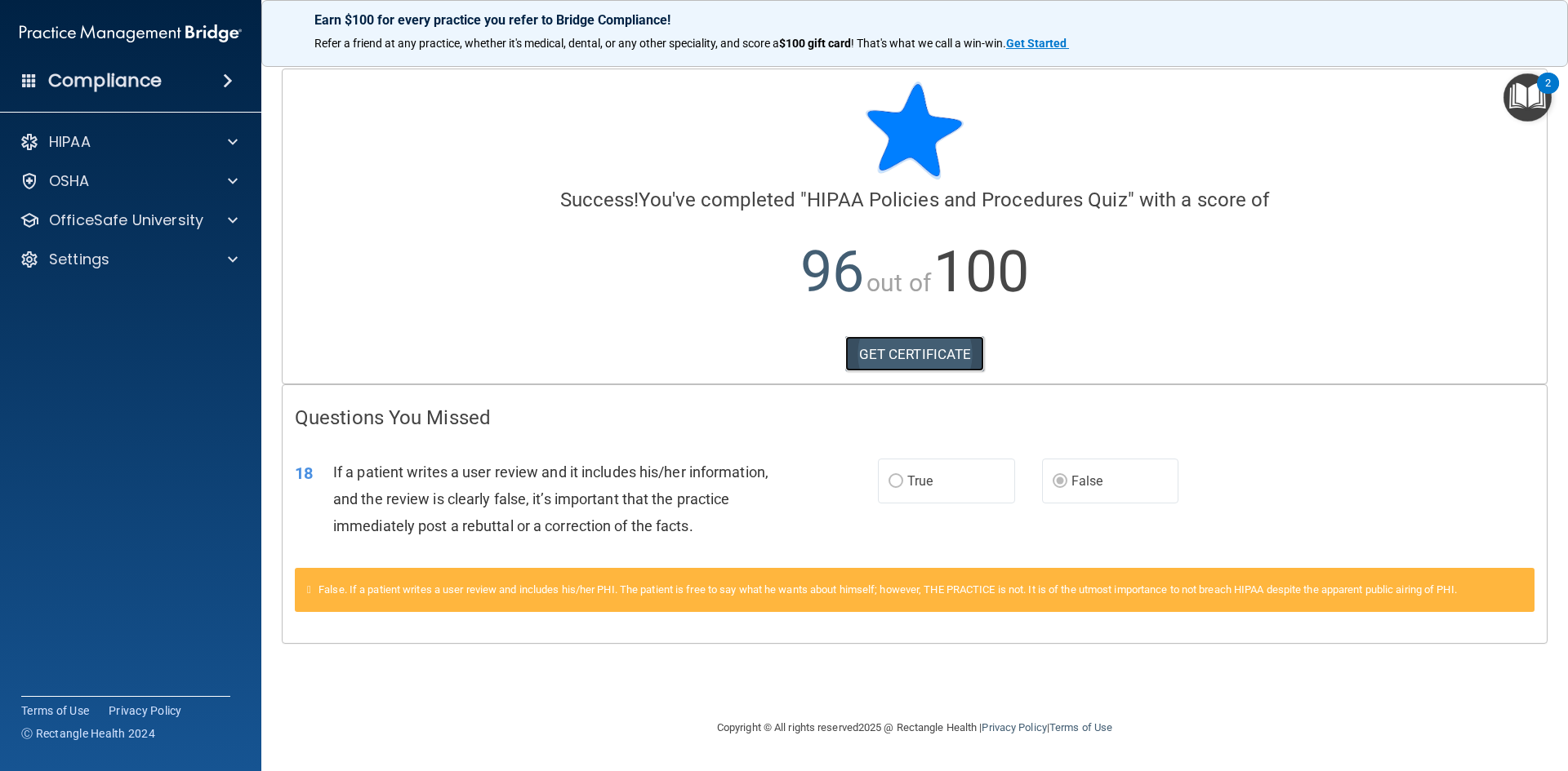
click at [890, 357] on link "GET CERTIFICATE" at bounding box center [915, 354] width 139 height 36
click at [120, 222] on p "OfficeSafe University" at bounding box center [126, 220] width 154 height 20
click at [122, 278] on ul "HIPAA Training OSHA Training Continuing Education" at bounding box center [131, 295] width 296 height 118
